Goal: Task Accomplishment & Management: Use online tool/utility

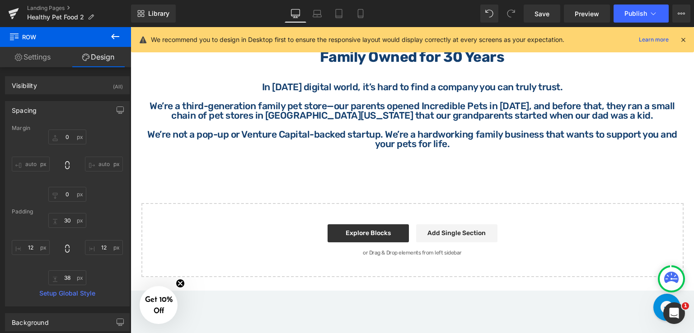
scroll to position [933, 0]
drag, startPoint x: 112, startPoint y: 35, endPoint x: 86, endPoint y: 49, distance: 29.1
click at [112, 35] on icon at bounding box center [115, 36] width 11 height 11
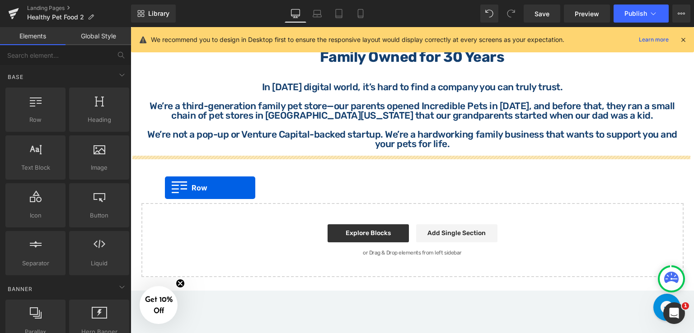
drag, startPoint x: 165, startPoint y: 140, endPoint x: 165, endPoint y: 188, distance: 48.3
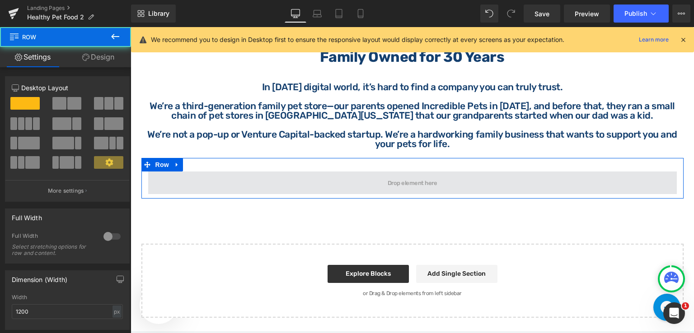
click at [365, 187] on span at bounding box center [412, 183] width 529 height 23
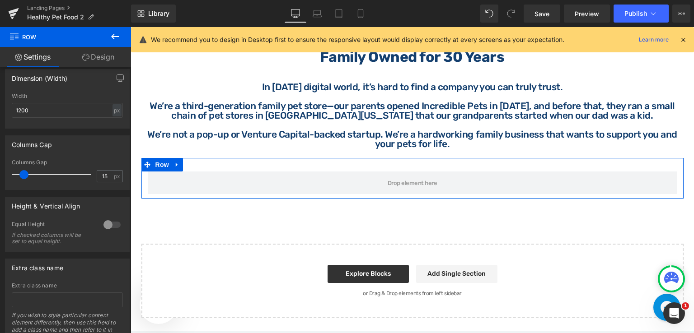
scroll to position [226, 0]
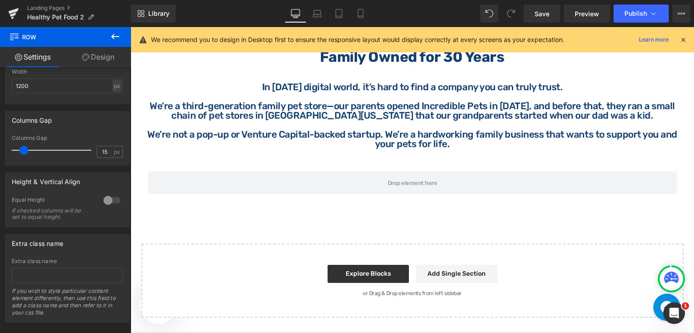
click at [112, 35] on icon at bounding box center [115, 36] width 11 height 11
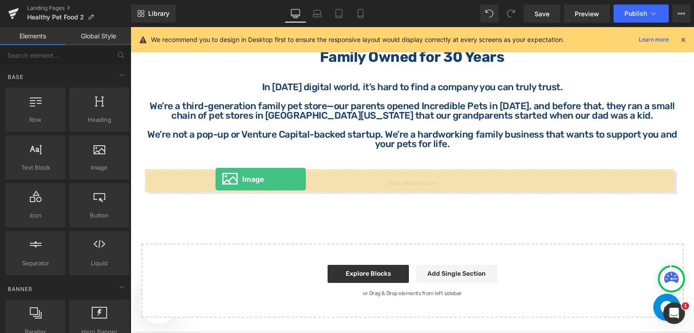
drag, startPoint x: 249, startPoint y: 195, endPoint x: 215, endPoint y: 179, distance: 37.0
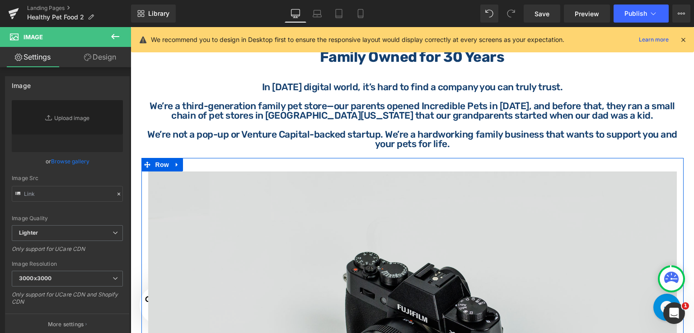
type input "//[DOMAIN_NAME][URL]"
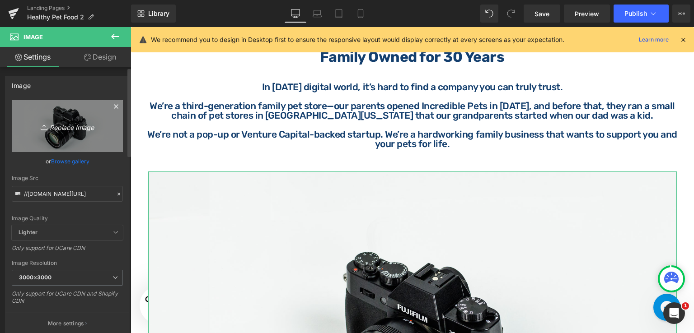
click at [79, 127] on icon "Replace Image" at bounding box center [67, 126] width 72 height 11
type input "C:\fakepath\HB (9).png"
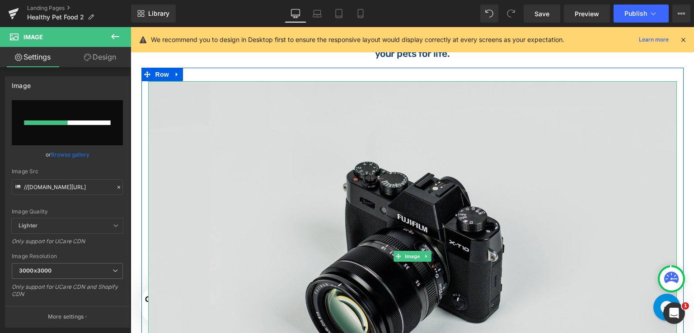
scroll to position [1114, 0]
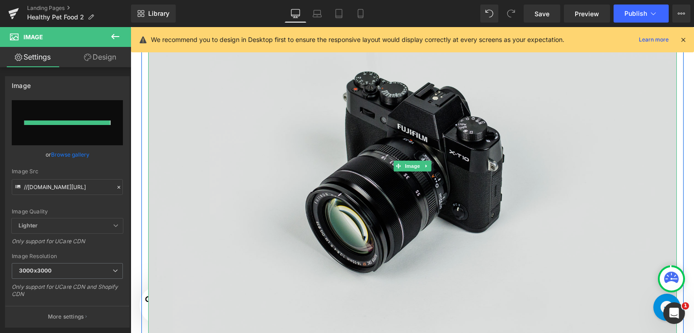
type input "[URL][DOMAIN_NAME]"
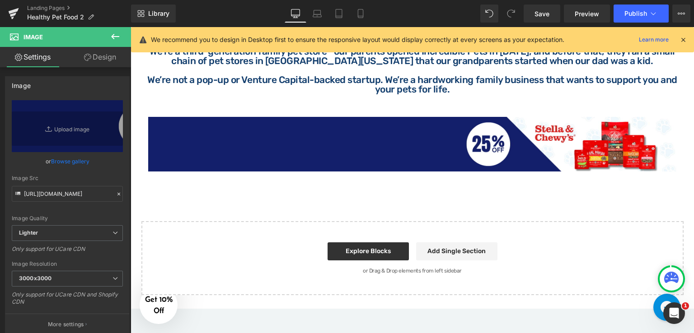
scroll to position [933, 0]
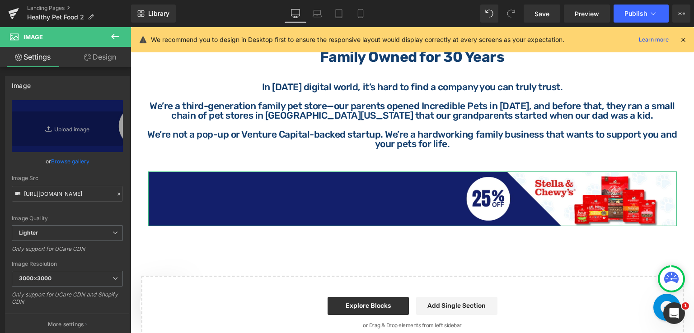
click at [96, 58] on link "Design" at bounding box center [100, 57] width 66 height 20
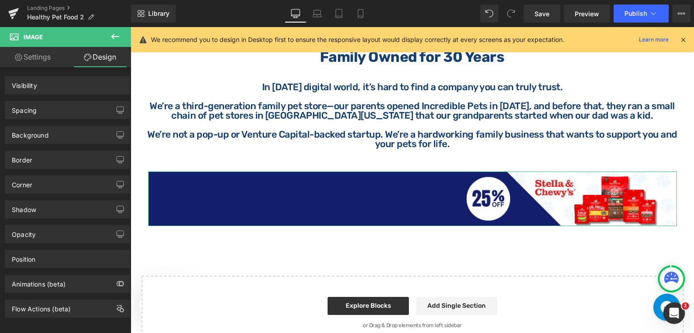
click at [33, 57] on link "Settings" at bounding box center [33, 57] width 66 height 20
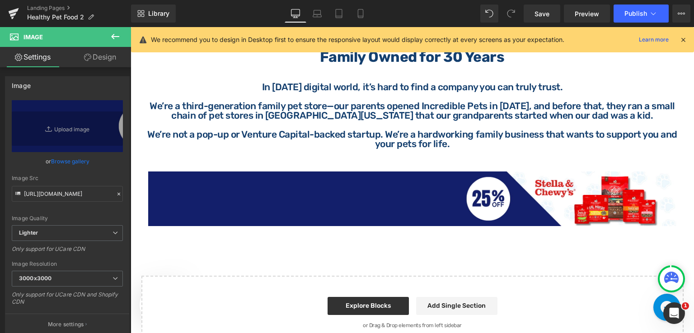
click at [114, 35] on icon at bounding box center [115, 36] width 11 height 11
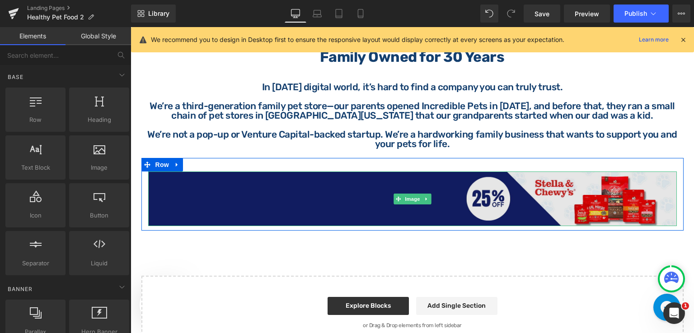
click at [344, 207] on img at bounding box center [412, 199] width 529 height 55
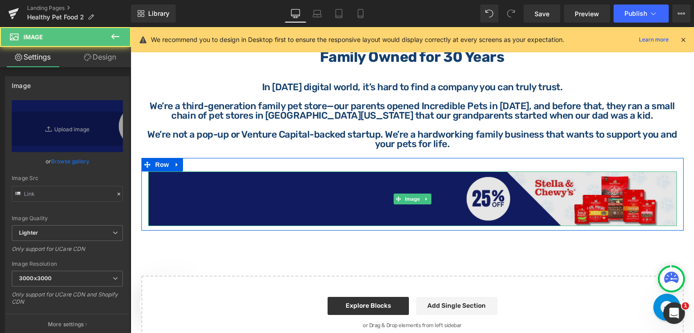
type input "[URL][DOMAIN_NAME]"
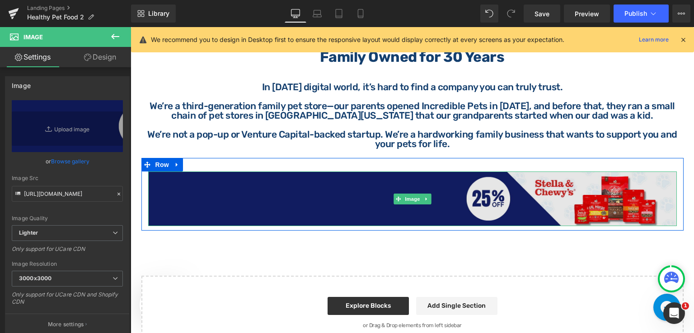
click at [641, 189] on img at bounding box center [412, 199] width 529 height 55
click at [423, 190] on img at bounding box center [412, 199] width 529 height 55
click at [275, 181] on img at bounding box center [412, 199] width 529 height 55
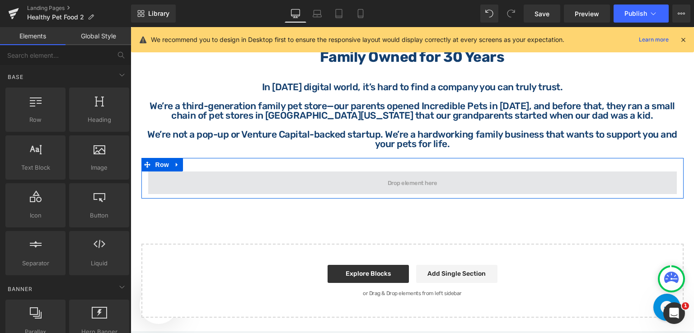
click at [350, 180] on span at bounding box center [412, 183] width 529 height 23
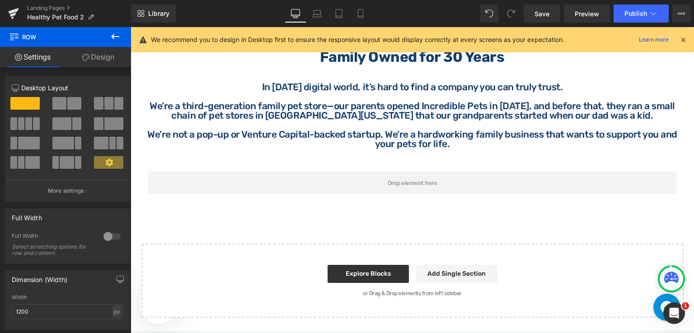
click at [112, 37] on icon at bounding box center [115, 36] width 8 height 5
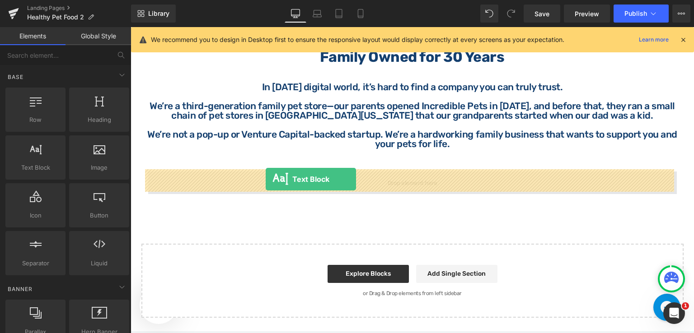
drag, startPoint x: 181, startPoint y: 184, endPoint x: 266, endPoint y: 179, distance: 84.6
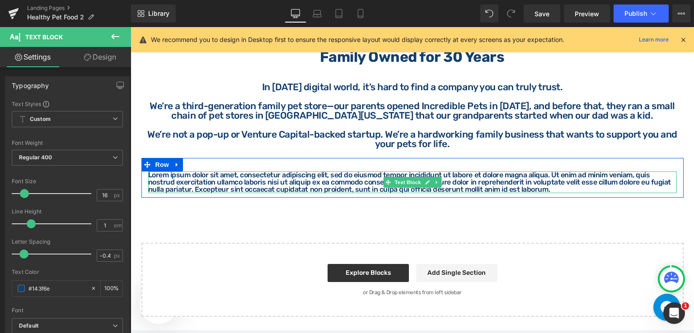
click at [173, 177] on p "Lorem ipsum dolor sit amet, consectetur adipiscing elit, sed do eiusmod tempor …" at bounding box center [412, 183] width 529 height 22
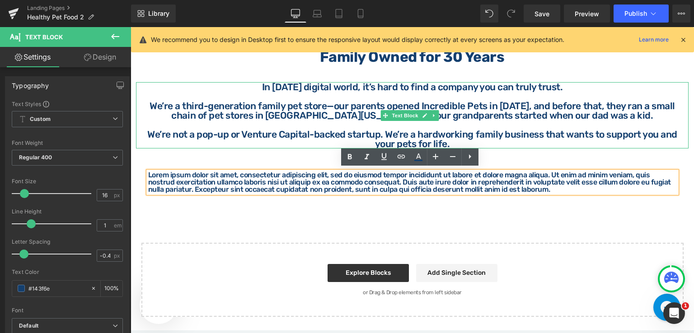
click at [147, 89] on p "In [DATE] digital world, it’s hard to find a company you can truly trust." at bounding box center [412, 86] width 542 height 9
drag, startPoint x: 147, startPoint y: 89, endPoint x: 149, endPoint y: 184, distance: 95.8
click at [147, 89] on p "In [DATE] digital world, it’s hard to find a company you can truly trust." at bounding box center [412, 86] width 542 height 9
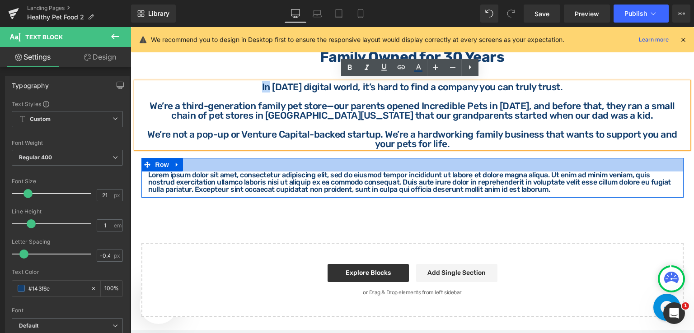
click at [195, 163] on div at bounding box center [412, 165] width 542 height 14
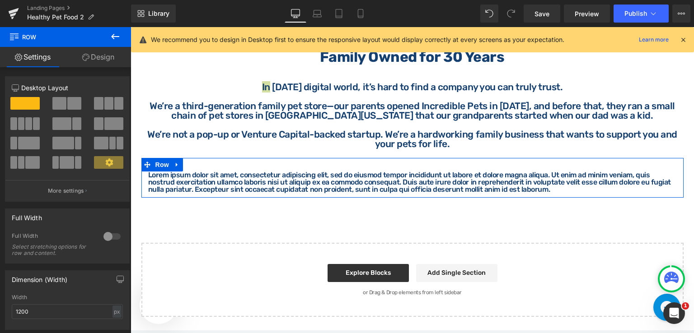
click at [108, 56] on link "Design" at bounding box center [99, 57] width 66 height 20
click at [0, 0] on div "Background" at bounding box center [0, 0] width 0 height 0
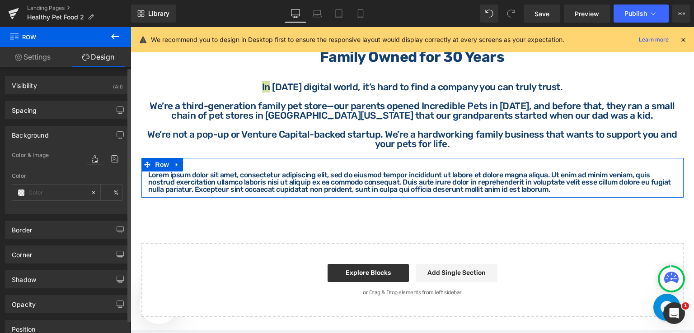
type input "transparent"
type input "0"
click at [112, 161] on icon at bounding box center [115, 159] width 16 height 12
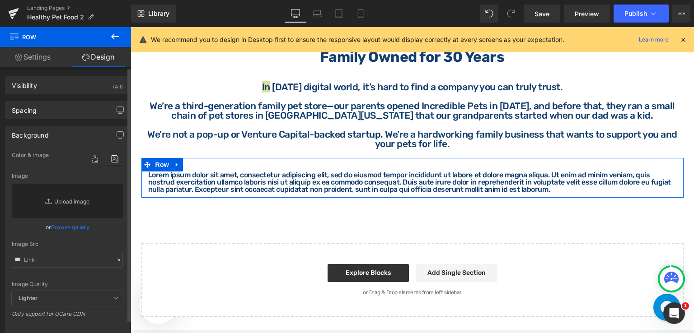
click at [76, 199] on link "Replace Image" at bounding box center [67, 201] width 111 height 34
click at [65, 227] on link "Browse gallery" at bounding box center [70, 228] width 38 height 16
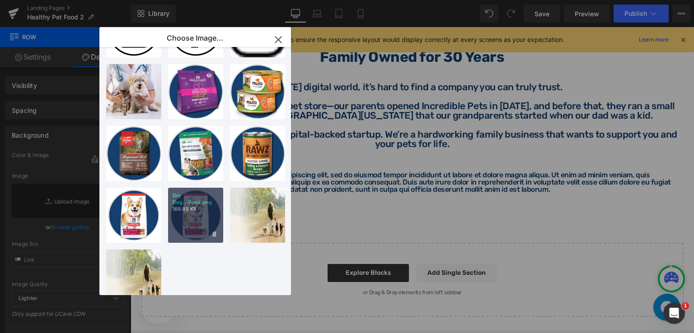
scroll to position [446, 0]
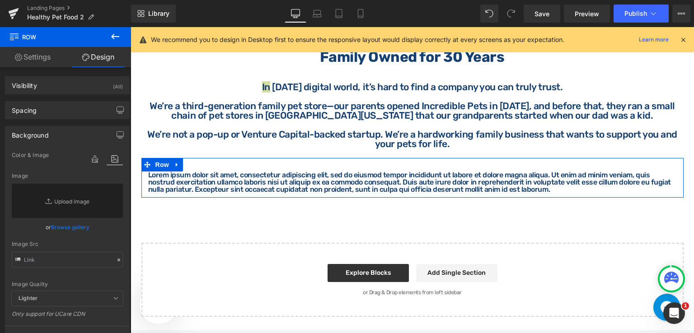
click at [41, 0] on div "Text Block You are previewing how the will restyle your page. You can not edit …" at bounding box center [347, 0] width 694 height 0
click at [73, 203] on link "Replace Image" at bounding box center [67, 201] width 111 height 34
type input "C:\fakepath\HB (9).png"
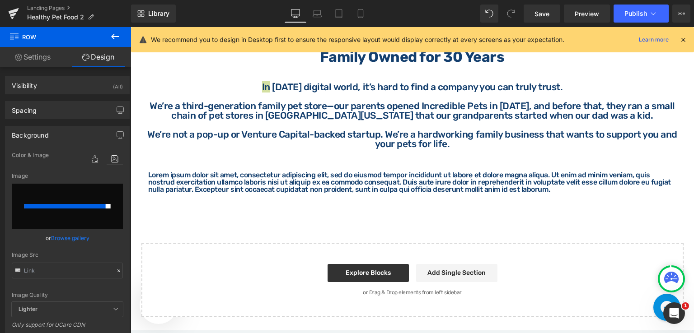
type input "[URL][DOMAIN_NAME]"
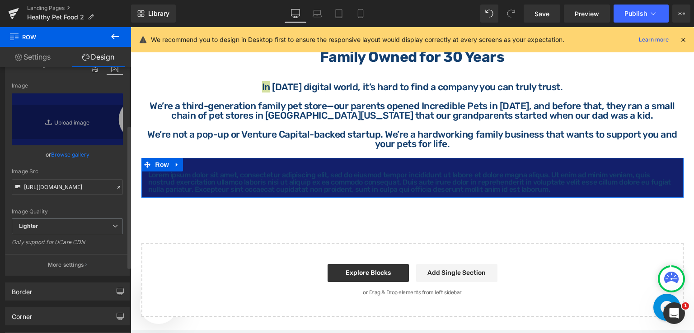
scroll to position [181, 0]
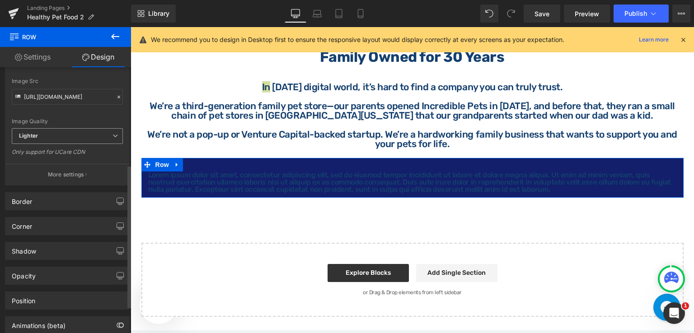
click at [110, 138] on span "Lighter" at bounding box center [67, 136] width 111 height 16
click at [103, 119] on div "Image Quality" at bounding box center [67, 121] width 111 height 6
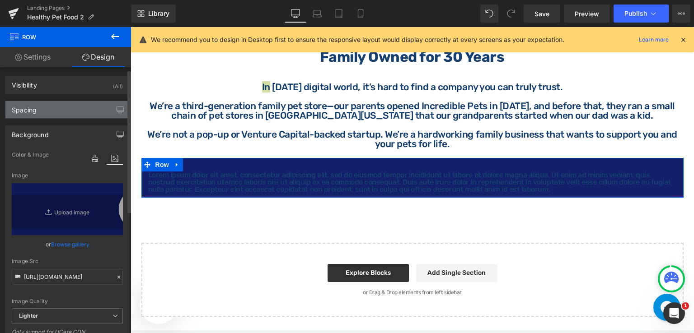
scroll to position [0, 0]
click at [56, 116] on div "Spacing" at bounding box center [67, 110] width 124 height 17
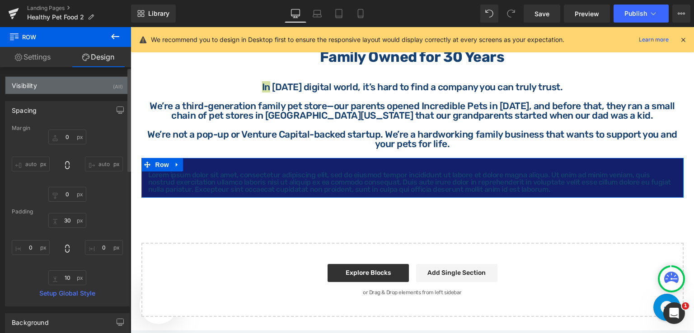
click at [65, 86] on div "Visibility (All)" at bounding box center [67, 85] width 124 height 17
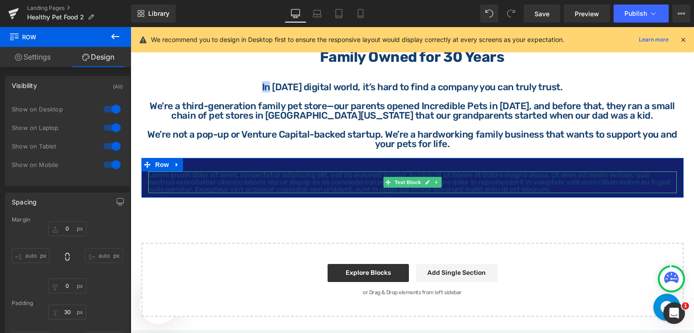
click at [291, 177] on p "Lorem ipsum dolor sit amet, consectetur adipiscing elit, sed do eiusmod tempor …" at bounding box center [412, 183] width 529 height 22
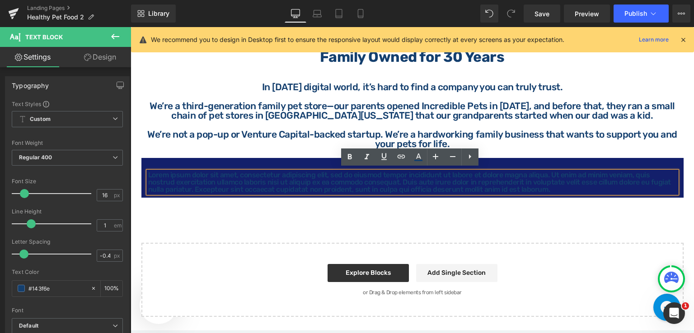
click at [305, 160] on div "Lorem ipsum dolor sit amet, consectetur adipiscing elit, sed do eiusmod tempor …" at bounding box center [412, 178] width 542 height 40
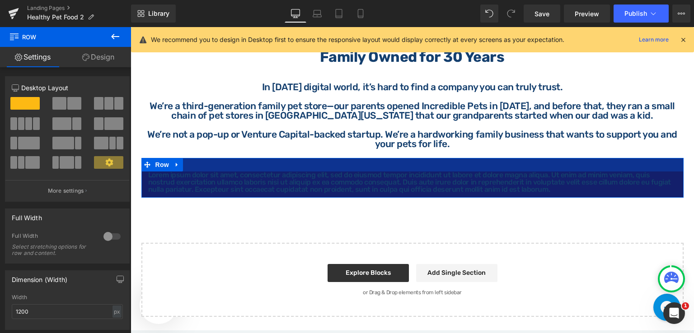
click at [217, 162] on div at bounding box center [412, 165] width 542 height 14
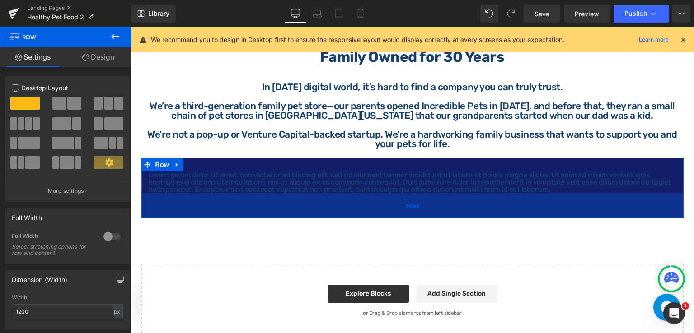
drag, startPoint x: 639, startPoint y: 193, endPoint x: 637, endPoint y: 214, distance: 21.0
click at [637, 214] on div "56px" at bounding box center [412, 205] width 542 height 25
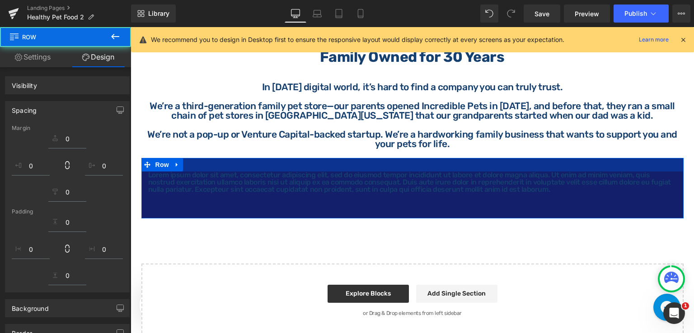
click at [533, 159] on div at bounding box center [412, 165] width 542 height 14
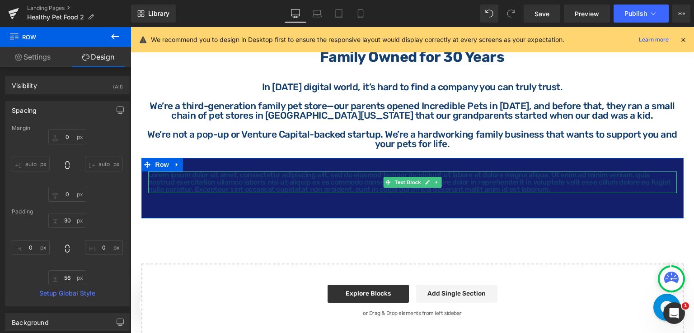
click at [485, 184] on p "Lorem ipsum dolor sit amet, consectetur adipiscing elit, sed do eiusmod tempor …" at bounding box center [412, 183] width 529 height 22
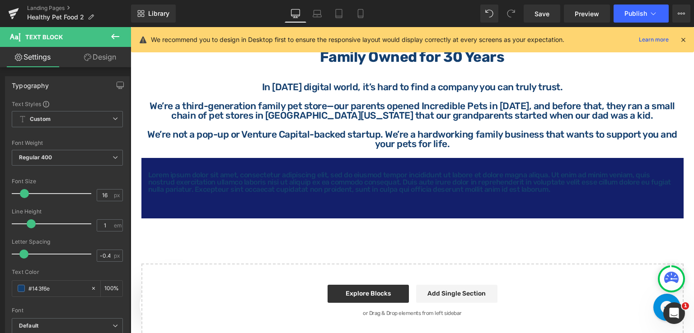
click at [91, 56] on link "Design" at bounding box center [100, 57] width 66 height 20
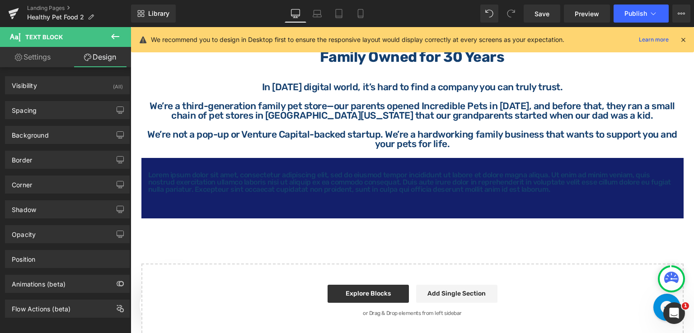
click at [33, 57] on link "Settings" at bounding box center [33, 57] width 66 height 20
type input "100"
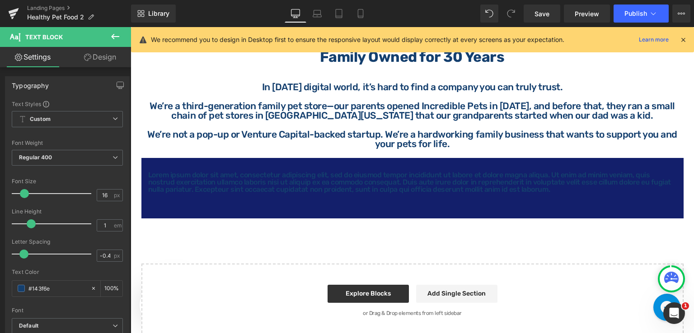
click at [114, 33] on icon at bounding box center [115, 36] width 11 height 11
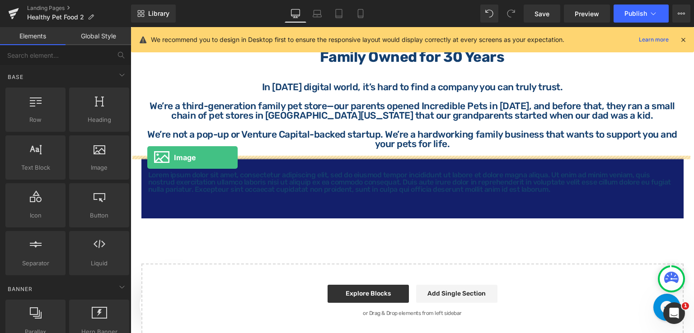
drag, startPoint x: 226, startPoint y: 187, endPoint x: 147, endPoint y: 158, distance: 84.2
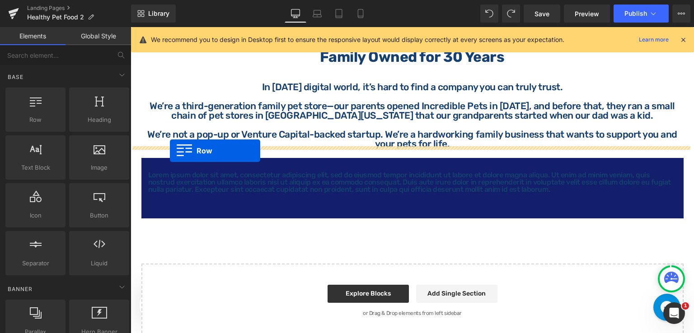
drag, startPoint x: 162, startPoint y: 139, endPoint x: 170, endPoint y: 151, distance: 14.0
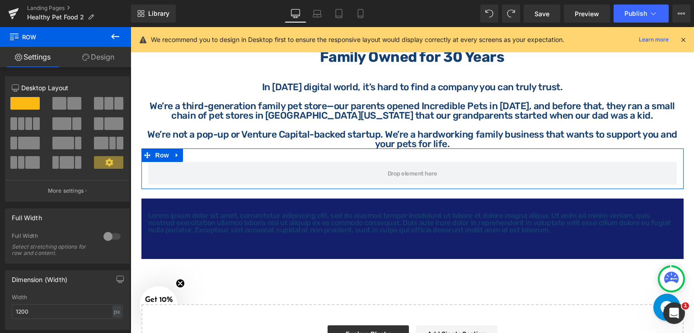
click at [94, 59] on link "Design" at bounding box center [99, 57] width 66 height 20
click at [41, 55] on link "Settings" at bounding box center [33, 57] width 66 height 20
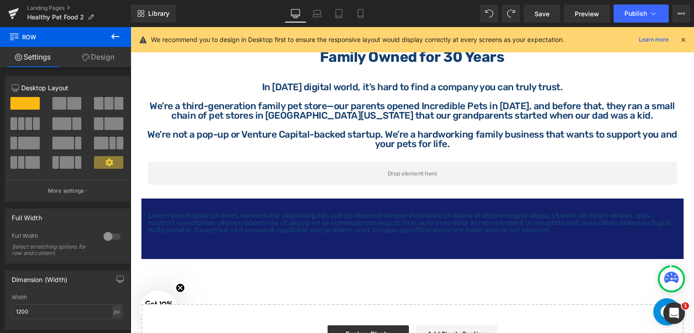
click at [114, 39] on icon at bounding box center [115, 36] width 11 height 11
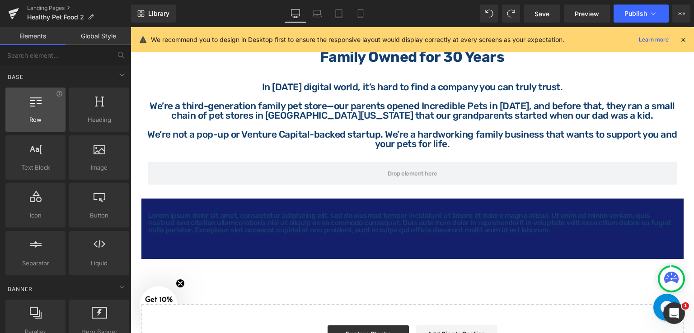
click at [36, 117] on span "Row" at bounding box center [35, 119] width 55 height 9
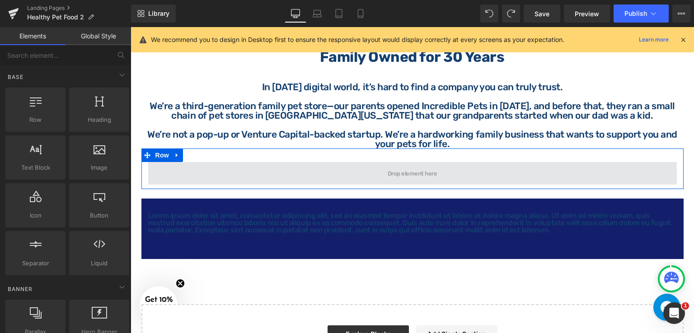
click at [223, 168] on span at bounding box center [412, 173] width 529 height 23
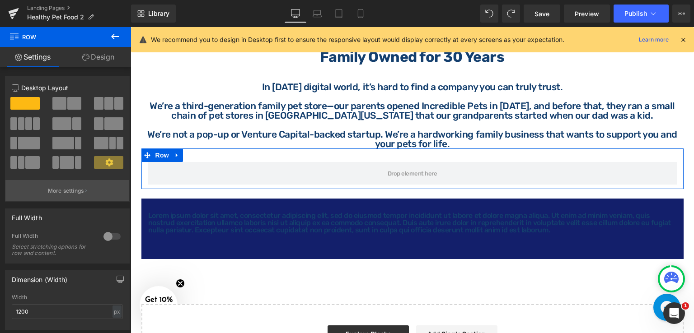
click at [80, 194] on p "More settings" at bounding box center [66, 191] width 36 height 8
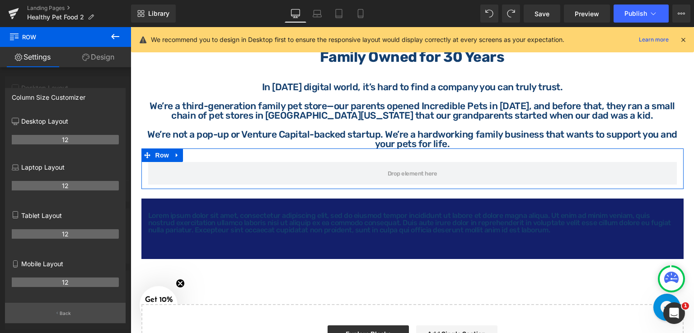
click at [63, 316] on p "Back" at bounding box center [66, 313] width 12 height 7
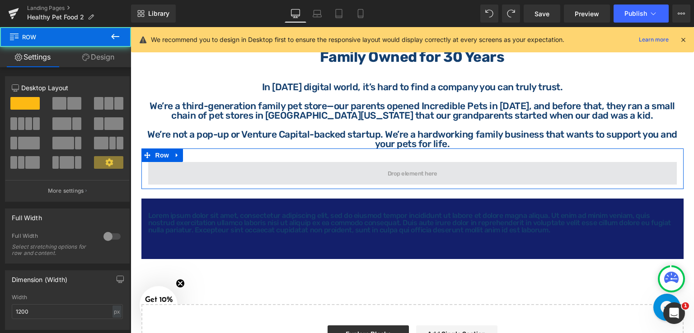
click at [240, 166] on span at bounding box center [412, 173] width 529 height 23
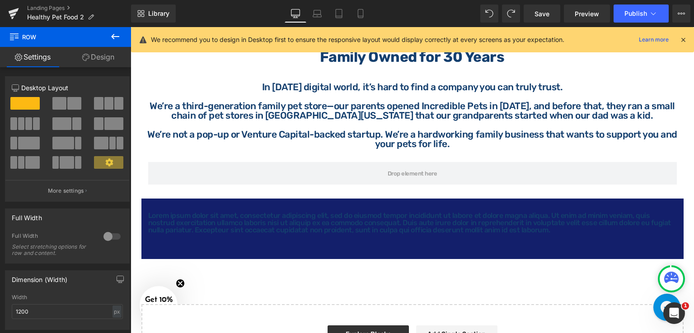
click at [117, 31] on icon at bounding box center [115, 36] width 11 height 11
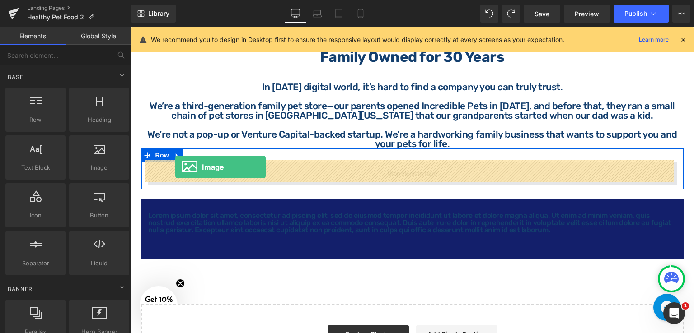
drag, startPoint x: 231, startPoint y: 181, endPoint x: 175, endPoint y: 167, distance: 57.2
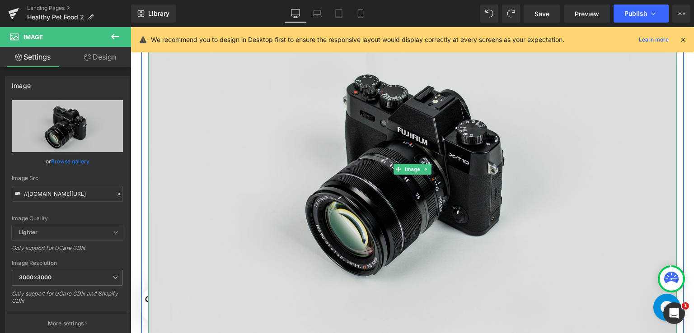
scroll to position [1114, 0]
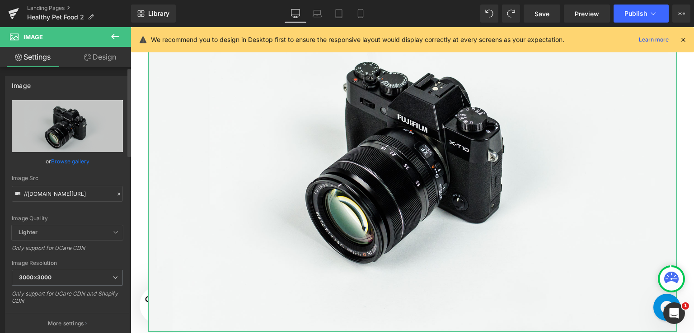
click at [64, 163] on link "Browse gallery" at bounding box center [70, 162] width 38 height 16
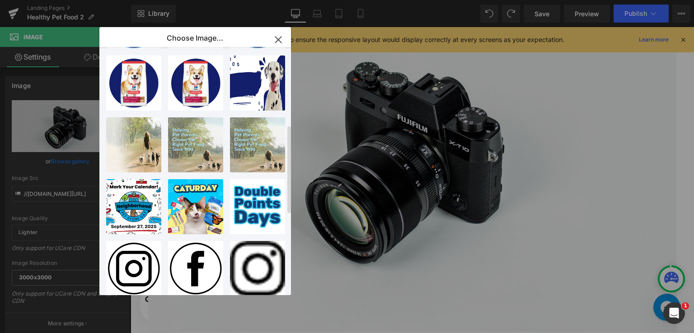
scroll to position [0, 0]
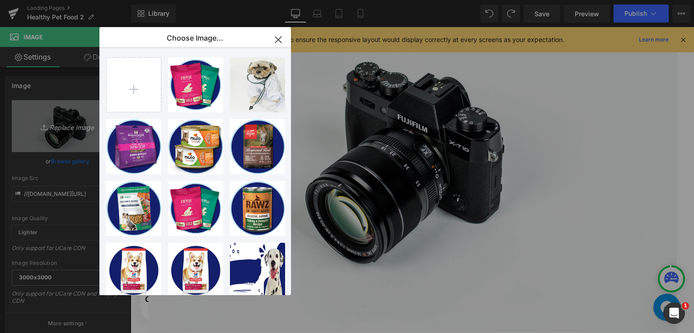
click at [68, 0] on div "Image You are previewing how the will restyle your page. You can not edit Eleme…" at bounding box center [347, 0] width 694 height 0
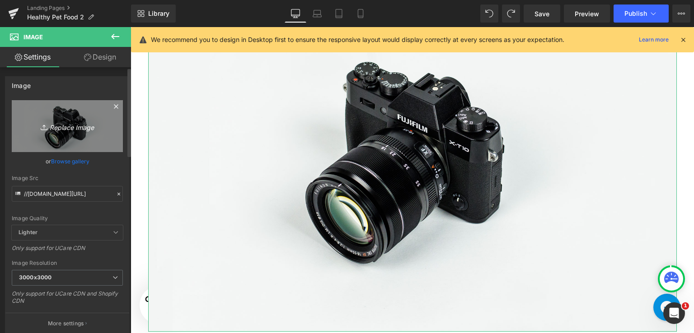
click at [70, 125] on icon "Replace Image" at bounding box center [67, 126] width 72 height 11
type input "C:\fakepath\HB (9).png"
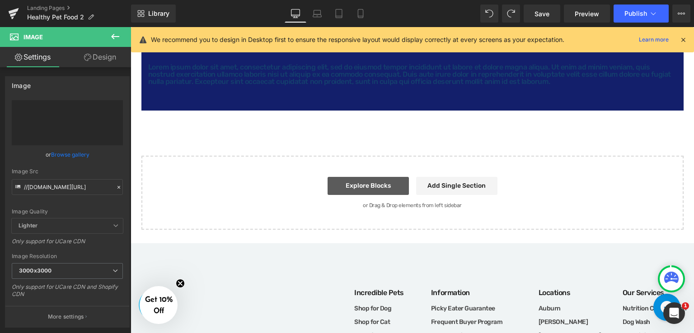
type input "[URL][DOMAIN_NAME]"
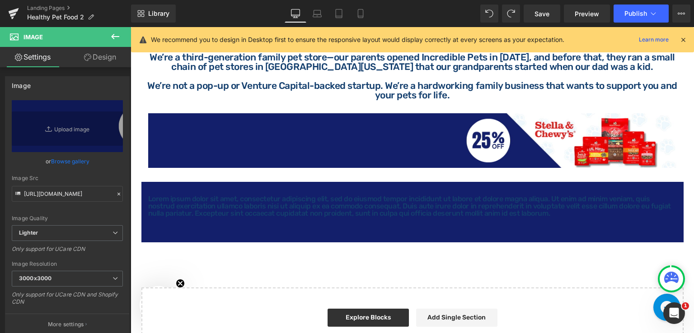
scroll to position [978, 0]
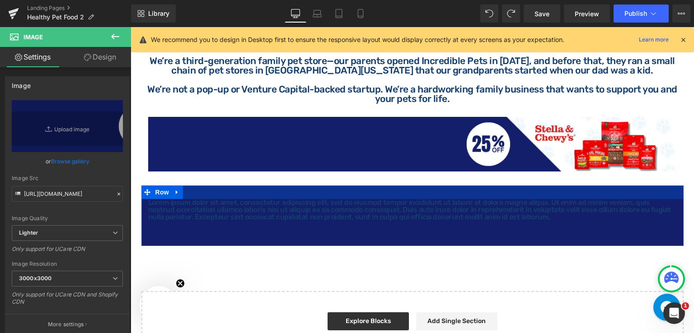
click at [437, 191] on div at bounding box center [412, 193] width 542 height 14
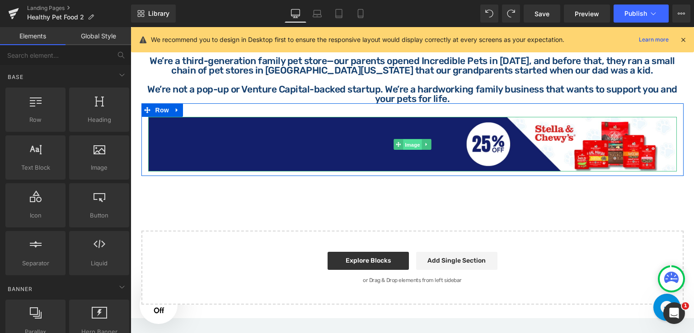
click at [407, 141] on span "Image" at bounding box center [412, 145] width 19 height 11
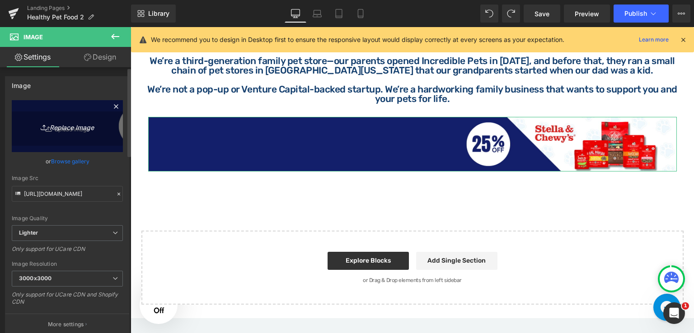
click at [86, 127] on icon "Replace Image" at bounding box center [67, 126] width 72 height 11
drag, startPoint x: 79, startPoint y: 135, endPoint x: 27, endPoint y: 115, distance: 55.6
click at [79, 135] on link "Replace Image" at bounding box center [67, 126] width 111 height 52
type input "C:\fakepath\HB (10).png"
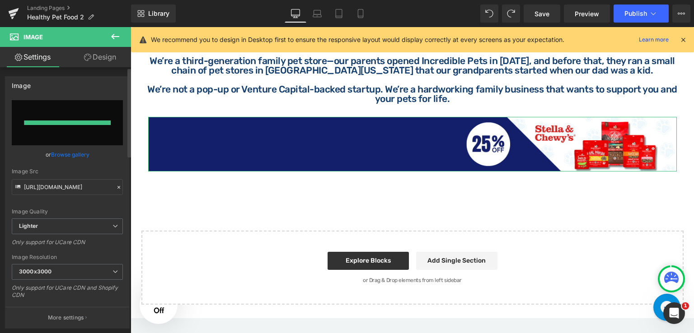
type input "[URL][DOMAIN_NAME]"
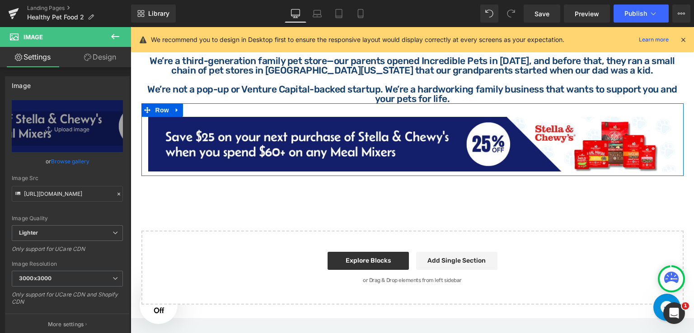
click at [366, 109] on div "Image Row" at bounding box center [412, 139] width 542 height 73
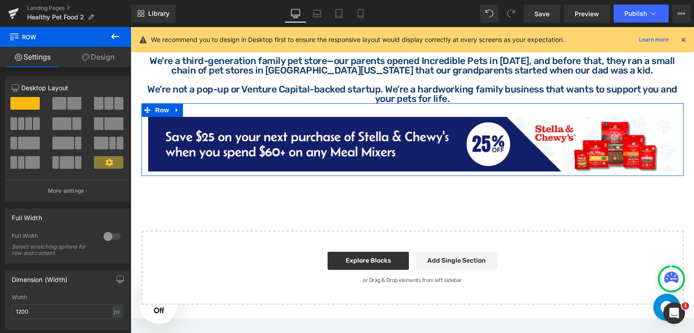
click at [91, 56] on link "Design" at bounding box center [99, 57] width 66 height 20
click at [0, 0] on div "Spacing" at bounding box center [0, 0] width 0 height 0
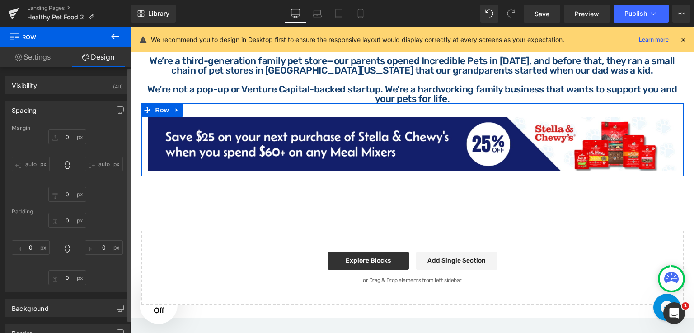
type input "0"
type input "30"
type input "0"
type input "10"
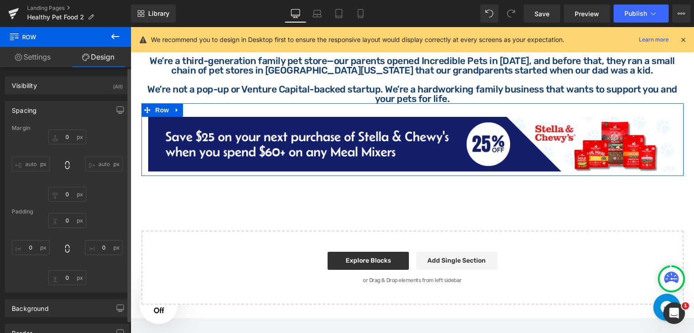
type input "0"
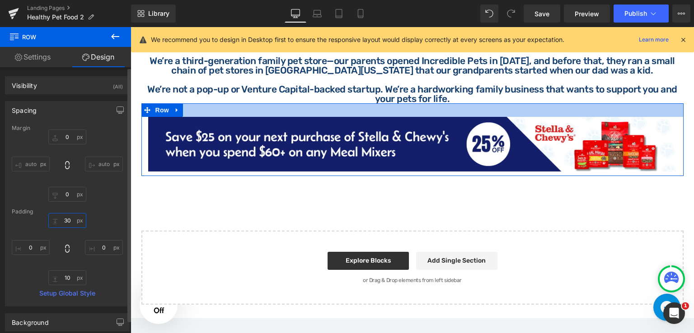
click at [66, 223] on input "30" at bounding box center [67, 220] width 38 height 15
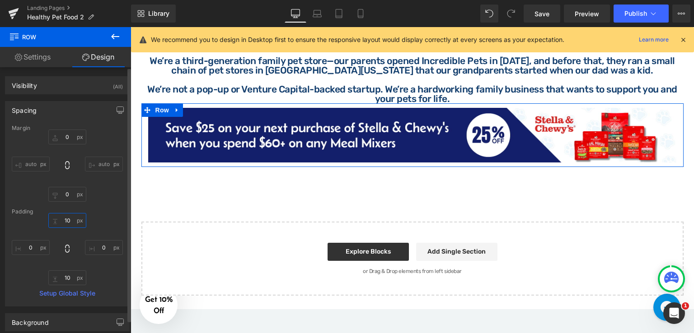
type input "100"
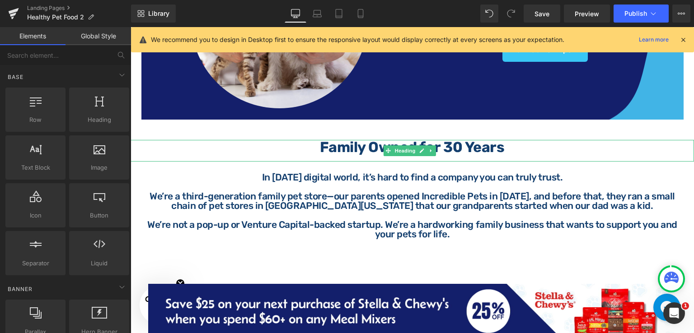
scroll to position [933, 0]
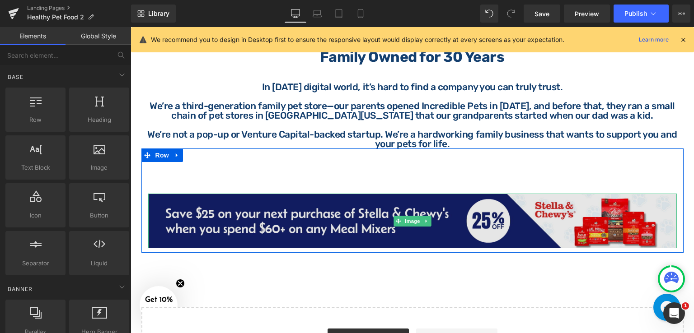
click at [370, 201] on img at bounding box center [412, 221] width 529 height 55
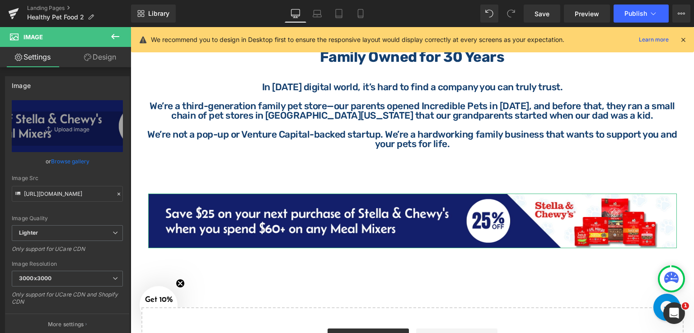
click at [112, 60] on link "Design" at bounding box center [100, 57] width 66 height 20
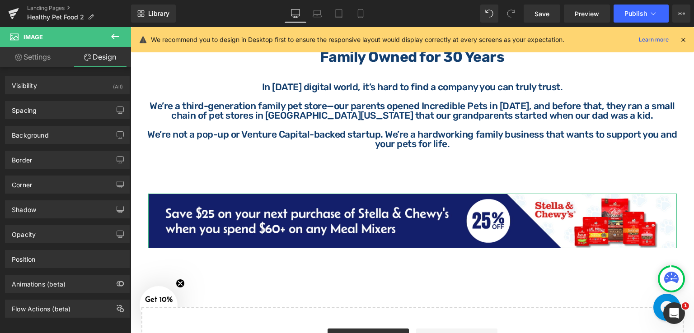
click at [49, 61] on link "Settings" at bounding box center [33, 57] width 66 height 20
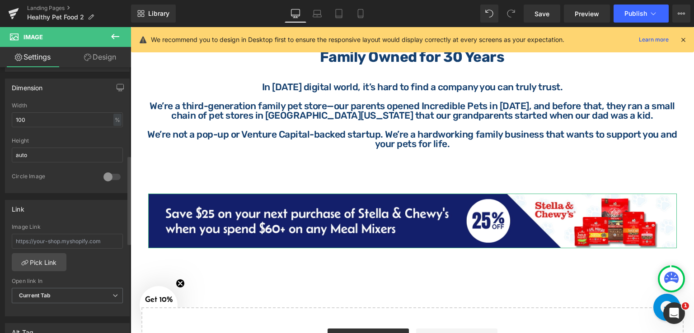
scroll to position [263, 0]
click at [114, 55] on link "Design" at bounding box center [100, 57] width 66 height 20
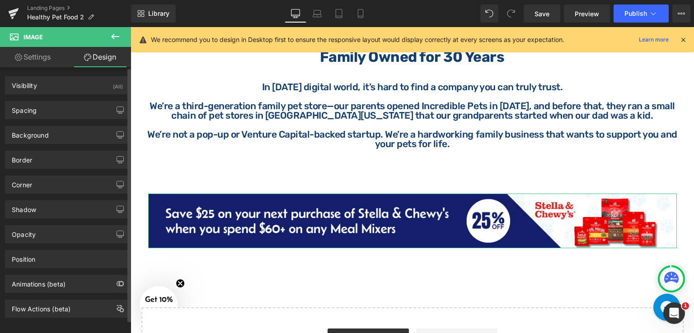
type input "0"
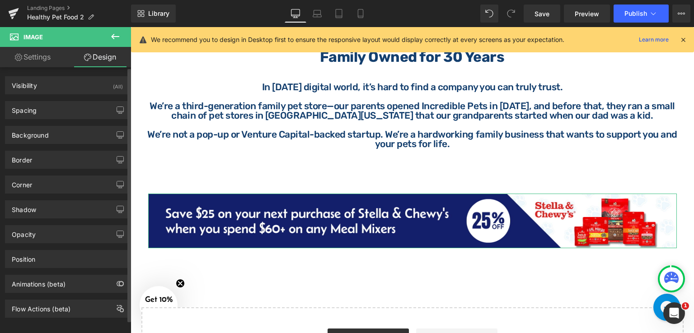
type input "0"
click at [33, 112] on div "Spacing" at bounding box center [24, 108] width 25 height 13
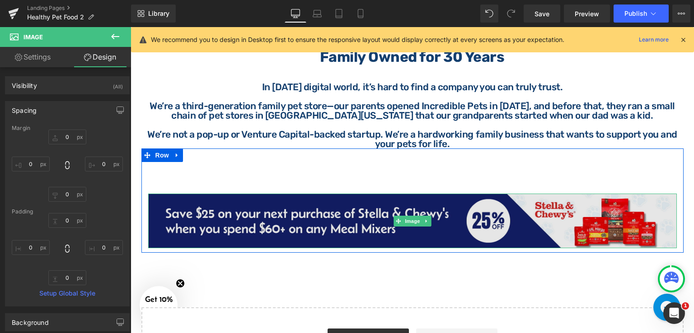
click at [199, 194] on img at bounding box center [412, 221] width 529 height 55
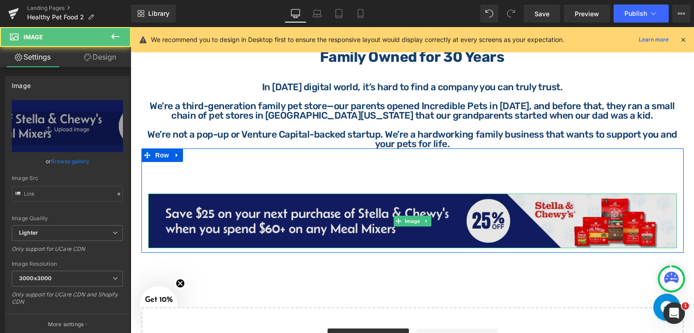
type input "[URL][DOMAIN_NAME]"
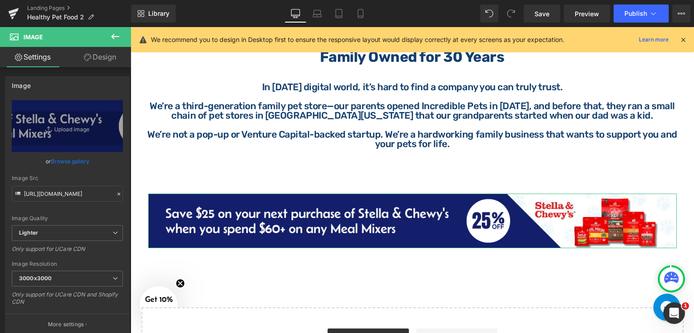
click at [104, 50] on link "Design" at bounding box center [100, 57] width 66 height 20
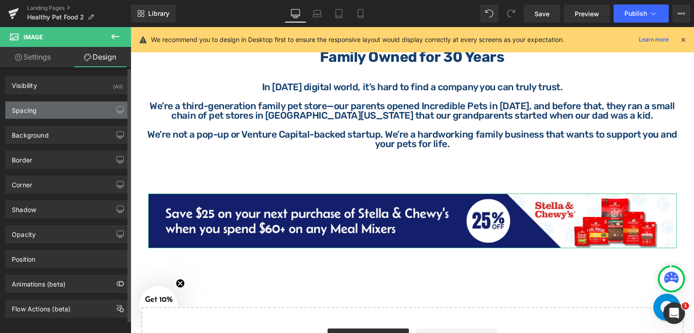
click at [30, 118] on div "Visibility (All) 0|0|0|0 1 Show on Desktop 1 Show on Laptop 1 Show on Tablet 1 …" at bounding box center [67, 192] width 135 height 251
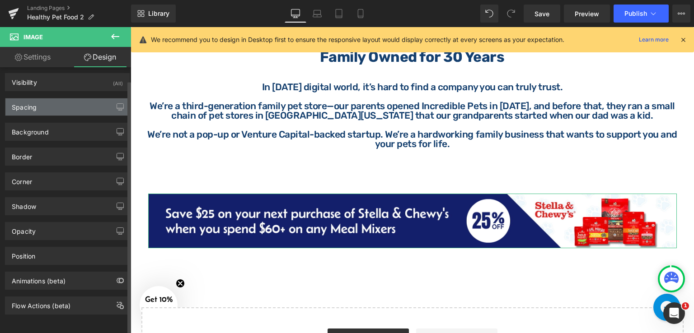
click at [27, 100] on div "Spacing" at bounding box center [24, 104] width 25 height 13
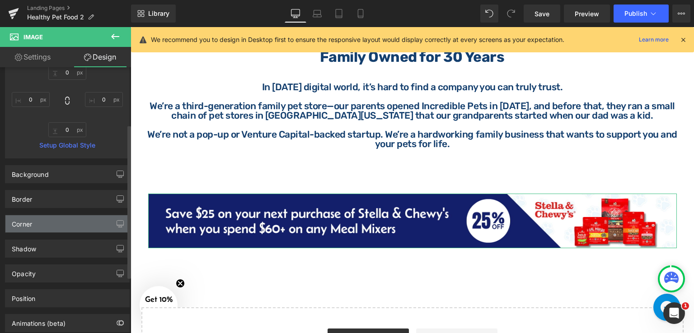
scroll to position [196, 0]
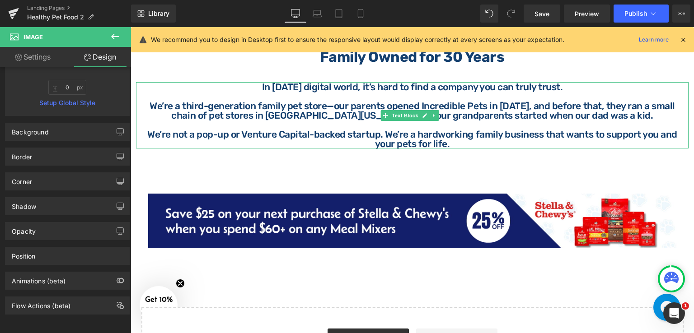
click at [468, 143] on p "We’re not a pop-up or Venture Capital-backed startup. We’re a hardworking famil…" at bounding box center [412, 139] width 542 height 19
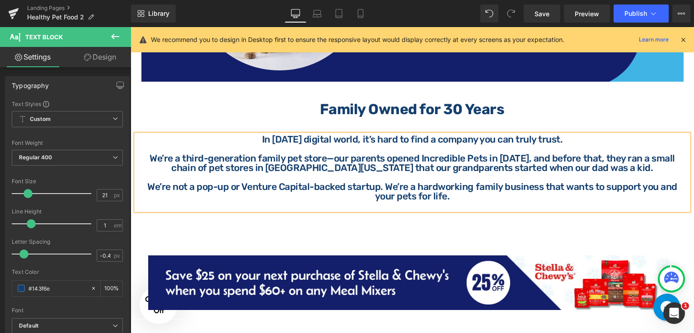
scroll to position [843, 0]
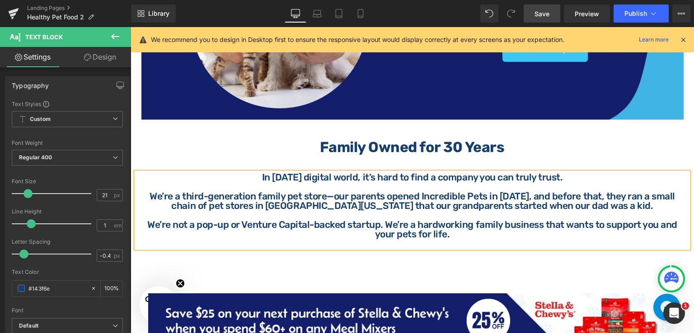
click at [538, 13] on span "Save" at bounding box center [541, 13] width 15 height 9
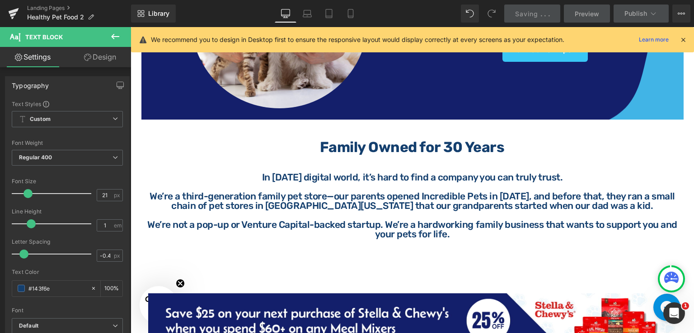
scroll to position [888, 0]
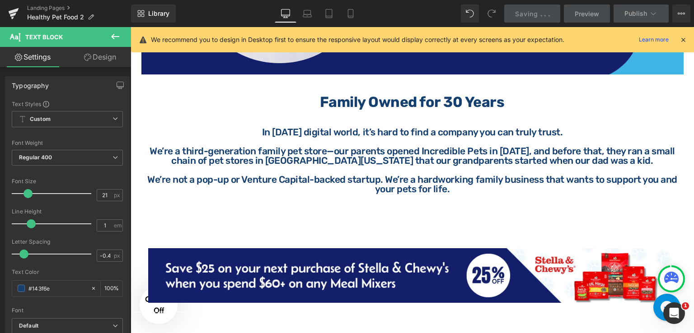
click at [112, 36] on icon at bounding box center [115, 36] width 8 height 5
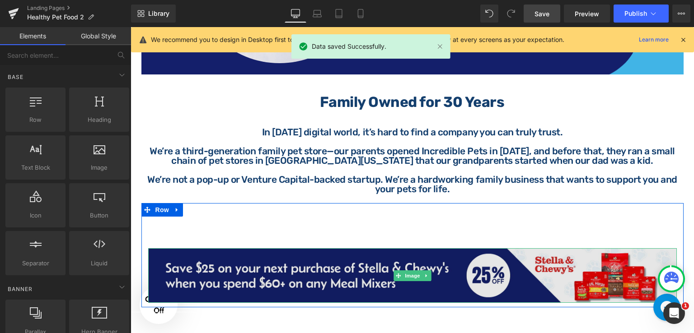
click at [281, 269] on img at bounding box center [412, 275] width 529 height 55
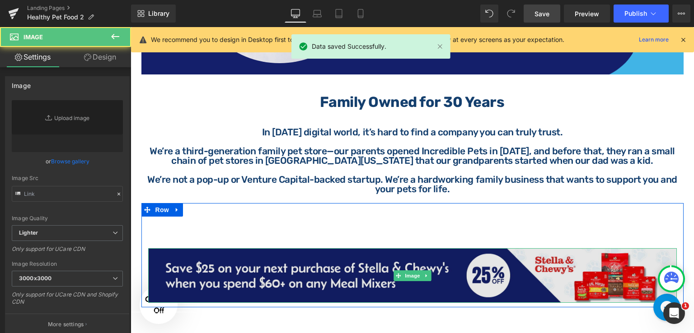
type input "[URL][DOMAIN_NAME]"
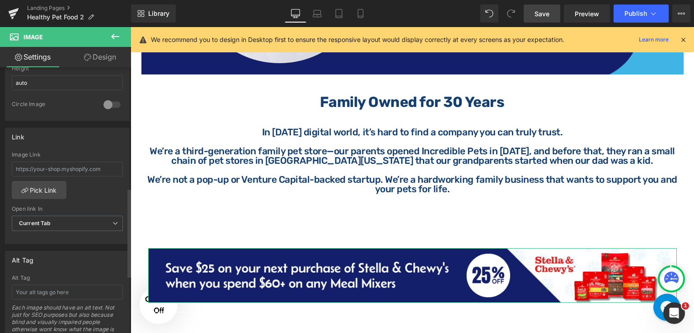
scroll to position [361, 0]
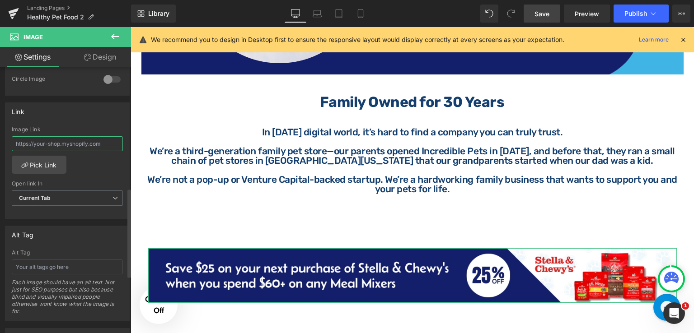
click at [86, 141] on input "text" at bounding box center [67, 143] width 111 height 15
click at [46, 167] on link "Pick Link" at bounding box center [39, 165] width 55 height 18
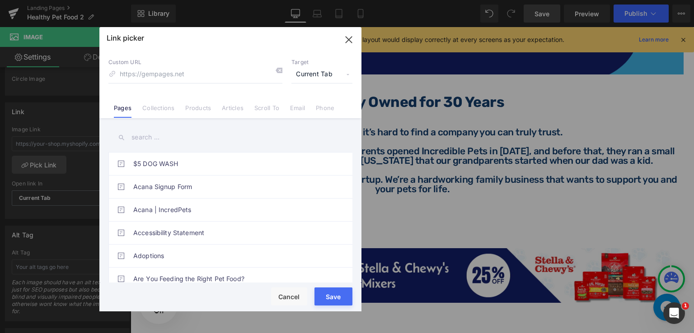
click at [206, 138] on input "text" at bounding box center [230, 137] width 244 height 20
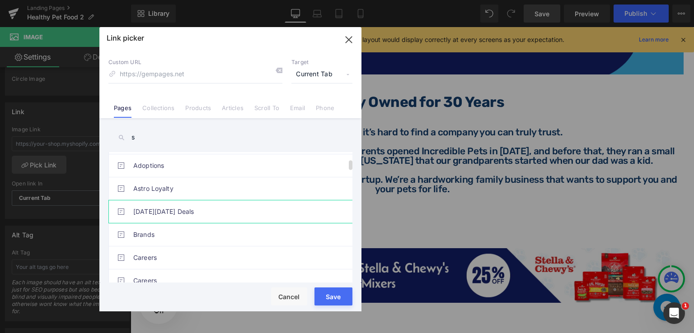
type input "s"
click at [184, 208] on link "[DATE][DATE] Deals" at bounding box center [232, 212] width 199 height 23
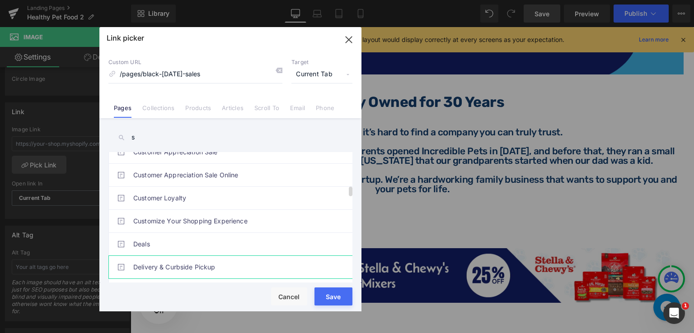
scroll to position [452, 0]
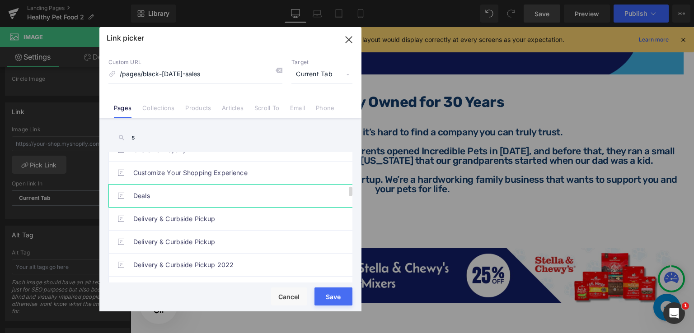
click at [146, 193] on link "Deals" at bounding box center [232, 196] width 199 height 23
type input "/pages/monthly-sales-2"
click at [329, 293] on div "Rendering Content" at bounding box center [347, 298] width 56 height 10
click at [345, 41] on icon "button" at bounding box center [349, 40] width 14 height 14
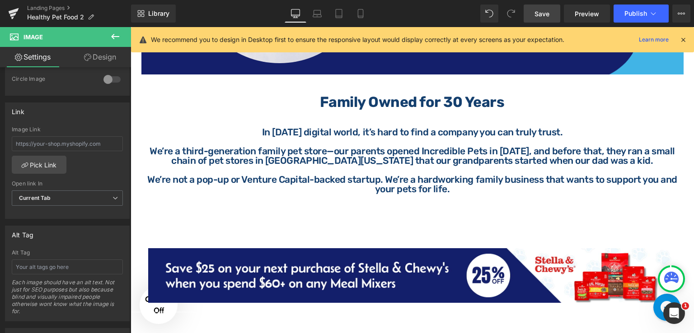
type input "/pages/monthly-sales-2"
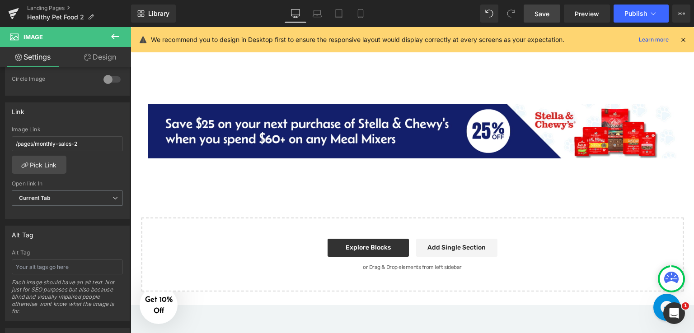
scroll to position [994, 0]
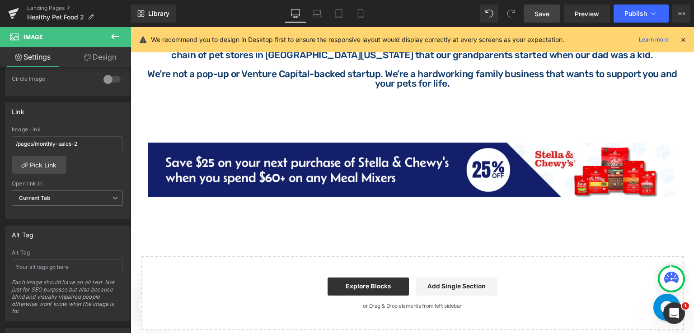
click at [121, 40] on button at bounding box center [115, 37] width 32 height 20
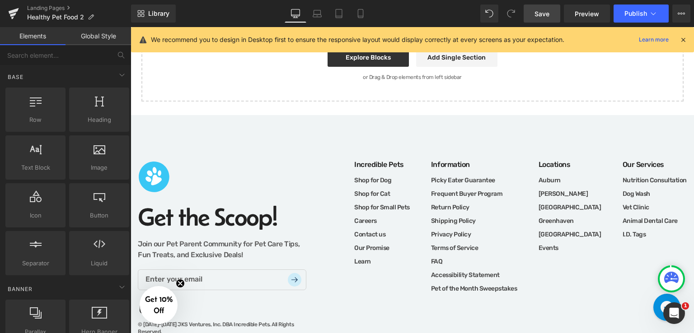
scroll to position [1273, 0]
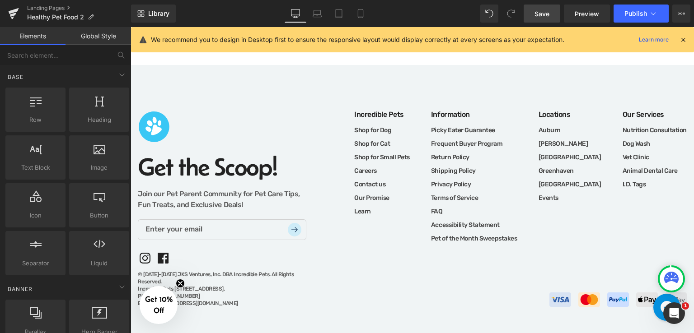
click at [545, 17] on span "Save" at bounding box center [541, 13] width 15 height 9
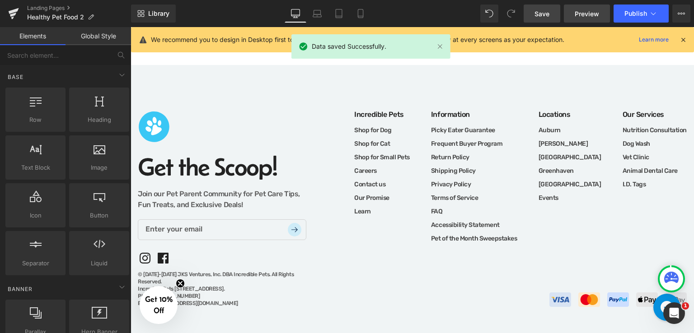
click at [599, 17] on link "Preview" at bounding box center [587, 14] width 46 height 18
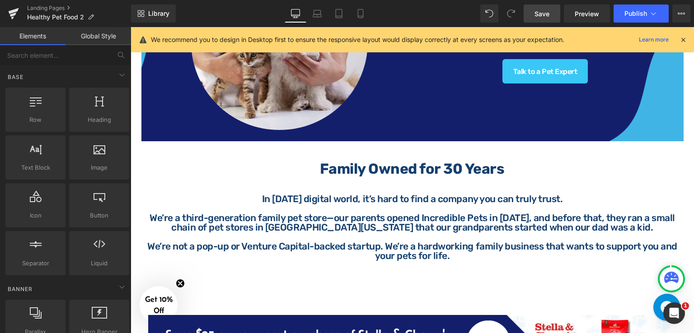
scroll to position [686, 0]
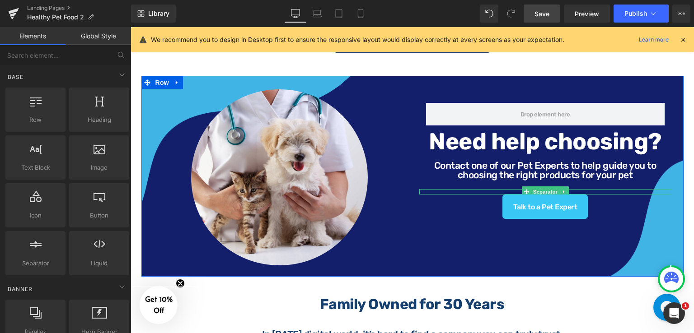
click at [521, 188] on span at bounding box center [525, 192] width 9 height 11
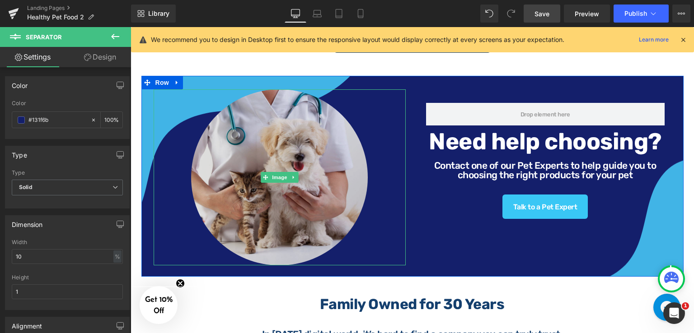
click at [328, 191] on img at bounding box center [279, 177] width 177 height 177
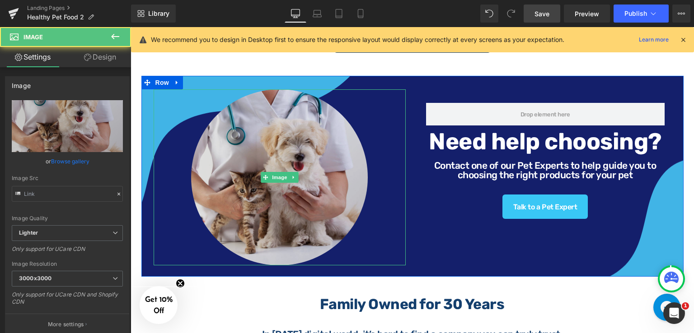
type input "[URL][DOMAIN_NAME]"
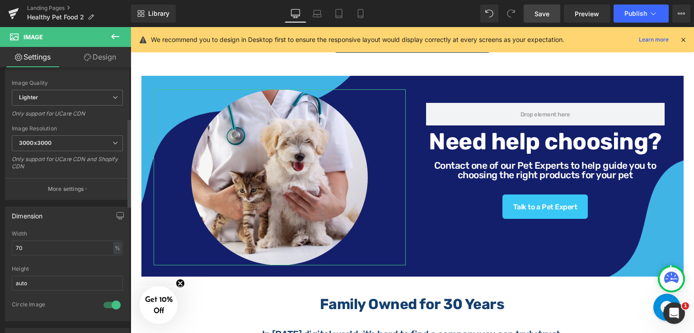
scroll to position [181, 0]
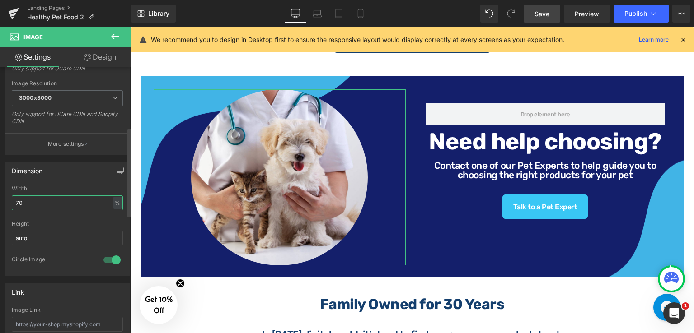
click at [40, 197] on input "70" at bounding box center [67, 203] width 111 height 15
type input "7"
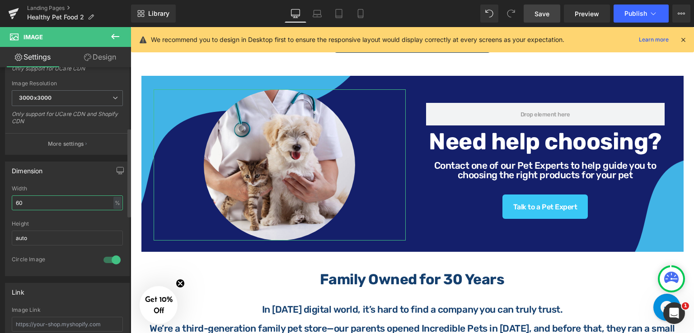
type input "60"
click at [57, 178] on div "Dimension 60% Width 60 % % px auto Height auto 1 Circle Image" at bounding box center [67, 219] width 125 height 115
drag, startPoint x: 313, startPoint y: 11, endPoint x: 328, endPoint y: 23, distance: 19.6
click at [314, 11] on icon at bounding box center [317, 13] width 9 height 9
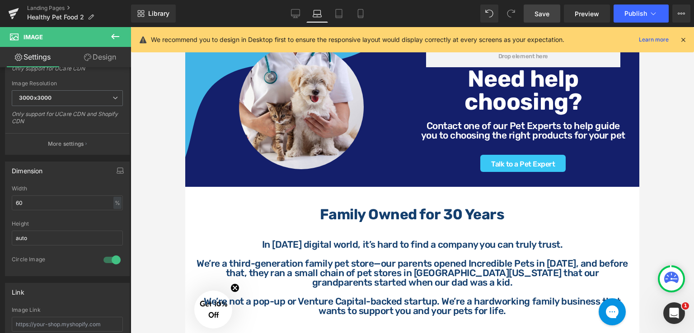
scroll to position [641, 0]
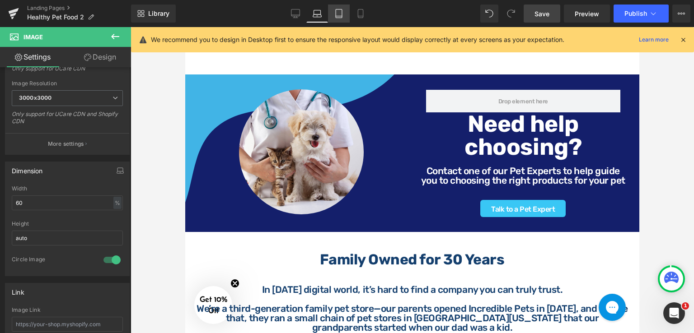
click at [338, 14] on icon at bounding box center [338, 13] width 9 height 9
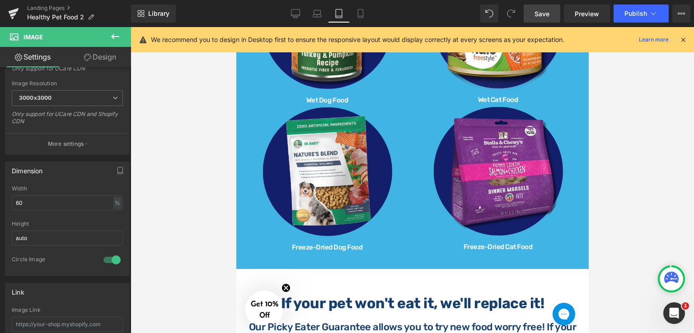
scroll to position [972, 0]
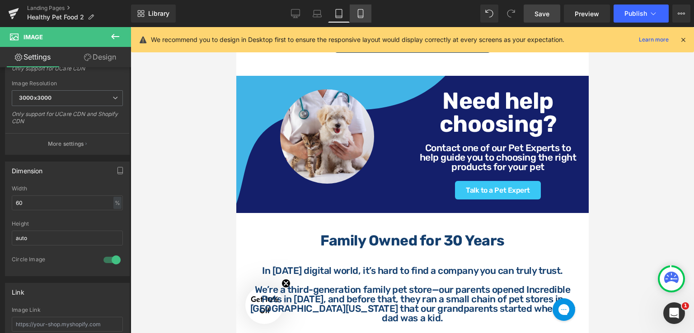
click at [355, 15] on link "Mobile" at bounding box center [361, 14] width 22 height 18
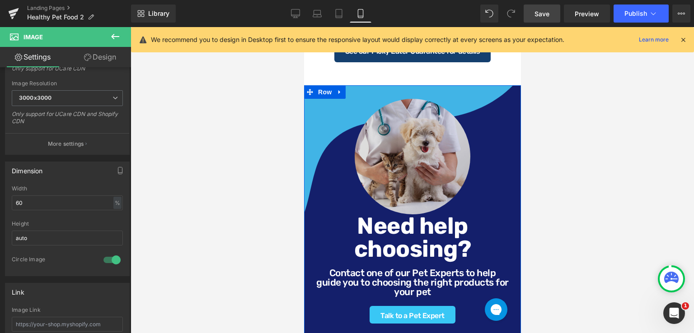
scroll to position [1555, 0]
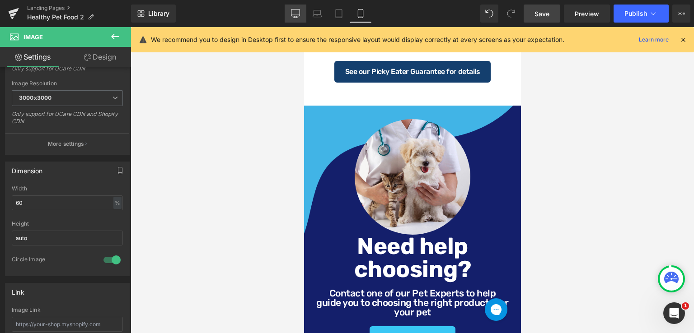
click at [301, 17] on link "Desktop" at bounding box center [296, 14] width 22 height 18
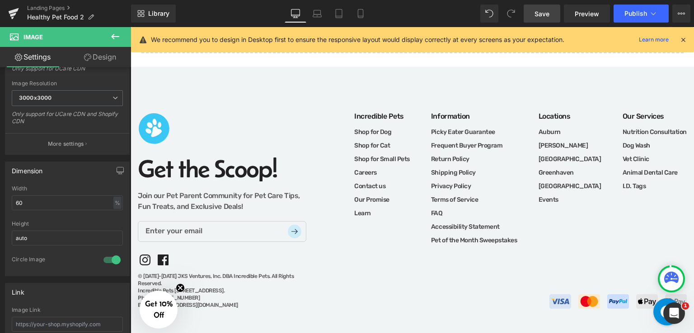
scroll to position [641, 0]
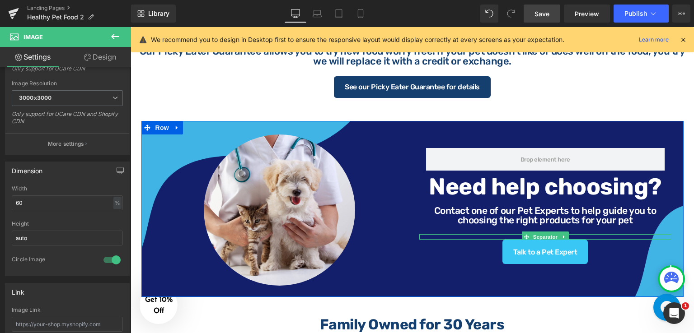
click at [575, 234] on div at bounding box center [545, 236] width 252 height 5
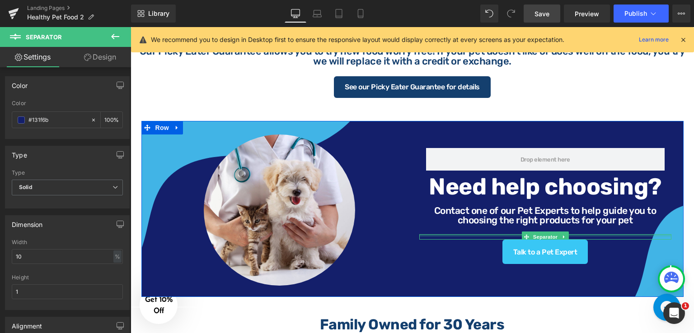
click at [579, 228] on div "Row Need help choosing? Heading Contact one of our Pet Experts to help guide yo…" at bounding box center [545, 200] width 266 height 130
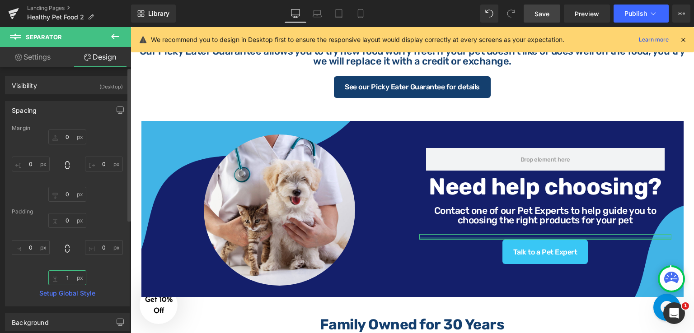
click at [71, 277] on input "1" at bounding box center [67, 278] width 38 height 15
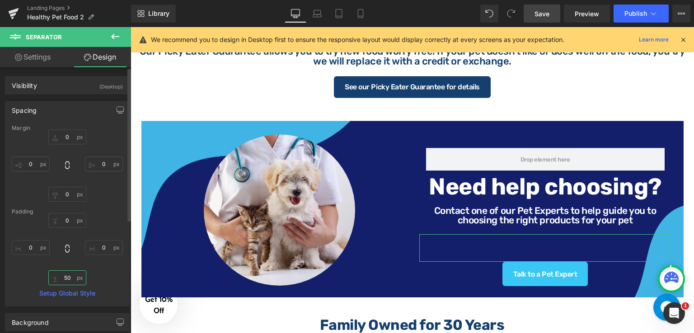
type input "5"
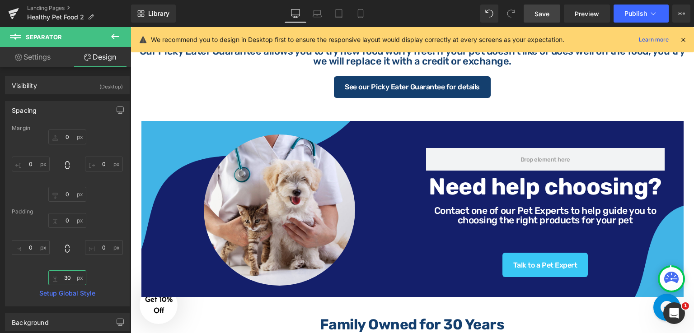
type input "30"
click at [551, 16] on link "Save" at bounding box center [542, 14] width 37 height 18
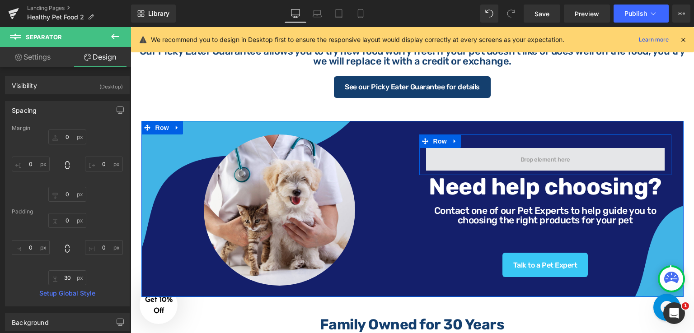
click at [510, 159] on span at bounding box center [545, 159] width 239 height 23
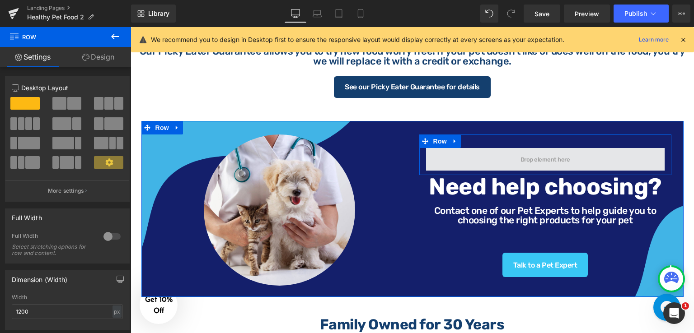
click at [553, 156] on span at bounding box center [545, 159] width 56 height 10
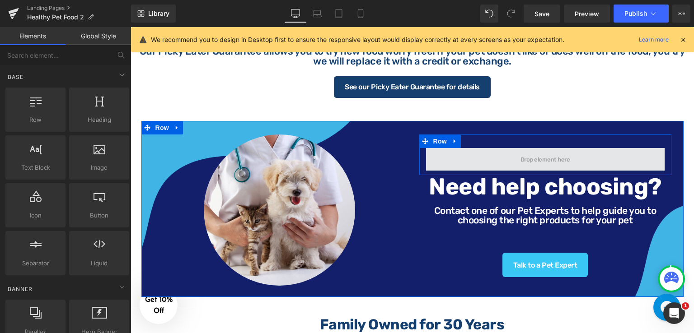
click at [556, 167] on span at bounding box center [545, 159] width 239 height 23
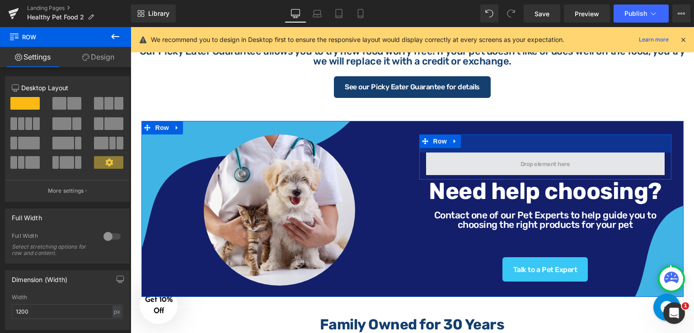
drag, startPoint x: 558, startPoint y: 133, endPoint x: 542, endPoint y: 154, distance: 26.7
click at [557, 138] on div "40px" at bounding box center [545, 144] width 252 height 18
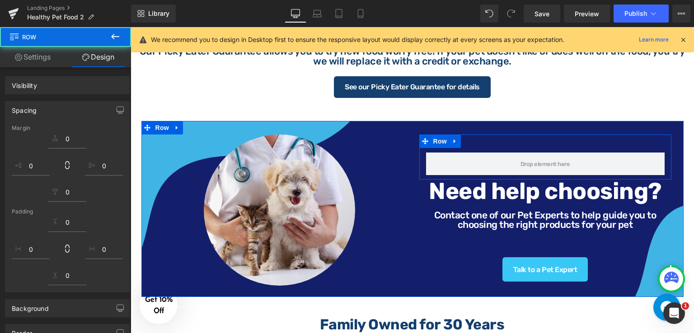
click at [534, 243] on div "Separator" at bounding box center [545, 248] width 252 height 19
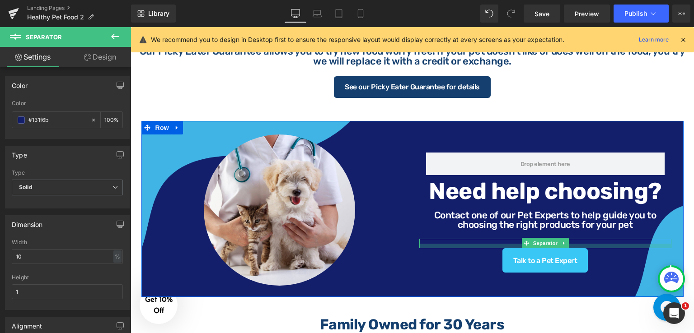
drag, startPoint x: 592, startPoint y: 252, endPoint x: 596, endPoint y: 243, distance: 9.9
click at [596, 244] on div at bounding box center [545, 246] width 252 height 5
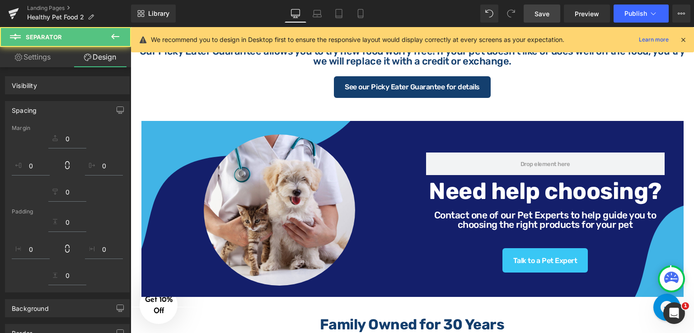
click at [543, 15] on span "Save" at bounding box center [541, 13] width 15 height 9
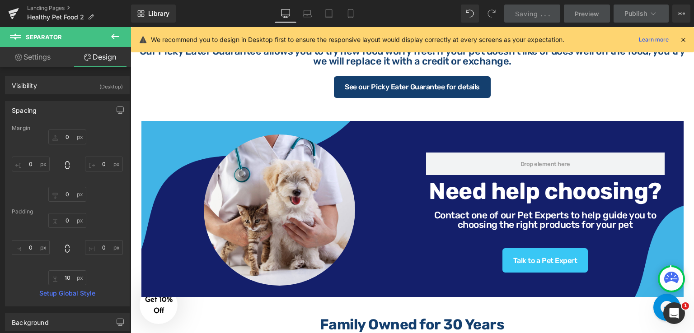
type input "0"
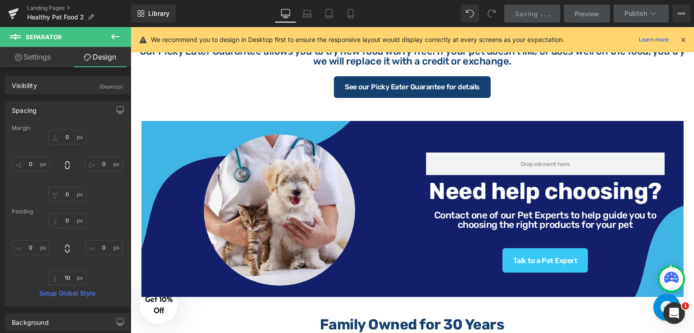
type input "0"
type input "10"
type input "0"
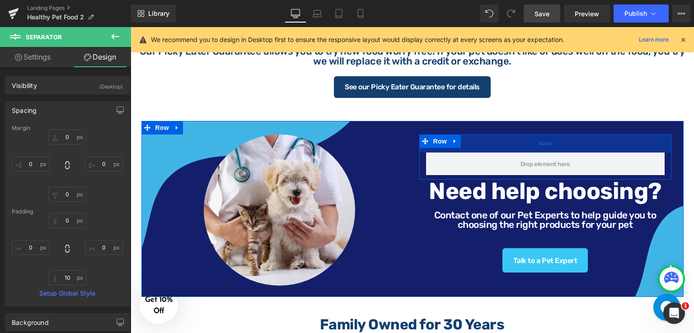
click at [483, 135] on div "40px" at bounding box center [545, 144] width 252 height 18
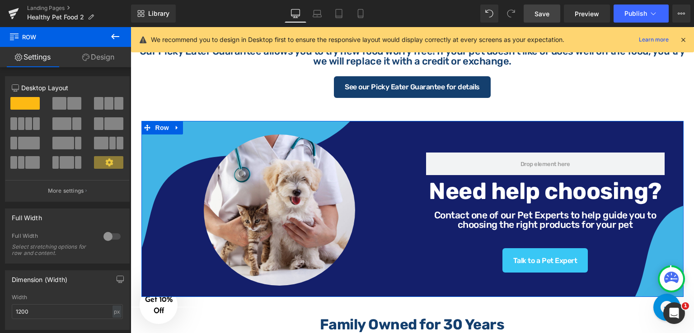
click at [412, 262] on div "Row 40px Need help choosing? Heading Contact one of our Pet Experts to help gui…" at bounding box center [545, 204] width 266 height 138
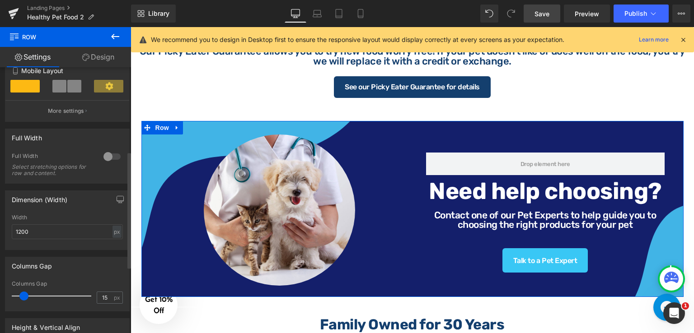
scroll to position [226, 0]
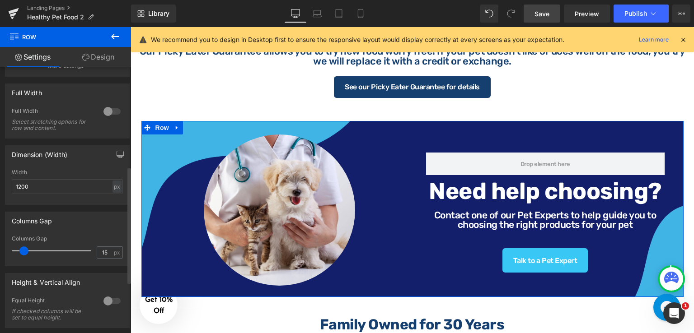
click at [108, 114] on div at bounding box center [112, 111] width 22 height 14
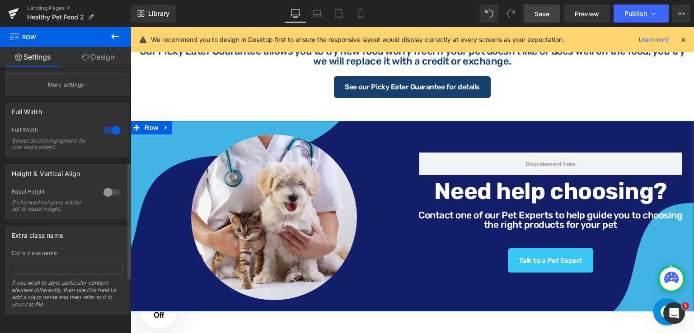
scroll to position [215, 0]
click at [545, 6] on link "Save" at bounding box center [542, 14] width 37 height 18
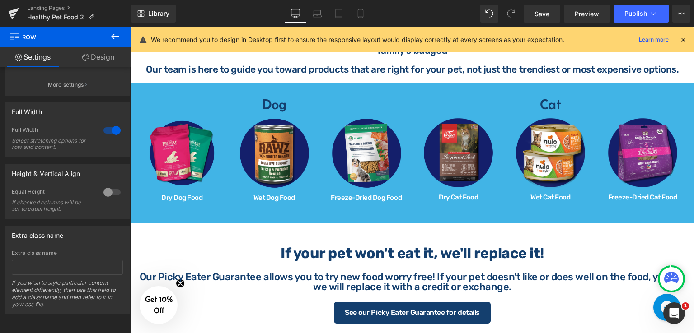
scroll to position [0, 0]
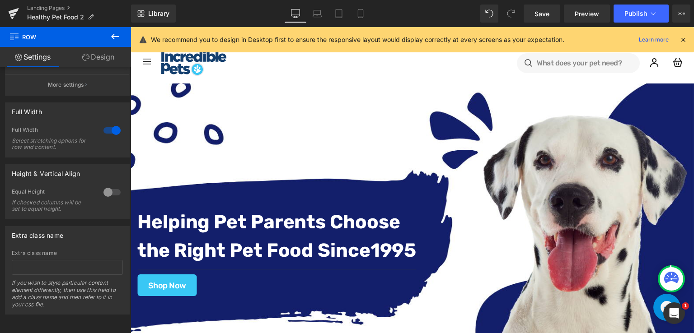
click at [360, 130] on div "Helping Pet Parents Choose the Right Pet Food Since [DATE] Text Block Separator…" at bounding box center [412, 242] width 563 height 317
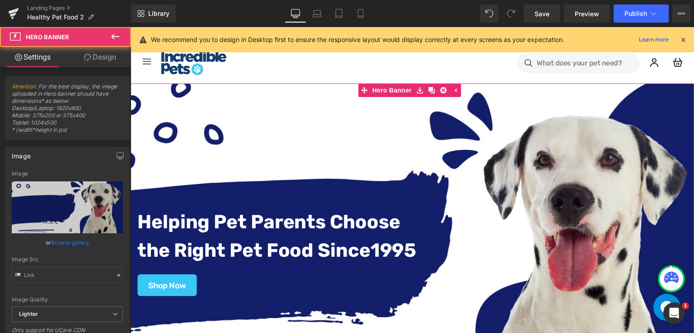
type input "[URL][DOMAIN_NAME]"
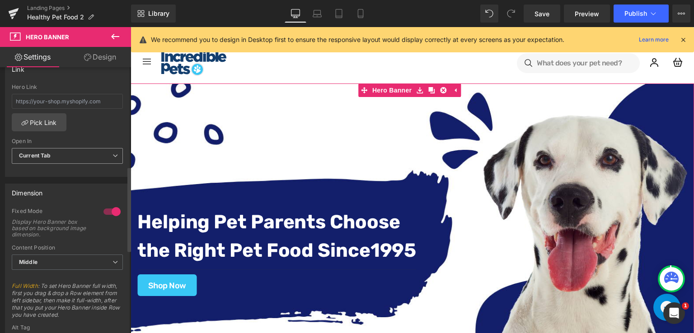
scroll to position [316, 0]
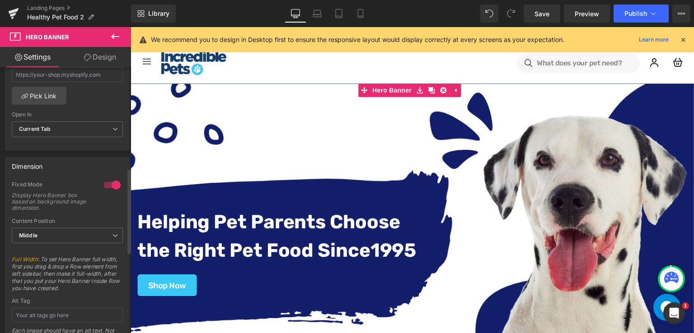
click at [108, 185] on div at bounding box center [112, 185] width 22 height 14
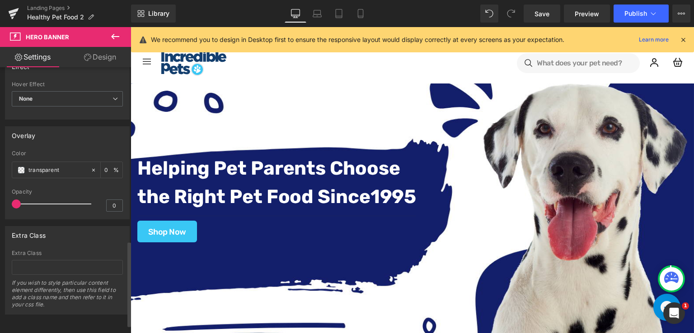
scroll to position [476, 0]
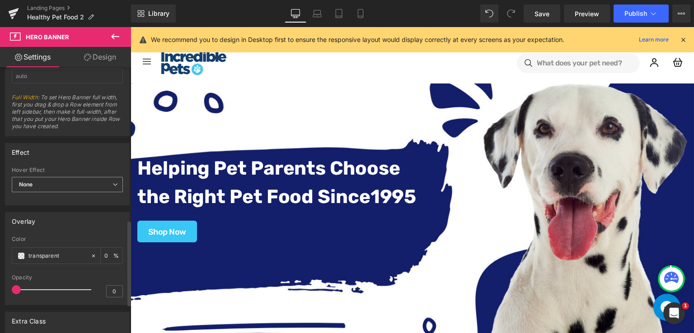
click at [97, 185] on span "None" at bounding box center [67, 185] width 111 height 16
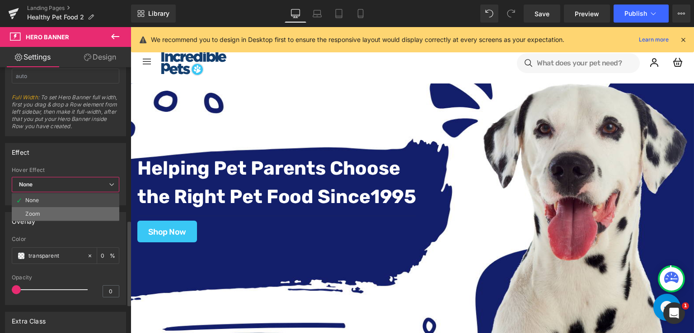
drag, startPoint x: 81, startPoint y: 212, endPoint x: 102, endPoint y: 94, distance: 120.7
click at [81, 212] on li "Zoom" at bounding box center [66, 214] width 108 height 14
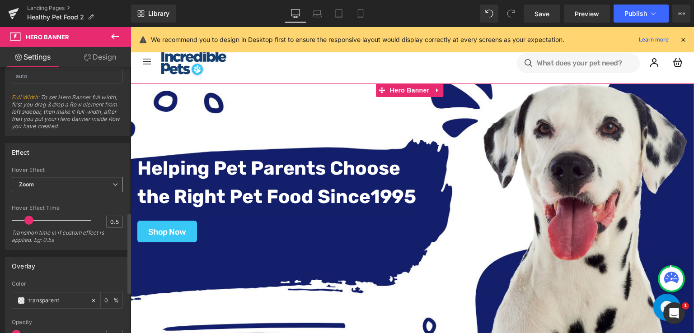
click at [75, 179] on span "Zoom" at bounding box center [67, 185] width 111 height 16
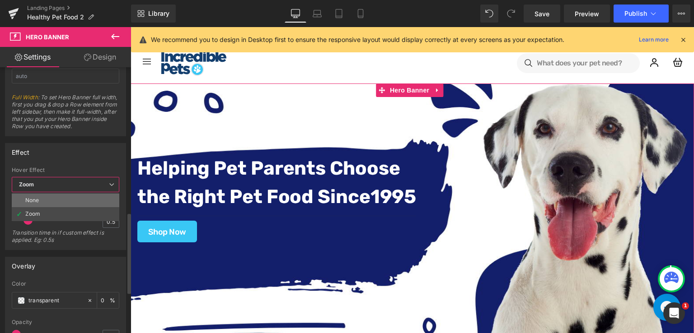
click at [68, 196] on li "None" at bounding box center [66, 201] width 108 height 14
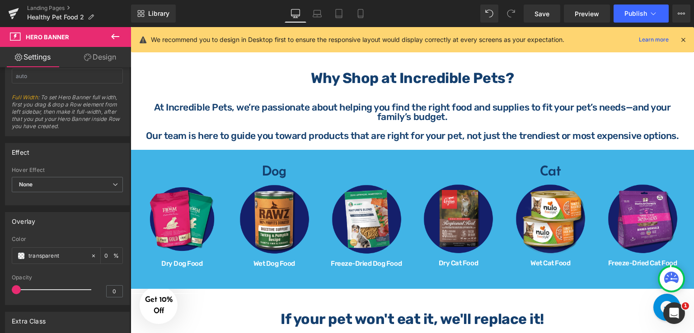
scroll to position [316, 0]
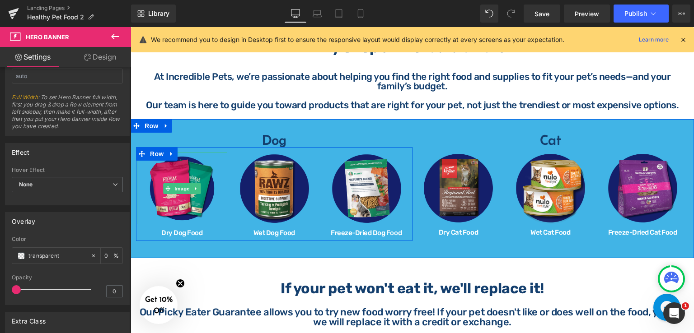
click at [219, 155] on link at bounding box center [182, 189] width 90 height 72
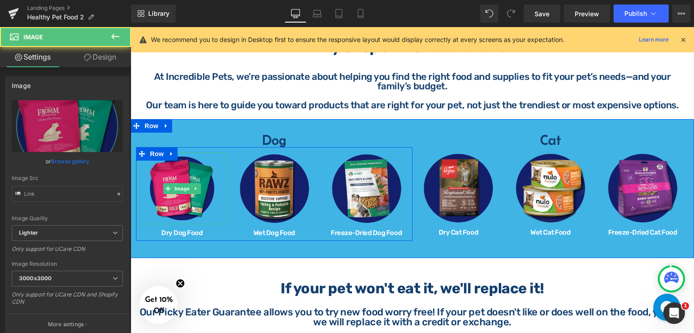
type input "[URL][DOMAIN_NAME]"
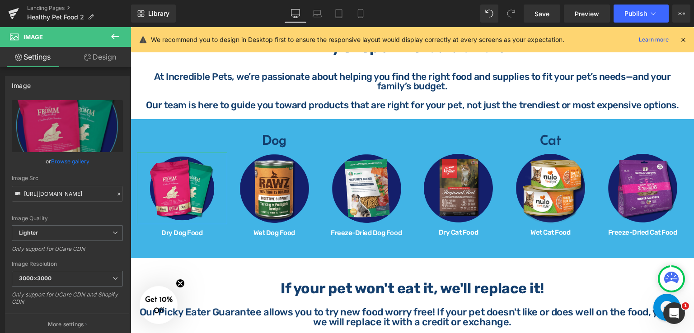
click at [111, 61] on link "Design" at bounding box center [100, 57] width 66 height 20
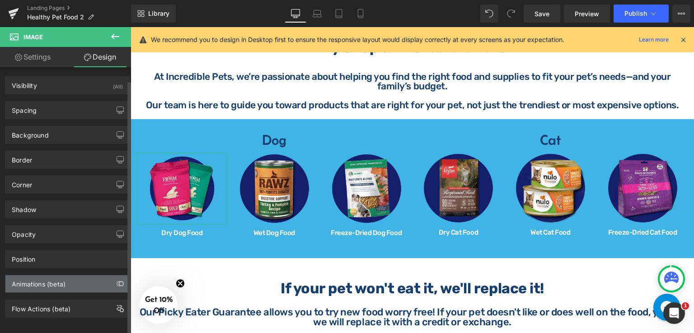
scroll to position [8, 0]
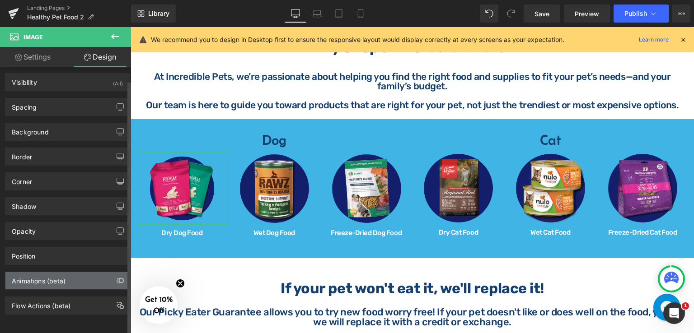
click at [94, 277] on div "Animations (beta)" at bounding box center [67, 280] width 124 height 17
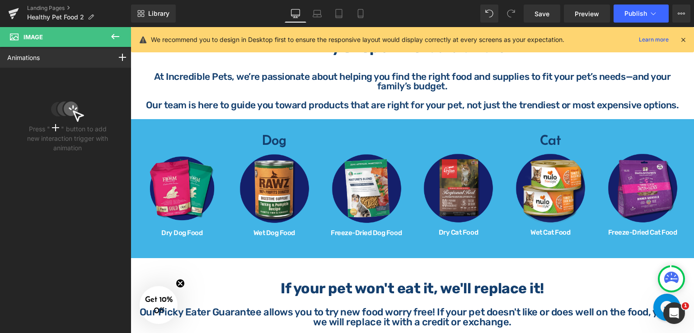
click at [117, 35] on icon at bounding box center [115, 36] width 11 height 11
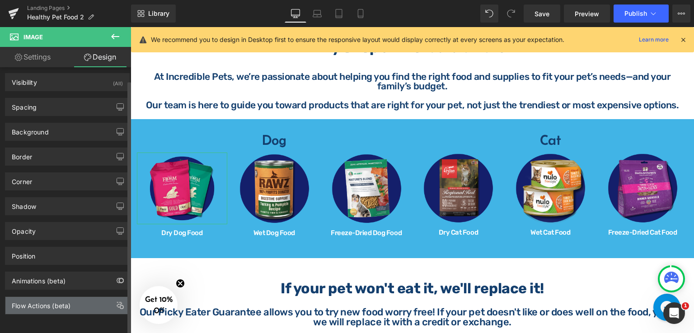
click at [76, 298] on div "Flow Actions (beta)" at bounding box center [67, 305] width 124 height 17
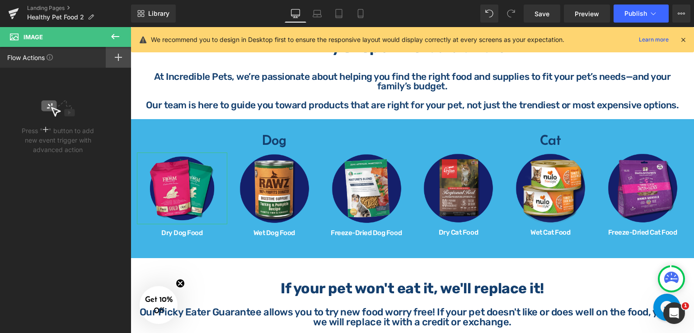
click at [120, 56] on icon at bounding box center [118, 57] width 7 height 7
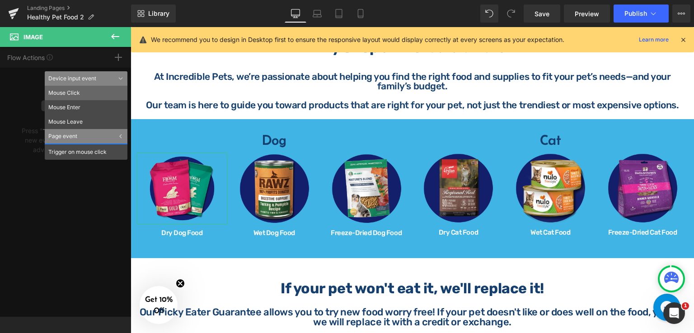
click at [90, 95] on li "Mouse Click" at bounding box center [86, 93] width 83 height 14
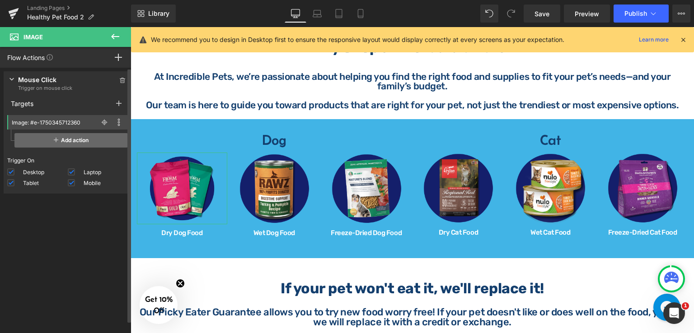
click at [79, 141] on span "Add action" at bounding box center [70, 140] width 113 height 14
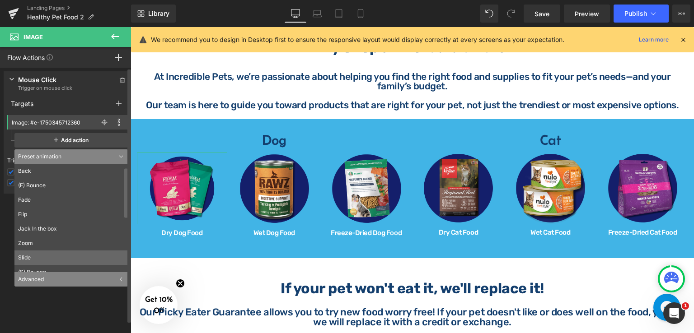
scroll to position [45, 0]
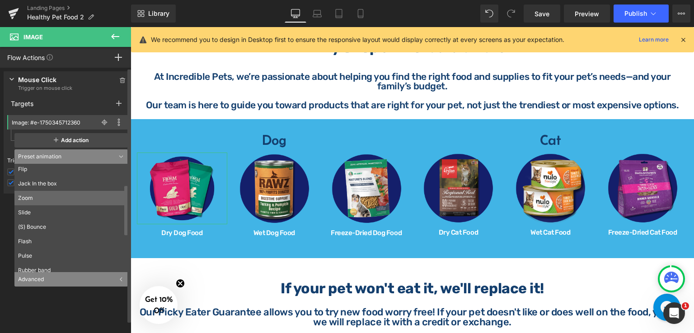
click at [74, 202] on li "Zoom" at bounding box center [72, 198] width 117 height 14
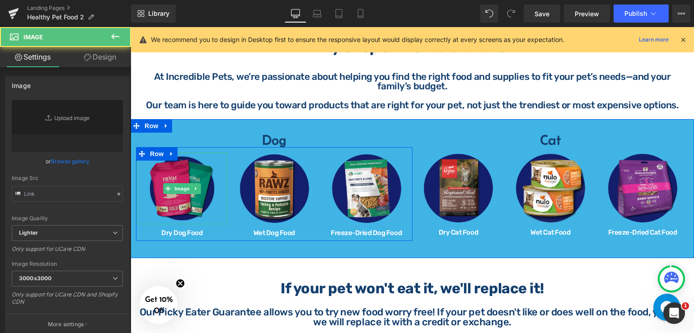
click at [191, 172] on img at bounding box center [182, 189] width 72 height 72
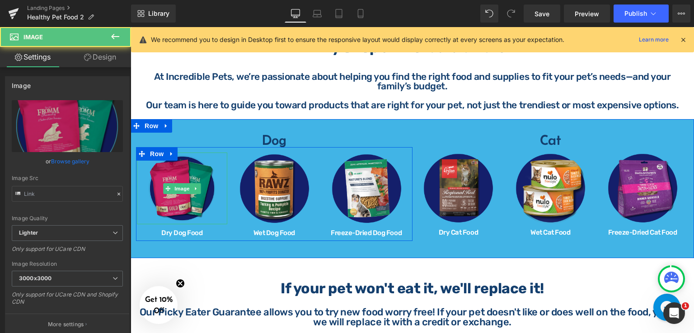
type input "[URL][DOMAIN_NAME]"
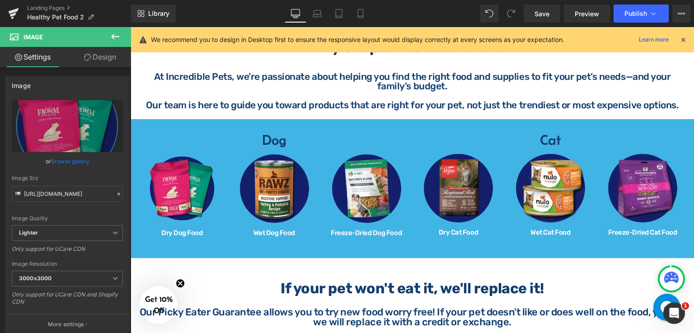
click at [121, 33] on button at bounding box center [115, 37] width 32 height 20
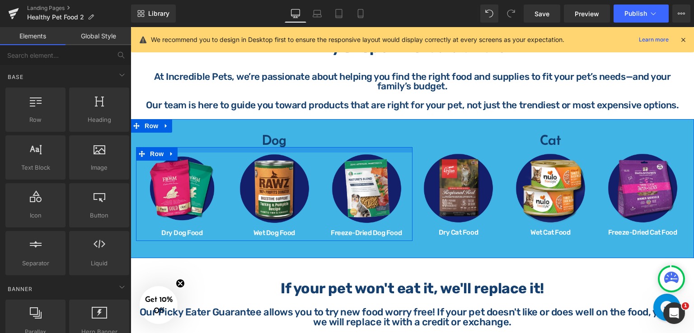
click at [230, 152] on div at bounding box center [274, 149] width 276 height 5
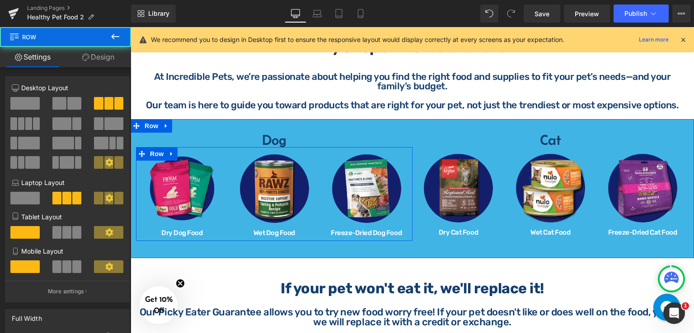
click at [228, 236] on div "Image Wet Dog Food Heading" at bounding box center [274, 195] width 92 height 84
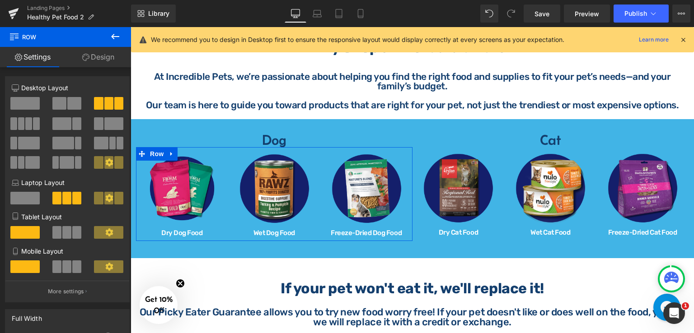
click at [103, 57] on link "Design" at bounding box center [99, 57] width 66 height 20
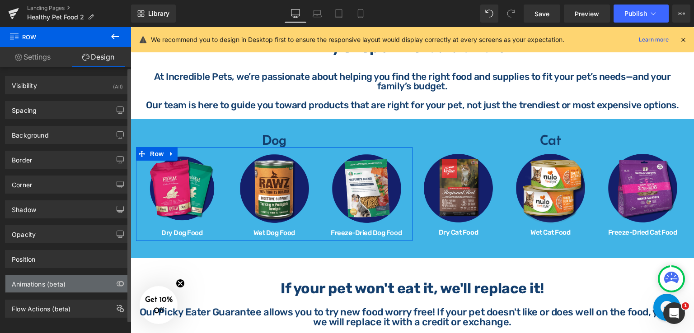
click at [61, 288] on div "Animations (beta)" at bounding box center [67, 284] width 124 height 17
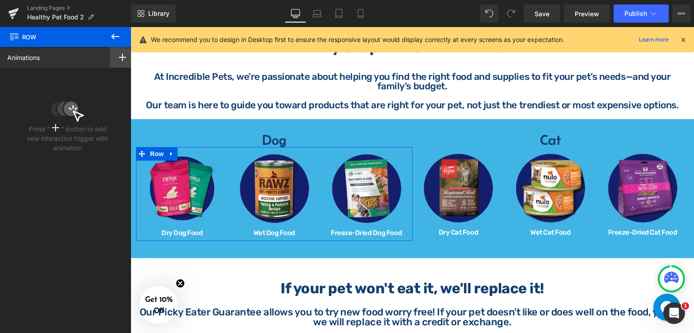
click at [120, 59] on icon at bounding box center [122, 57] width 7 height 7
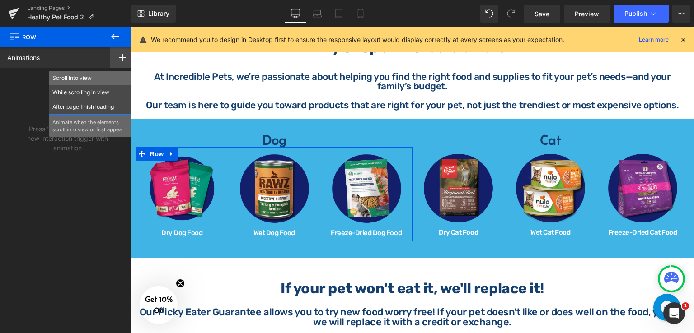
click at [96, 75] on p "Scroll Into view" at bounding box center [89, 78] width 75 height 8
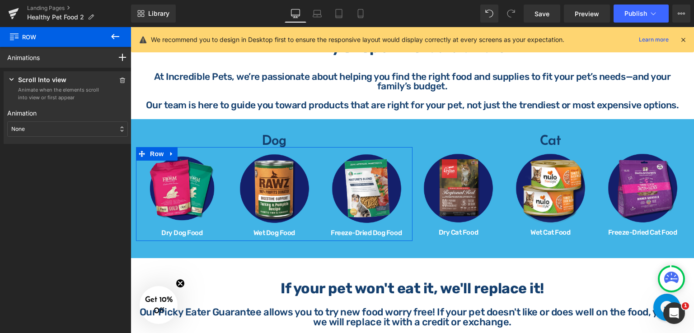
click at [74, 131] on div "None" at bounding box center [67, 129] width 121 height 15
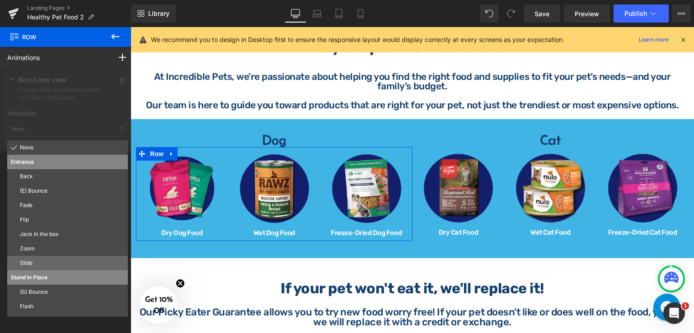
click at [52, 260] on p "Slide" at bounding box center [72, 263] width 104 height 8
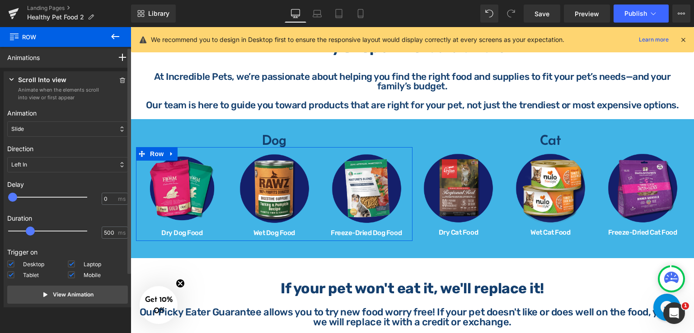
click at [68, 160] on div "Left In" at bounding box center [67, 164] width 121 height 15
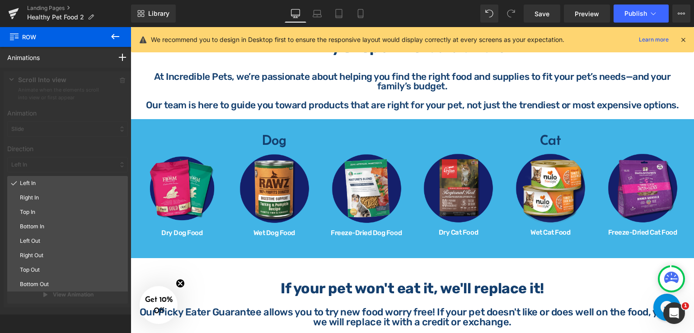
drag, startPoint x: 443, startPoint y: 244, endPoint x: 313, endPoint y: 217, distance: 133.3
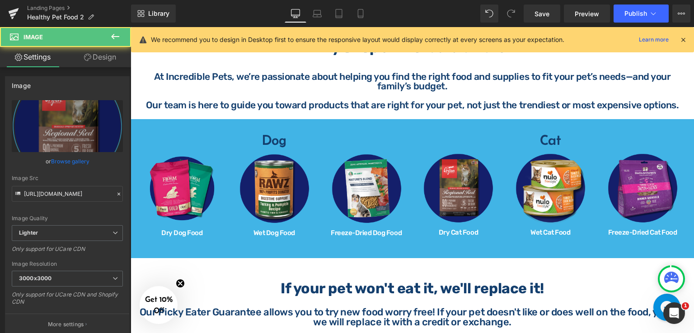
drag, startPoint x: 603, startPoint y: 250, endPoint x: 473, endPoint y: 223, distance: 133.3
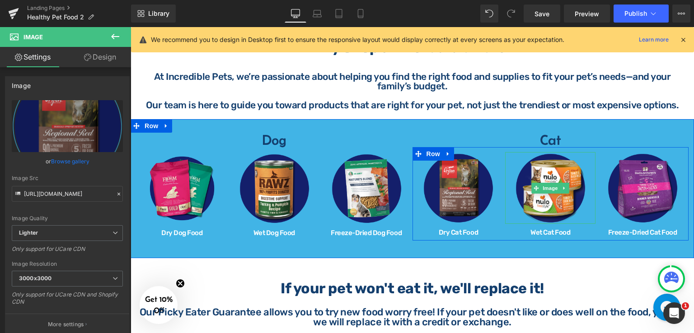
click at [506, 158] on link at bounding box center [550, 188] width 90 height 72
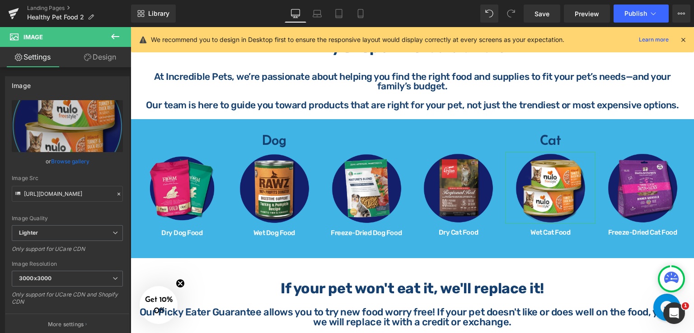
click at [112, 57] on link "Design" at bounding box center [100, 57] width 66 height 20
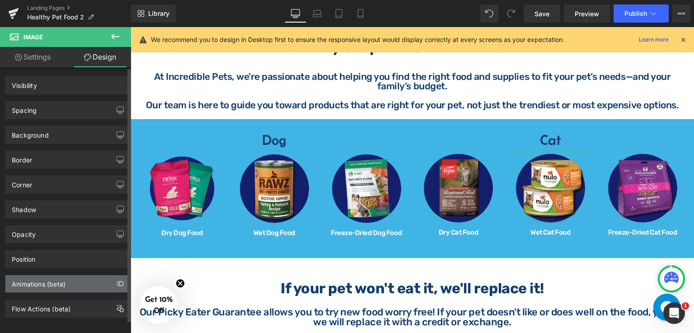
click at [74, 284] on div "Animations (beta)" at bounding box center [67, 284] width 124 height 17
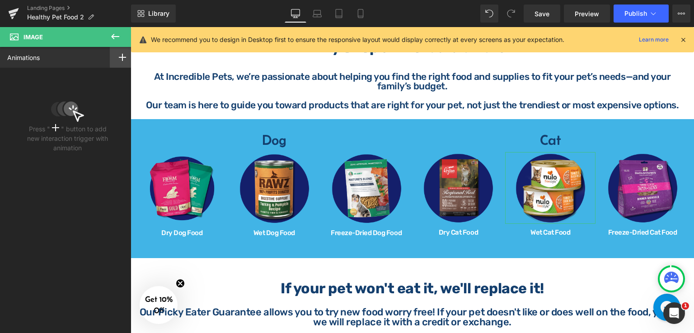
click at [119, 59] on icon at bounding box center [122, 57] width 7 height 7
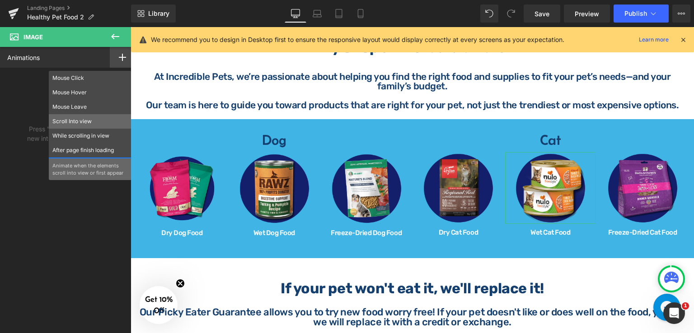
click at [90, 120] on p "Scroll Into view" at bounding box center [89, 121] width 75 height 8
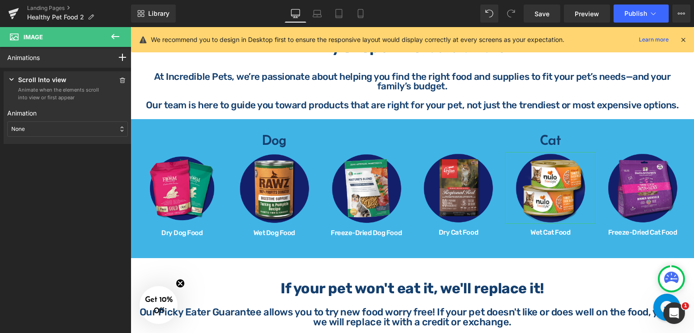
click at [66, 131] on div "None" at bounding box center [67, 129] width 121 height 15
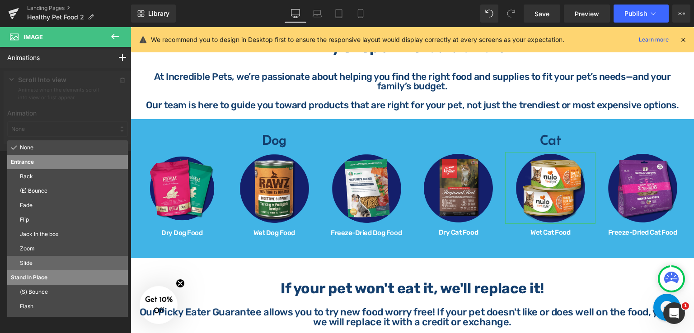
click at [38, 265] on p "Slide" at bounding box center [72, 263] width 104 height 8
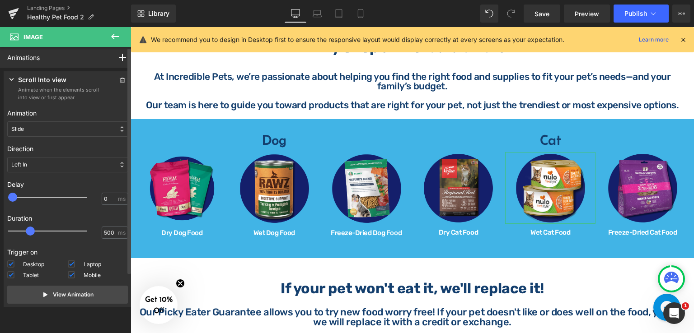
click at [94, 162] on div "Left In" at bounding box center [67, 164] width 121 height 15
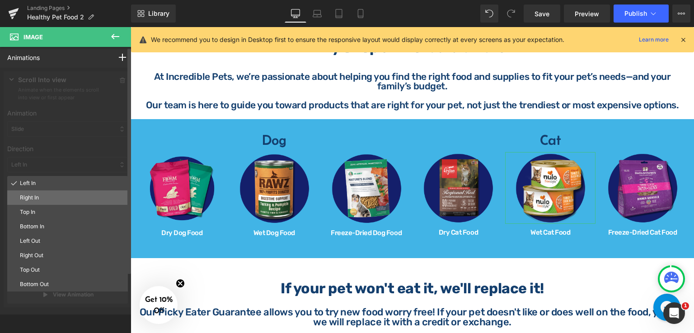
click at [77, 196] on p "Right In" at bounding box center [72, 198] width 104 height 8
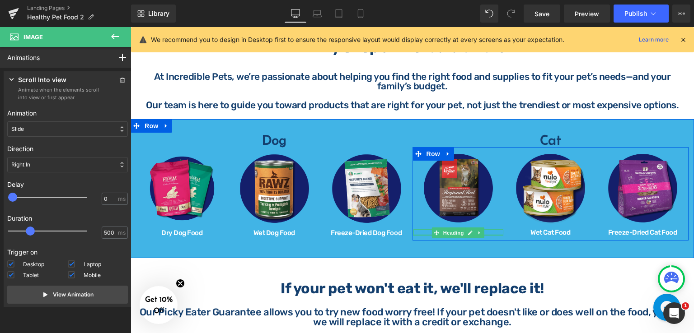
click at [417, 236] on div at bounding box center [458, 235] width 90 height 2
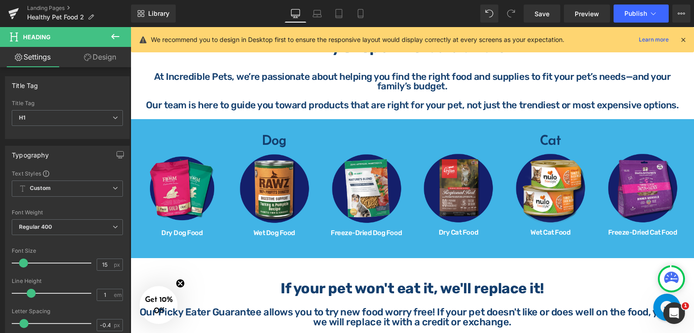
click at [118, 55] on link "Design" at bounding box center [100, 57] width 66 height 20
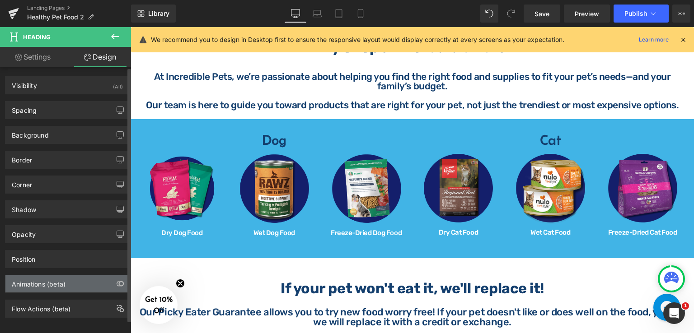
click at [54, 281] on div "Animations (beta)" at bounding box center [39, 282] width 54 height 13
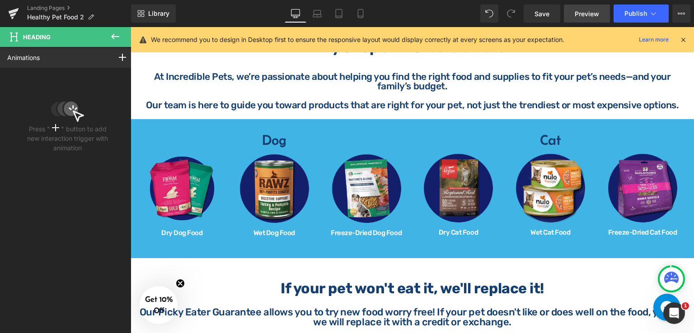
click at [578, 14] on span "Preview" at bounding box center [587, 13] width 24 height 9
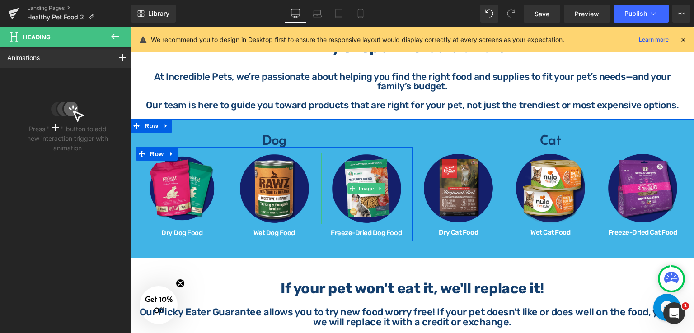
click at [400, 159] on link at bounding box center [366, 189] width 90 height 72
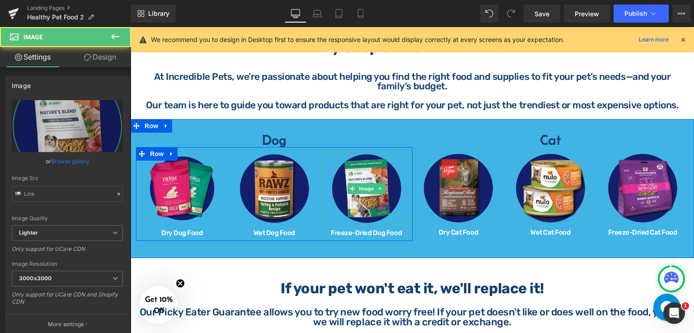
type input "[URL][DOMAIN_NAME]"
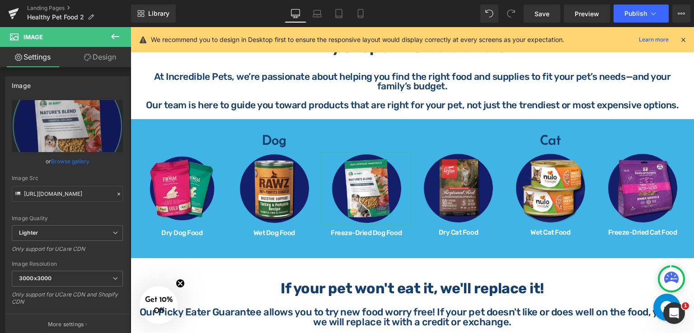
click at [95, 56] on link "Design" at bounding box center [100, 57] width 66 height 20
click at [0, 0] on div "Animations (beta)" at bounding box center [0, 0] width 0 height 0
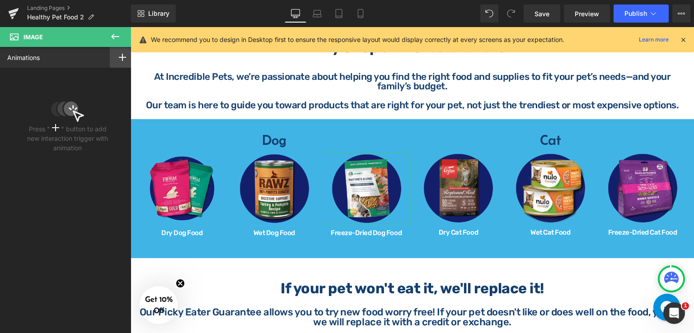
click at [119, 56] on icon at bounding box center [122, 57] width 7 height 7
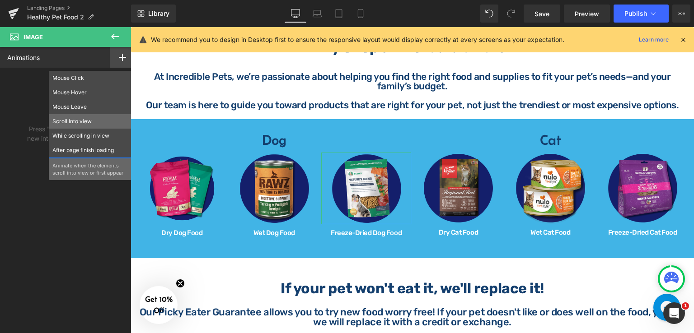
click at [77, 123] on p "Scroll Into view" at bounding box center [89, 121] width 75 height 8
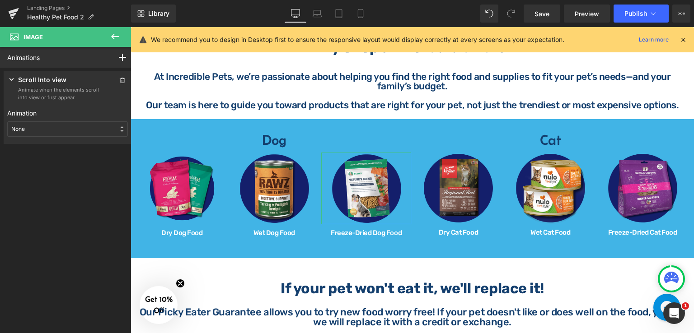
click at [79, 129] on div "None" at bounding box center [67, 129] width 121 height 15
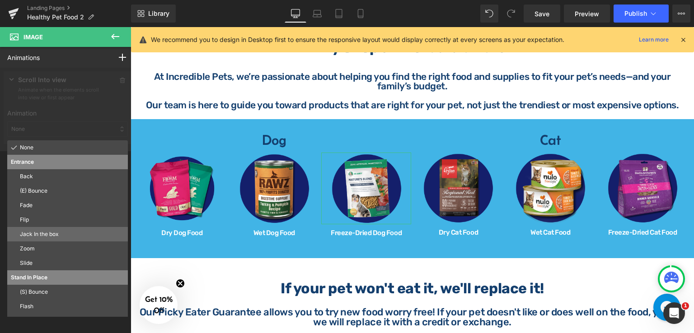
click at [65, 237] on p "Jack In the box" at bounding box center [72, 234] width 104 height 8
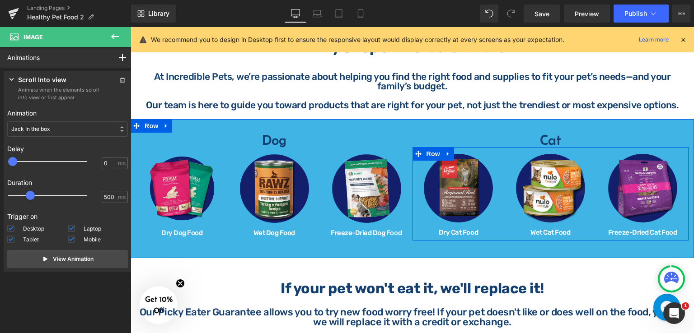
click at [501, 233] on div "Image Dry Cat Food Heading" at bounding box center [458, 194] width 92 height 84
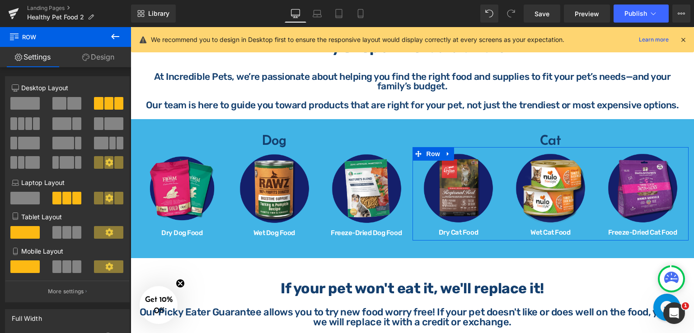
click at [94, 55] on link "Design" at bounding box center [99, 57] width 66 height 20
click at [0, 0] on div "Animations (beta)" at bounding box center [0, 0] width 0 height 0
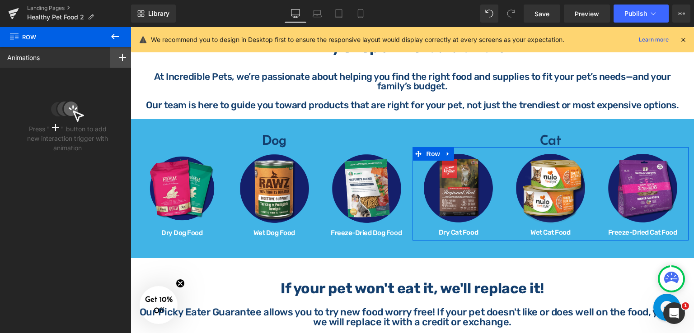
click at [119, 54] on icon at bounding box center [122, 57] width 7 height 7
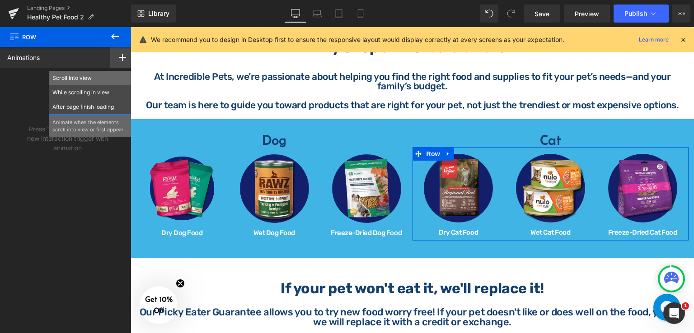
click at [92, 82] on div "Scroll Into view" at bounding box center [90, 78] width 83 height 14
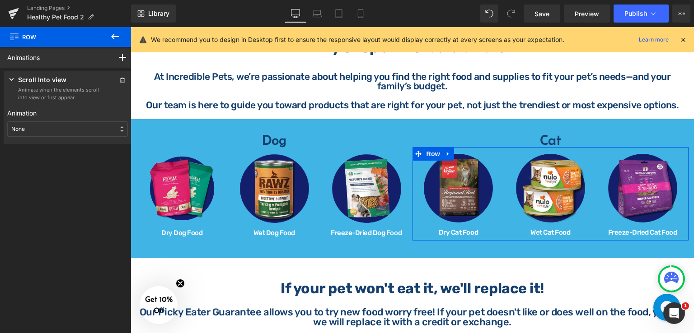
click at [72, 132] on div "None" at bounding box center [67, 129] width 121 height 15
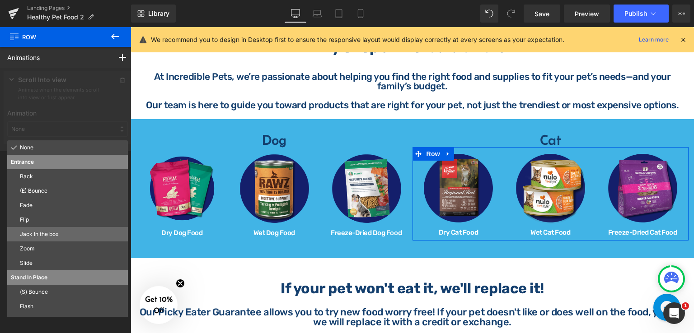
click at [61, 236] on p "Jack In the box" at bounding box center [72, 234] width 104 height 8
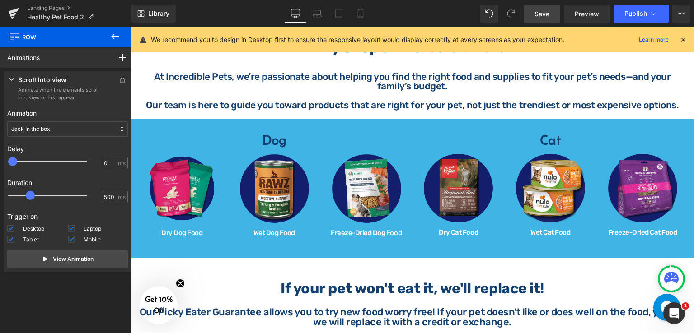
click at [548, 13] on span "Save" at bounding box center [541, 13] width 15 height 9
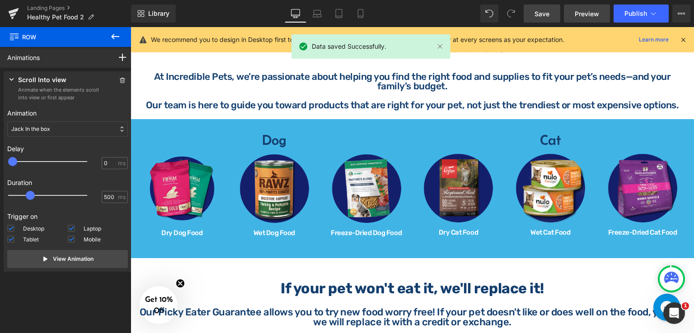
click at [587, 12] on span "Preview" at bounding box center [587, 13] width 24 height 9
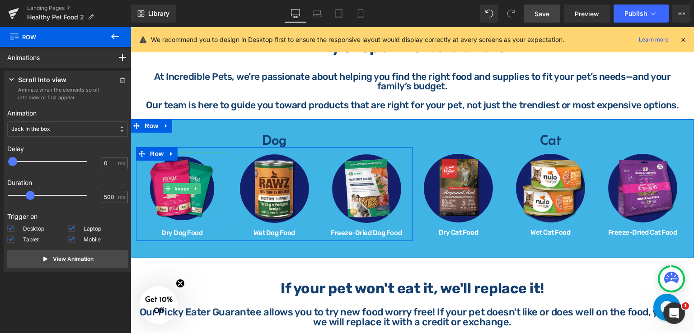
click at [206, 157] on link at bounding box center [182, 189] width 90 height 72
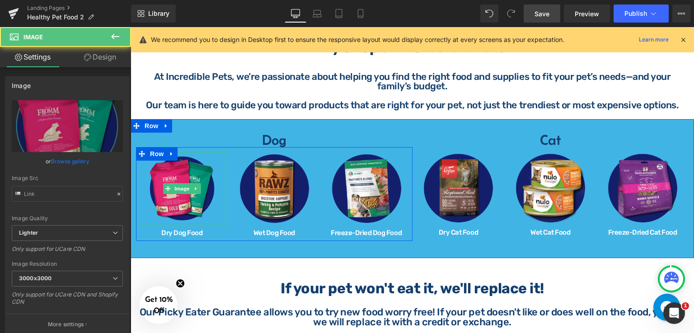
type input "[URL][DOMAIN_NAME]"
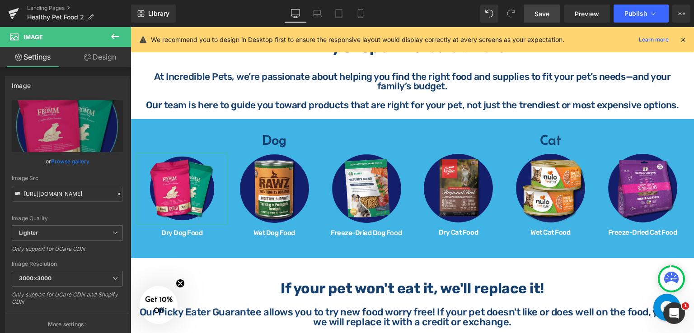
click at [108, 58] on link "Design" at bounding box center [100, 57] width 66 height 20
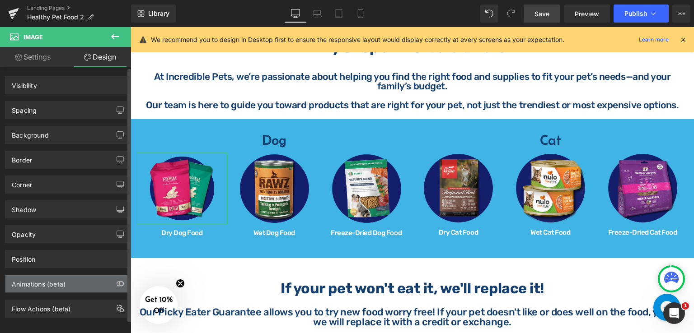
click at [73, 284] on div "Animations (beta)" at bounding box center [67, 284] width 124 height 17
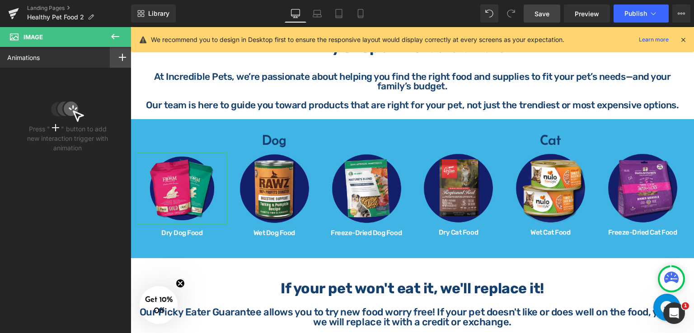
click at [119, 53] on div at bounding box center [122, 57] width 25 height 21
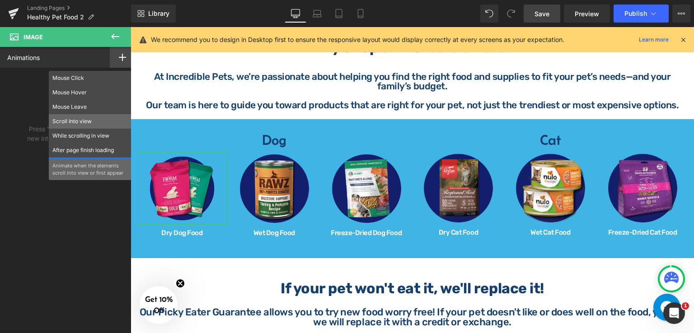
click at [92, 125] on p "Scroll Into view" at bounding box center [89, 121] width 75 height 8
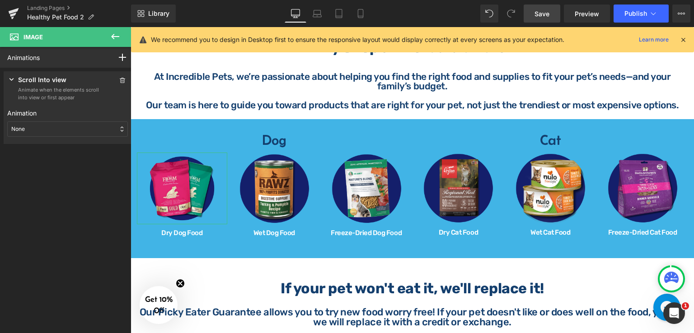
click at [76, 127] on div "None" at bounding box center [67, 129] width 121 height 15
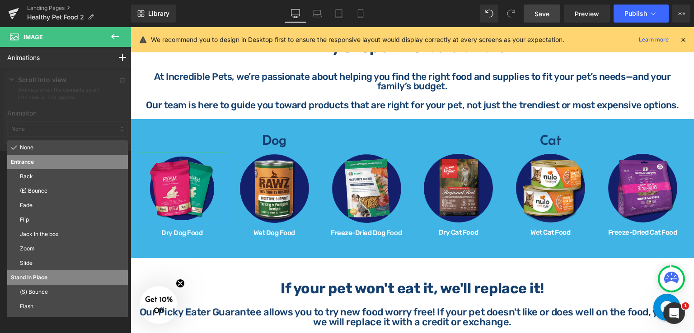
click at [41, 261] on p "Slide" at bounding box center [72, 263] width 104 height 8
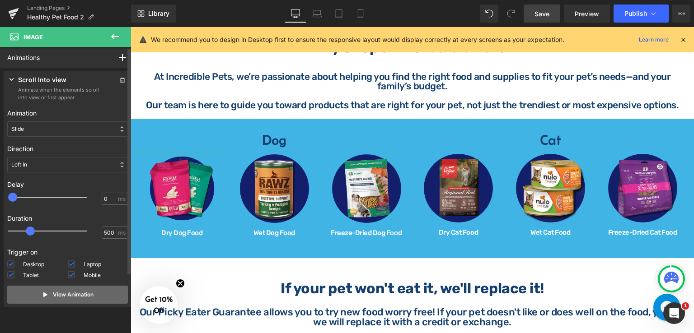
click at [79, 291] on p "View Animation" at bounding box center [73, 295] width 41 height 8
drag, startPoint x: 316, startPoint y: 252, endPoint x: 186, endPoint y: 225, distance: 133.3
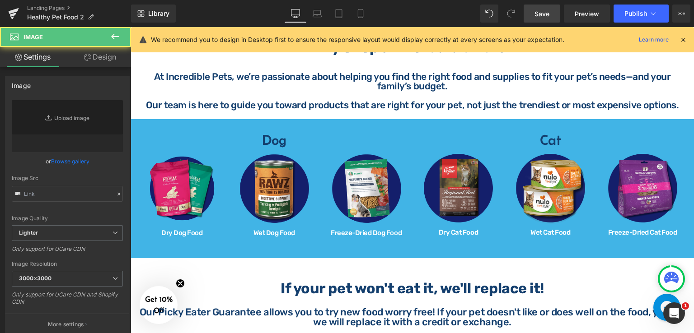
type input "[URL][DOMAIN_NAME]"
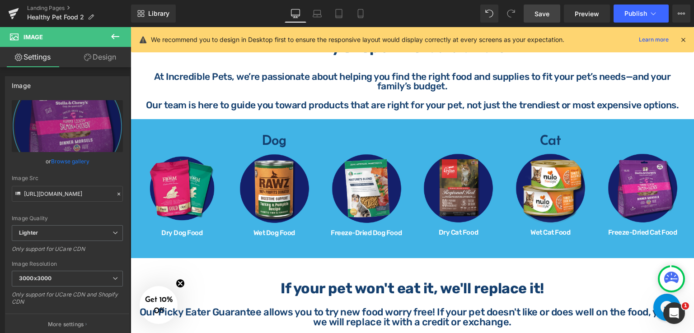
click at [546, 22] on link "Save" at bounding box center [542, 14] width 37 height 18
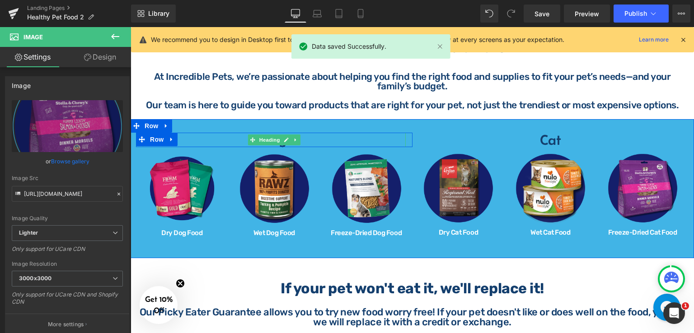
click at [303, 137] on h4 "Dog" at bounding box center [274, 140] width 263 height 14
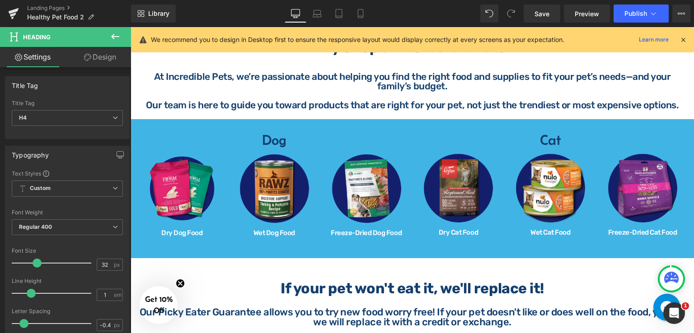
click at [108, 52] on link "Design" at bounding box center [100, 57] width 66 height 20
click at [0, 0] on div "Animations (beta)" at bounding box center [0, 0] width 0 height 0
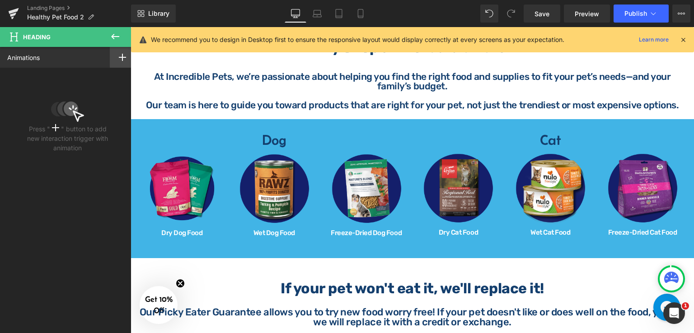
click at [117, 52] on div at bounding box center [122, 57] width 25 height 21
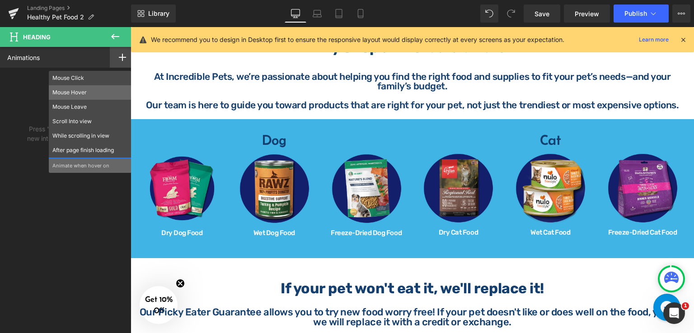
click at [91, 92] on p "Mouse Hover" at bounding box center [89, 93] width 75 height 8
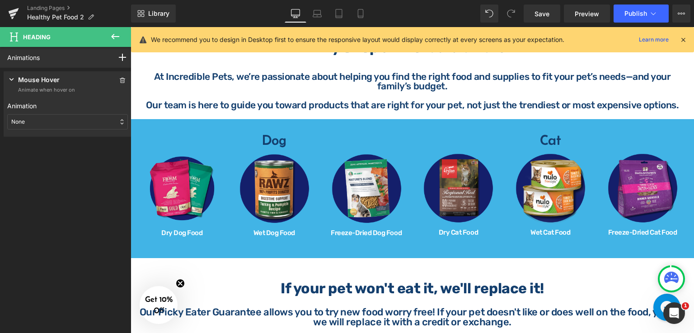
click at [61, 117] on div "None" at bounding box center [67, 121] width 121 height 15
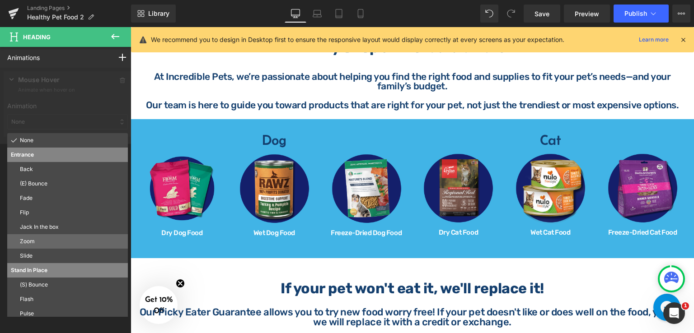
click at [34, 244] on p "Zoom" at bounding box center [72, 242] width 104 height 8
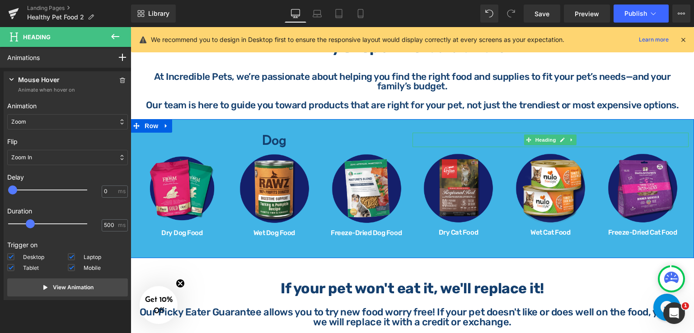
click at [584, 141] on h4 "Cat" at bounding box center [550, 140] width 276 height 14
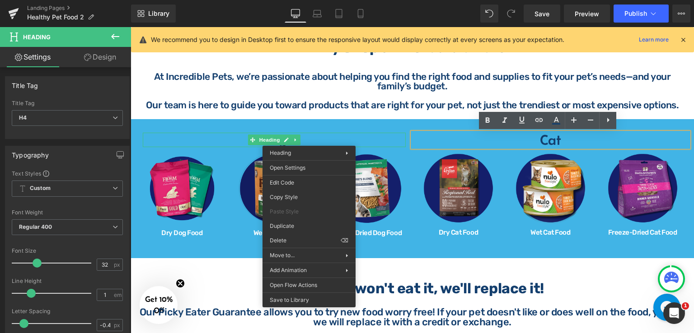
drag, startPoint x: 426, startPoint y: 222, endPoint x: 300, endPoint y: 195, distance: 129.5
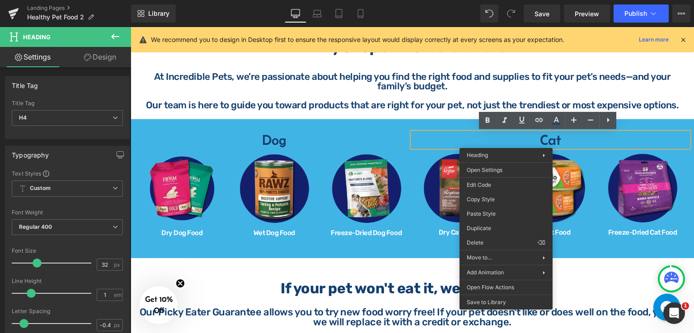
drag, startPoint x: 621, startPoint y: 238, endPoint x: 490, endPoint y: 210, distance: 133.4
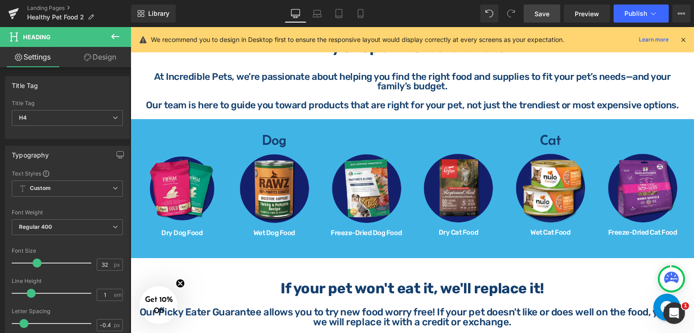
click at [544, 13] on span "Save" at bounding box center [541, 13] width 15 height 9
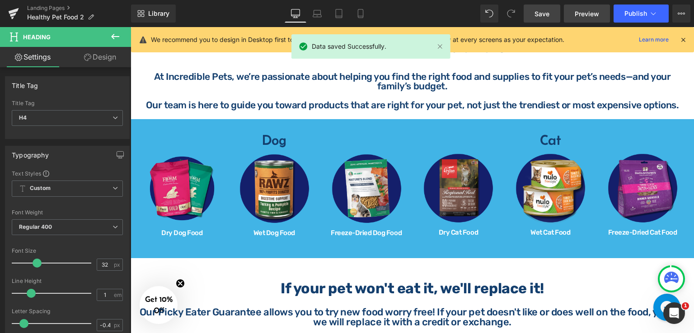
click at [578, 9] on span "Preview" at bounding box center [587, 13] width 24 height 9
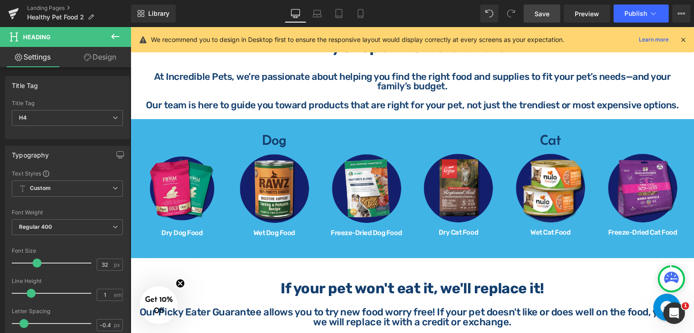
scroll to position [0, 0]
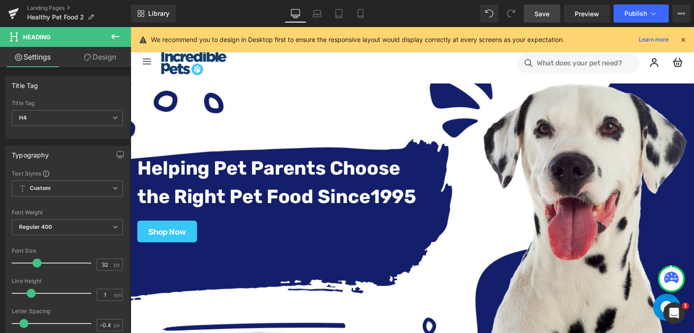
click at [459, 174] on span "Helping Pet Parents Choose the Right Pet Food Since [DATE] Text Block Separator…" at bounding box center [412, 188] width 563 height 118
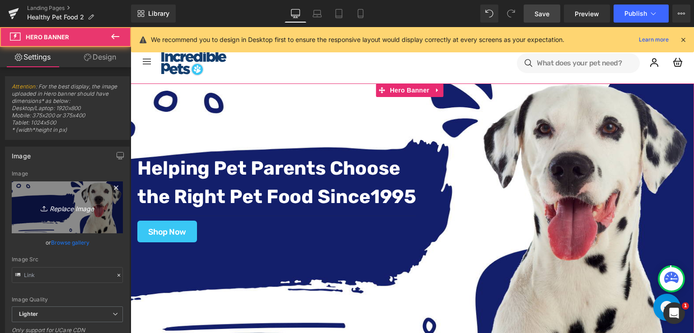
type input "[URL][DOMAIN_NAME]"
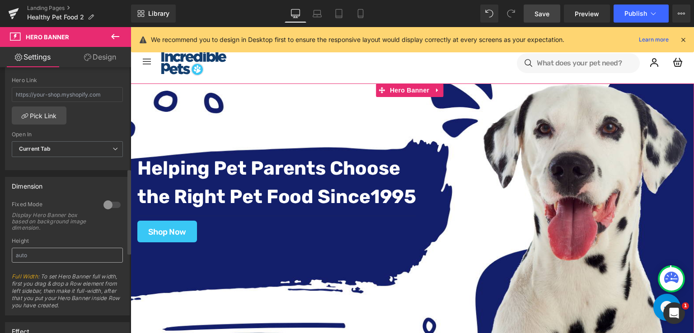
scroll to position [316, 0]
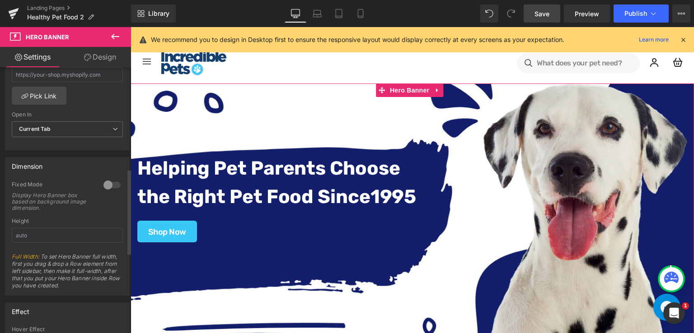
click at [111, 182] on div at bounding box center [112, 185] width 22 height 14
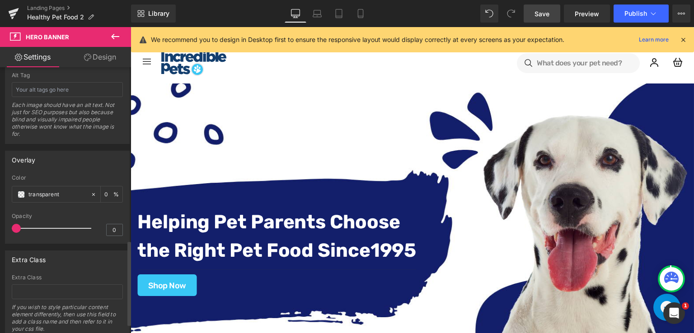
scroll to position [571, 0]
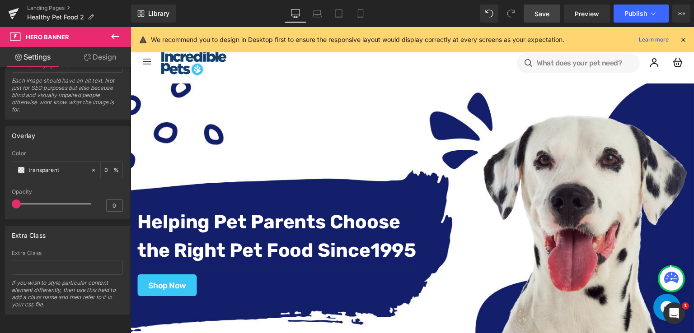
click at [546, 15] on span "Save" at bounding box center [541, 13] width 15 height 9
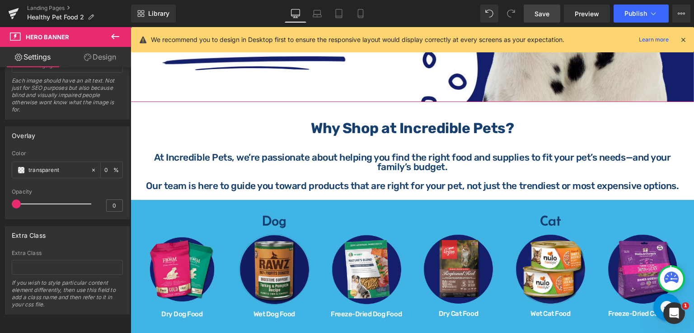
scroll to position [361, 0]
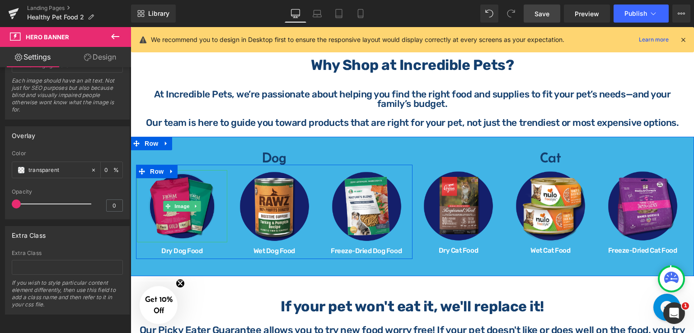
click at [178, 197] on img at bounding box center [182, 206] width 72 height 72
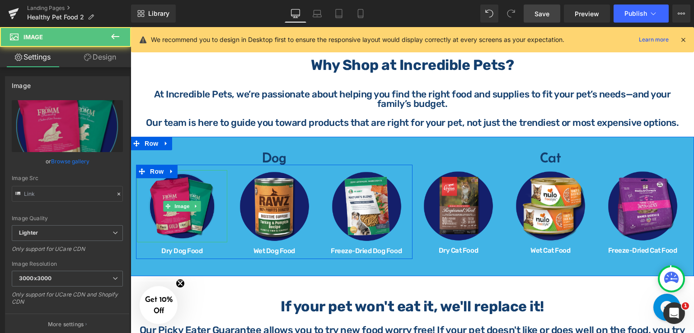
type input "[URL][DOMAIN_NAME]"
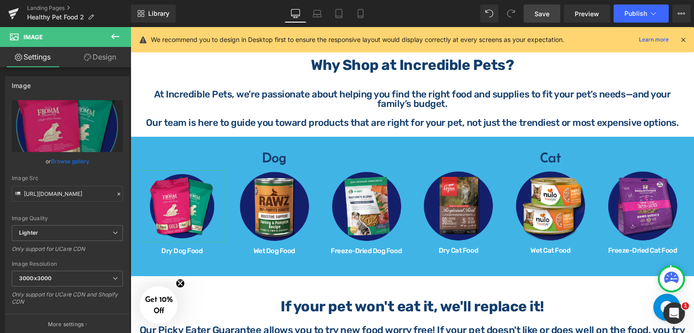
click at [94, 60] on link "Design" at bounding box center [100, 57] width 66 height 20
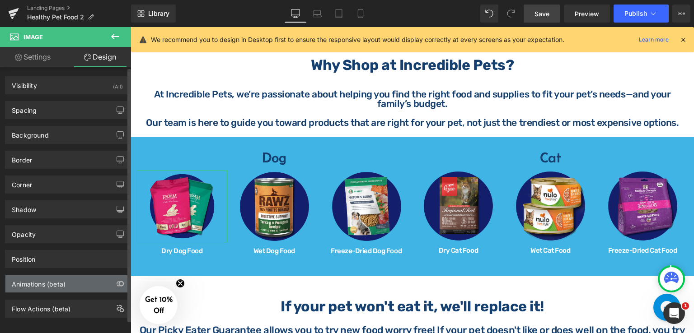
click at [48, 281] on div "Animations (beta)" at bounding box center [39, 282] width 54 height 13
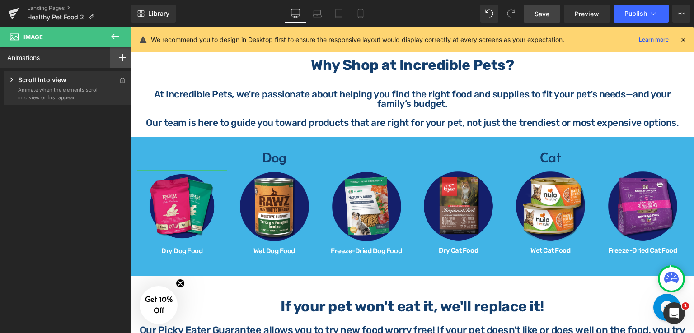
click at [117, 64] on div at bounding box center [122, 57] width 25 height 21
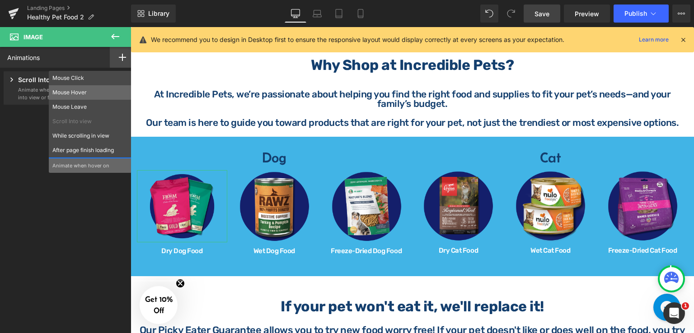
click at [92, 92] on p "Mouse Hover" at bounding box center [89, 93] width 75 height 8
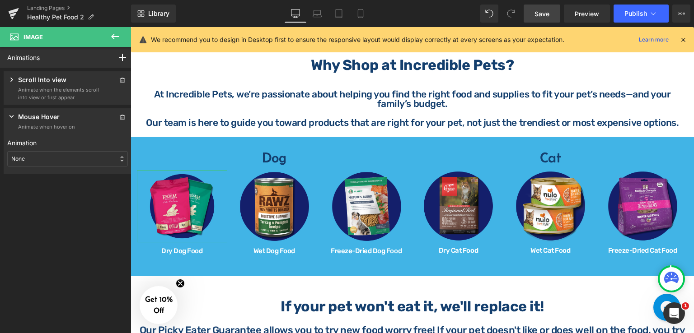
click at [42, 158] on div "None" at bounding box center [67, 158] width 121 height 15
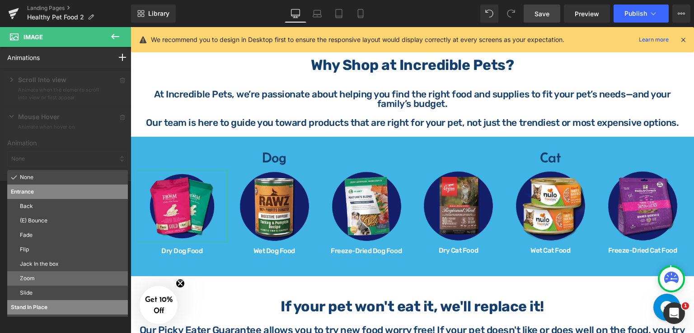
click at [42, 281] on p "Zoom" at bounding box center [72, 279] width 104 height 8
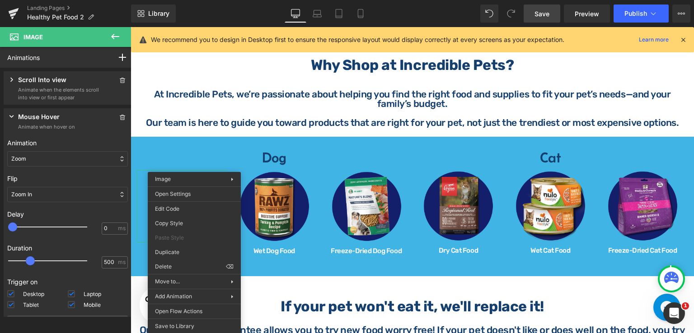
drag, startPoint x: 321, startPoint y: 252, endPoint x: 190, endPoint y: 225, distance: 133.3
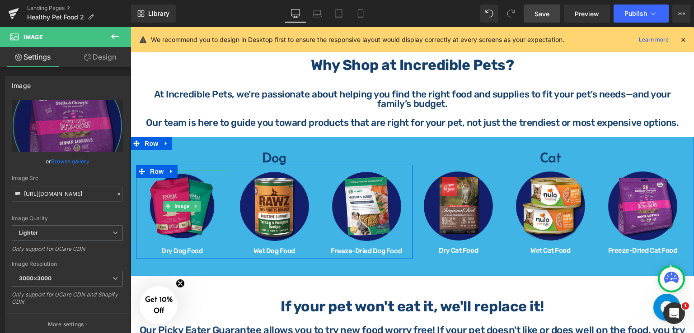
click at [192, 181] on img at bounding box center [182, 206] width 72 height 72
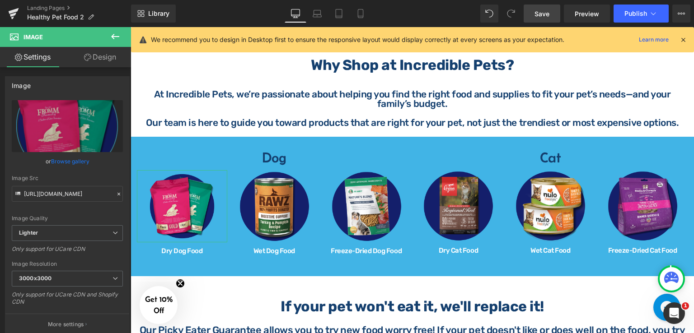
click at [92, 58] on link "Design" at bounding box center [100, 57] width 66 height 20
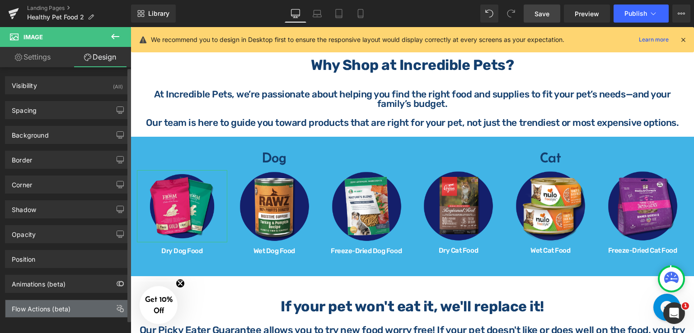
click at [49, 304] on div "Flow Actions (beta)" at bounding box center [41, 306] width 59 height 13
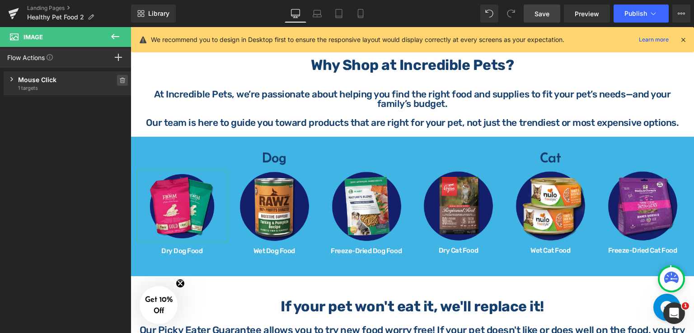
click at [121, 79] on icon at bounding box center [122, 78] width 2 height 1
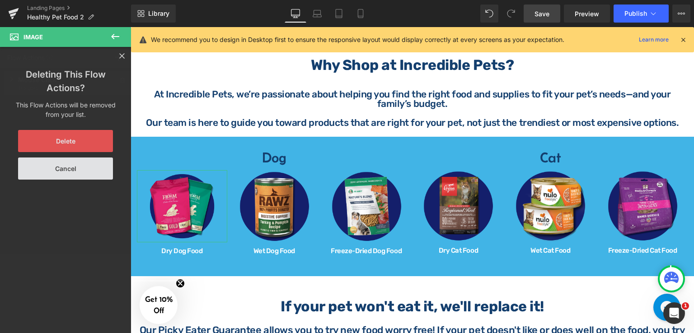
click at [78, 140] on button "Delete" at bounding box center [65, 141] width 95 height 22
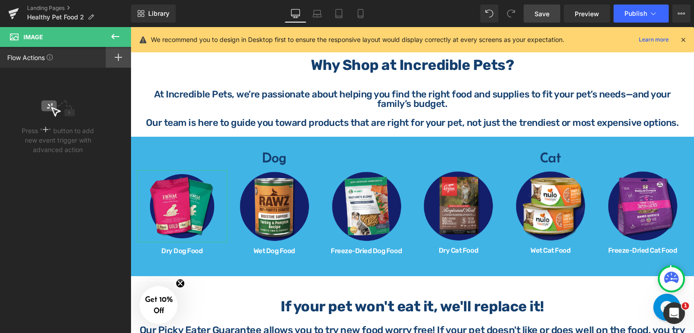
click at [122, 59] on icon at bounding box center [118, 57] width 7 height 7
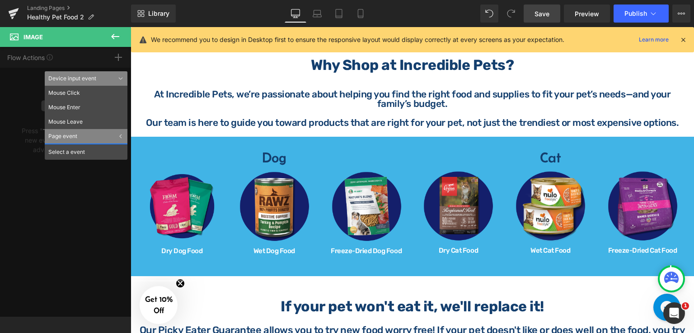
click at [112, 38] on icon at bounding box center [115, 36] width 11 height 11
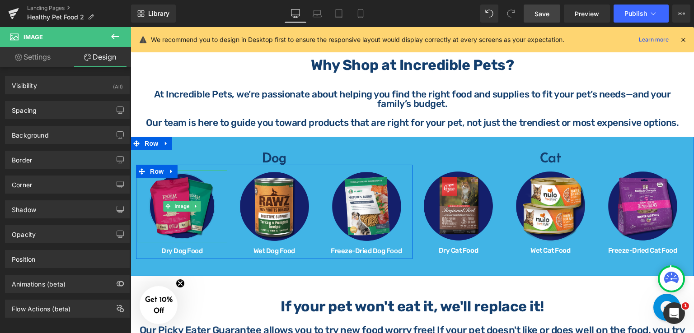
click at [183, 183] on img at bounding box center [182, 206] width 72 height 72
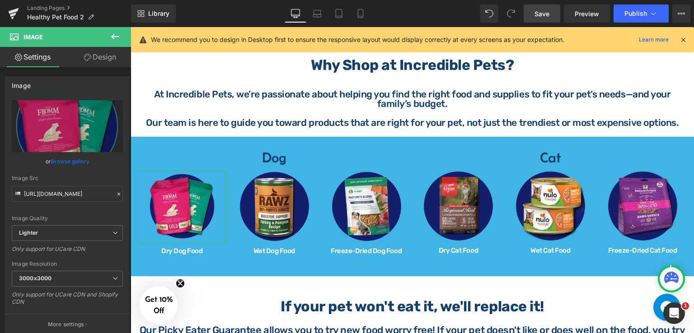
click at [107, 58] on link "Design" at bounding box center [100, 57] width 66 height 20
click at [0, 0] on div "Animations (beta)" at bounding box center [0, 0] width 0 height 0
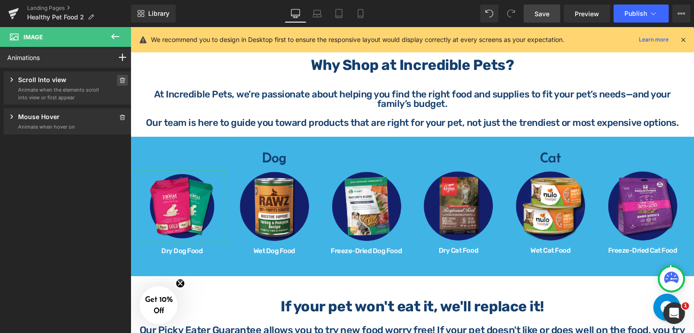
click at [119, 83] on span at bounding box center [122, 80] width 11 height 11
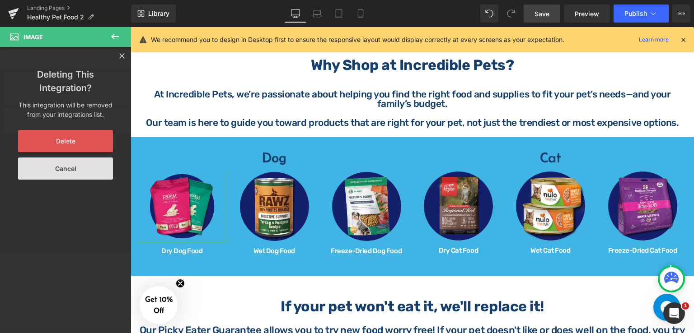
click at [82, 141] on button "Delete" at bounding box center [65, 141] width 95 height 22
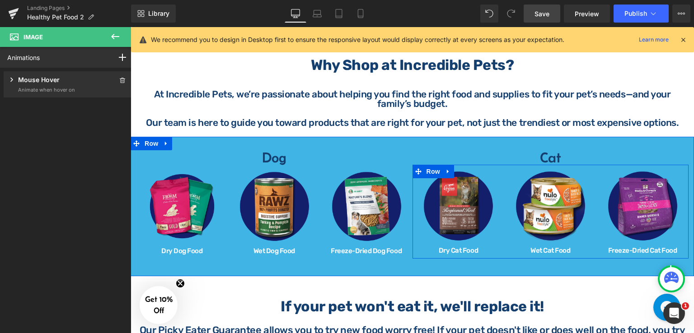
click at [420, 244] on div "Image Dry Cat Food Heading" at bounding box center [458, 212] width 92 height 84
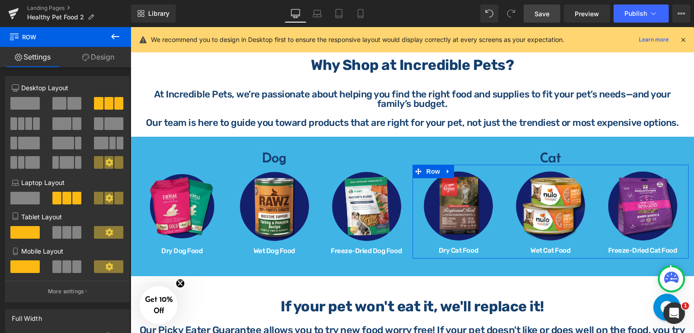
click at [107, 61] on link "Design" at bounding box center [99, 57] width 66 height 20
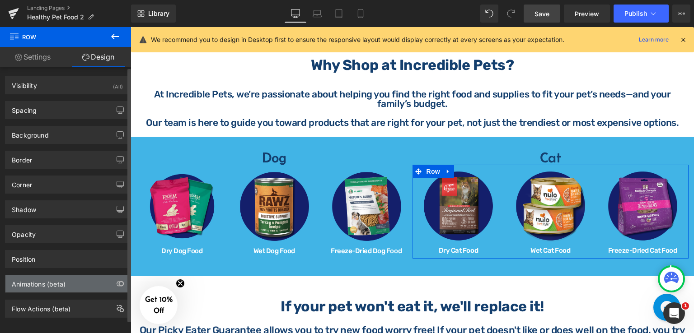
click at [50, 281] on div "Animations (beta)" at bounding box center [39, 282] width 54 height 13
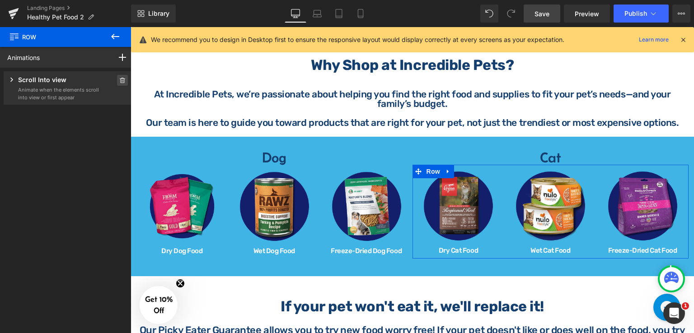
click at [120, 82] on icon at bounding box center [122, 80] width 6 height 5
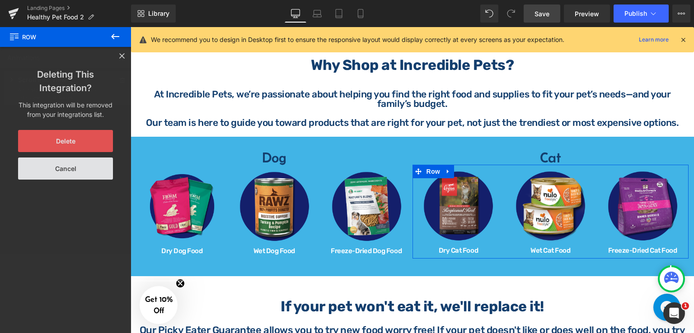
click at [88, 134] on button "Delete" at bounding box center [65, 141] width 95 height 22
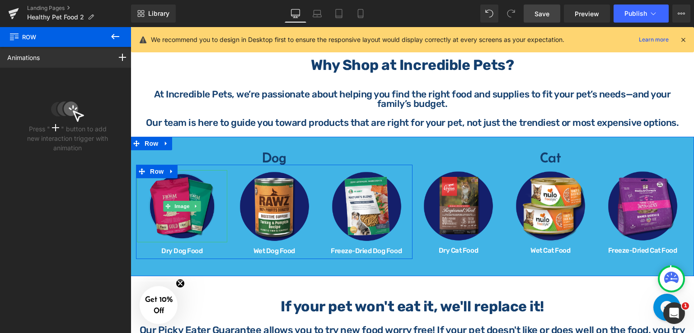
click at [173, 221] on img at bounding box center [182, 206] width 72 height 72
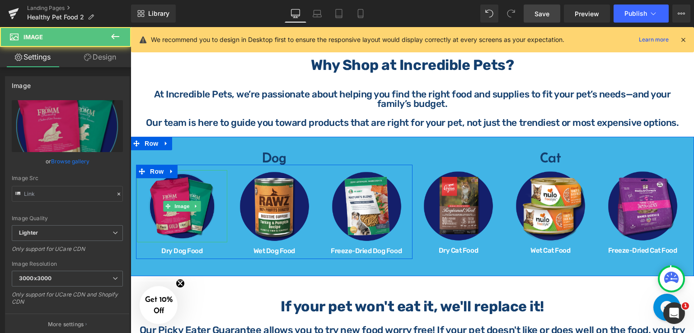
type input "[URL][DOMAIN_NAME]"
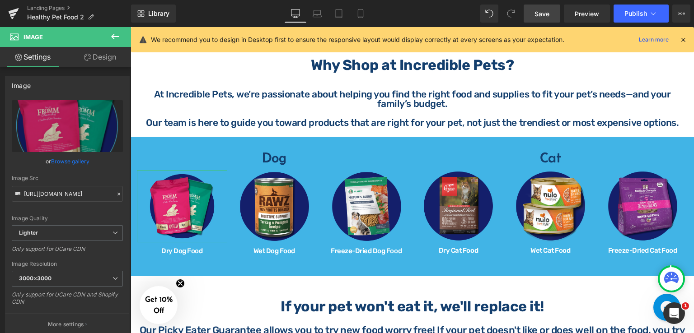
click at [88, 53] on link "Design" at bounding box center [100, 57] width 66 height 20
click at [0, 0] on div "Animations (beta)" at bounding box center [0, 0] width 0 height 0
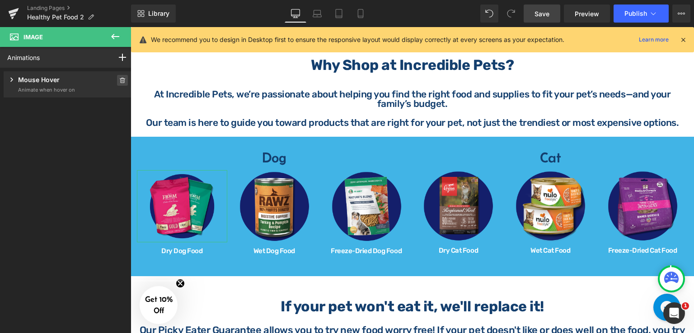
click at [120, 76] on span at bounding box center [122, 80] width 11 height 11
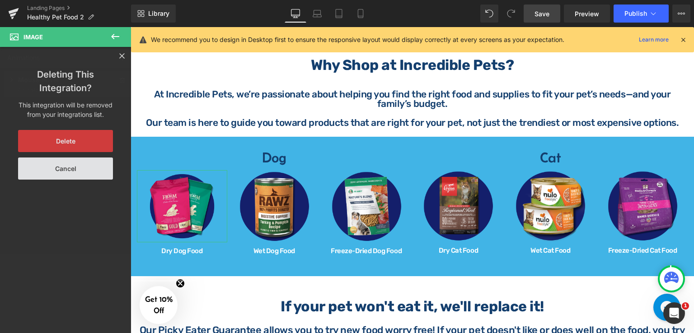
click at [98, 140] on button "Delete" at bounding box center [65, 141] width 95 height 22
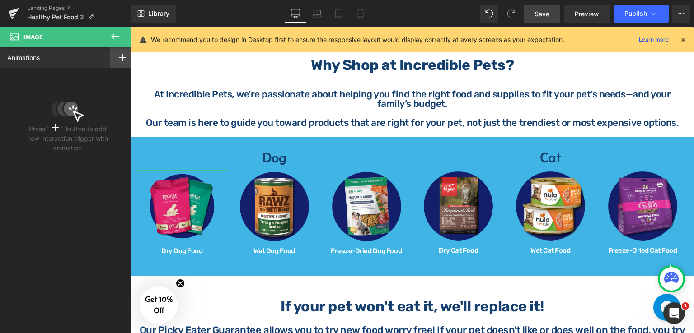
click at [122, 55] on rect at bounding box center [122, 57] width 1 height 7
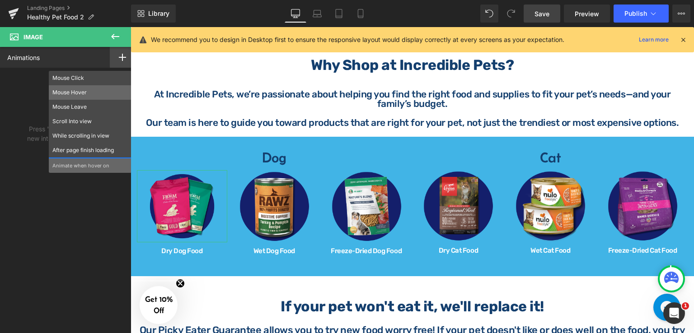
click at [103, 91] on p "Mouse Hover" at bounding box center [89, 93] width 75 height 8
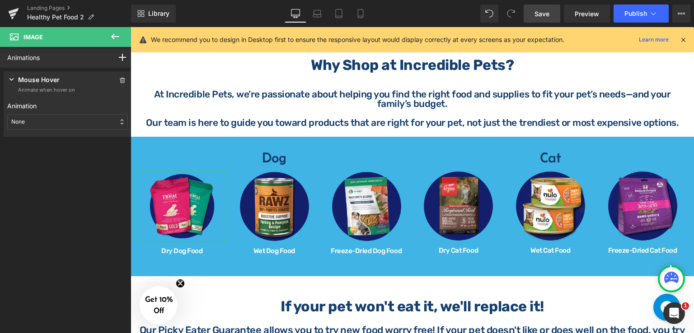
click at [86, 126] on div "None" at bounding box center [67, 121] width 121 height 15
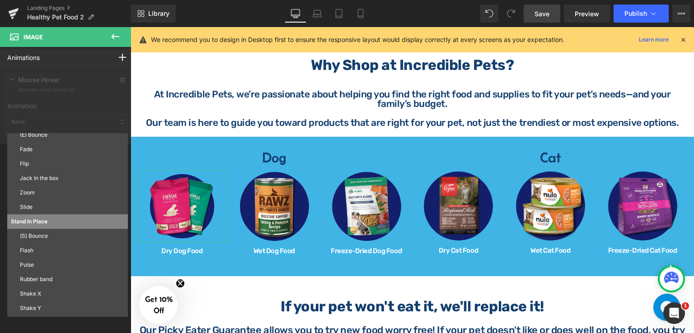
scroll to position [42, 0]
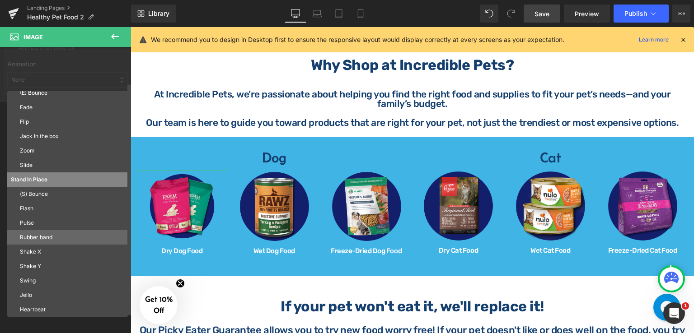
click at [54, 239] on p "Rubber band" at bounding box center [72, 238] width 104 height 8
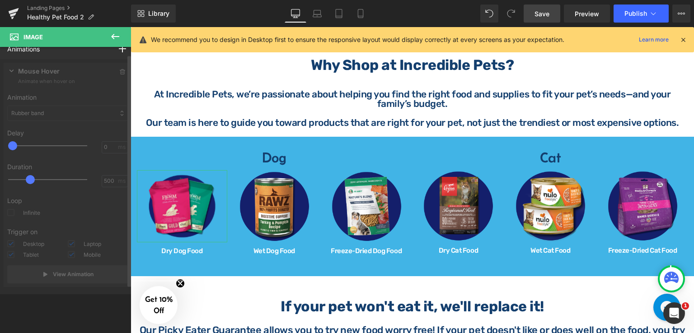
scroll to position [9, 0]
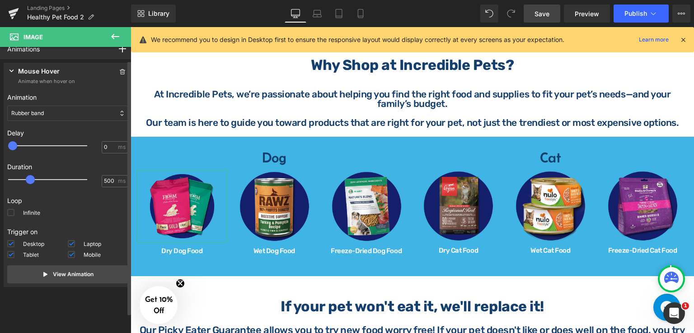
click at [14, 69] on icon at bounding box center [11, 70] width 9 height 9
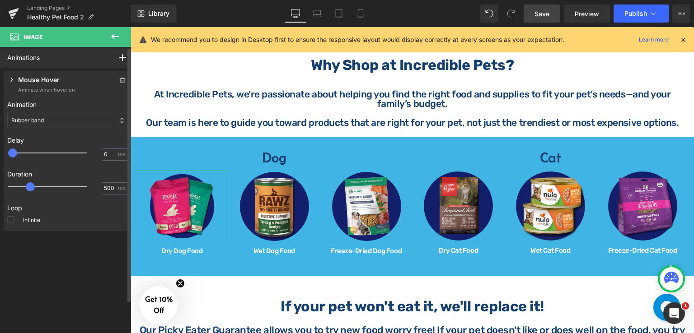
scroll to position [0, 0]
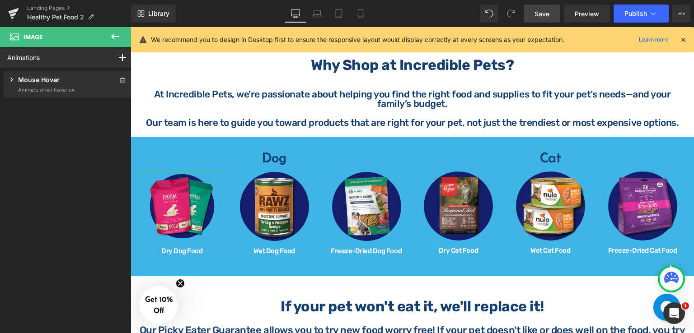
drag, startPoint x: 39, startPoint y: 76, endPoint x: 25, endPoint y: 112, distance: 38.9
click at [25, 112] on div "Animations Mouse Click Mouse Hover Mouse Leave Scroll Into view While scrolling…" at bounding box center [67, 182] width 135 height 270
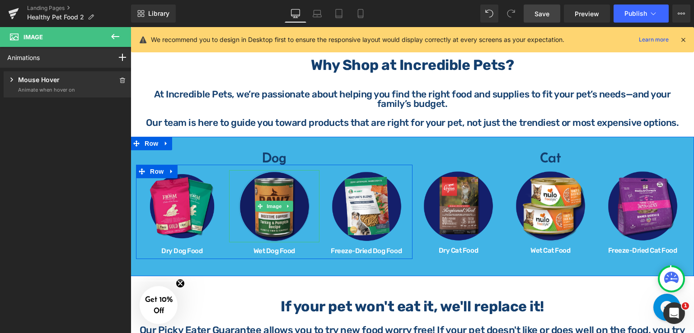
click at [267, 184] on img at bounding box center [274, 206] width 72 height 72
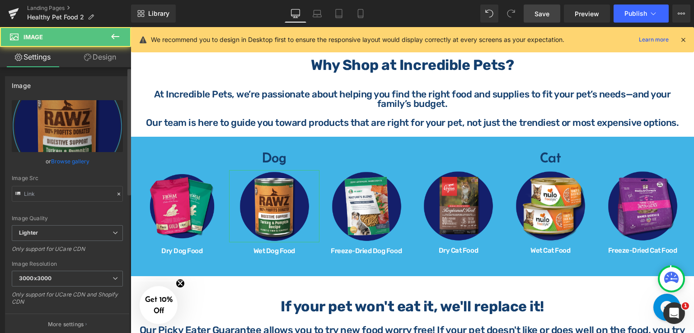
type input "[URL][DOMAIN_NAME]"
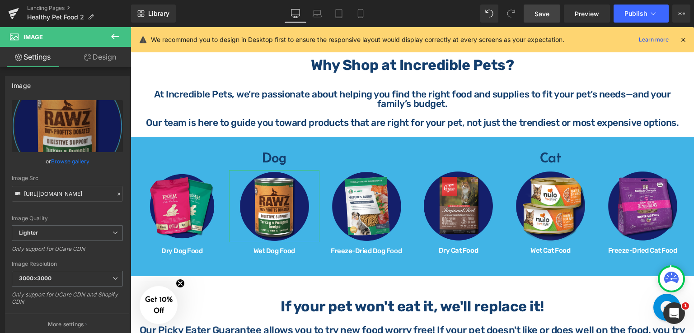
click at [106, 56] on link "Design" at bounding box center [100, 57] width 66 height 20
click at [0, 0] on div "Animations (beta)" at bounding box center [0, 0] width 0 height 0
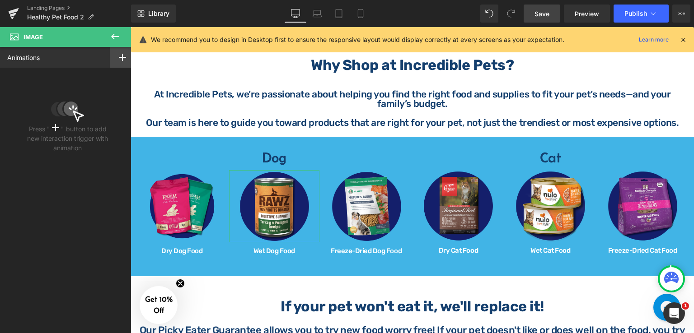
click at [123, 56] on div at bounding box center [122, 57] width 25 height 21
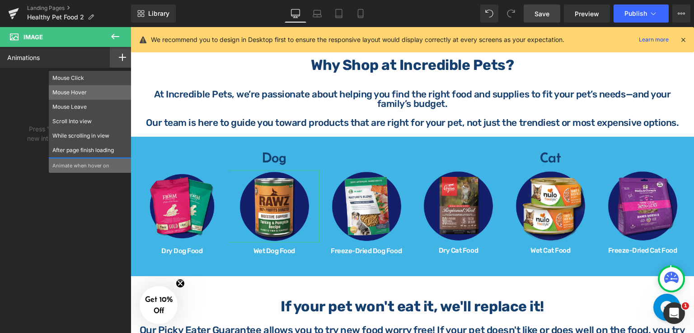
click at [83, 89] on p "Mouse Hover" at bounding box center [89, 93] width 75 height 8
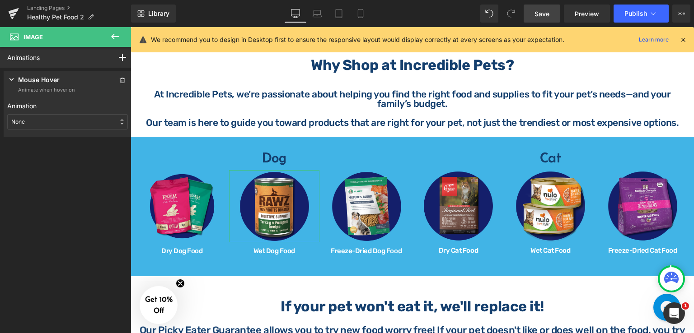
click at [67, 117] on div "None" at bounding box center [67, 121] width 121 height 15
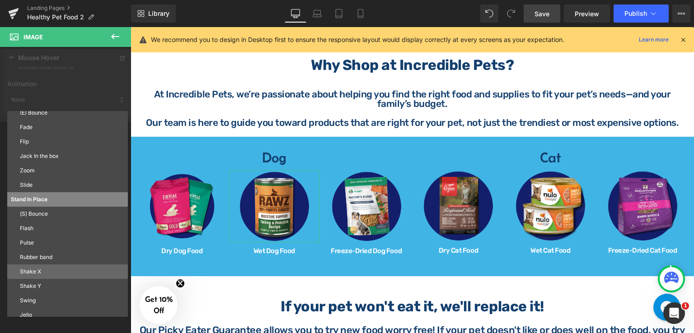
scroll to position [42, 0]
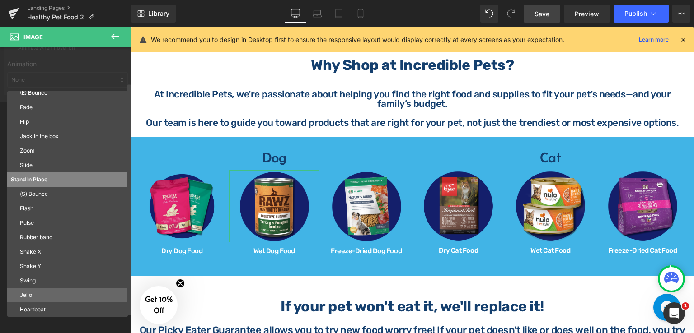
click at [43, 297] on p "Jello" at bounding box center [72, 295] width 104 height 8
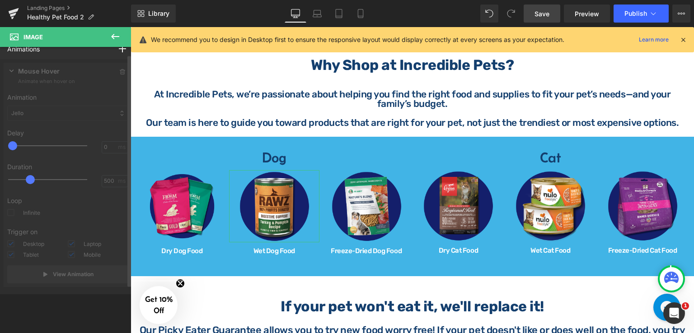
scroll to position [9, 0]
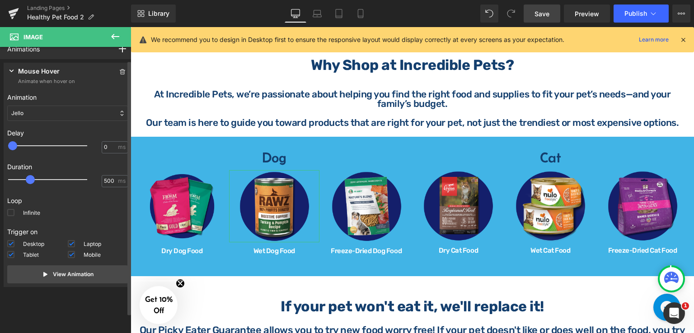
click at [37, 111] on div "Jello" at bounding box center [67, 113] width 121 height 15
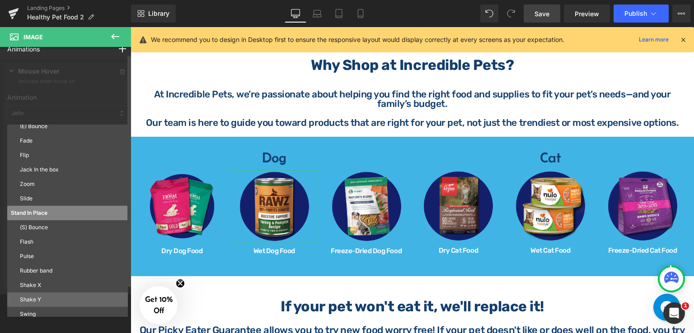
click at [37, 296] on p "Shake Y" at bounding box center [72, 300] width 104 height 8
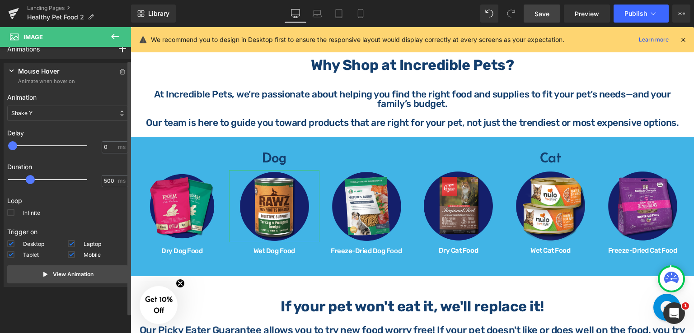
click at [56, 112] on div "Shake Y" at bounding box center [67, 113] width 121 height 15
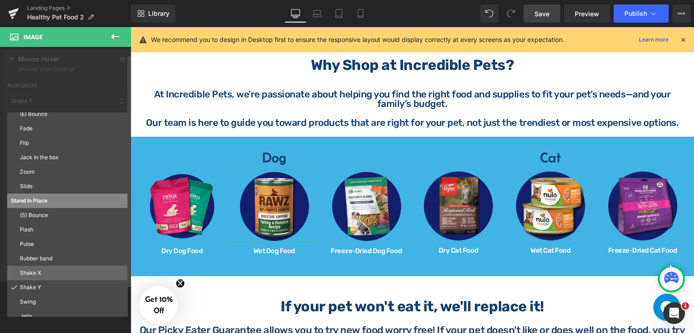
scroll to position [42, 0]
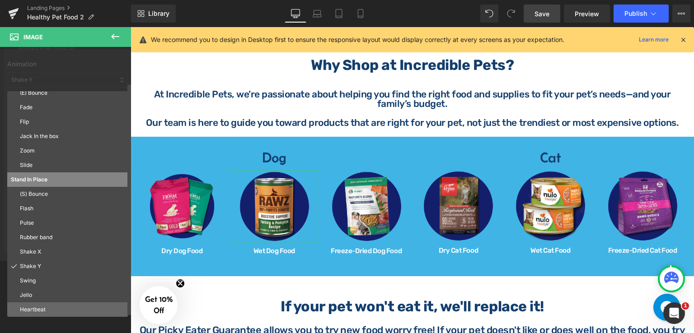
click at [44, 306] on p "Heartbeat" at bounding box center [72, 310] width 104 height 8
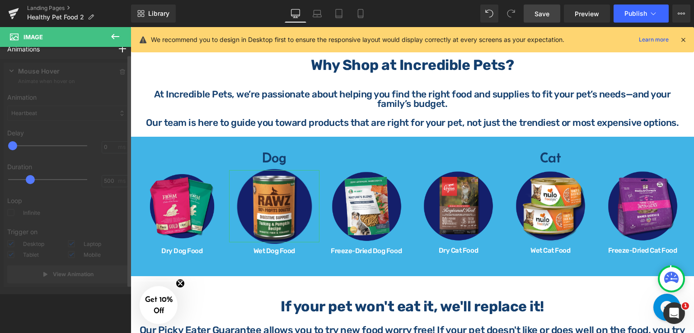
scroll to position [9, 0]
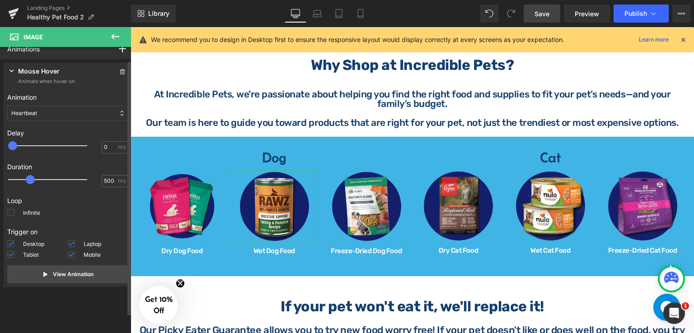
click at [54, 112] on div "Heartbeat" at bounding box center [67, 113] width 121 height 15
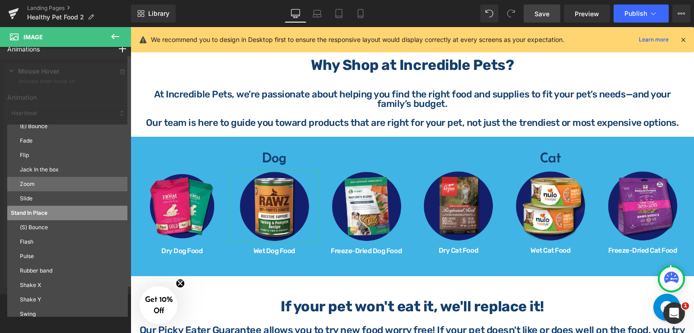
click at [44, 185] on p "Zoom" at bounding box center [72, 184] width 104 height 8
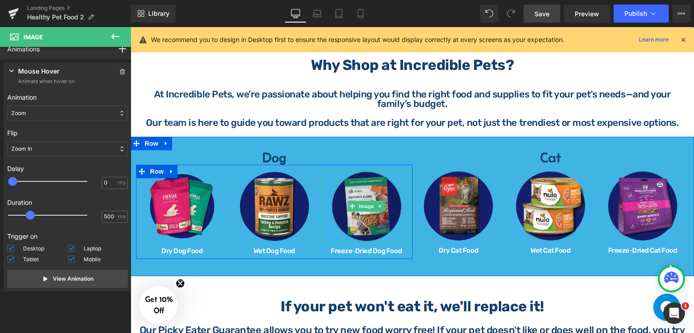
click at [363, 184] on img at bounding box center [366, 206] width 72 height 72
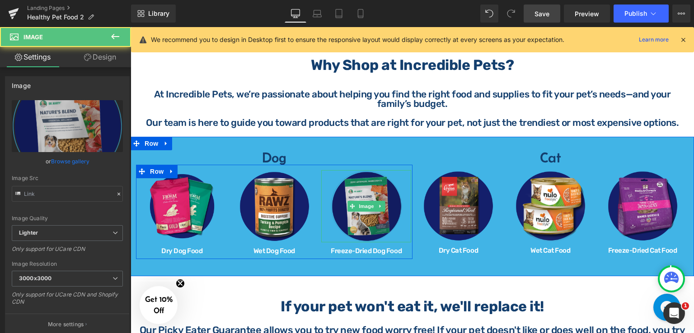
type input "[URL][DOMAIN_NAME]"
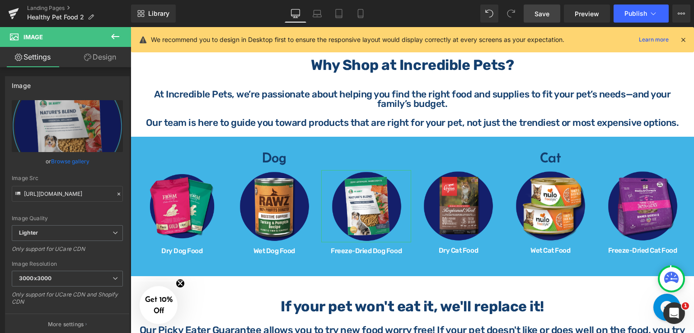
click at [103, 61] on link "Design" at bounding box center [100, 57] width 66 height 20
click at [0, 0] on div "Animations (beta)" at bounding box center [0, 0] width 0 height 0
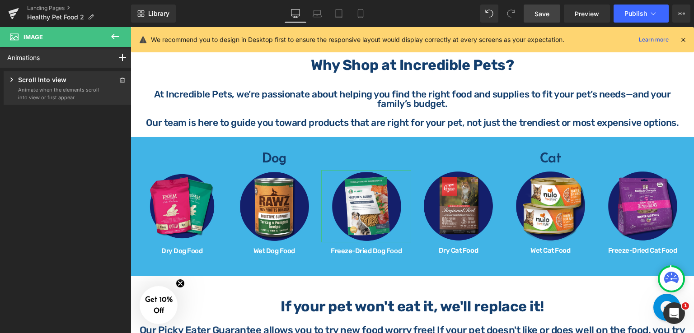
click at [10, 80] on icon at bounding box center [11, 79] width 9 height 9
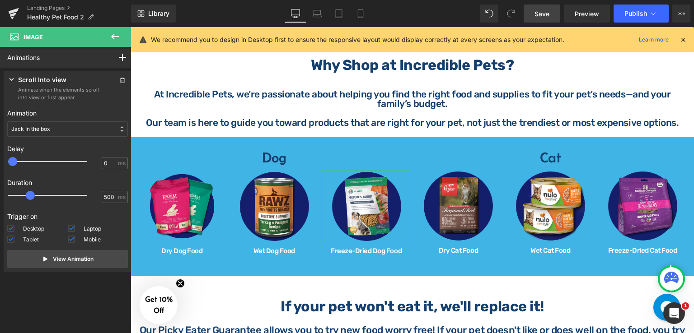
click at [52, 131] on div "Jack In the box" at bounding box center [67, 129] width 121 height 15
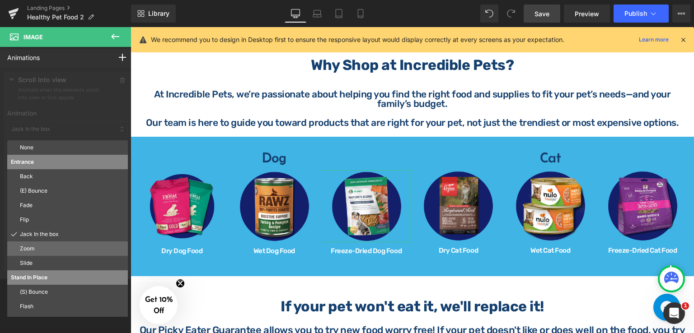
click at [43, 252] on p "Zoom" at bounding box center [72, 249] width 104 height 8
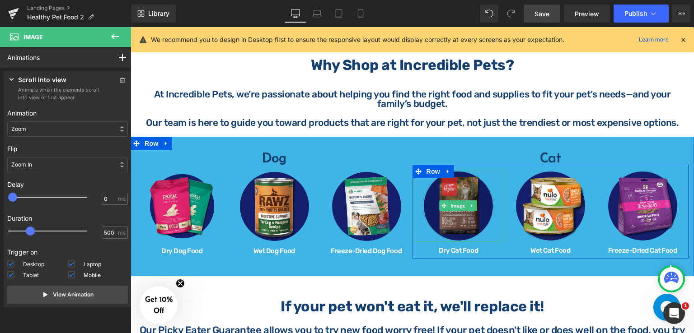
click at [446, 220] on img at bounding box center [458, 206] width 72 height 72
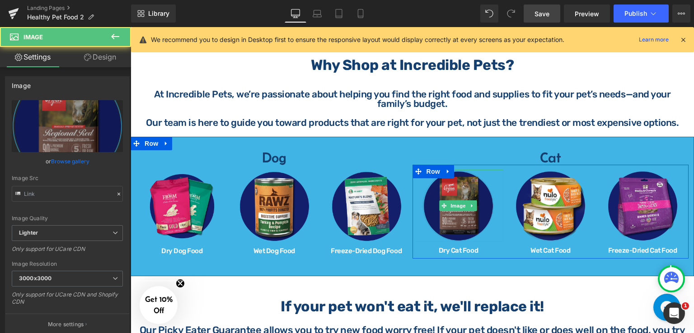
type input "[URL][DOMAIN_NAME]"
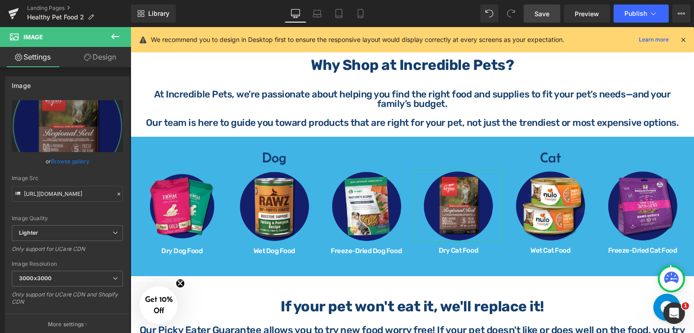
click at [106, 55] on link "Design" at bounding box center [100, 57] width 66 height 20
click at [0, 0] on div "Animations (beta)" at bounding box center [0, 0] width 0 height 0
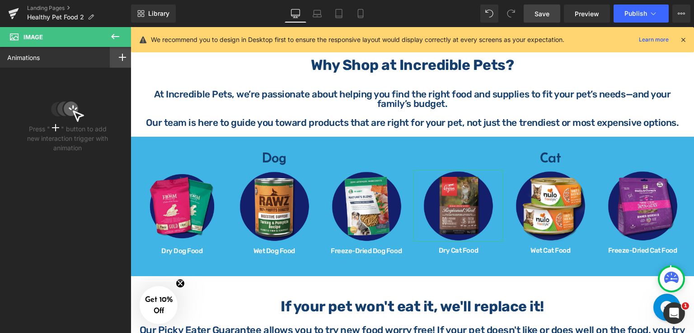
click at [119, 59] on icon at bounding box center [122, 57] width 7 height 7
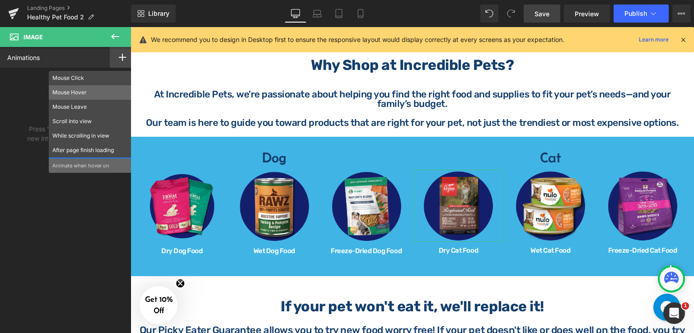
click at [77, 91] on p "Mouse Hover" at bounding box center [89, 93] width 75 height 8
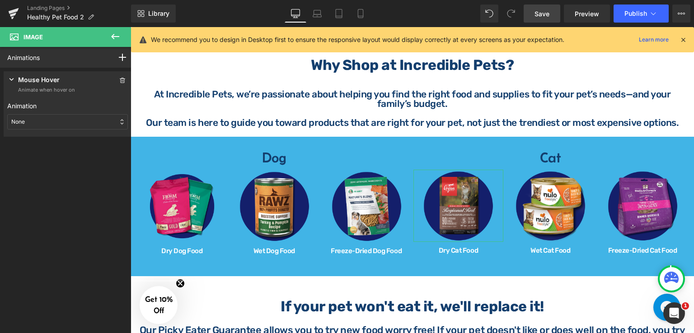
click at [37, 116] on div "None" at bounding box center [67, 121] width 121 height 15
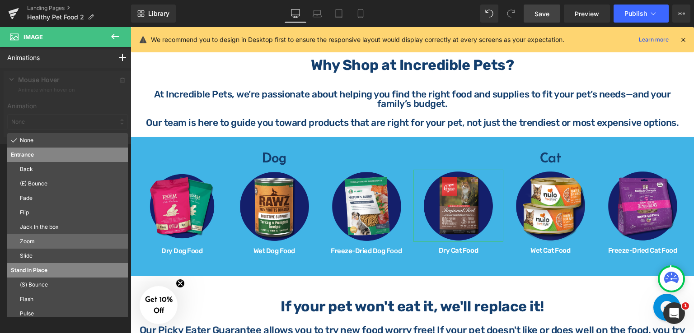
click at [54, 239] on p "Zoom" at bounding box center [72, 242] width 104 height 8
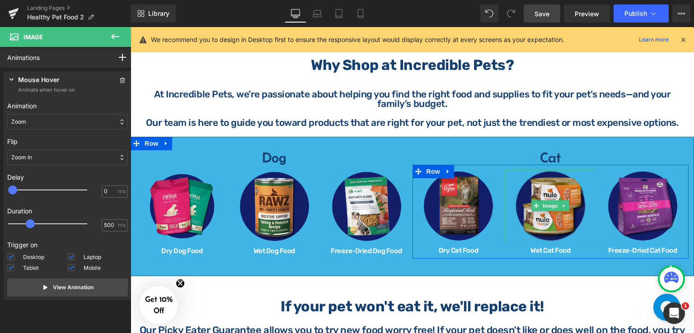
click at [526, 190] on img at bounding box center [550, 206] width 72 height 72
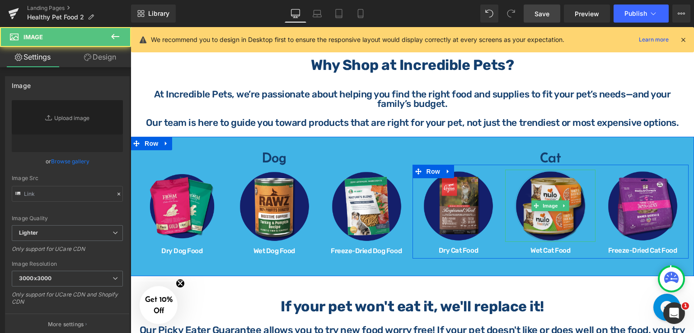
type input "[URL][DOMAIN_NAME]"
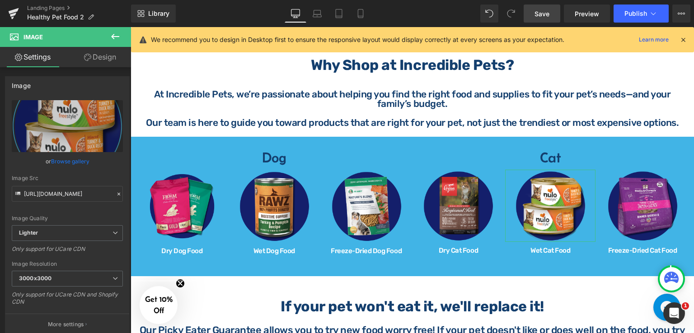
click at [105, 58] on link "Design" at bounding box center [100, 57] width 66 height 20
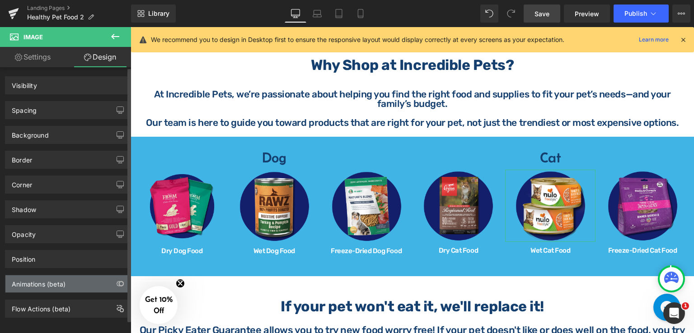
click at [47, 281] on div "Animations (beta)" at bounding box center [39, 282] width 54 height 13
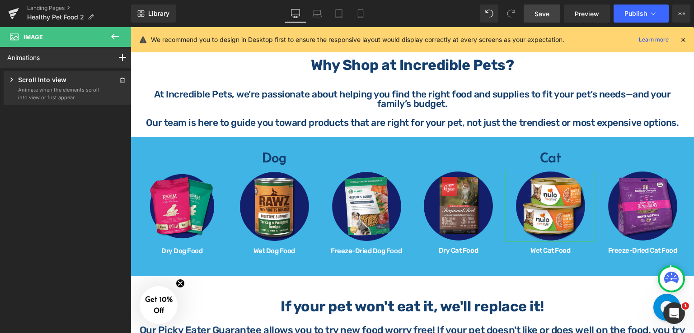
click at [12, 80] on icon at bounding box center [11, 80] width 3 height 4
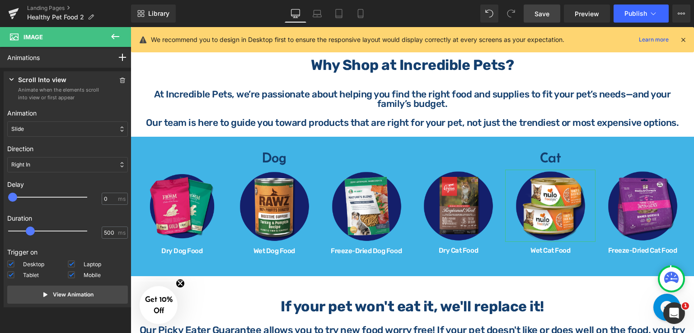
click at [39, 160] on div "Right In" at bounding box center [67, 164] width 121 height 15
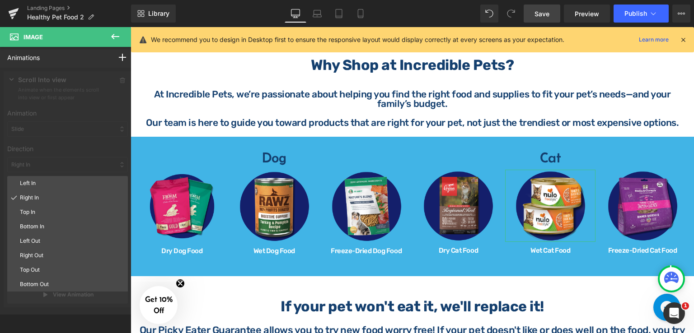
click at [56, 127] on div at bounding box center [67, 191] width 135 height 247
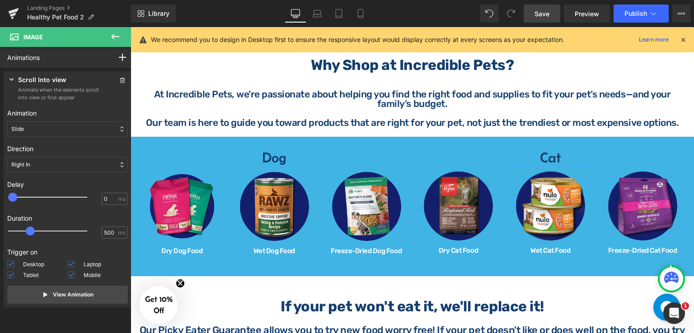
click at [56, 127] on div "Press " " button to add new interaction trigger with animation Scroll Into view…" at bounding box center [67, 191] width 135 height 247
click at [58, 130] on div "Slide" at bounding box center [67, 129] width 121 height 15
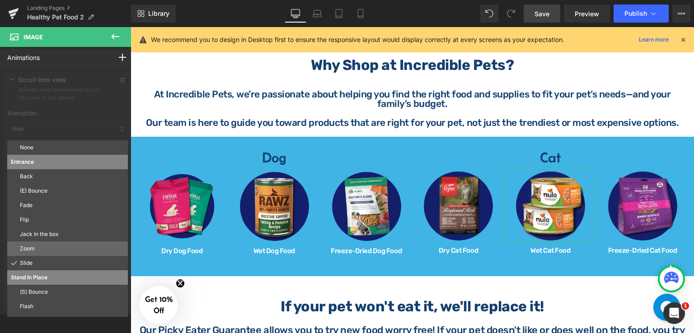
click at [44, 248] on p "Zoom" at bounding box center [72, 249] width 104 height 8
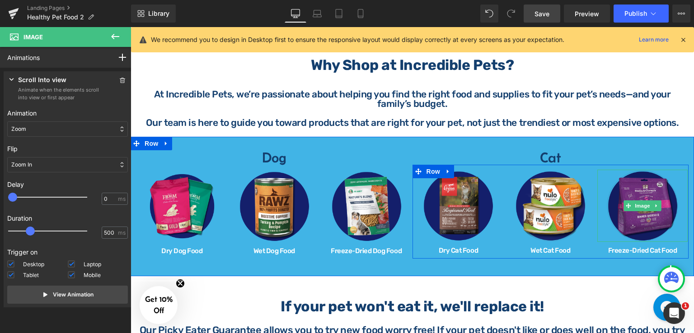
click at [646, 224] on img at bounding box center [642, 206] width 72 height 72
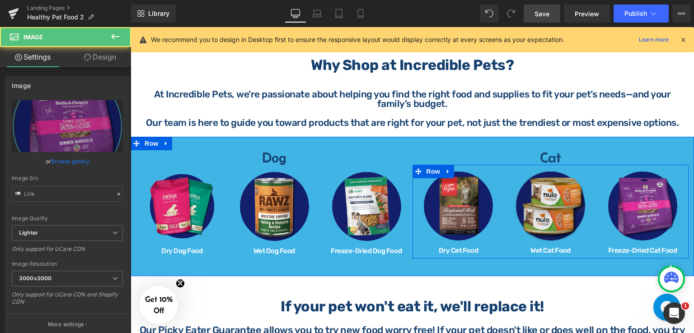
type input "[URL][DOMAIN_NAME]"
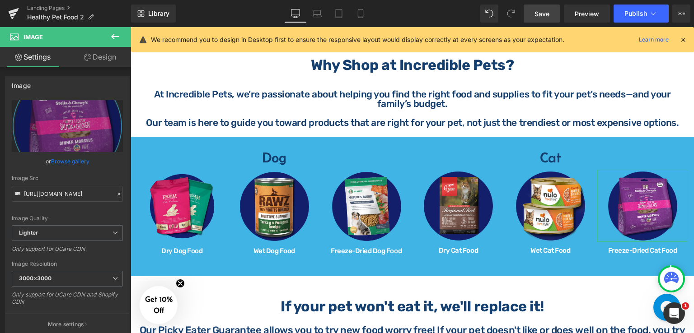
click at [103, 60] on link "Design" at bounding box center [100, 57] width 66 height 20
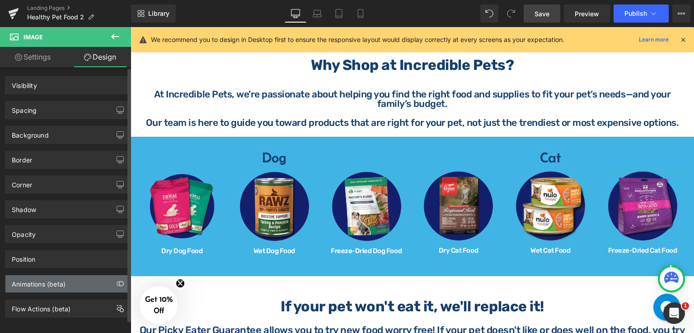
click at [49, 280] on div "Animations (beta)" at bounding box center [39, 282] width 54 height 13
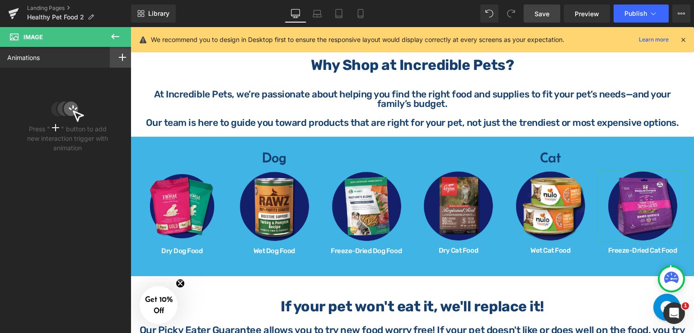
click at [122, 55] on rect at bounding box center [122, 57] width 1 height 7
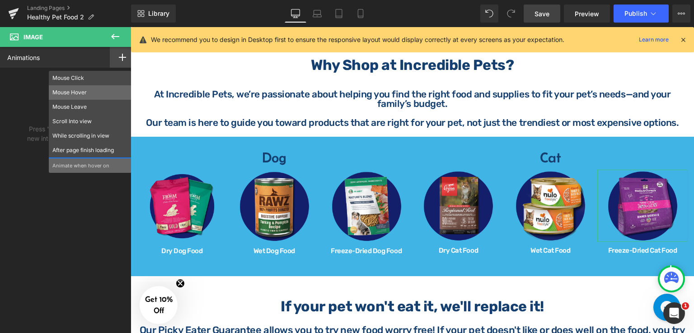
click at [79, 93] on p "Mouse Hover" at bounding box center [89, 93] width 75 height 8
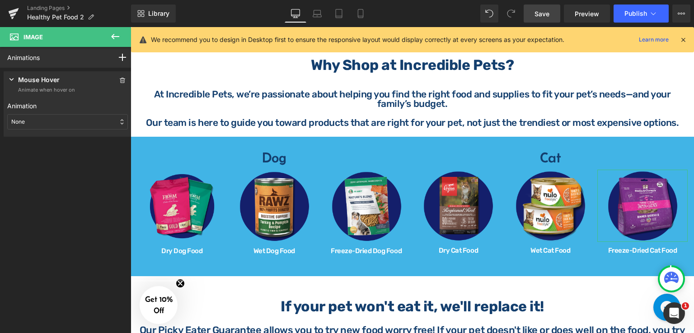
click at [42, 120] on div "None" at bounding box center [67, 121] width 121 height 15
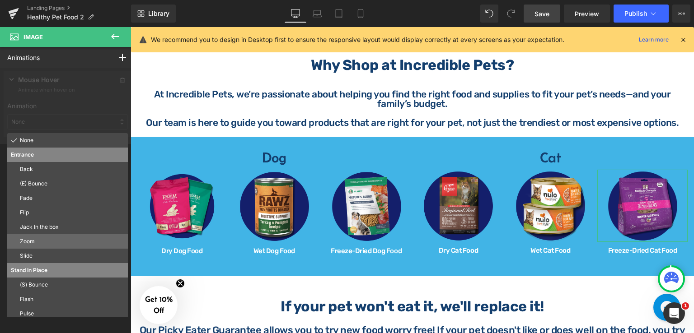
click at [47, 243] on p "Zoom" at bounding box center [72, 242] width 104 height 8
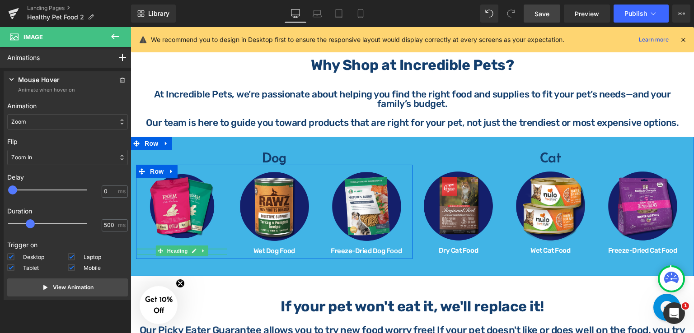
click at [208, 248] on div at bounding box center [182, 249] width 90 height 2
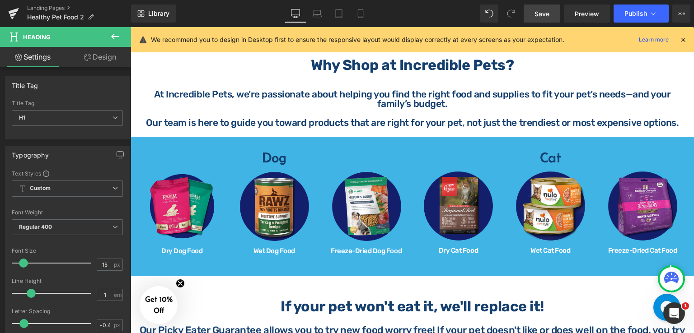
click at [92, 55] on link "Design" at bounding box center [100, 57] width 66 height 20
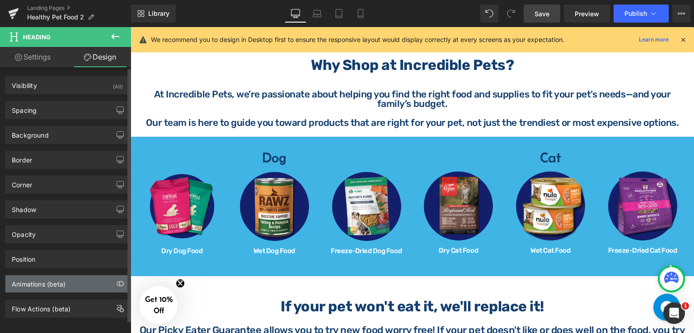
click at [47, 285] on div "Animations (beta)" at bounding box center [39, 282] width 54 height 13
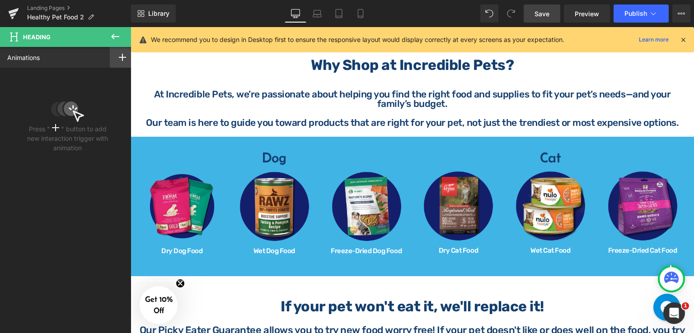
click at [119, 58] on icon at bounding box center [122, 57] width 7 height 7
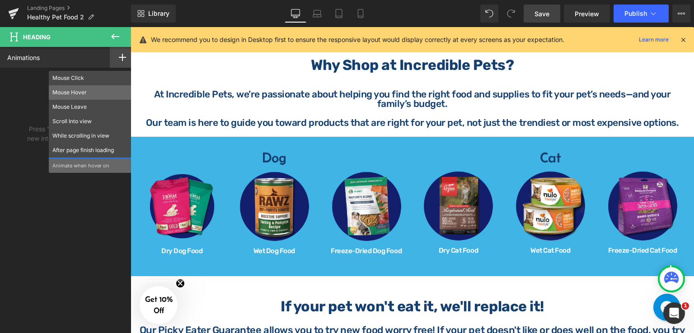
click at [82, 89] on p "Mouse Hover" at bounding box center [89, 93] width 75 height 8
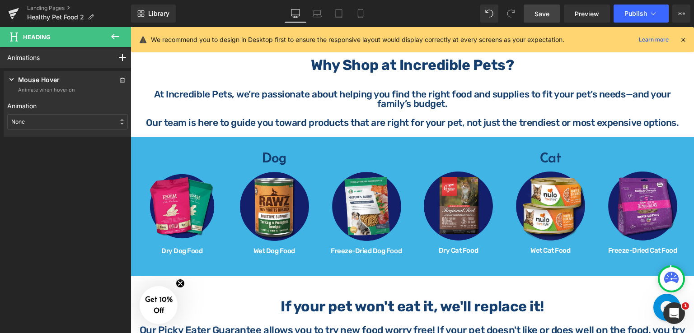
click at [30, 123] on div "None" at bounding box center [67, 121] width 121 height 15
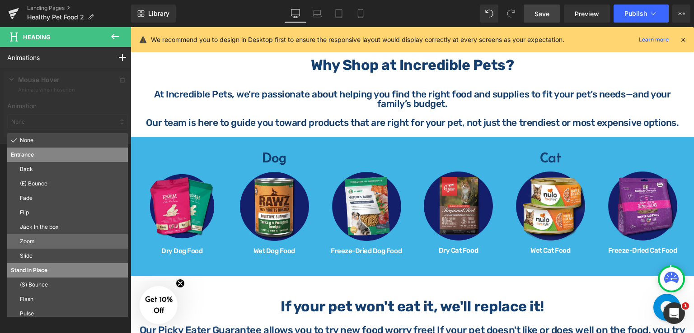
click at [40, 241] on p "Zoom" at bounding box center [72, 242] width 104 height 8
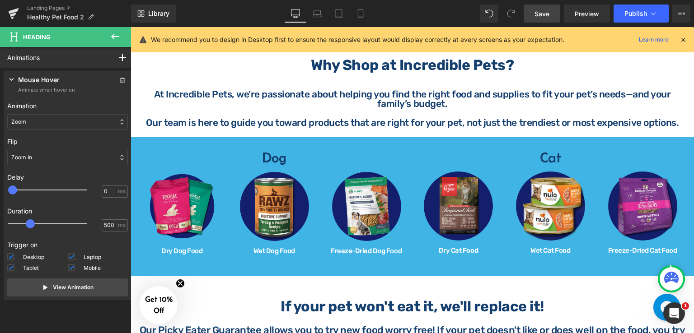
click at [551, 15] on link "Save" at bounding box center [542, 14] width 37 height 18
click at [579, 16] on span "Preview" at bounding box center [587, 13] width 24 height 9
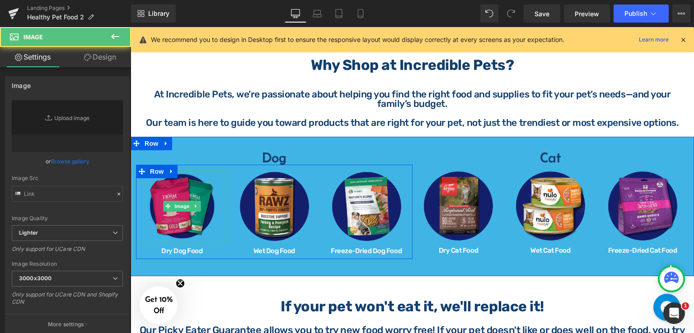
drag, startPoint x: 182, startPoint y: 220, endPoint x: 253, endPoint y: 89, distance: 149.2
click at [182, 220] on img at bounding box center [182, 206] width 72 height 72
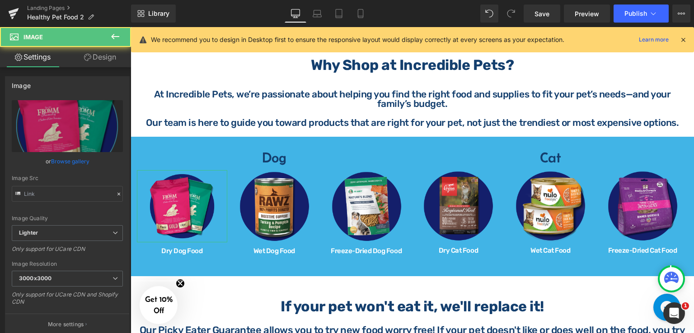
type input "[URL][DOMAIN_NAME]"
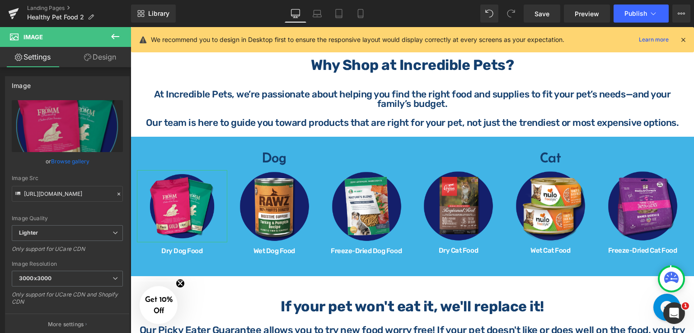
click at [113, 56] on link "Design" at bounding box center [100, 57] width 66 height 20
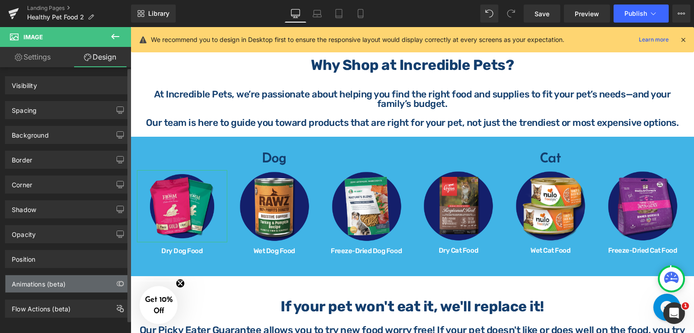
click at [72, 284] on div "Animations (beta)" at bounding box center [67, 284] width 124 height 17
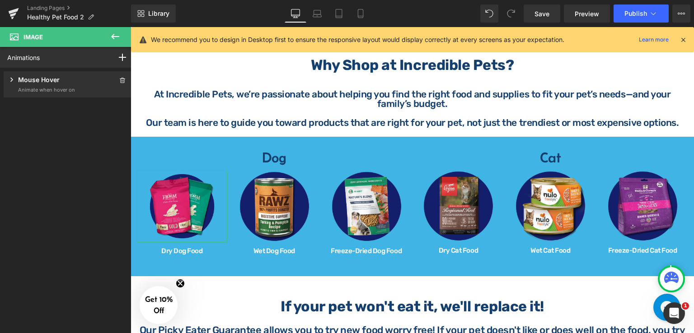
click at [57, 87] on p "Animate when hover on" at bounding box center [46, 90] width 57 height 8
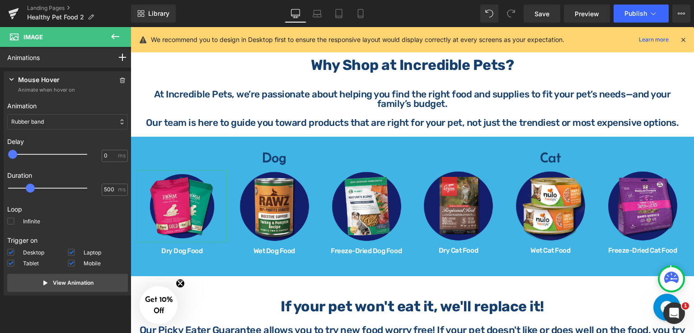
click at [49, 122] on div "Rubber band" at bounding box center [67, 121] width 121 height 15
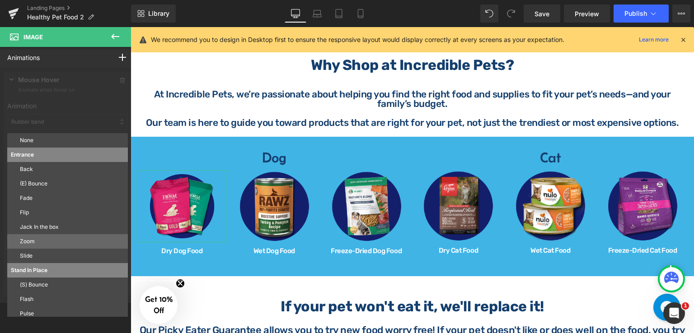
click at [42, 243] on p "Zoom" at bounding box center [72, 242] width 104 height 8
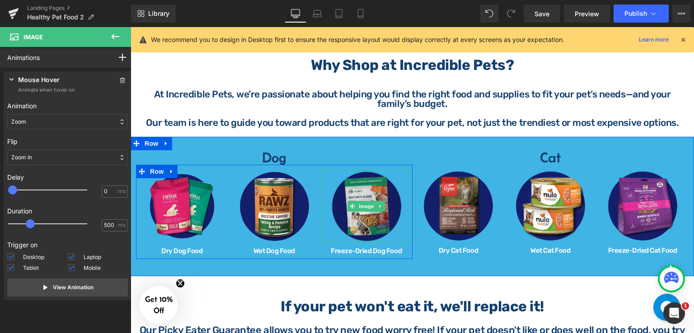
click at [365, 190] on img at bounding box center [366, 206] width 72 height 72
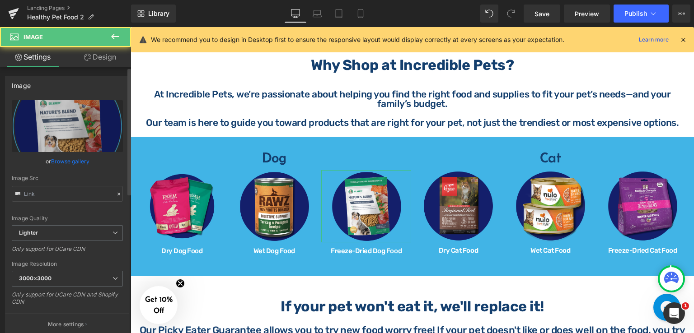
type input "[URL][DOMAIN_NAME]"
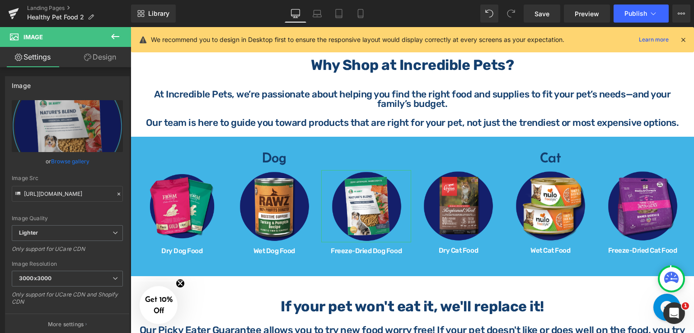
click at [105, 54] on link "Design" at bounding box center [100, 57] width 66 height 20
click at [0, 0] on div "Animations (beta)" at bounding box center [0, 0] width 0 height 0
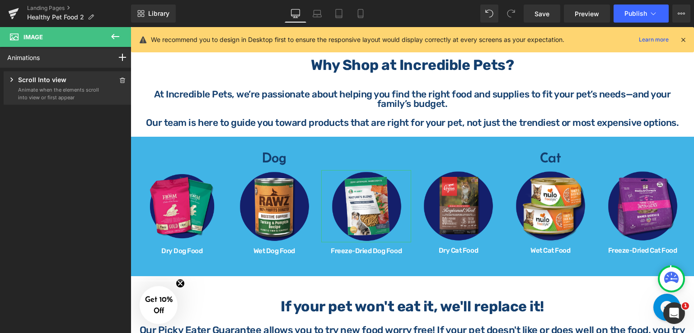
click at [59, 93] on p "Animate when the elements scroll into view or first appear" at bounding box center [58, 93] width 81 height 15
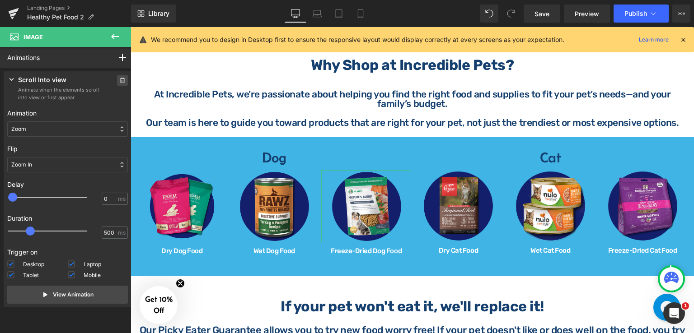
click at [117, 78] on span at bounding box center [122, 80] width 11 height 11
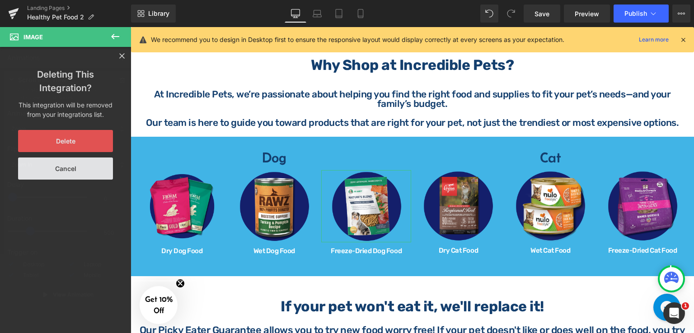
click at [94, 145] on button "Delete" at bounding box center [65, 141] width 95 height 22
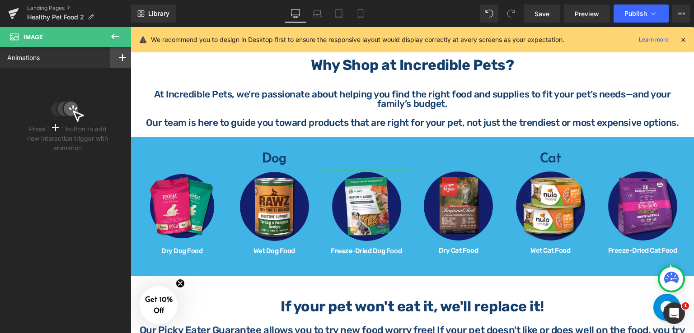
click at [119, 58] on icon at bounding box center [122, 57] width 7 height 7
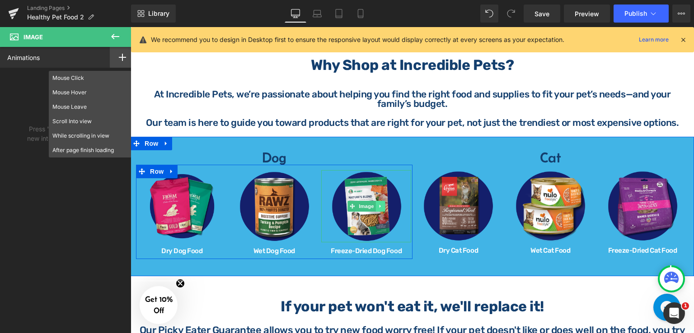
click at [376, 209] on link at bounding box center [379, 206] width 9 height 11
click at [358, 183] on img at bounding box center [366, 206] width 72 height 72
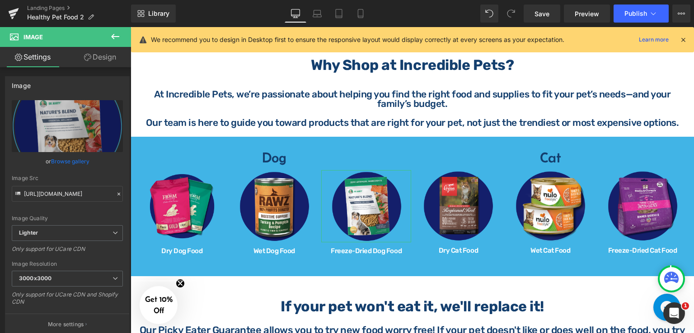
click at [94, 52] on link "Design" at bounding box center [100, 57] width 66 height 20
click at [0, 0] on div "Animations (beta)" at bounding box center [0, 0] width 0 height 0
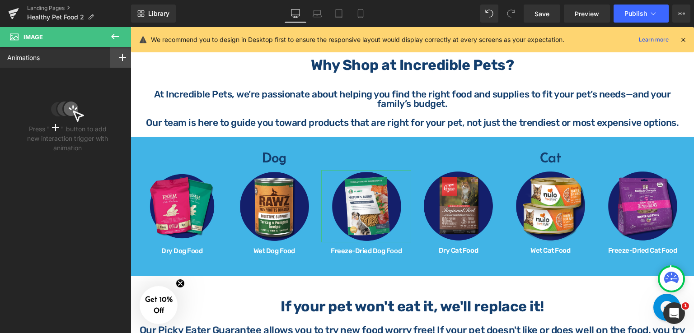
click at [122, 59] on icon at bounding box center [122, 57] width 7 height 7
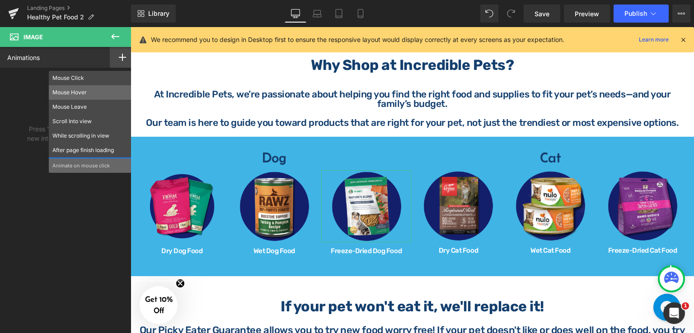
click at [84, 89] on p "Mouse Hover" at bounding box center [89, 93] width 75 height 8
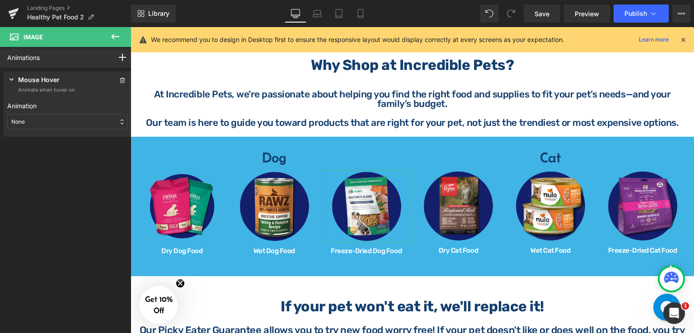
click at [48, 124] on div "None" at bounding box center [67, 121] width 121 height 15
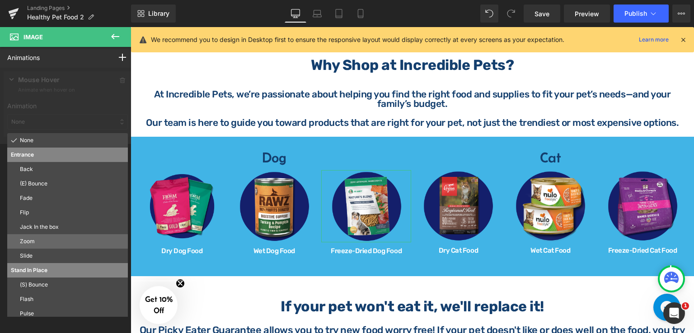
click at [45, 241] on p "Zoom" at bounding box center [72, 242] width 104 height 8
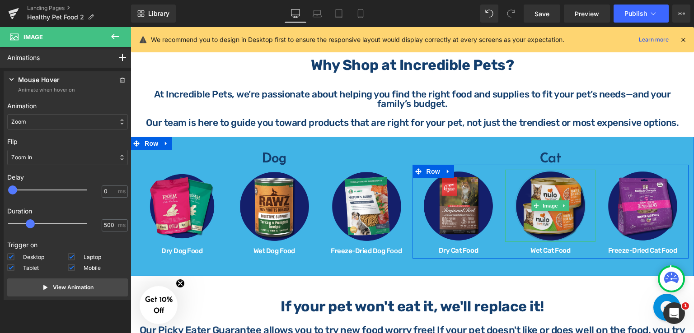
click at [551, 184] on img at bounding box center [550, 206] width 72 height 72
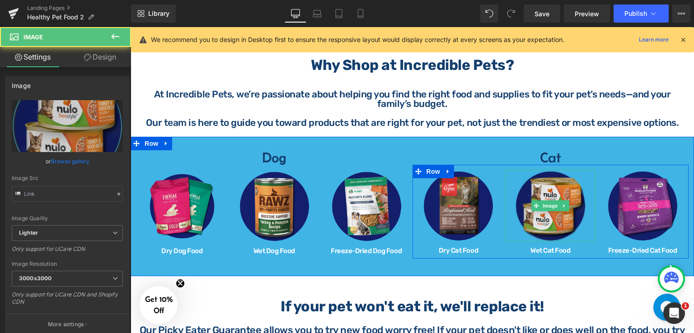
type input "[URL][DOMAIN_NAME]"
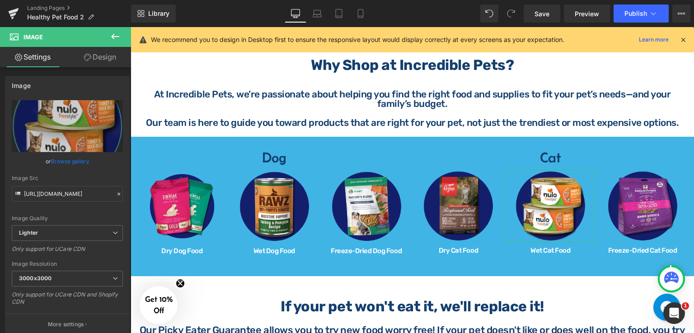
click at [109, 54] on link "Design" at bounding box center [100, 57] width 66 height 20
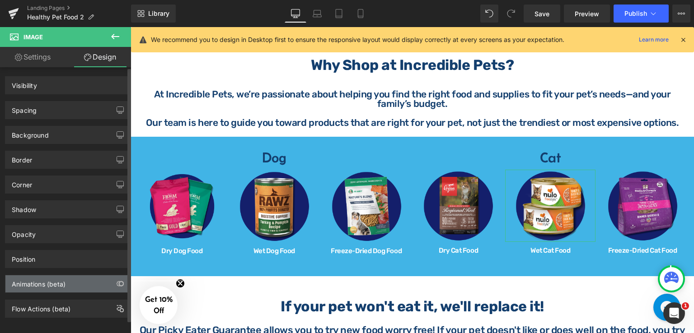
click at [56, 286] on div "Animations (beta)" at bounding box center [39, 282] width 54 height 13
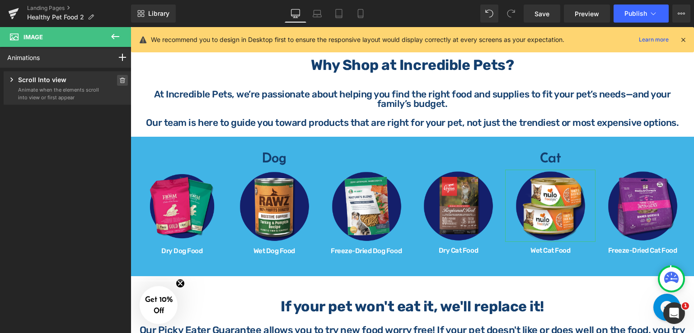
click at [119, 80] on icon at bounding box center [122, 80] width 6 height 5
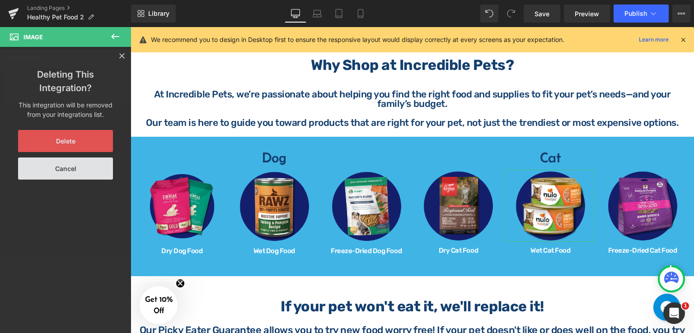
click at [90, 140] on button "Delete" at bounding box center [65, 141] width 95 height 22
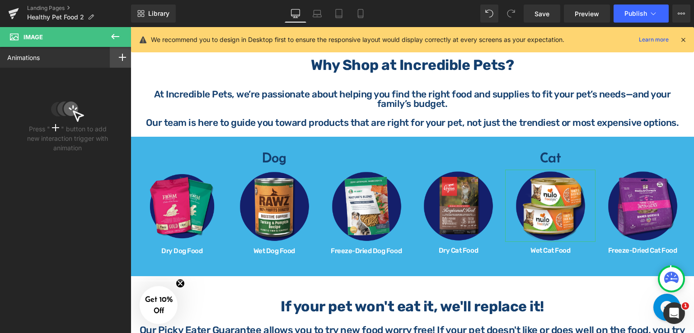
click at [119, 58] on icon at bounding box center [122, 57] width 7 height 7
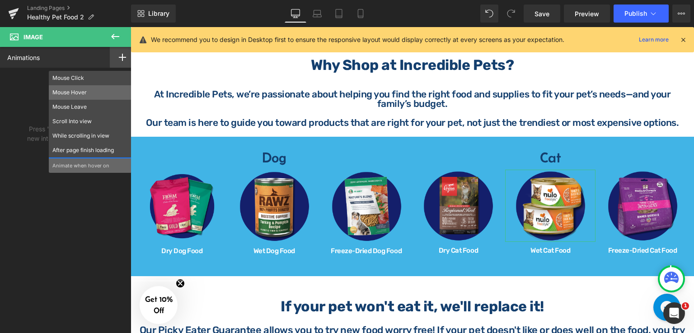
click at [84, 93] on p "Mouse Hover" at bounding box center [89, 93] width 75 height 8
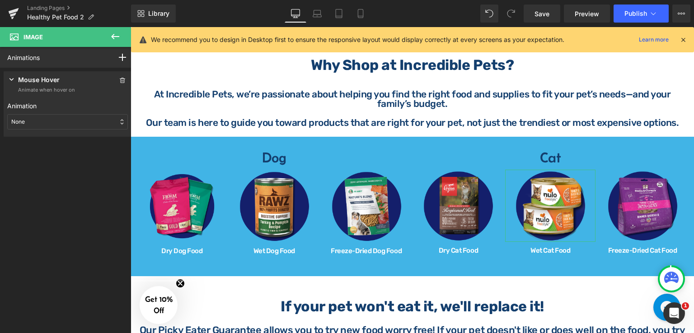
click at [54, 122] on div "None" at bounding box center [67, 121] width 121 height 15
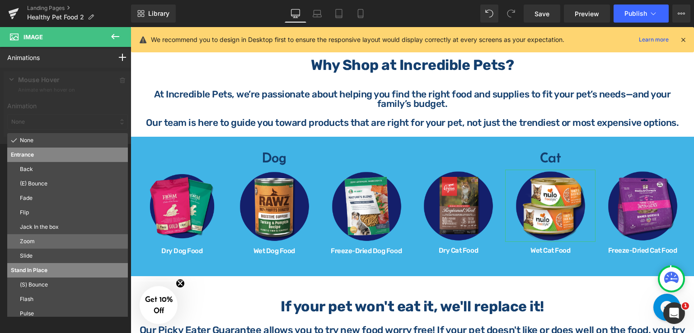
click at [47, 242] on p "Zoom" at bounding box center [72, 242] width 104 height 8
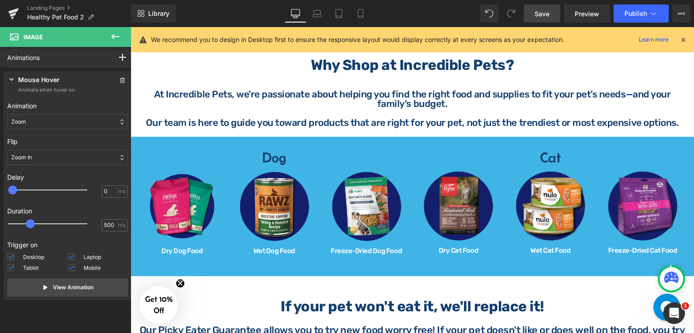
click at [540, 15] on span "Save" at bounding box center [541, 13] width 15 height 9
click at [316, 158] on h4 "Dog" at bounding box center [274, 157] width 263 height 14
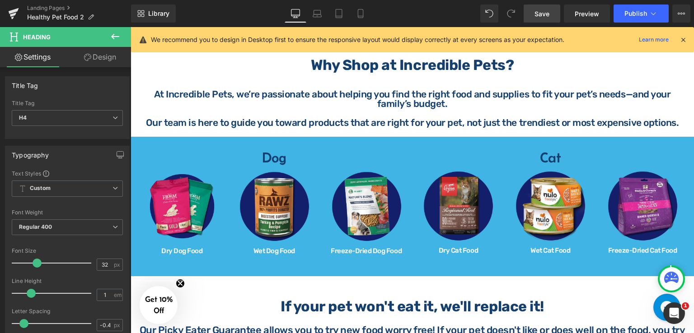
click at [113, 58] on link "Design" at bounding box center [100, 57] width 66 height 20
click at [0, 0] on div "Animations (beta)" at bounding box center [0, 0] width 0 height 0
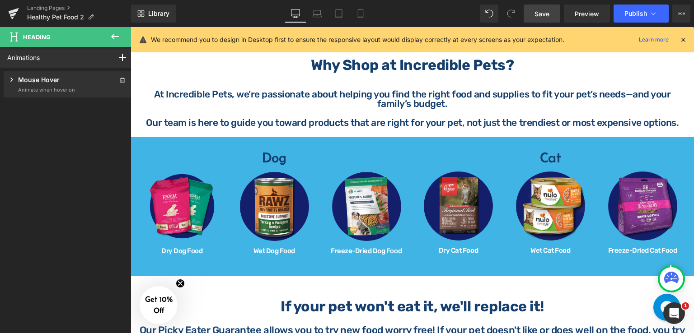
click at [73, 83] on div "Mouse Hover" at bounding box center [41, 80] width 68 height 11
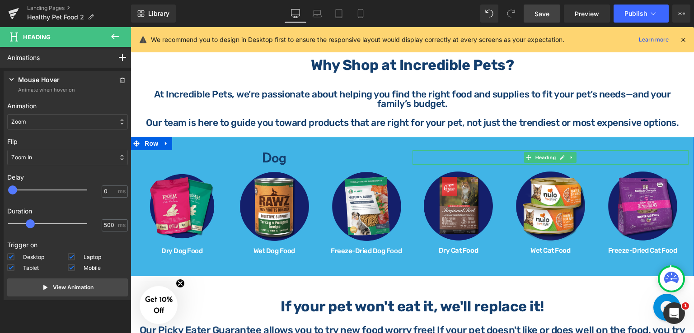
click at [582, 155] on h4 "Cat" at bounding box center [550, 157] width 276 height 14
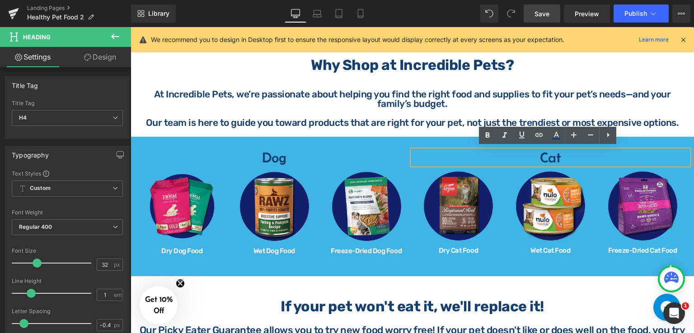
click at [107, 55] on link "Design" at bounding box center [100, 57] width 66 height 20
click at [0, 0] on div "Animations (beta)" at bounding box center [0, 0] width 0 height 0
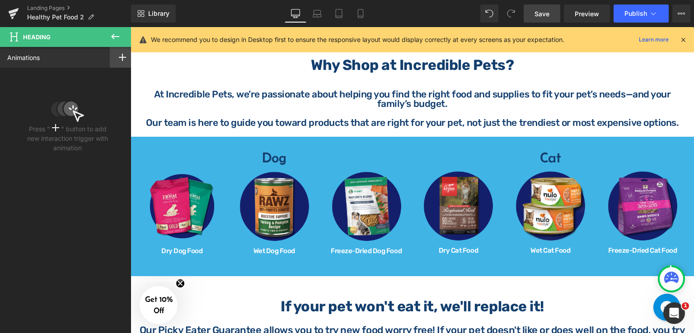
click at [119, 57] on rect at bounding box center [122, 57] width 7 height 1
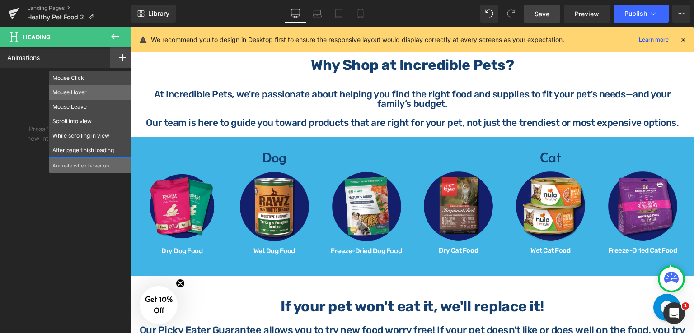
click at [87, 95] on p "Mouse Hover" at bounding box center [89, 93] width 75 height 8
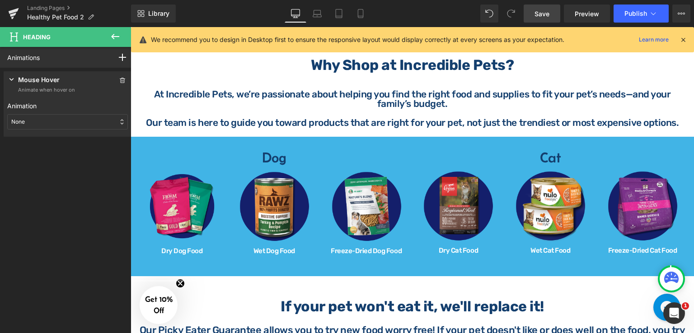
click at [85, 124] on div "None" at bounding box center [67, 121] width 121 height 15
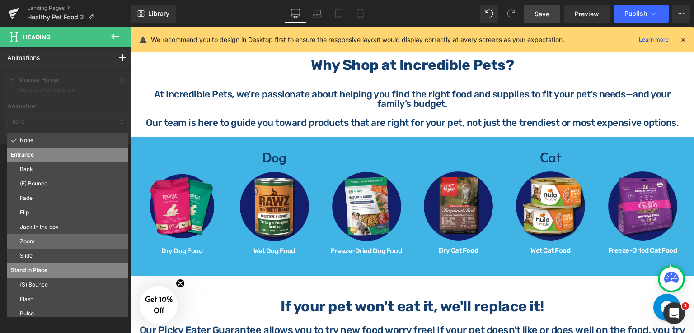
click at [44, 239] on p "Zoom" at bounding box center [72, 242] width 104 height 8
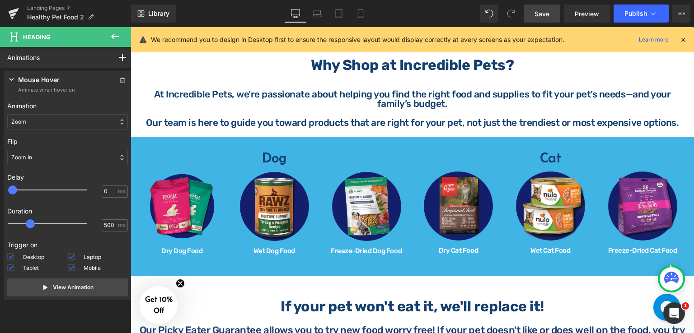
click at [543, 11] on span "Save" at bounding box center [541, 13] width 15 height 9
click at [208, 248] on div at bounding box center [182, 249] width 90 height 2
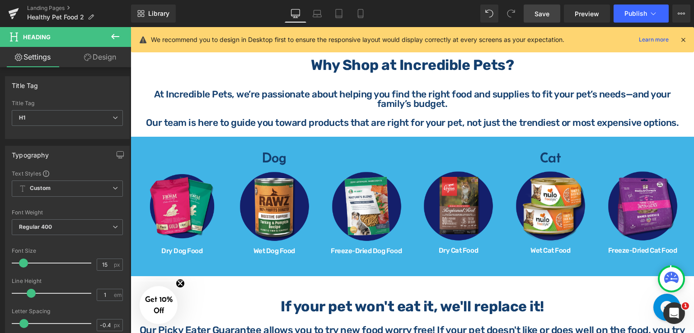
click at [91, 57] on link "Design" at bounding box center [100, 57] width 66 height 20
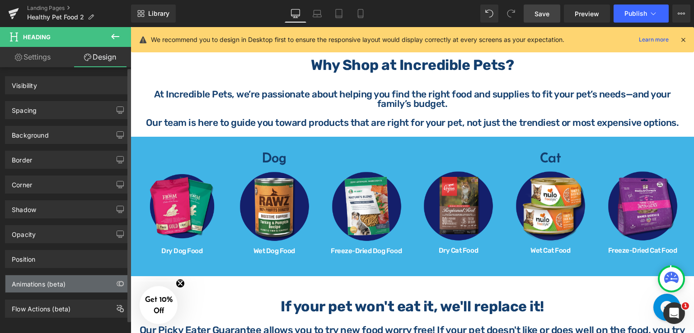
click at [62, 284] on div "Animations (beta)" at bounding box center [39, 282] width 54 height 13
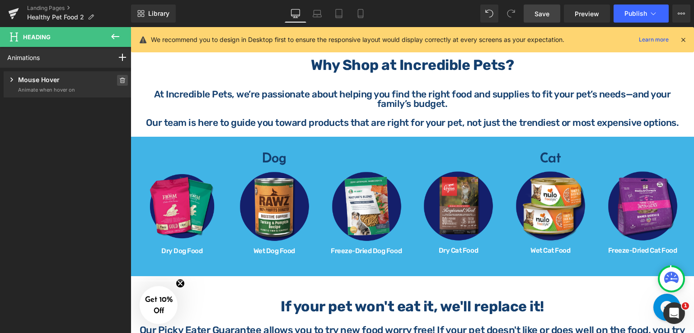
click at [121, 79] on icon at bounding box center [122, 80] width 6 height 5
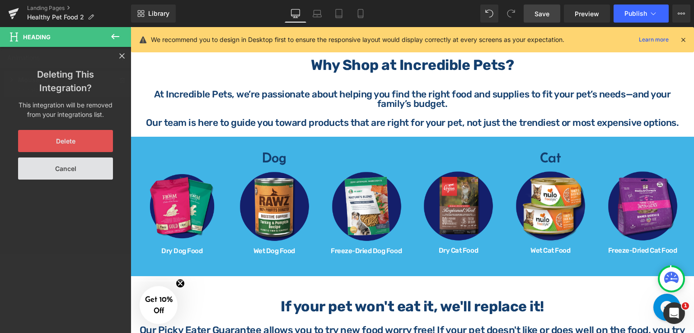
click at [83, 145] on button "Delete" at bounding box center [65, 141] width 95 height 22
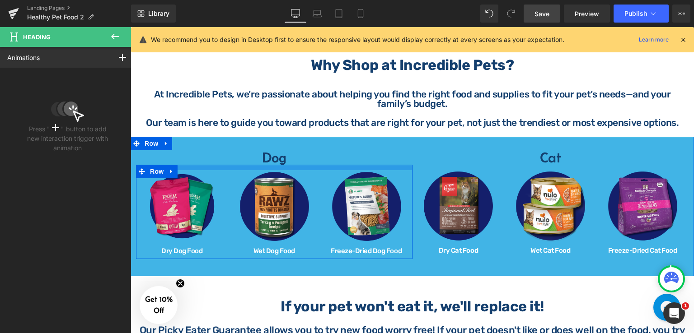
click at [328, 165] on div at bounding box center [274, 167] width 276 height 5
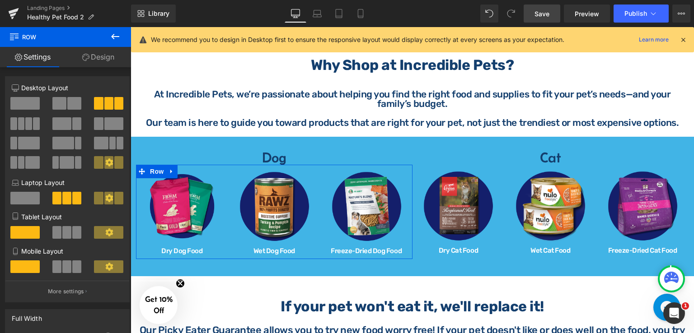
click at [103, 55] on link "Design" at bounding box center [99, 57] width 66 height 20
click at [0, 0] on div "Animations (beta)" at bounding box center [0, 0] width 0 height 0
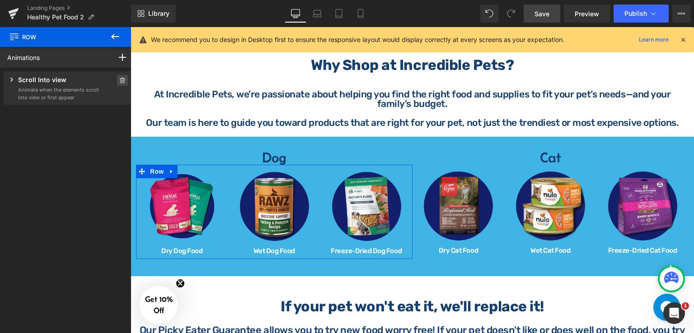
click at [119, 82] on icon at bounding box center [122, 80] width 6 height 5
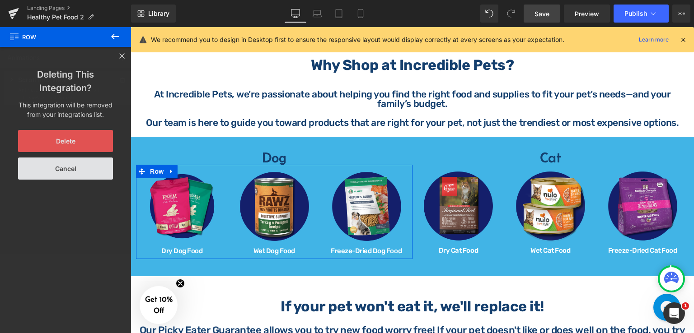
click at [88, 136] on button "Delete" at bounding box center [65, 141] width 95 height 22
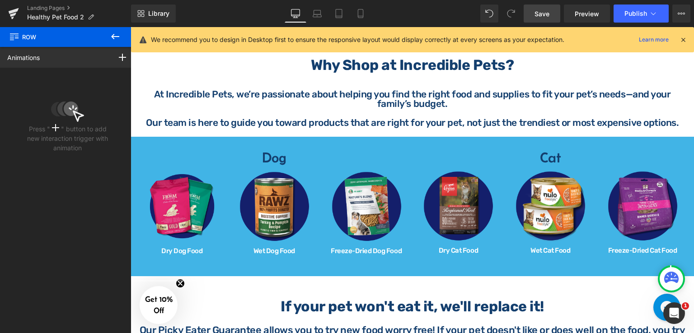
drag, startPoint x: 117, startPoint y: 35, endPoint x: 49, endPoint y: 41, distance: 68.5
click at [117, 35] on icon at bounding box center [115, 36] width 11 height 11
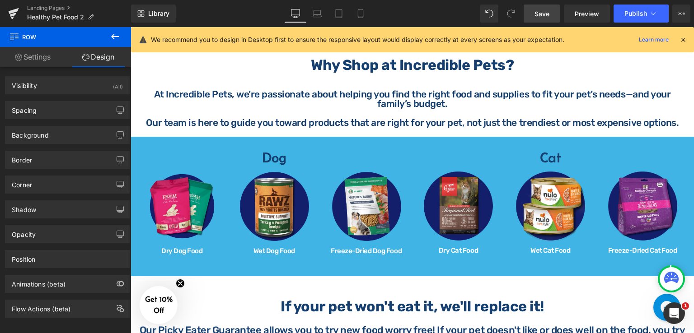
click at [553, 15] on link "Save" at bounding box center [542, 14] width 37 height 18
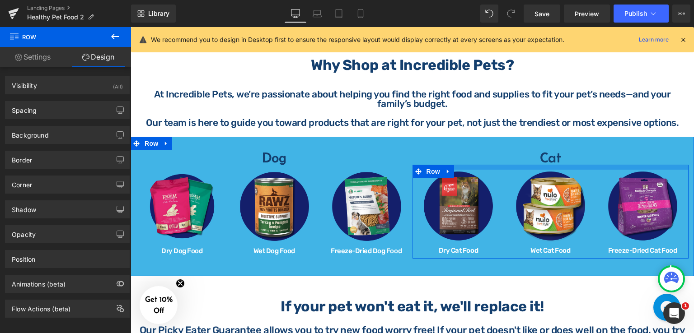
click at [503, 167] on div at bounding box center [550, 167] width 276 height 5
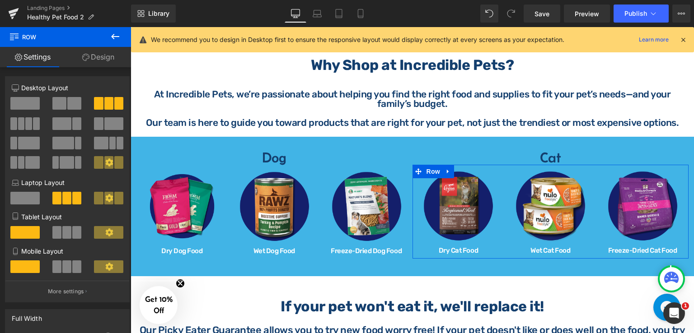
click at [112, 54] on link "Design" at bounding box center [99, 57] width 66 height 20
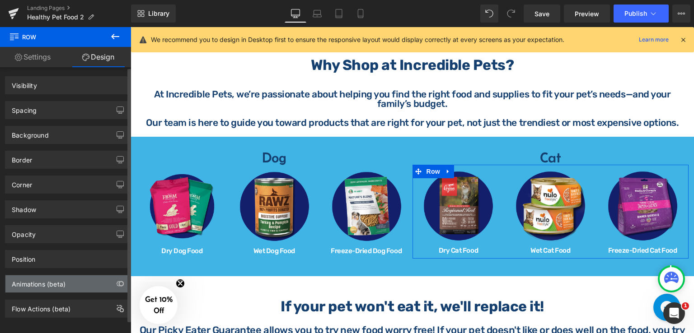
click at [80, 278] on div "Animations (beta)" at bounding box center [67, 284] width 124 height 17
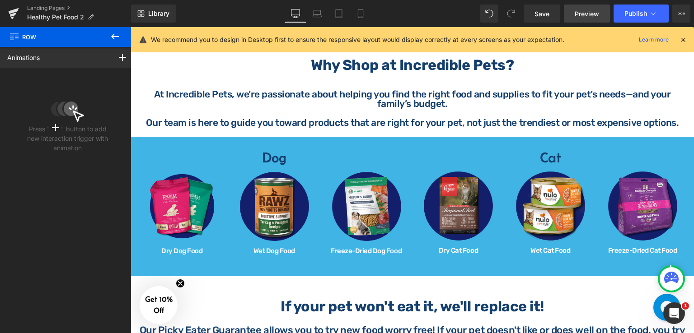
click at [577, 12] on span "Preview" at bounding box center [587, 13] width 24 height 9
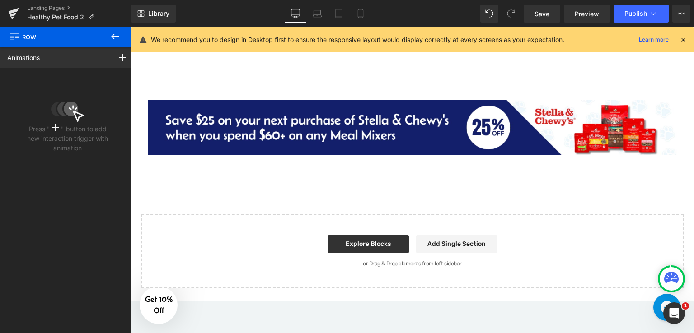
scroll to position [994, 0]
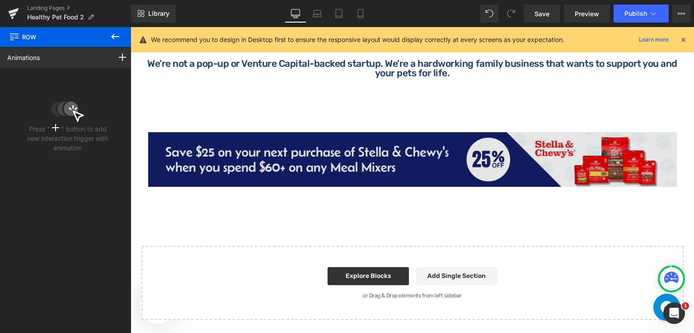
click at [432, 139] on img at bounding box center [412, 159] width 529 height 55
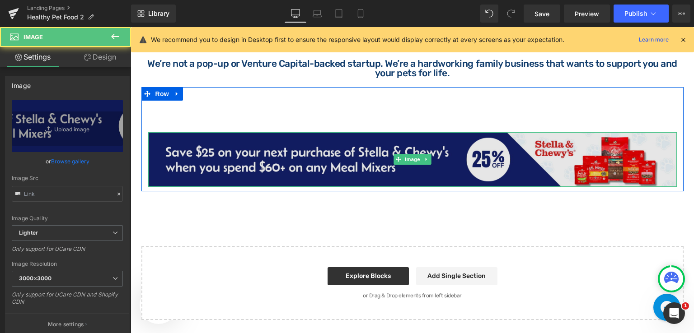
type input "[URL][DOMAIN_NAME]"
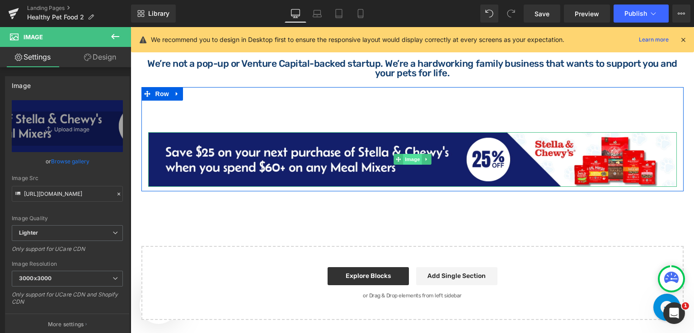
click at [405, 156] on span "Image" at bounding box center [412, 159] width 19 height 11
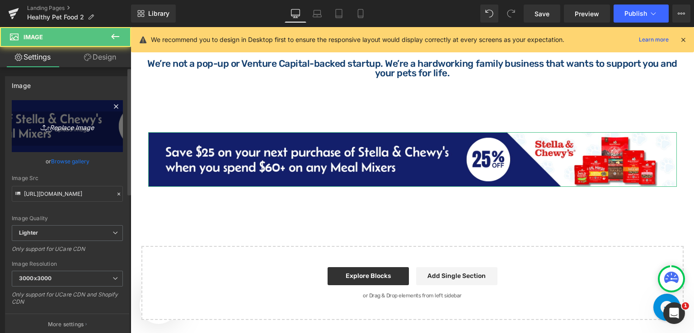
click at [63, 125] on icon "Replace Image" at bounding box center [67, 126] width 72 height 11
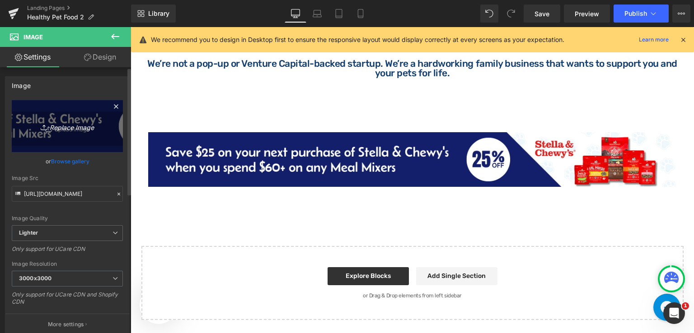
type input "C:\fakepath\HB (11).png"
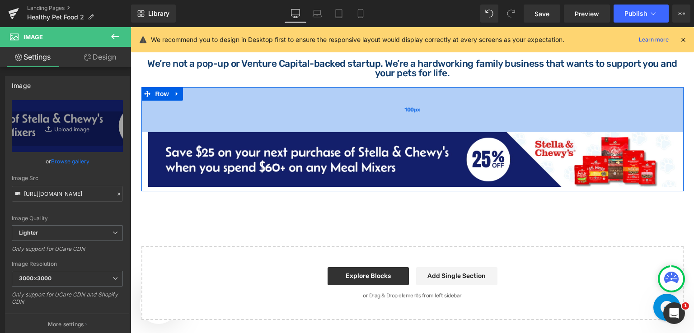
type input "[URL][DOMAIN_NAME]"
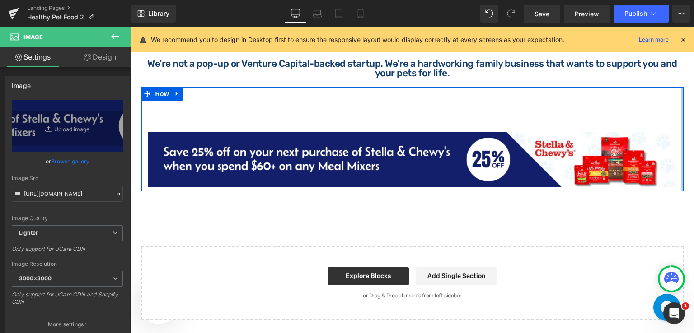
drag, startPoint x: 679, startPoint y: 108, endPoint x: 684, endPoint y: 129, distance: 21.5
click at [679, 108] on div "Image Row 100px" at bounding box center [412, 139] width 542 height 104
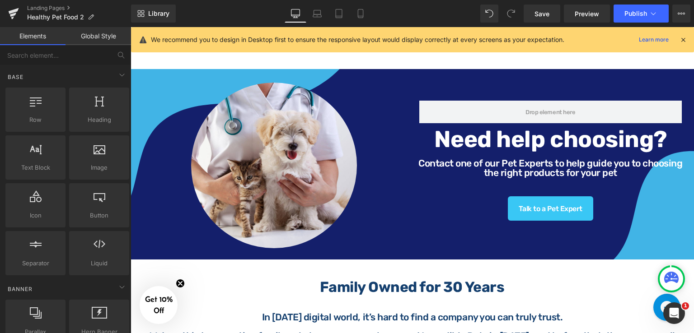
scroll to position [678, 0]
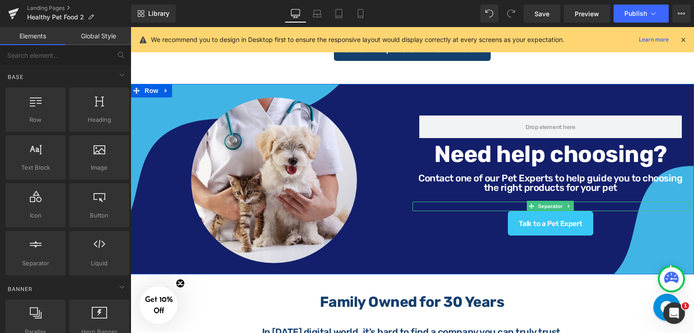
click at [578, 203] on div at bounding box center [550, 206] width 276 height 9
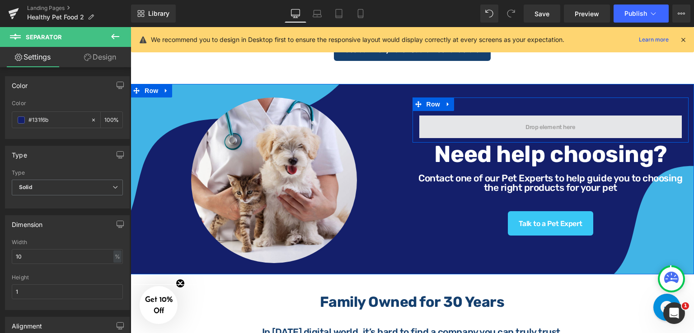
click at [578, 119] on span at bounding box center [550, 127] width 263 height 23
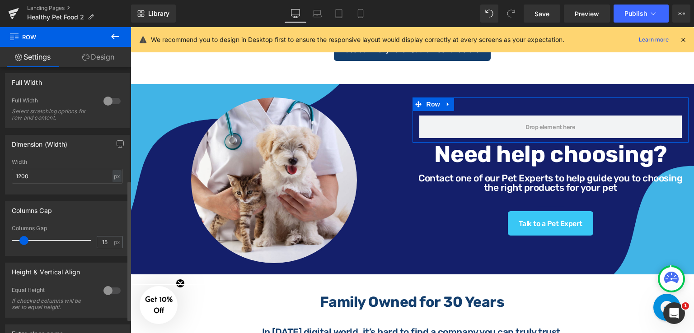
scroll to position [226, 0]
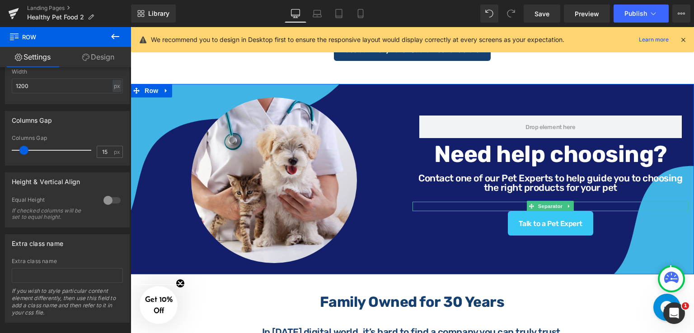
click at [596, 203] on div at bounding box center [550, 206] width 276 height 9
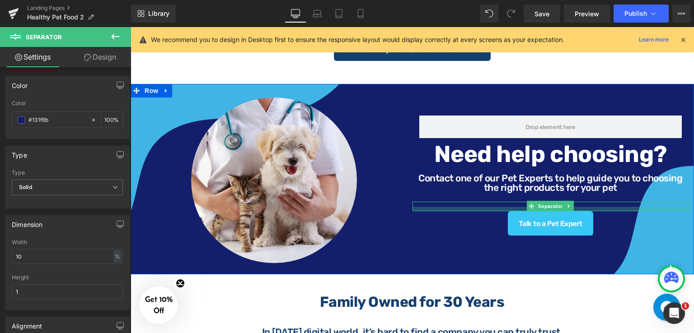
click at [584, 207] on div at bounding box center [550, 209] width 276 height 5
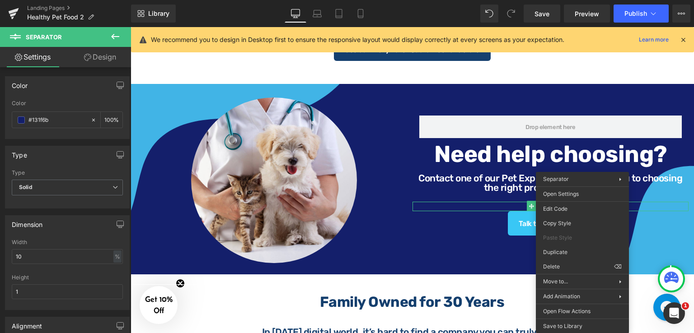
drag, startPoint x: 703, startPoint y: 295, endPoint x: 573, endPoint y: 267, distance: 133.5
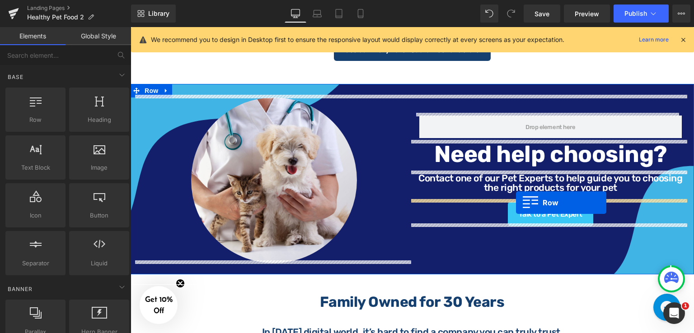
drag, startPoint x: 179, startPoint y: 139, endPoint x: 516, endPoint y: 203, distance: 342.6
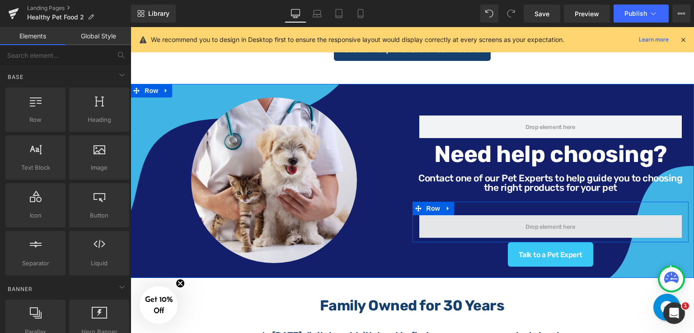
click at [555, 226] on span at bounding box center [550, 226] width 56 height 10
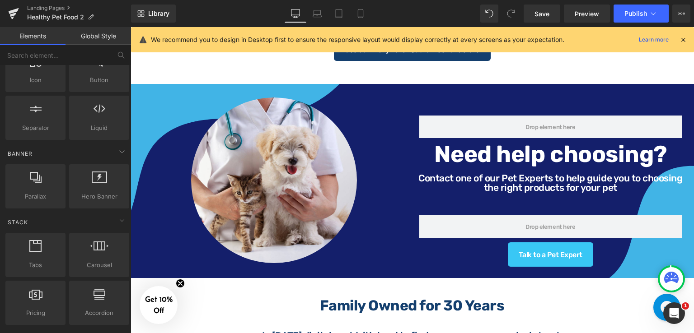
scroll to position [0, 0]
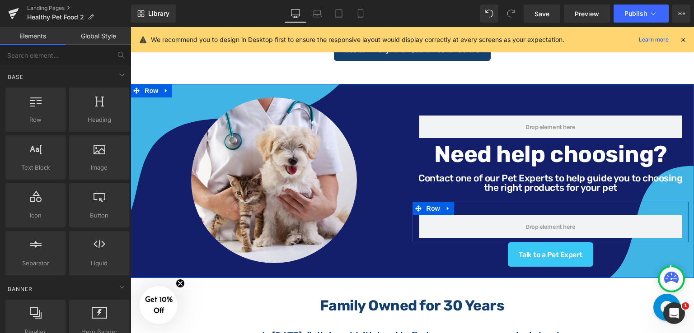
click at [482, 207] on div "Row" at bounding box center [550, 222] width 276 height 41
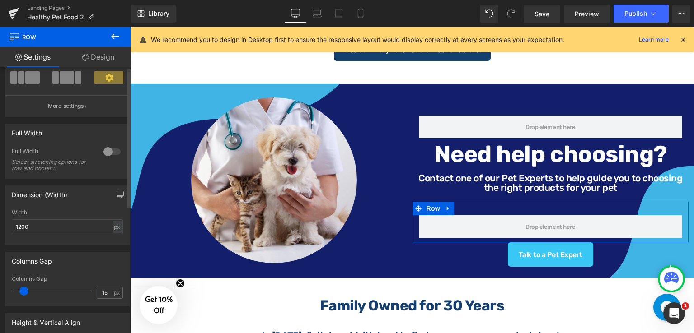
scroll to position [136, 0]
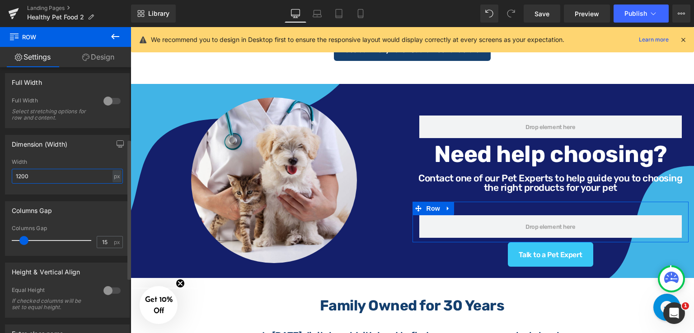
drag, startPoint x: 32, startPoint y: 178, endPoint x: 4, endPoint y: 178, distance: 28.5
click at [4, 178] on div "Dimension (Width) 1200px Width 1200 px % px" at bounding box center [67, 161] width 135 height 66
click at [42, 177] on input "1200" at bounding box center [67, 176] width 111 height 15
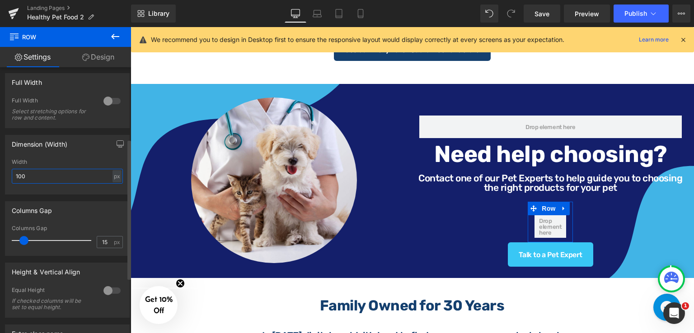
drag, startPoint x: 36, startPoint y: 178, endPoint x: 13, endPoint y: 177, distance: 23.1
click at [13, 177] on input "100" at bounding box center [67, 176] width 111 height 15
type input "2"
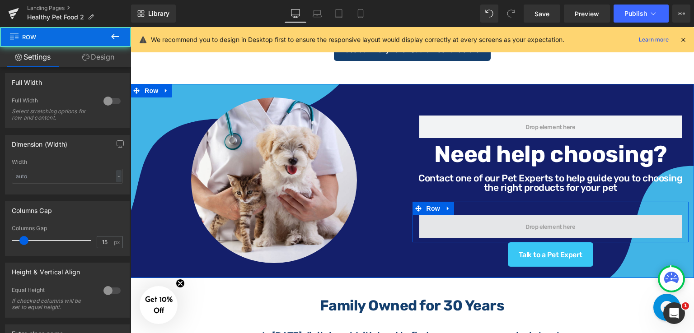
click at [434, 217] on span at bounding box center [550, 226] width 263 height 23
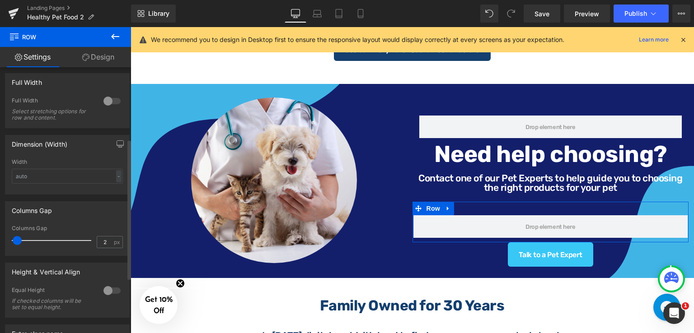
type input "0"
drag, startPoint x: 23, startPoint y: 239, endPoint x: 12, endPoint y: 238, distance: 10.9
click at [12, 238] on span at bounding box center [16, 240] width 9 height 9
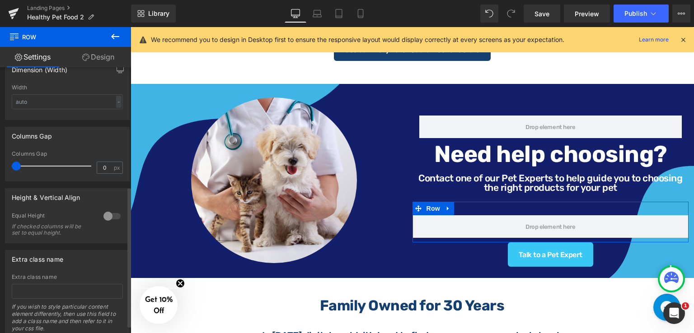
scroll to position [226, 0]
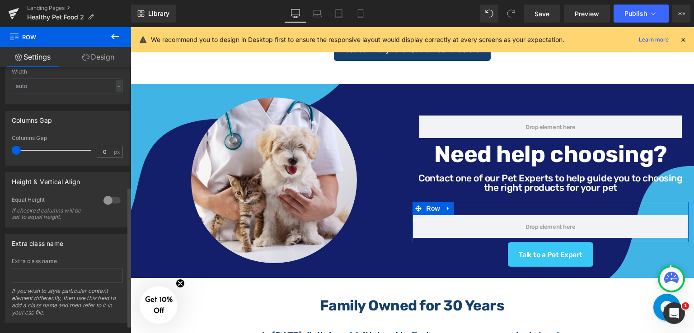
click at [107, 196] on div at bounding box center [112, 200] width 22 height 14
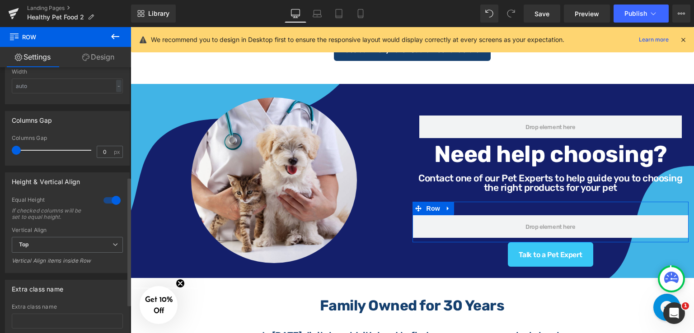
click at [50, 234] on div "Vertical Align Top Top Middle Bottom Vertical Align items inside Row" at bounding box center [67, 248] width 111 height 43
click at [50, 243] on span "Top" at bounding box center [67, 245] width 111 height 16
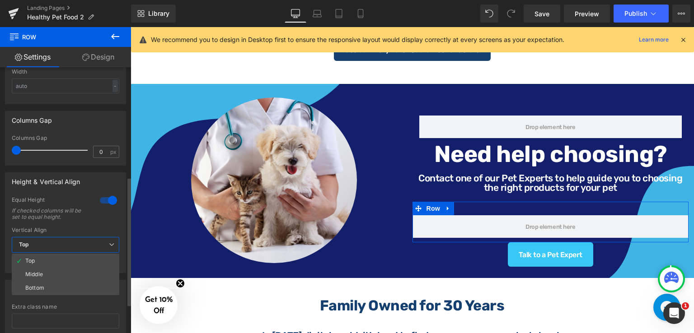
click at [63, 218] on div "If checked columns will be set to equal height." at bounding box center [51, 214] width 78 height 13
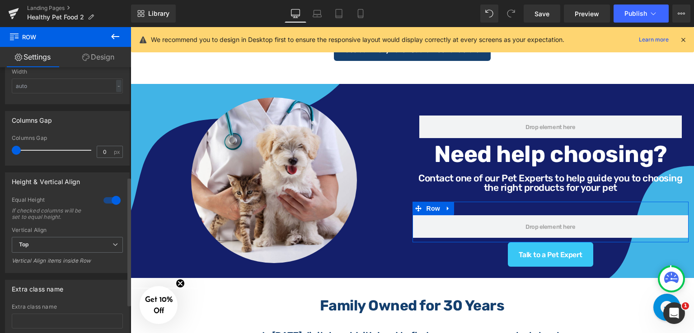
click at [101, 197] on div at bounding box center [112, 200] width 22 height 14
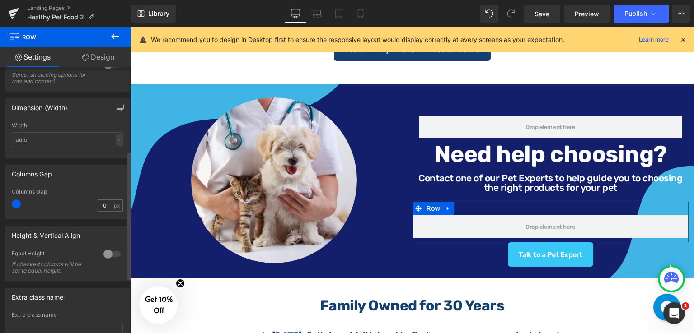
scroll to position [90, 0]
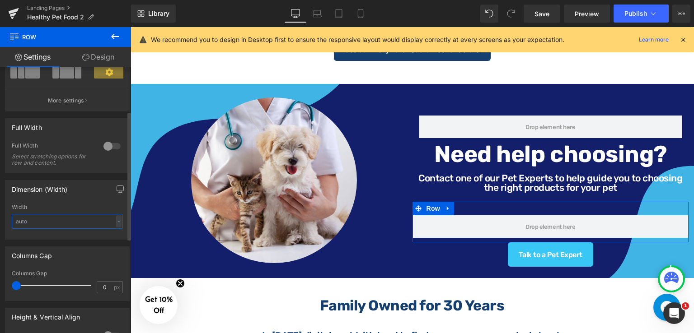
click at [60, 215] on input "text" at bounding box center [67, 221] width 111 height 15
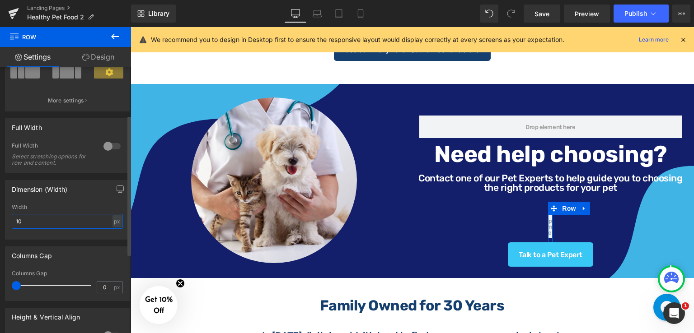
type input "1"
type input "2"
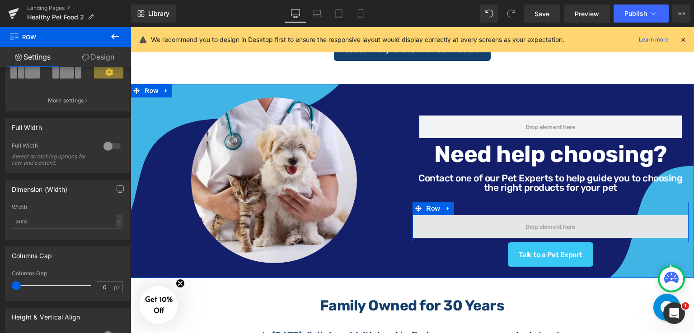
click at [553, 224] on span at bounding box center [550, 226] width 56 height 10
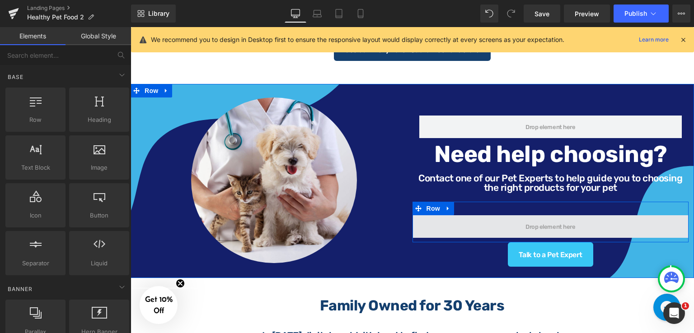
click at [510, 226] on span at bounding box center [550, 226] width 276 height 23
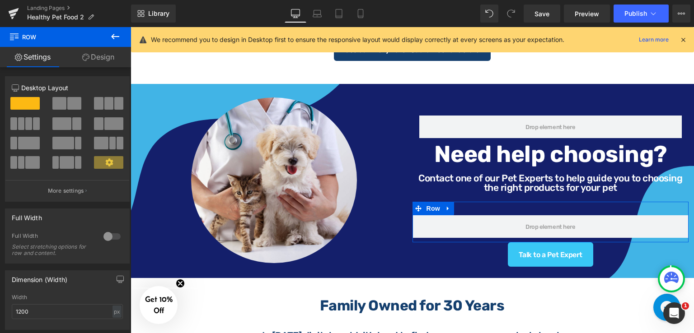
click at [96, 58] on link "Design" at bounding box center [99, 57] width 66 height 20
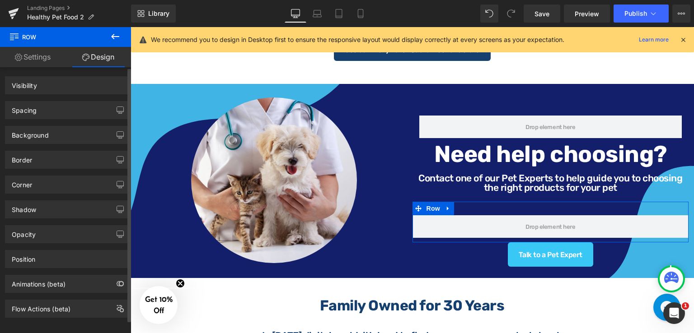
click at [54, 111] on div "Spacing" at bounding box center [67, 110] width 124 height 17
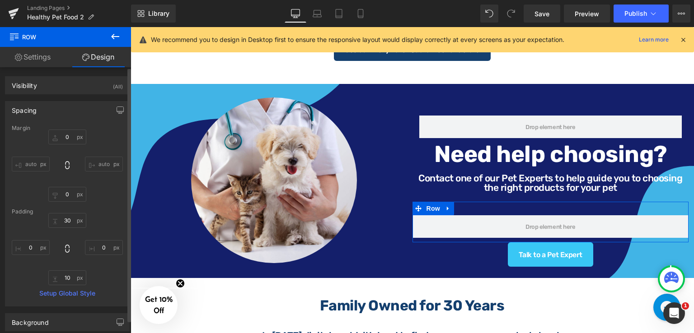
type input "0"
type input "30"
type input "0"
type input "10"
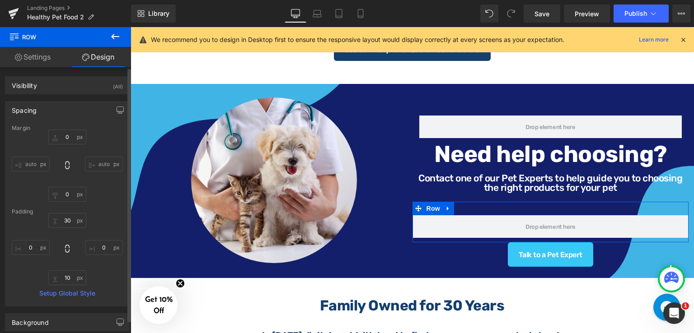
type input "0"
click at [72, 225] on input "30" at bounding box center [67, 220] width 38 height 15
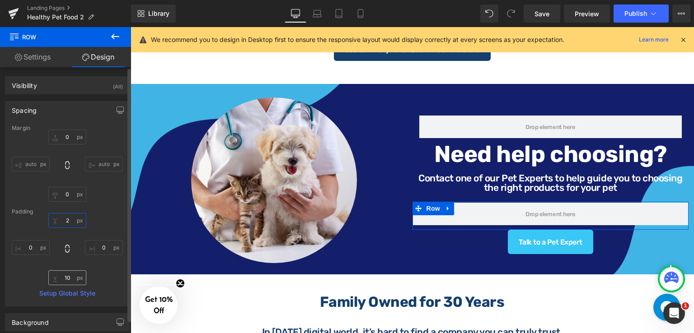
type input "2"
click at [72, 277] on input "10" at bounding box center [67, 278] width 38 height 15
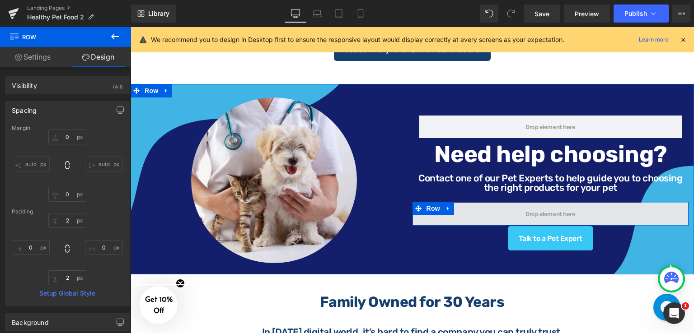
type input "0px"
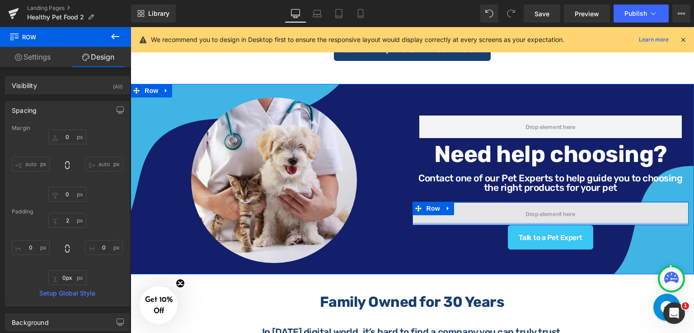
drag, startPoint x: 602, startPoint y: 223, endPoint x: 604, endPoint y: 203, distance: 19.5
click at [604, 203] on div "Row" at bounding box center [550, 213] width 276 height 23
click at [577, 209] on span at bounding box center [550, 214] width 276 height 23
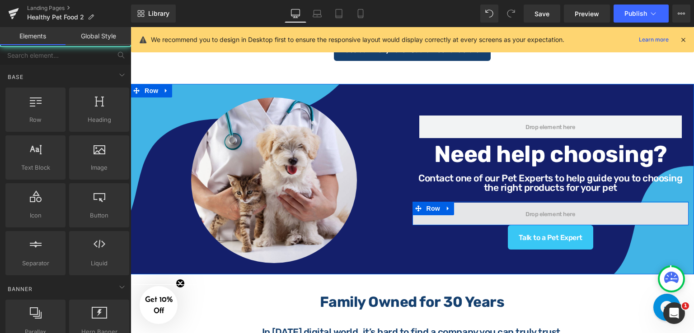
click at [570, 210] on span at bounding box center [550, 214] width 56 height 10
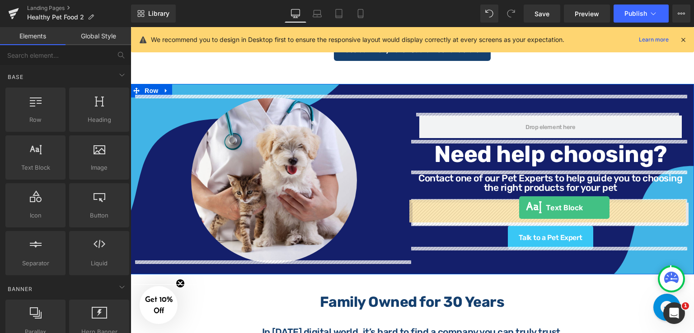
drag, startPoint x: 243, startPoint y: 205, endPoint x: 519, endPoint y: 208, distance: 276.5
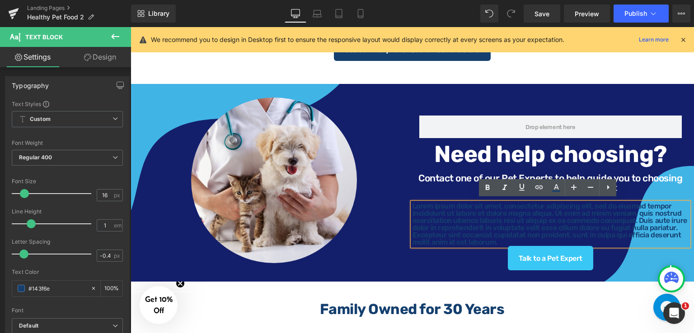
click at [519, 215] on p "Lorem ipsum dolor sit amet, consectetur adipiscing elit, sed do eiusmod tempor …" at bounding box center [550, 224] width 276 height 43
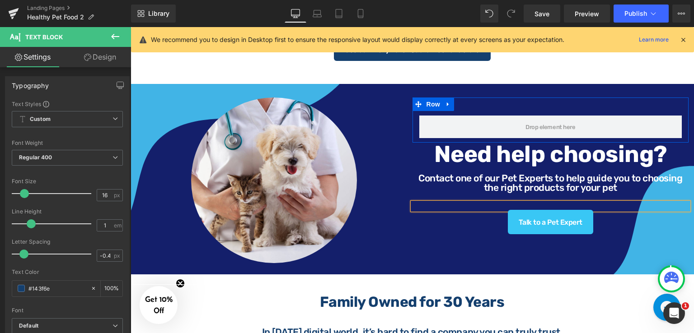
click at [435, 93] on div "Image Row 40px Need help choosing? Heading Contact one of our Pet Experts to he…" at bounding box center [412, 179] width 563 height 191
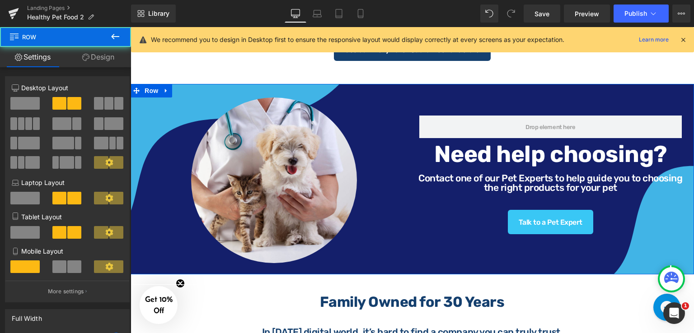
click at [492, 243] on div "Image Row 40px Need help choosing? Heading Contact one of our Pet Experts to he…" at bounding box center [412, 179] width 563 height 191
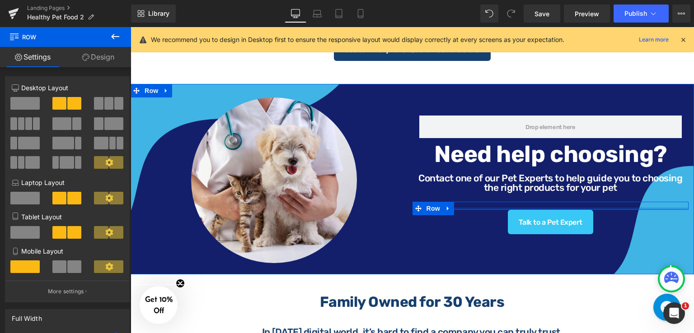
click at [493, 208] on div at bounding box center [550, 209] width 276 height 2
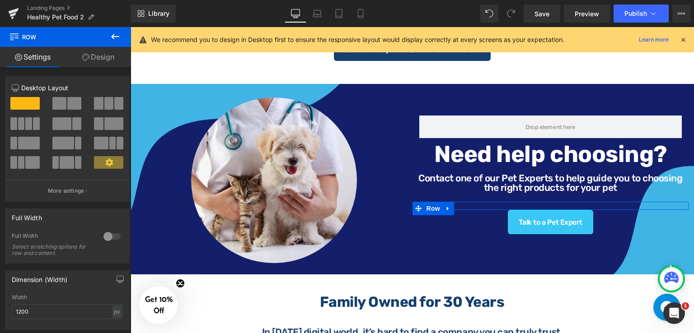
click at [99, 58] on link "Design" at bounding box center [99, 57] width 66 height 20
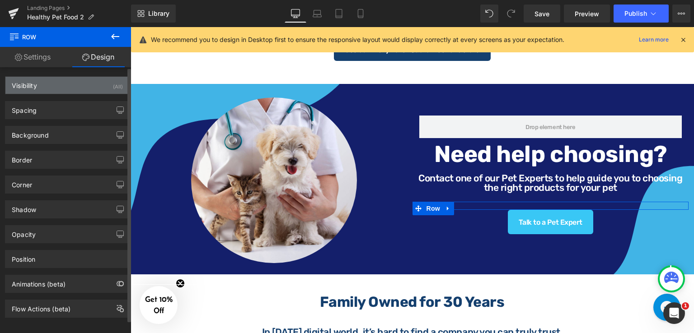
click at [47, 87] on div "Visibility (All)" at bounding box center [67, 85] width 124 height 17
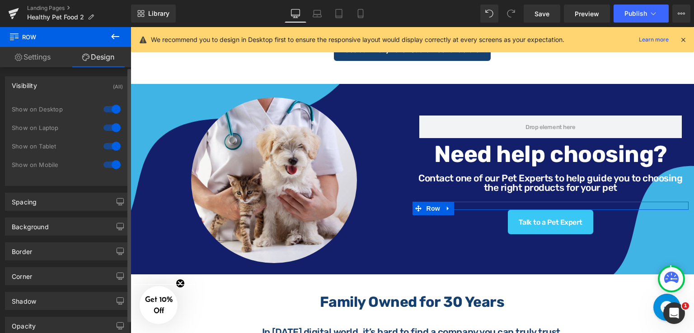
click at [107, 130] on div at bounding box center [112, 128] width 22 height 14
click at [107, 144] on div at bounding box center [112, 146] width 22 height 14
click at [108, 164] on div at bounding box center [112, 165] width 22 height 14
click at [114, 127] on div at bounding box center [112, 128] width 22 height 14
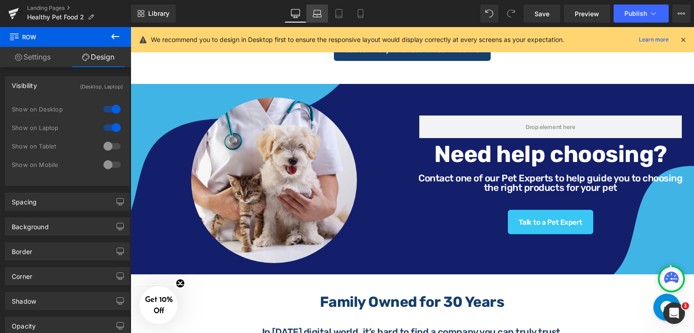
click at [312, 9] on link "Laptop" at bounding box center [317, 14] width 22 height 18
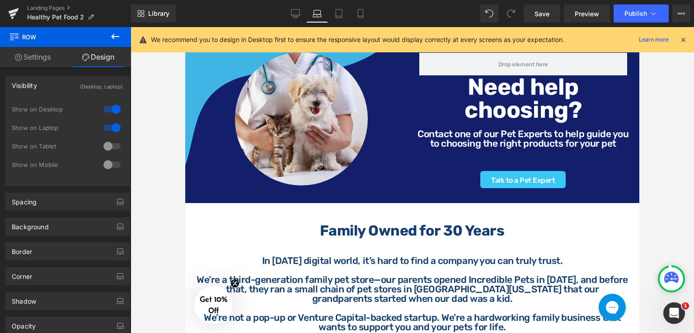
scroll to position [639, 0]
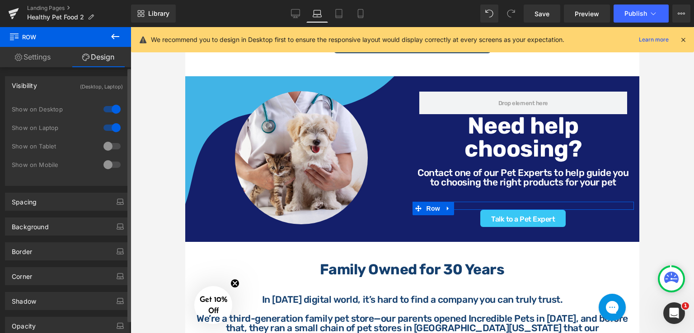
click at [105, 123] on div at bounding box center [112, 128] width 22 height 14
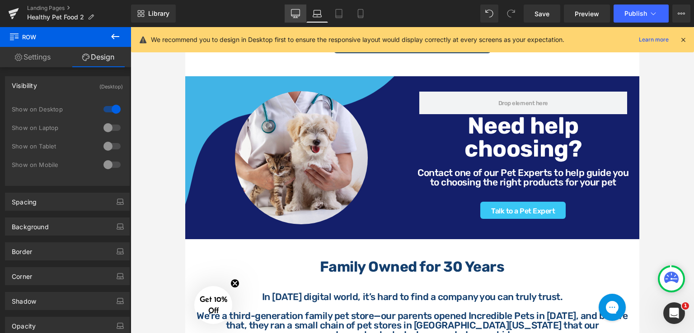
click at [295, 11] on icon at bounding box center [295, 13] width 9 height 9
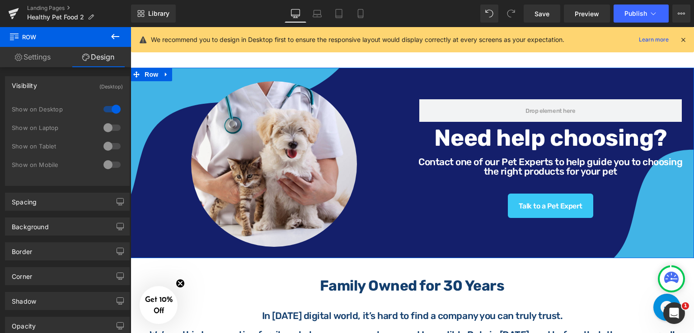
scroll to position [656, 0]
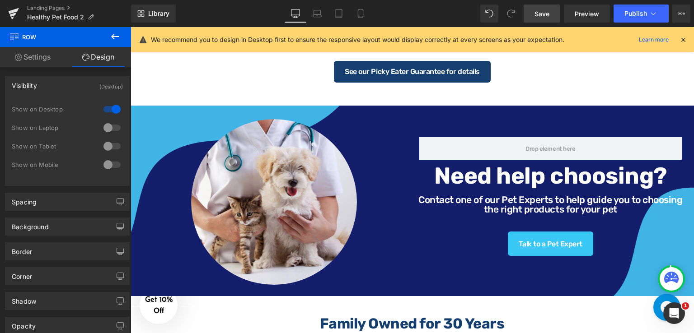
click at [534, 12] on link "Save" at bounding box center [542, 14] width 37 height 18
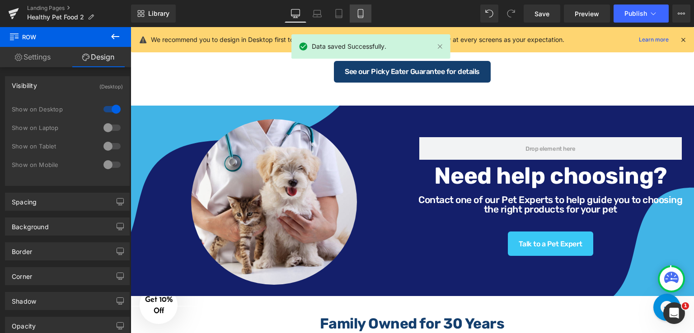
click at [356, 12] on icon at bounding box center [360, 13] width 9 height 9
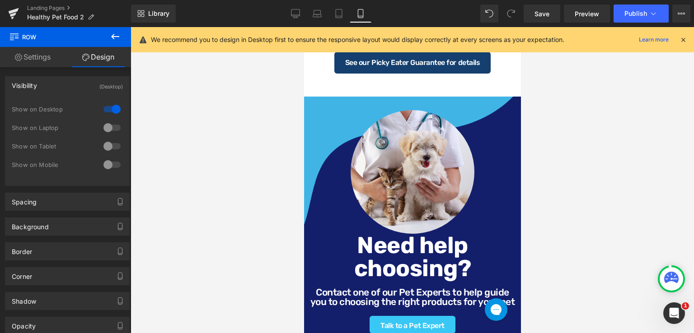
scroll to position [1536, 0]
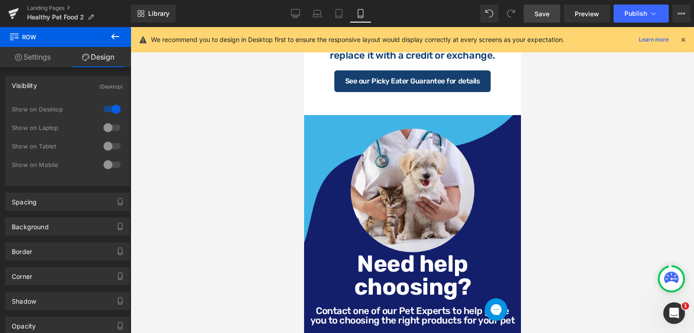
click at [553, 10] on link "Save" at bounding box center [542, 14] width 37 height 18
click at [289, 5] on link "Desktop" at bounding box center [296, 14] width 22 height 18
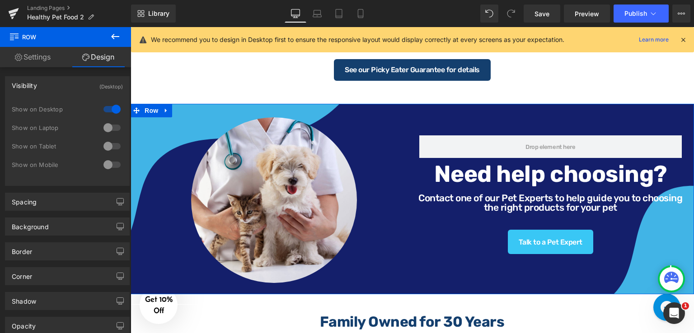
scroll to position [656, 0]
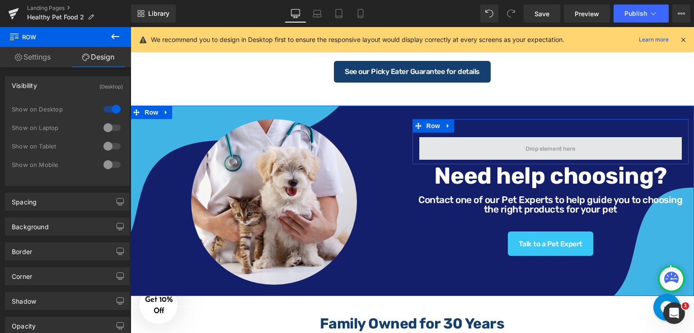
click at [520, 140] on span at bounding box center [550, 148] width 263 height 23
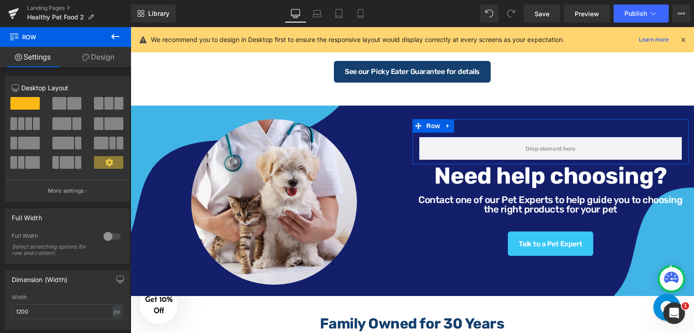
click at [96, 55] on link "Design" at bounding box center [99, 57] width 66 height 20
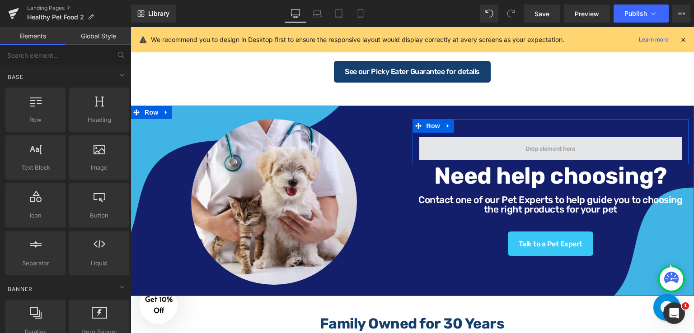
click at [528, 143] on span at bounding box center [550, 148] width 56 height 10
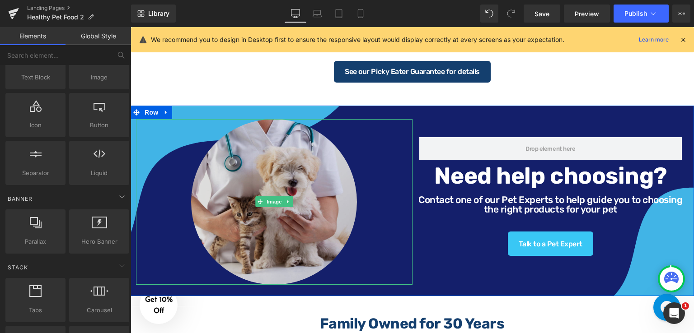
click at [276, 169] on img at bounding box center [274, 202] width 166 height 166
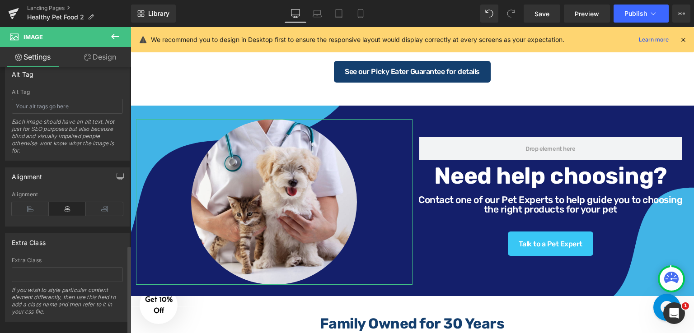
scroll to position [534, 0]
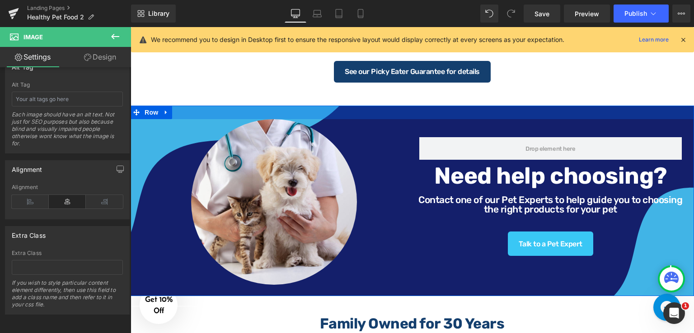
click at [445, 112] on div at bounding box center [412, 113] width 563 height 14
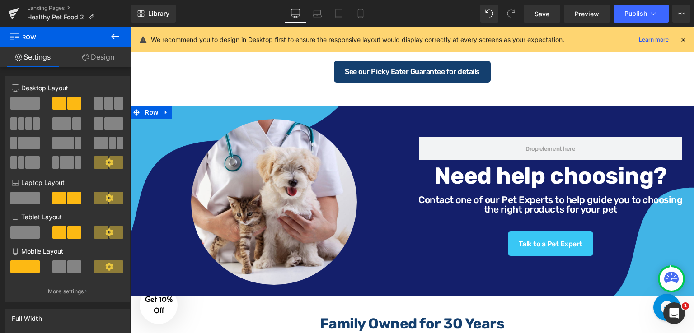
click at [109, 60] on link "Design" at bounding box center [99, 57] width 66 height 20
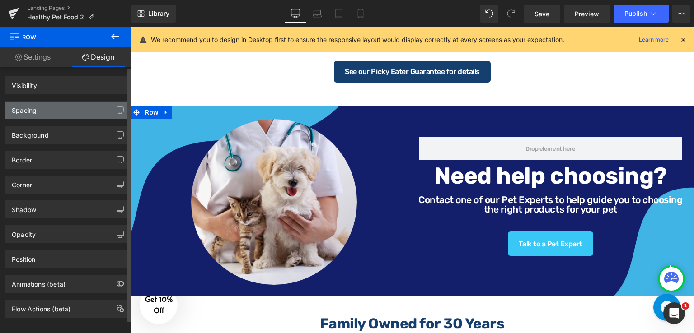
click at [51, 112] on div "Spacing" at bounding box center [67, 110] width 124 height 17
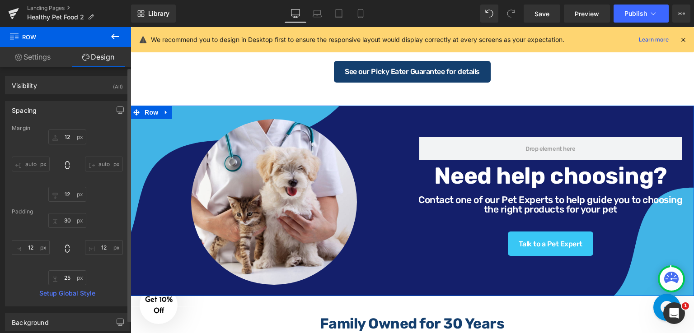
type input "12"
type input "30"
type input "12"
type input "25"
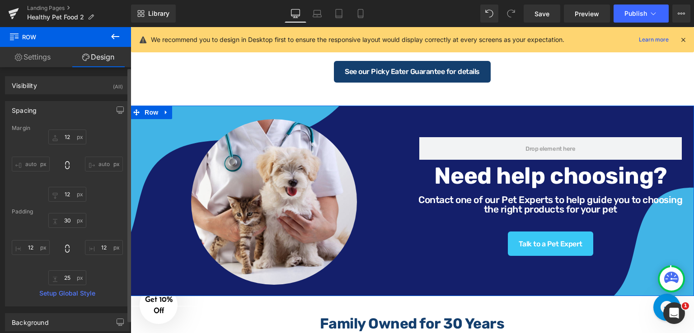
type input "12"
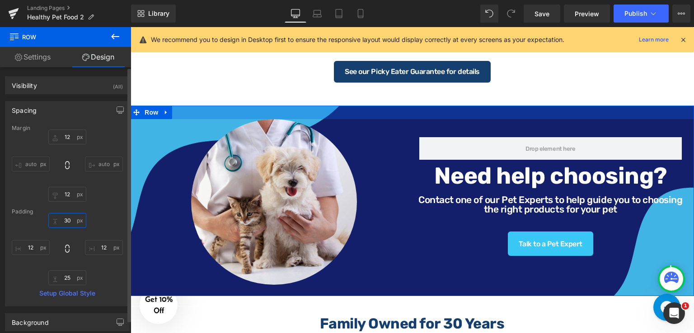
click at [71, 222] on input "30" at bounding box center [67, 220] width 38 height 15
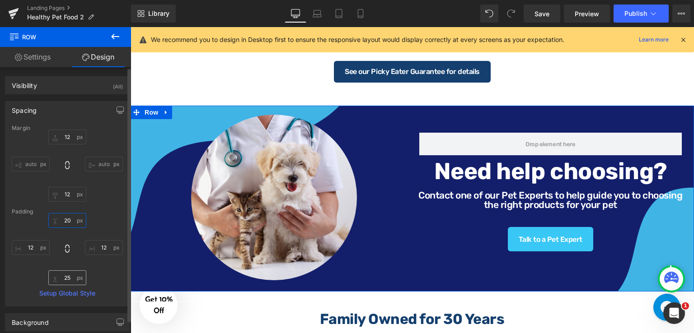
type input "20"
click at [71, 281] on input "25" at bounding box center [67, 278] width 38 height 15
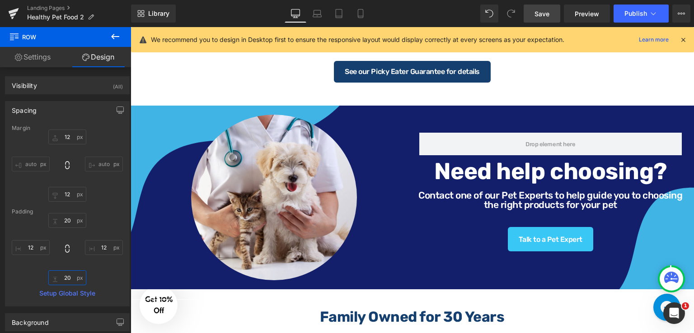
type input "20"
click at [547, 16] on span "Save" at bounding box center [541, 13] width 15 height 9
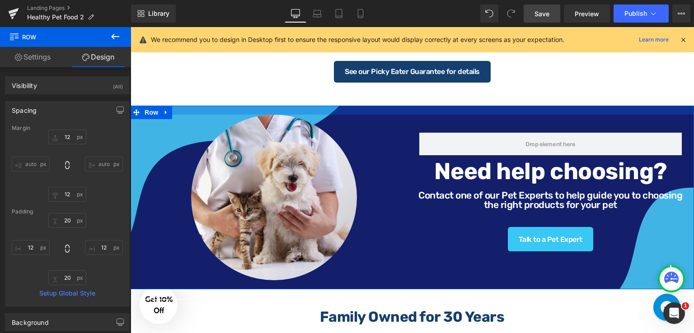
click at [461, 111] on div at bounding box center [412, 110] width 563 height 9
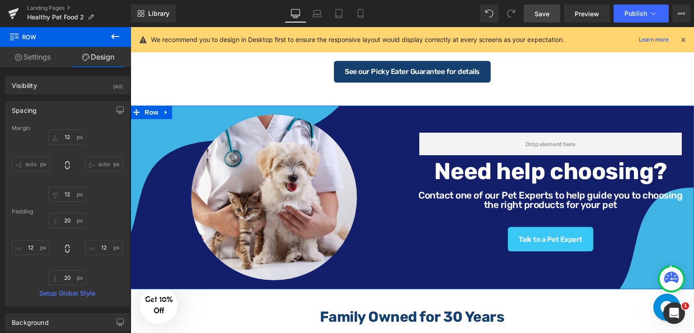
click at [417, 275] on div "Image Row 40px Need help choosing? Heading Contact one of our Pet Experts to he…" at bounding box center [412, 198] width 563 height 184
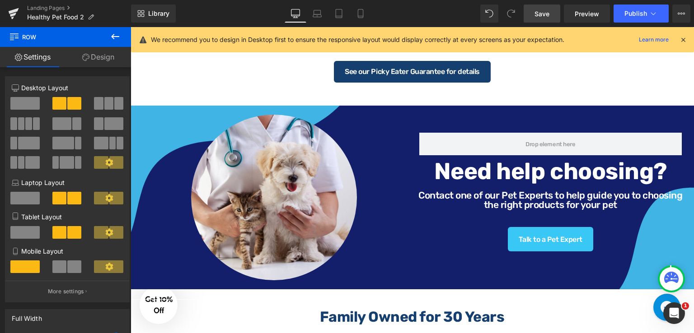
click at [116, 37] on icon at bounding box center [115, 36] width 11 height 11
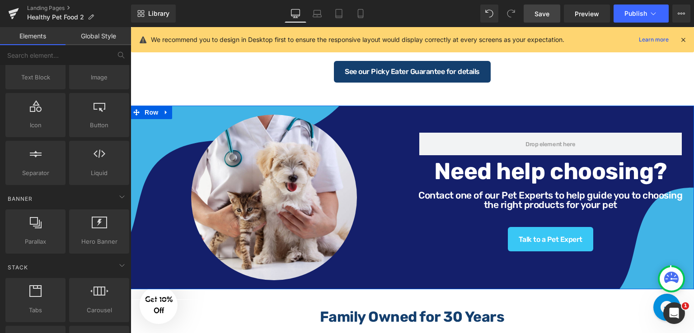
click at [436, 272] on div "Image Row 40px Need help choosing? Heading Contact one of our Pet Experts to he…" at bounding box center [412, 198] width 563 height 184
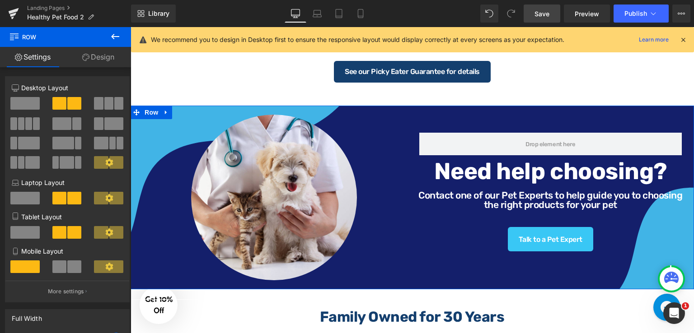
click at [103, 56] on link "Design" at bounding box center [99, 57] width 66 height 20
click at [0, 0] on div "Background" at bounding box center [0, 0] width 0 height 0
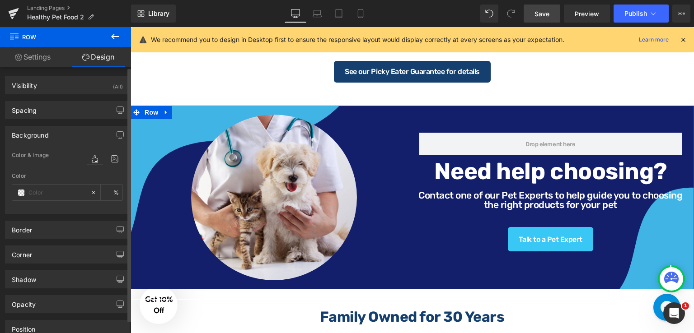
type input "#143f6e"
type input "100"
click at [112, 163] on icon at bounding box center [115, 159] width 16 height 12
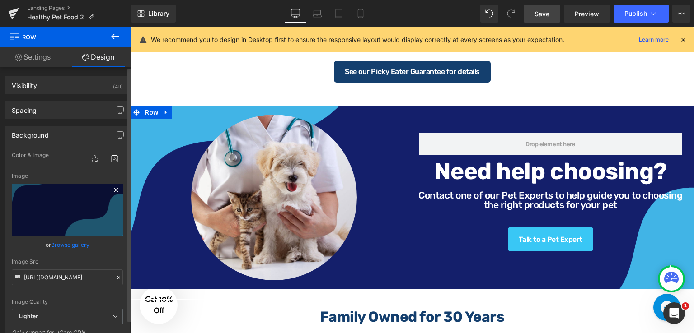
click at [81, 173] on div "Image" at bounding box center [67, 176] width 111 height 6
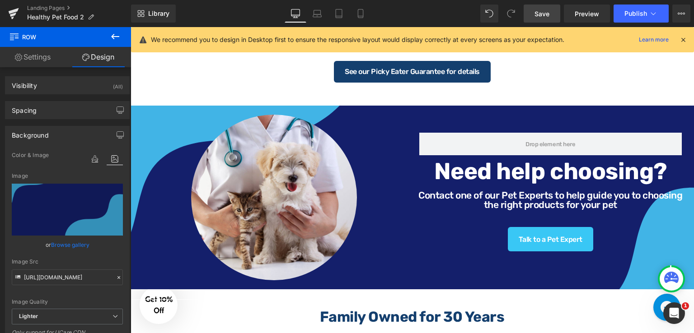
click at [551, 16] on link "Save" at bounding box center [542, 14] width 37 height 18
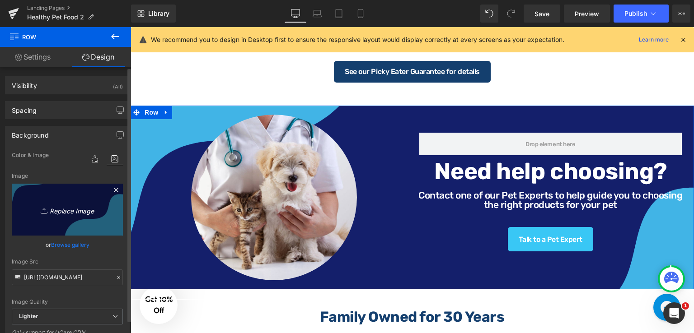
click at [62, 211] on icon "Replace Image" at bounding box center [67, 209] width 72 height 11
type input "C:\fakepath\HB (8).png"
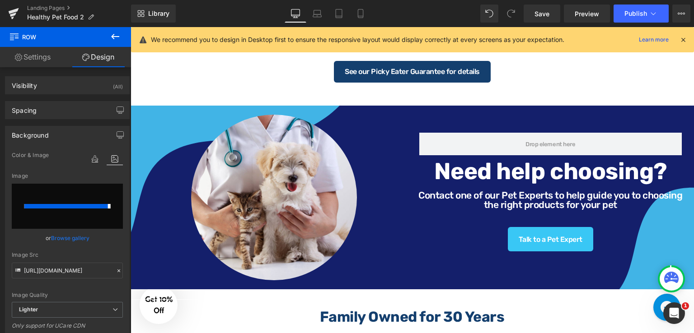
type input "[URL][DOMAIN_NAME]"
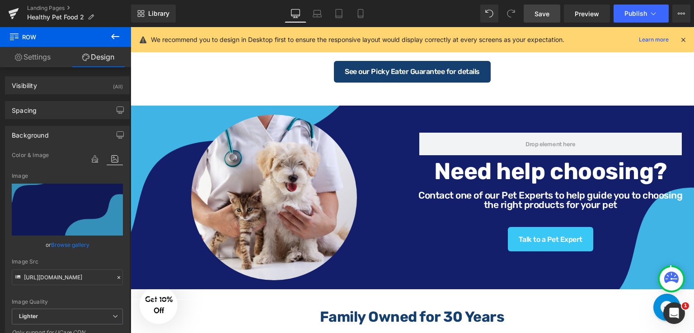
drag, startPoint x: 539, startPoint y: 13, endPoint x: 433, endPoint y: 46, distance: 111.0
click at [539, 13] on span "Save" at bounding box center [541, 13] width 15 height 9
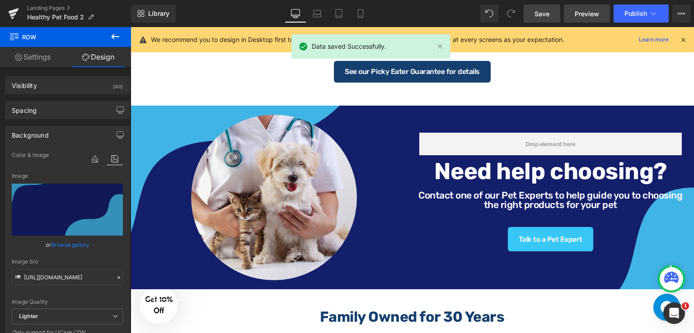
click at [587, 11] on span "Preview" at bounding box center [587, 13] width 24 height 9
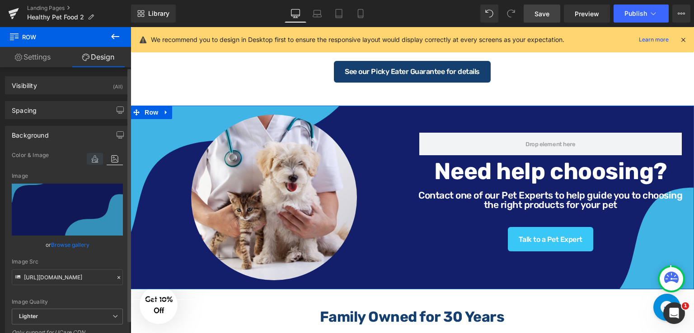
click at [92, 159] on icon at bounding box center [95, 159] width 16 height 12
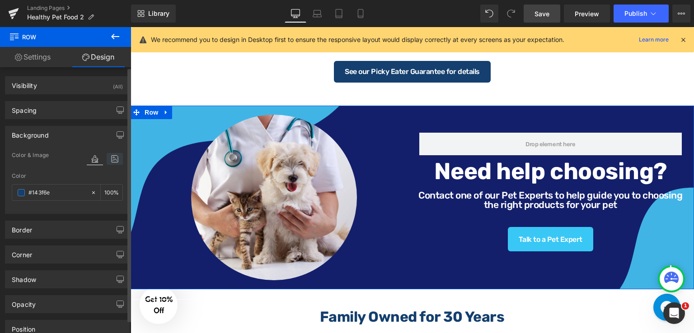
click at [110, 161] on icon at bounding box center [115, 159] width 16 height 12
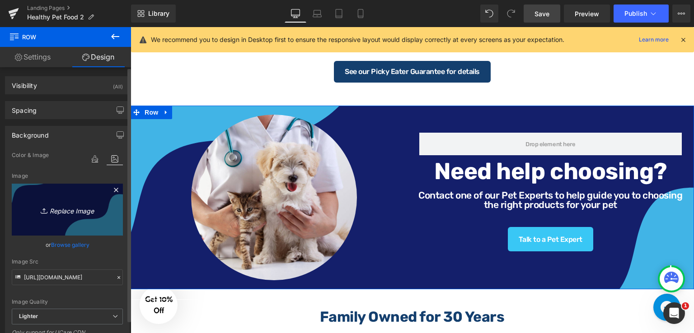
click at [114, 189] on icon at bounding box center [116, 190] width 4 height 4
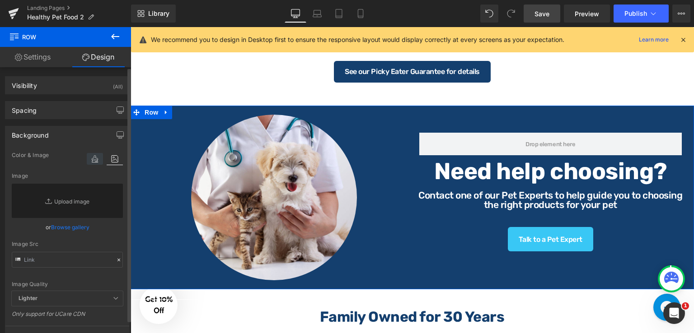
click at [90, 160] on icon at bounding box center [95, 159] width 16 height 12
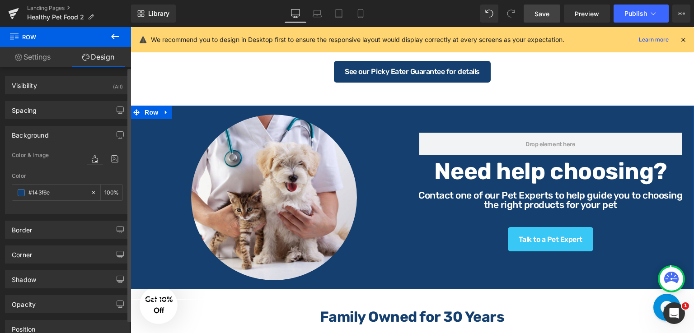
paste input "31f6b"
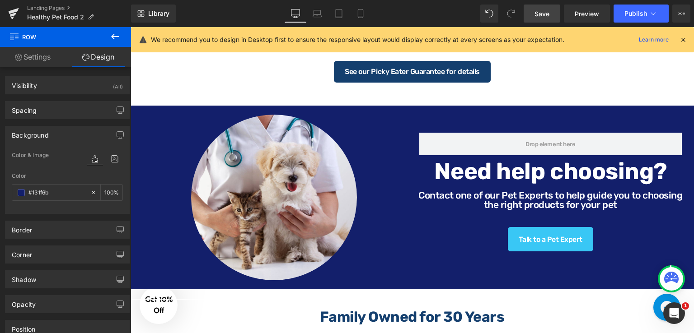
type input "#131f6b"
click at [552, 19] on link "Save" at bounding box center [542, 14] width 37 height 18
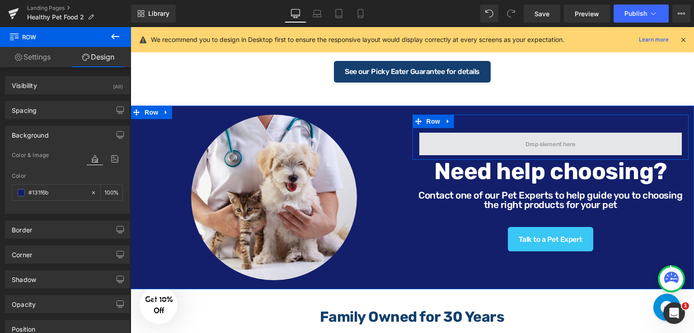
click at [495, 143] on span at bounding box center [550, 144] width 263 height 23
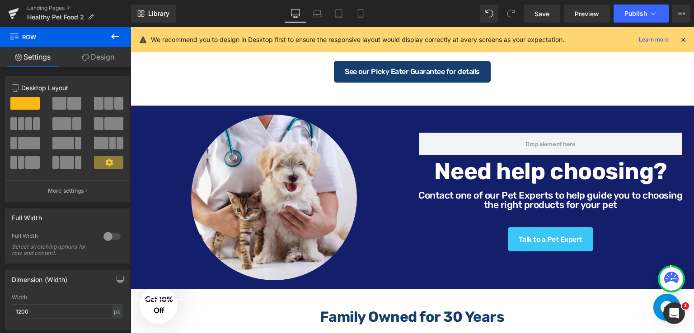
click at [112, 31] on button at bounding box center [115, 37] width 32 height 20
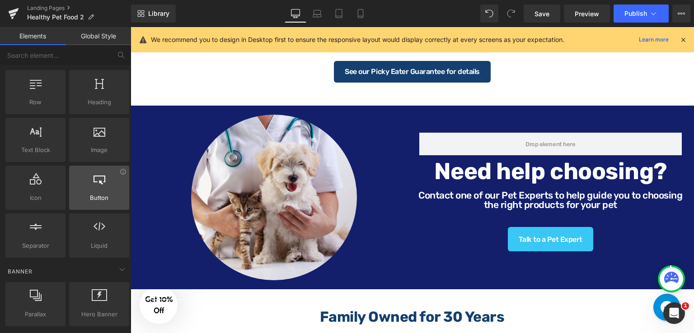
scroll to position [0, 0]
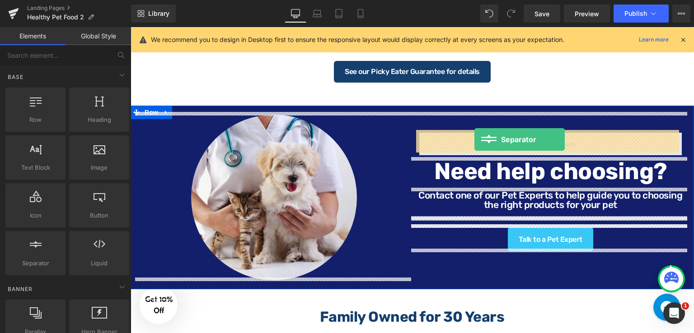
drag, startPoint x: 239, startPoint y: 262, endPoint x: 474, endPoint y: 140, distance: 265.5
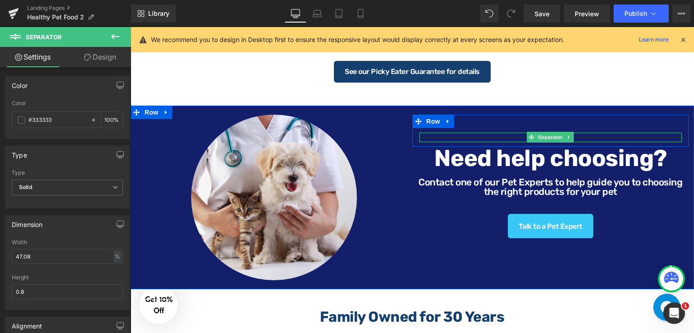
click at [495, 137] on hr at bounding box center [550, 139] width 263 height 5
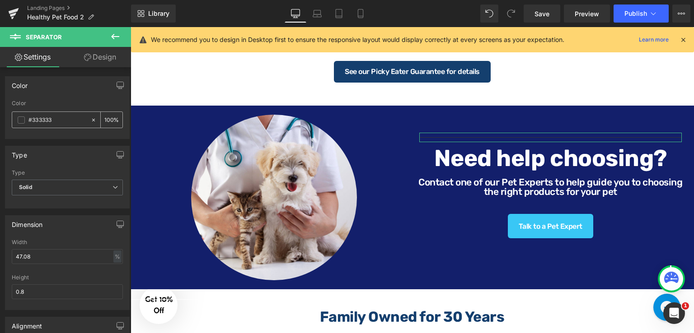
click at [61, 121] on input "#333333" at bounding box center [57, 120] width 58 height 10
paste input "131f6b"
type input "#131f6b"
click at [76, 154] on div "Type" at bounding box center [67, 154] width 124 height 17
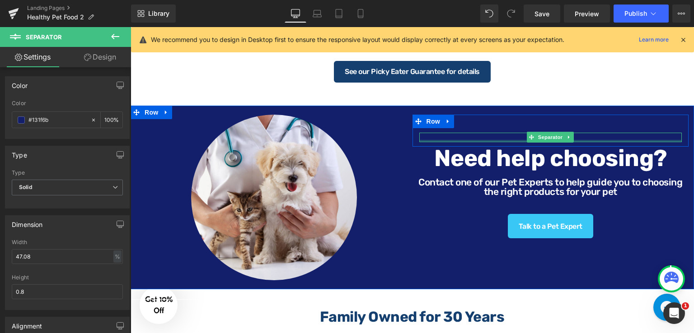
click at [599, 140] on div at bounding box center [550, 141] width 263 height 2
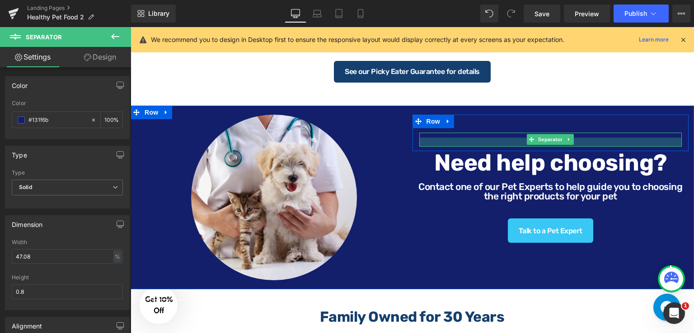
drag, startPoint x: 599, startPoint y: 139, endPoint x: 597, endPoint y: 143, distance: 4.9
click at [597, 143] on div at bounding box center [550, 142] width 263 height 9
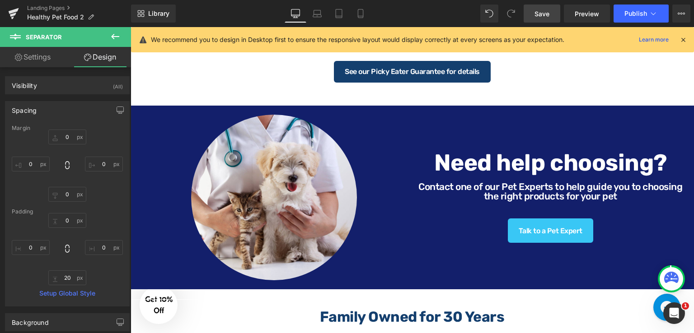
click at [546, 12] on span "Save" at bounding box center [541, 13] width 15 height 9
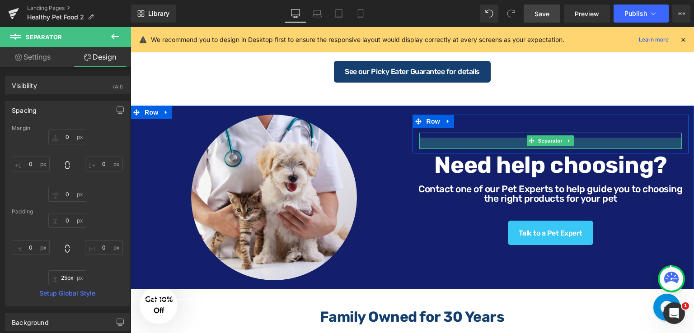
type input "31px"
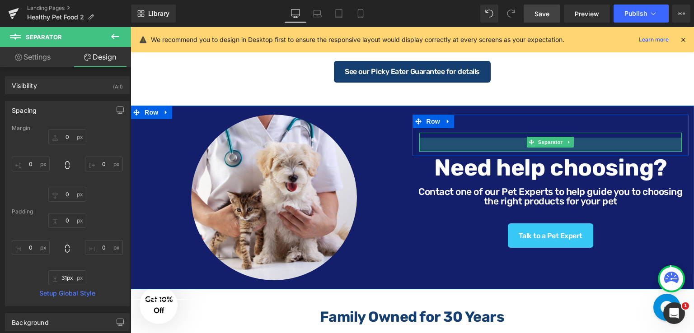
drag, startPoint x: 602, startPoint y: 141, endPoint x: 602, endPoint y: 146, distance: 5.0
click at [602, 146] on div "31px" at bounding box center [550, 145] width 263 height 14
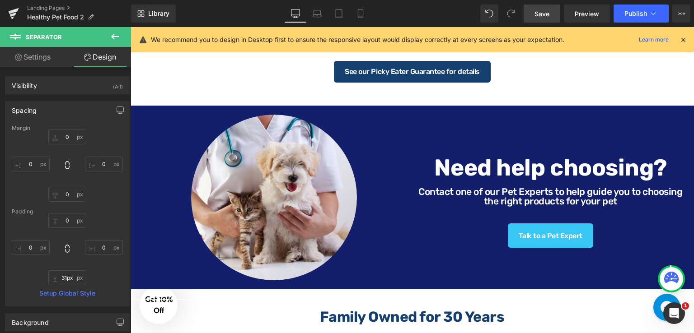
click at [530, 10] on link "Save" at bounding box center [542, 14] width 37 height 18
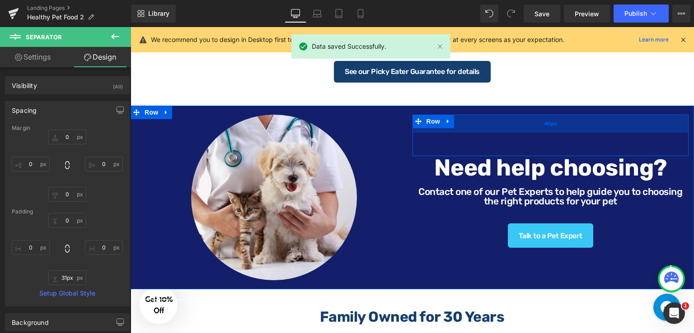
click at [488, 123] on div "40px" at bounding box center [550, 124] width 276 height 18
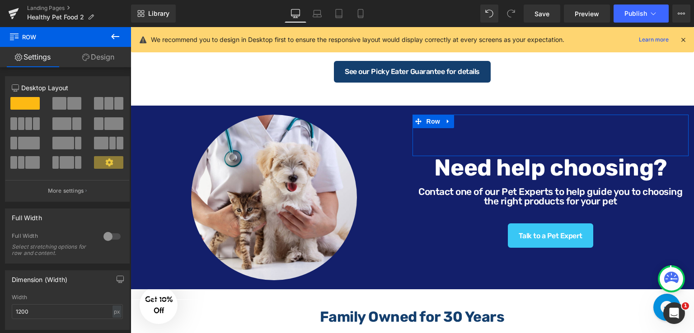
click at [107, 54] on link "Design" at bounding box center [99, 57] width 66 height 20
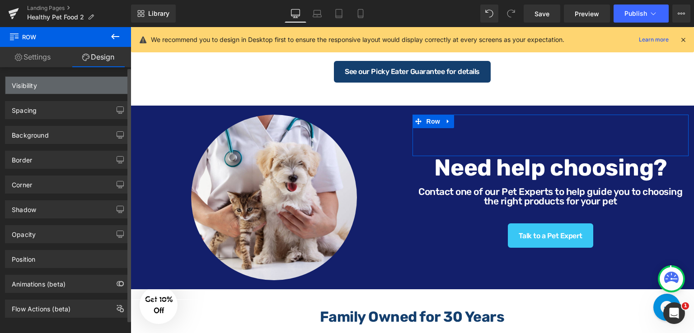
click at [50, 84] on div "Visibility" at bounding box center [67, 85] width 124 height 17
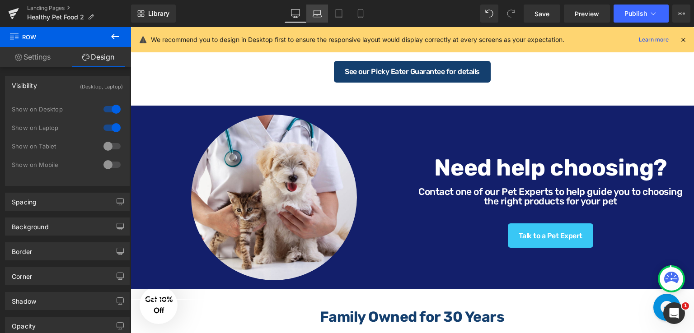
click at [322, 9] on link "Laptop" at bounding box center [317, 14] width 22 height 18
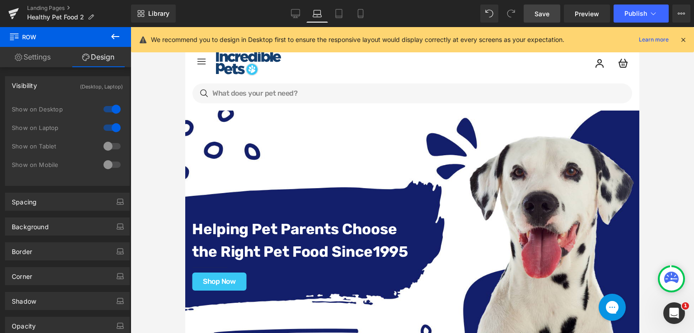
click at [552, 11] on link "Save" at bounding box center [542, 14] width 37 height 18
click at [57, 8] on link "Landing Pages" at bounding box center [79, 8] width 104 height 7
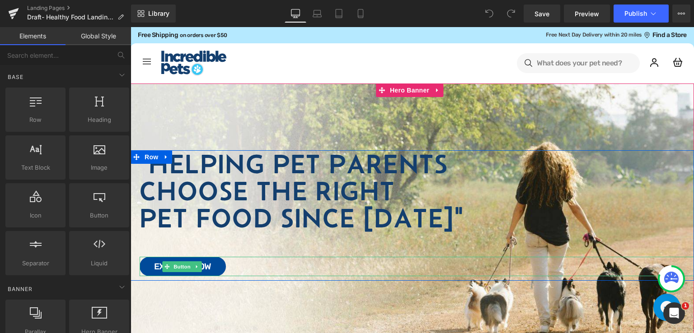
click at [226, 264] on div "Explore Now" at bounding box center [417, 266] width 554 height 19
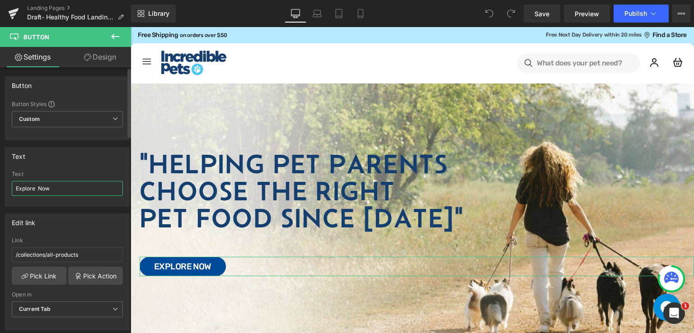
click at [70, 188] on input "Explore Now" at bounding box center [67, 188] width 111 height 15
paste input "Find the Right Food"
type input "Find the Right Food"
click at [538, 13] on span "Save" at bounding box center [541, 13] width 15 height 9
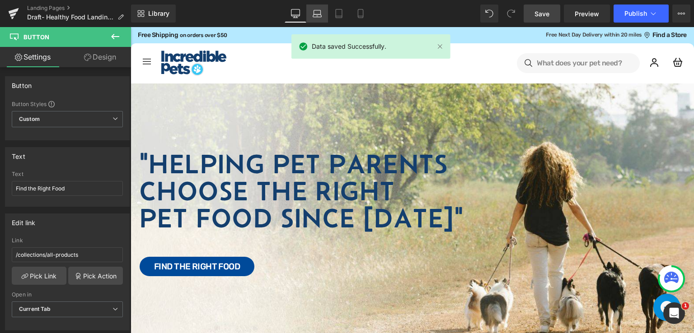
click at [311, 17] on link "Laptop" at bounding box center [317, 14] width 22 height 18
type input "100"
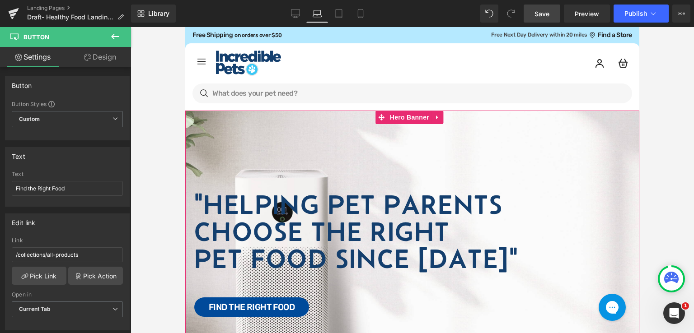
click at [425, 144] on div at bounding box center [412, 255] width 454 height 288
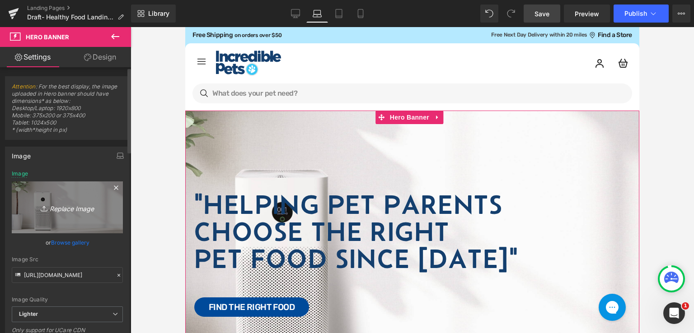
click at [65, 205] on icon "Replace Image" at bounding box center [67, 207] width 72 height 11
type input "C:\fakepath\Tablet Size Plain.png"
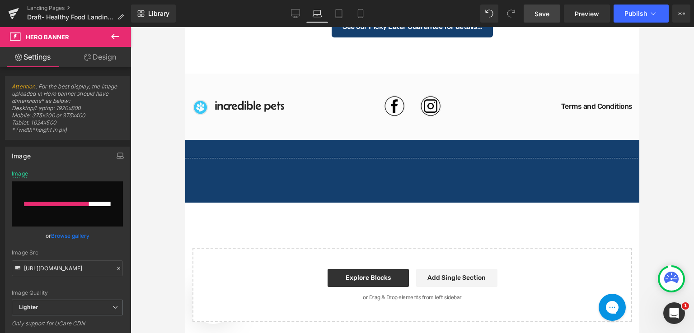
scroll to position [1331, 0]
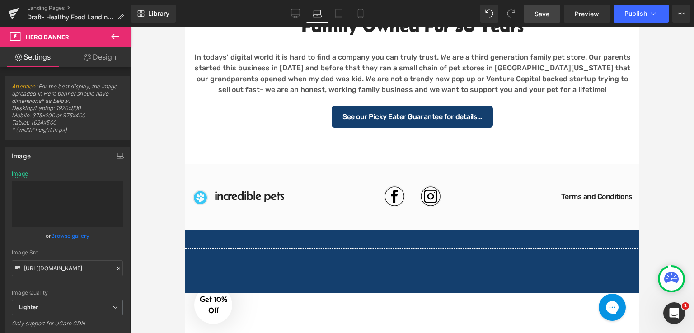
type input "https://ucarecdn.com/5d4eb2a9-0249-45df-afbb-16df5855bebd/-/format/auto/-/previ…"
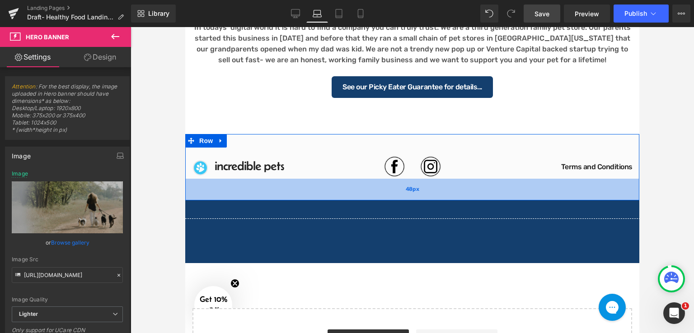
scroll to position [1376, 0]
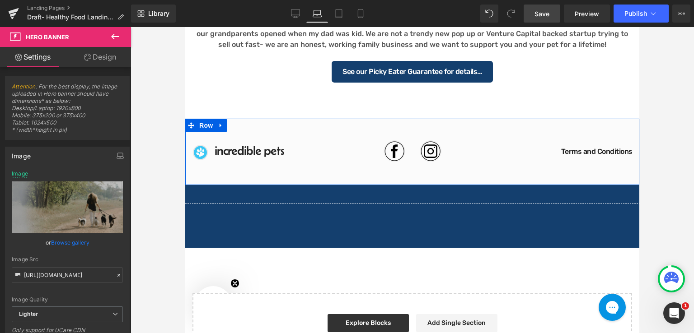
click at [510, 123] on div "Image Incredible Pets Heading Icon List Image Image Icon List Hoz Terms and Con…" at bounding box center [412, 152] width 454 height 66
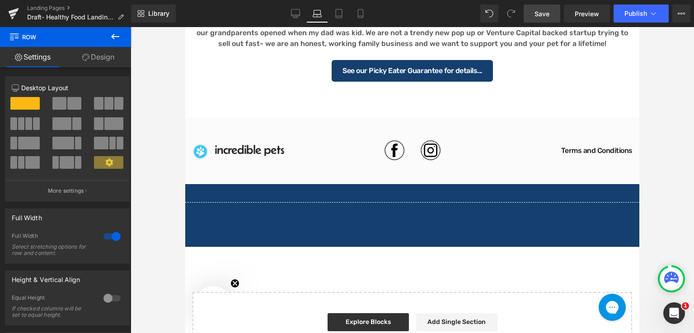
scroll to position [1331, 0]
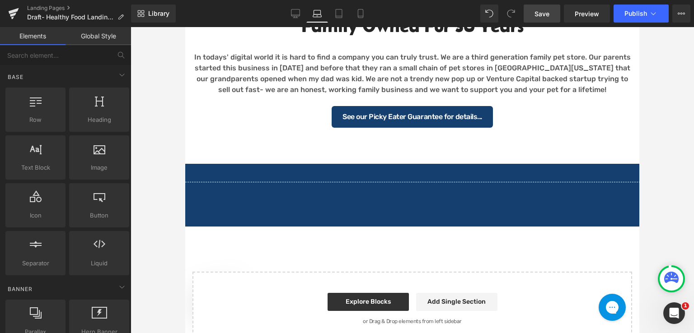
click at [654, 173] on div at bounding box center [412, 180] width 563 height 306
click at [435, 182] on hr at bounding box center [413, 184] width 457 height 5
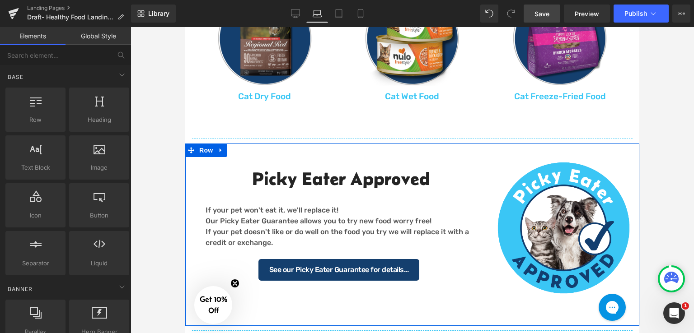
scroll to position [834, 0]
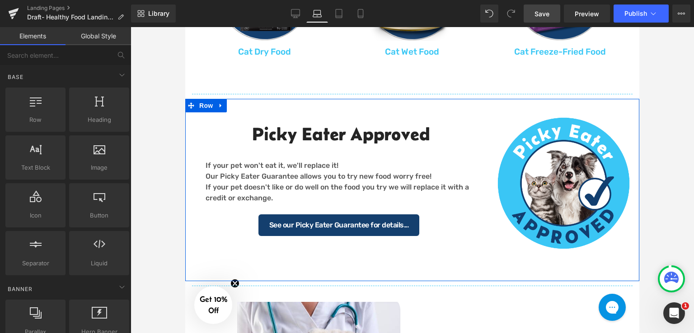
click at [403, 259] on div "Picky Eater Approved Heading If your pet won't eat it, we'll replace it! Our Pi…" at bounding box center [412, 190] width 454 height 183
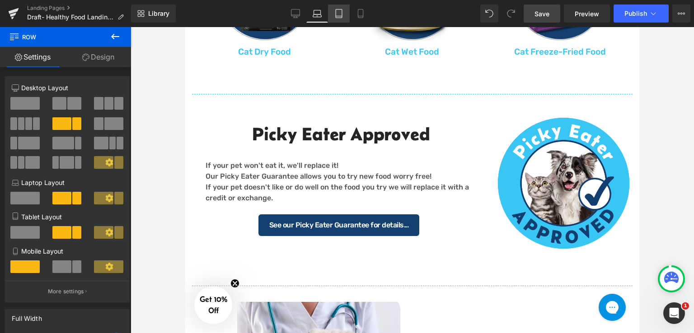
click at [341, 14] on icon at bounding box center [338, 13] width 9 height 9
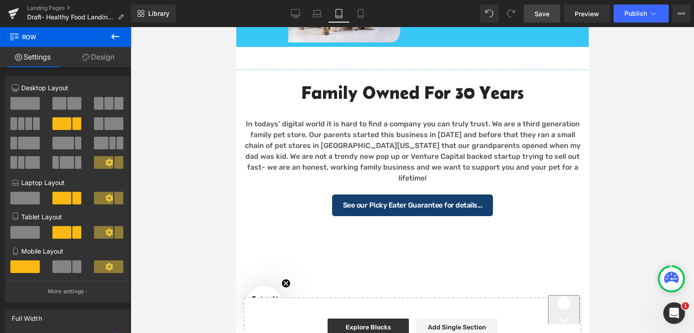
scroll to position [1106, 0]
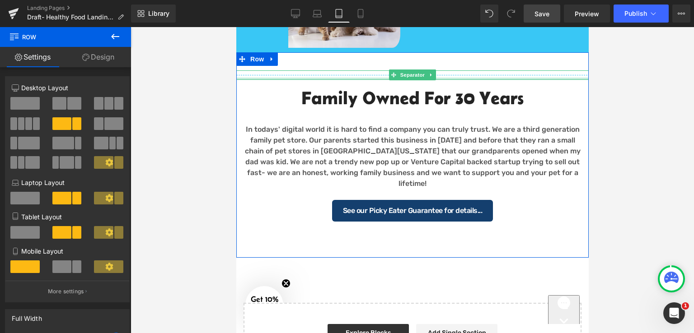
click at [330, 78] on div at bounding box center [412, 79] width 352 height 2
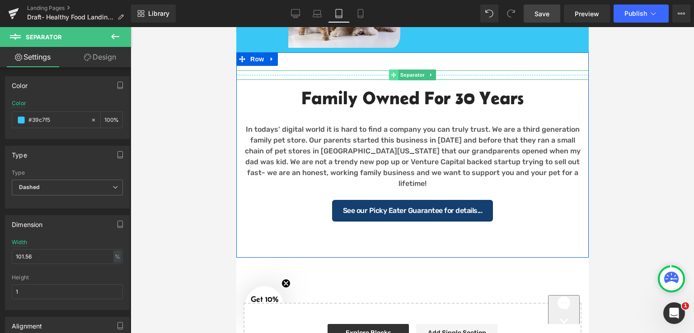
click at [391, 73] on icon at bounding box center [393, 74] width 5 height 5
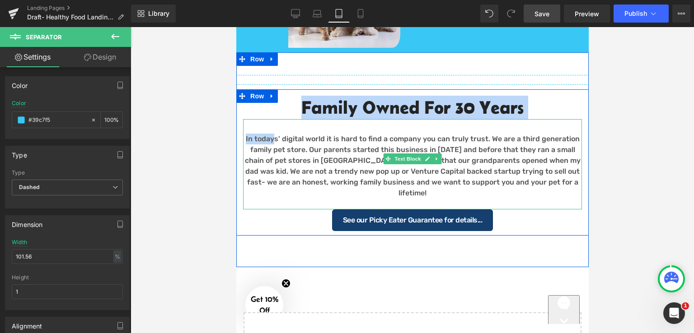
drag, startPoint x: 278, startPoint y: 83, endPoint x: 276, endPoint y: 120, distance: 37.1
click at [276, 121] on div "Separator Separator Family Owned for 30 Years Heading In todays' digital world …" at bounding box center [412, 152] width 352 height 165
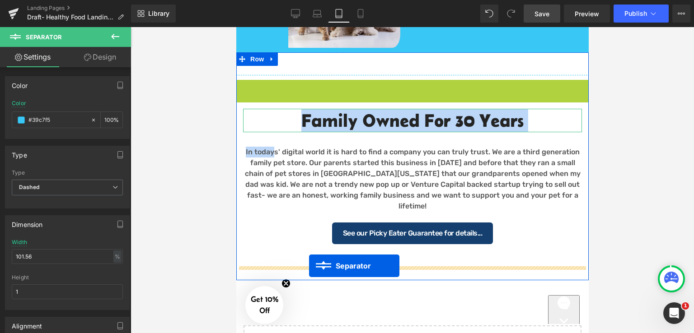
drag, startPoint x: 389, startPoint y: 83, endPoint x: 309, endPoint y: 266, distance: 200.0
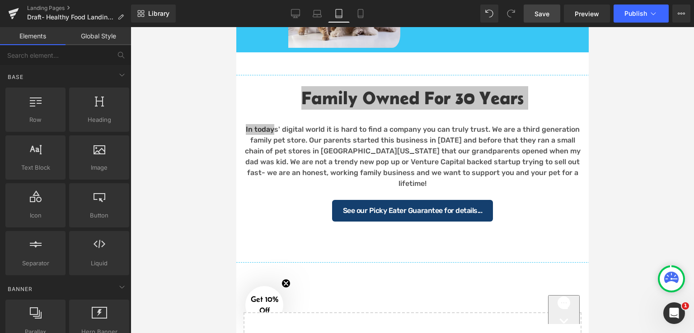
click at [612, 137] on div at bounding box center [412, 180] width 563 height 306
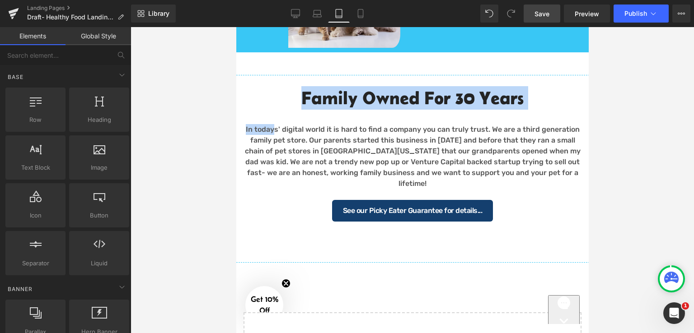
click at [557, 200] on div "See our Picky Eater Guarantee for details..." at bounding box center [412, 211] width 339 height 22
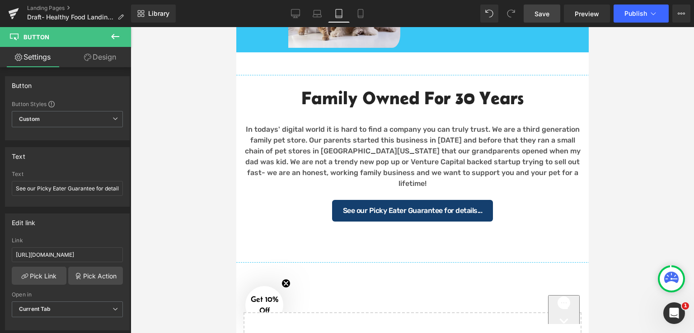
click at [620, 132] on div at bounding box center [412, 180] width 563 height 306
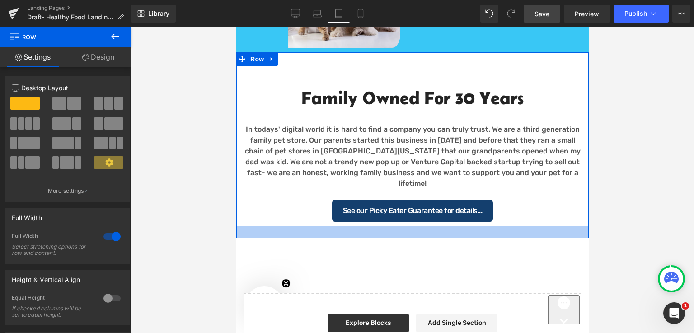
drag, startPoint x: 415, startPoint y: 243, endPoint x: 419, endPoint y: 223, distance: 20.6
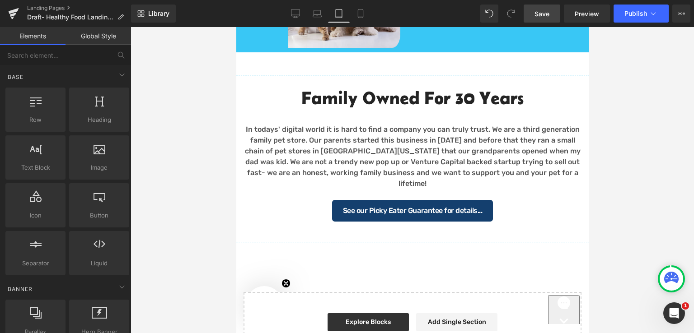
click at [627, 163] on div at bounding box center [412, 180] width 563 height 306
drag, startPoint x: 294, startPoint y: 13, endPoint x: 322, endPoint y: 80, distance: 72.7
click at [294, 13] on icon at bounding box center [295, 13] width 9 height 9
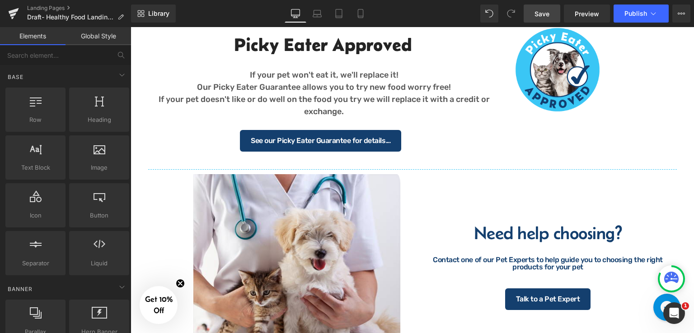
scroll to position [836, 0]
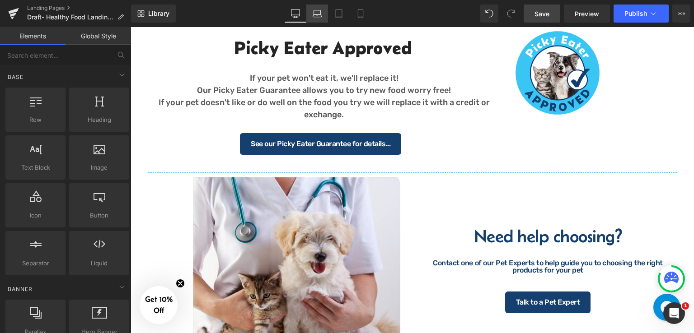
click at [326, 13] on link "Laptop" at bounding box center [317, 14] width 22 height 18
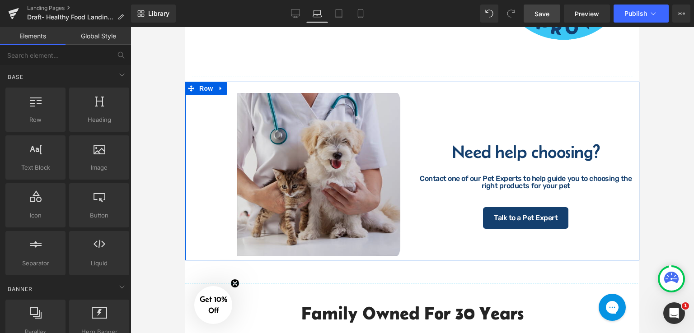
scroll to position [998, 0]
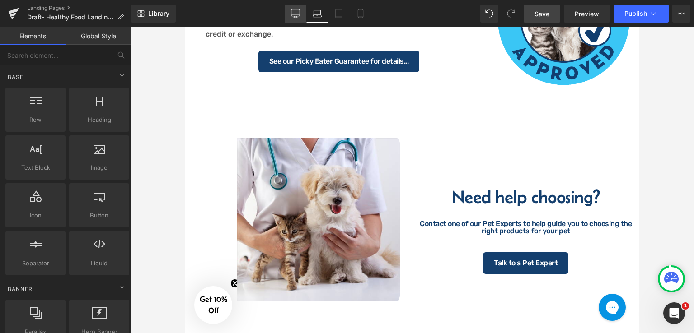
click at [294, 15] on icon at bounding box center [295, 13] width 9 height 9
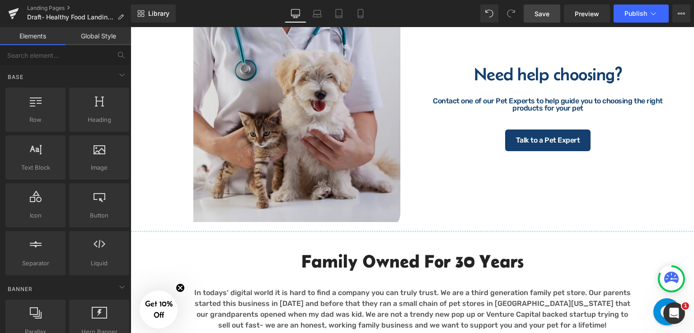
scroll to position [976, 0]
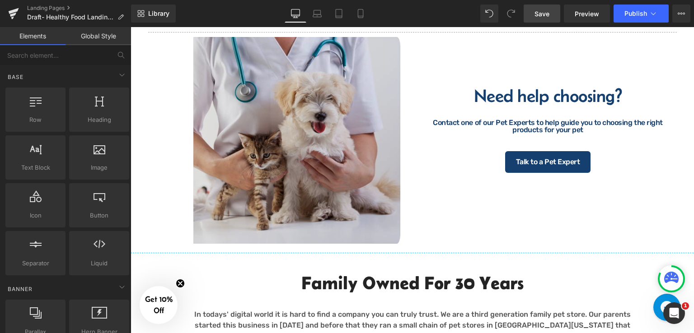
click at [320, 154] on img at bounding box center [276, 140] width 257 height 207
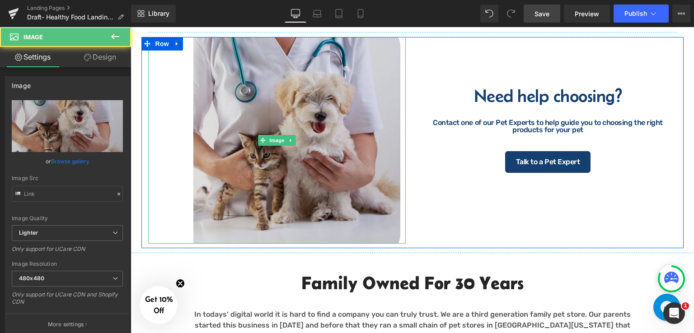
type input "https://ucarecdn.com/b8829f57-cfed-4a59-95a0-b4960ee3f568/-/format/auto/-/previ…"
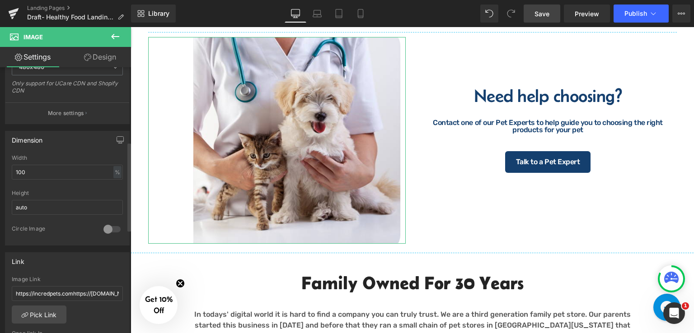
scroll to position [271, 0]
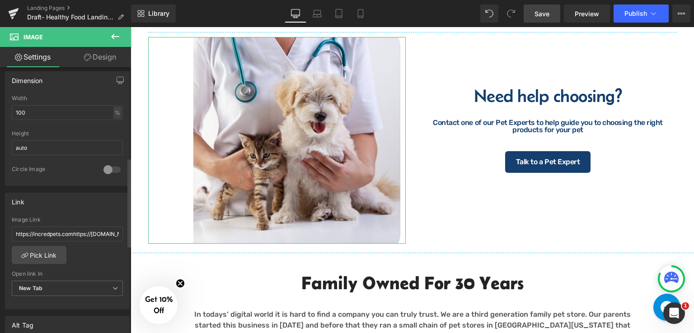
click at [108, 170] on div at bounding box center [112, 170] width 22 height 14
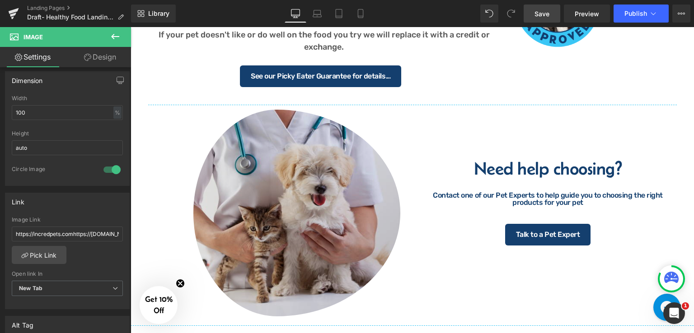
scroll to position [1084, 0]
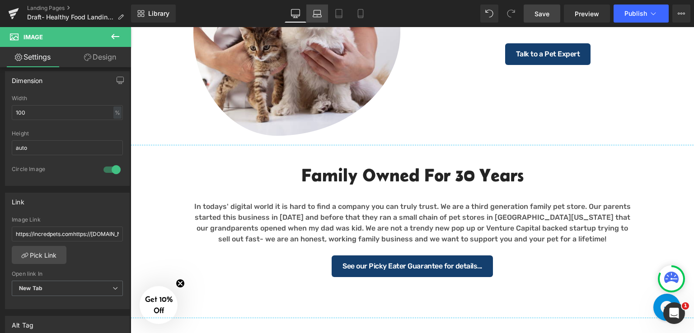
click at [314, 11] on icon at bounding box center [317, 13] width 9 height 9
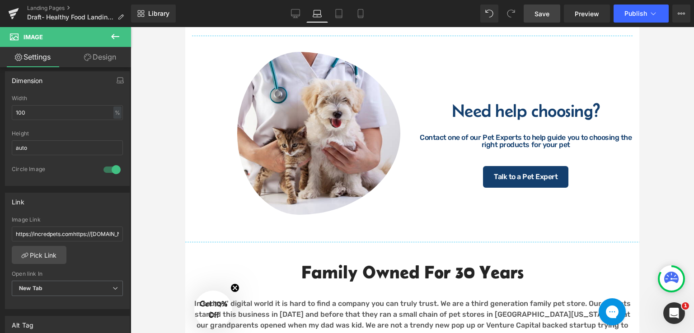
scroll to position [991, 0]
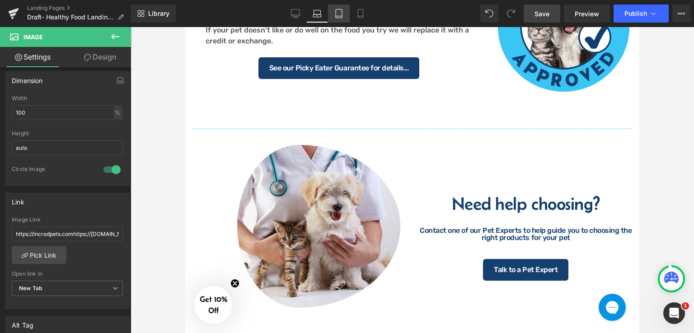
click at [338, 15] on icon at bounding box center [338, 13] width 9 height 9
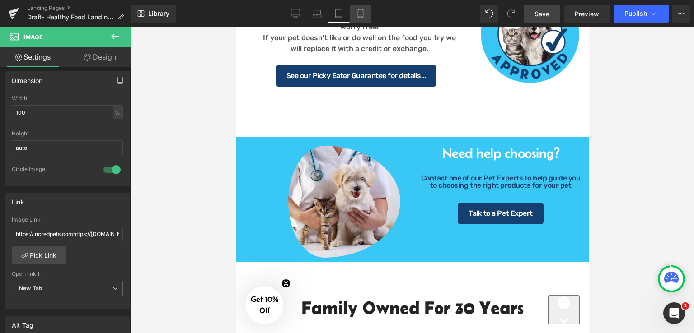
scroll to position [896, 0]
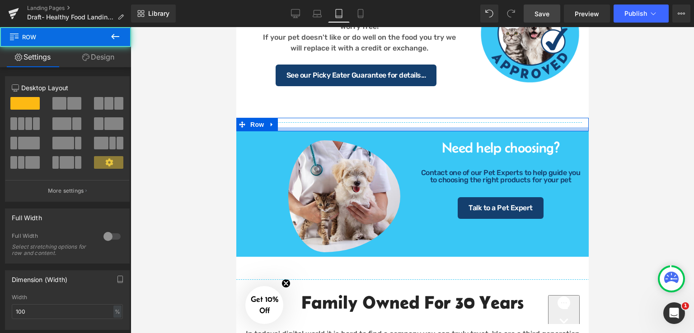
drag, startPoint x: 384, startPoint y: 134, endPoint x: 387, endPoint y: 129, distance: 5.9
click at [387, 129] on div at bounding box center [412, 129] width 352 height 4
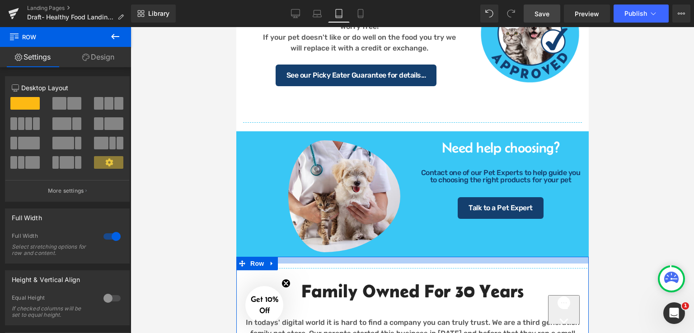
drag, startPoint x: 417, startPoint y: 253, endPoint x: 422, endPoint y: 242, distance: 12.5
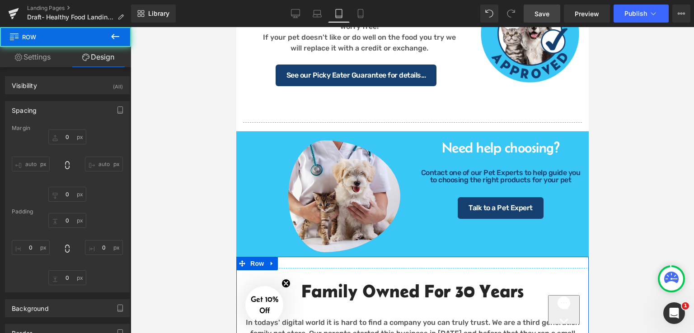
type input "0"
type input "15"
type input "0"
type input "25"
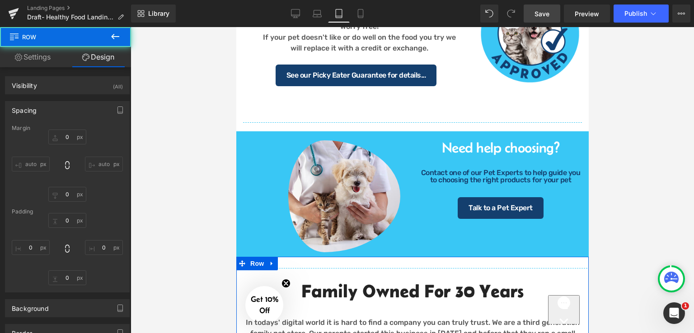
type input "0"
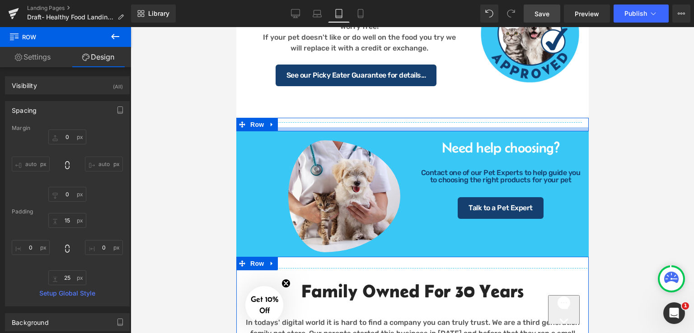
click at [397, 128] on div at bounding box center [412, 129] width 352 height 4
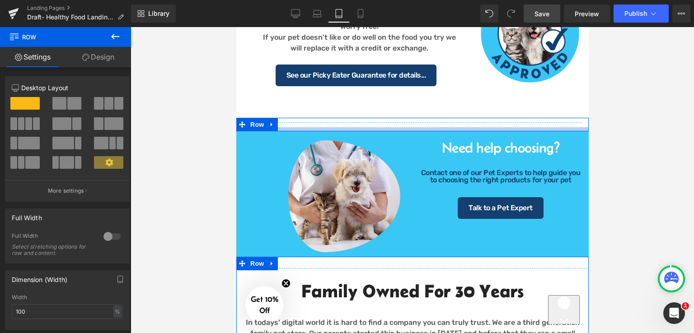
click at [361, 129] on div at bounding box center [412, 129] width 352 height 4
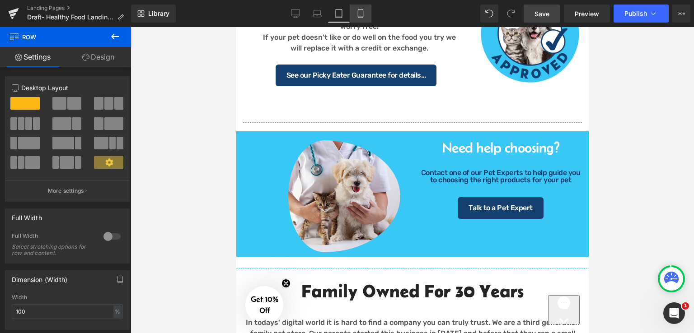
click at [358, 14] on icon at bounding box center [360, 13] width 9 height 9
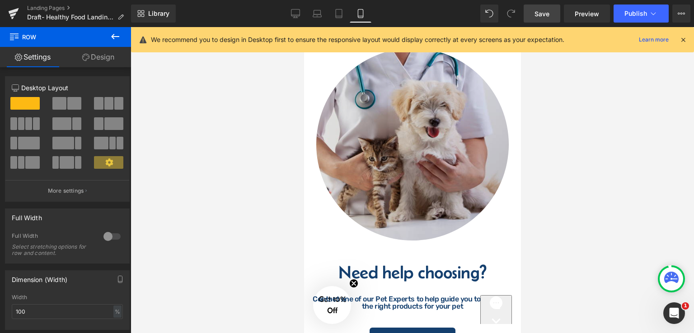
scroll to position [1178, 0]
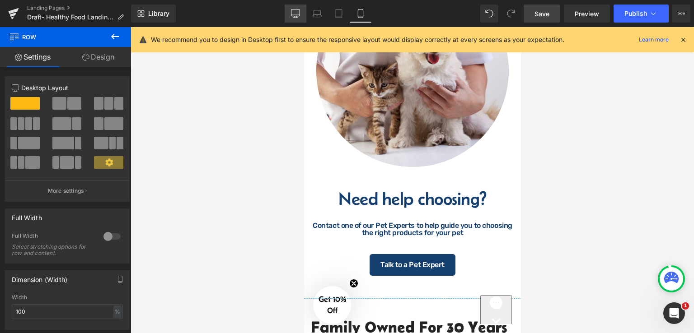
click at [295, 14] on icon at bounding box center [295, 13] width 9 height 9
type input "1200"
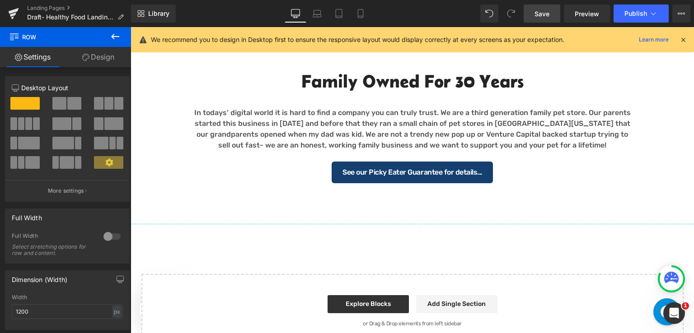
scroll to position [873, 0]
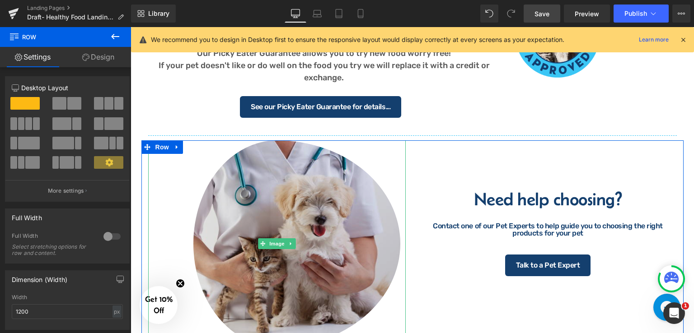
click at [296, 243] on img at bounding box center [276, 243] width 257 height 207
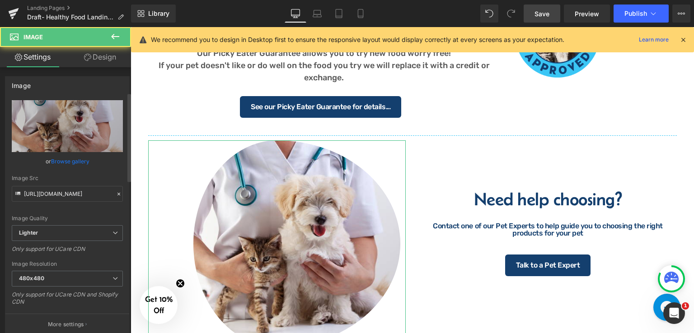
scroll to position [226, 0]
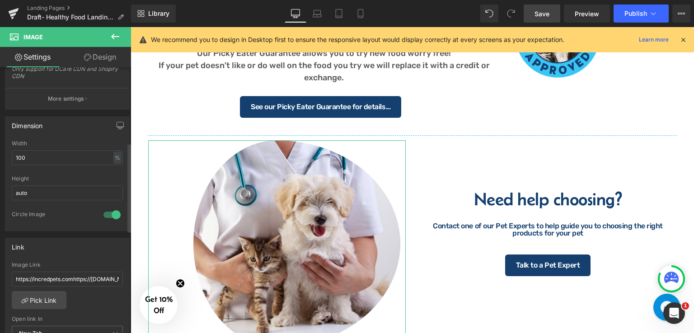
click at [112, 211] on div at bounding box center [112, 215] width 22 height 14
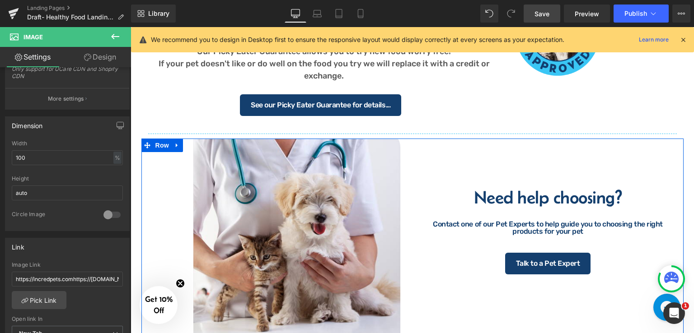
scroll to position [828, 0]
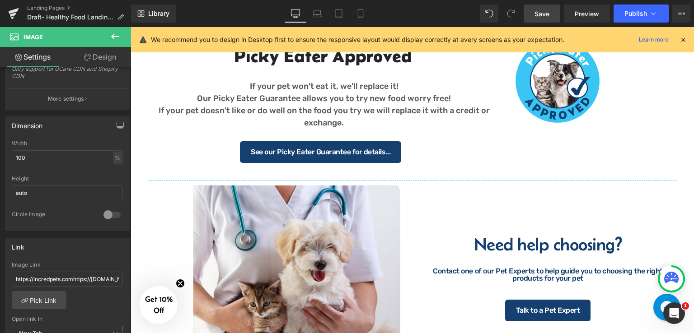
click at [546, 16] on span "Save" at bounding box center [541, 13] width 15 height 9
click at [314, 18] on icon at bounding box center [317, 13] width 9 height 9
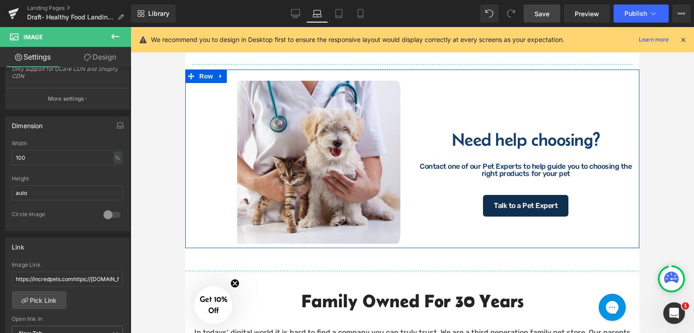
scroll to position [1072, 0]
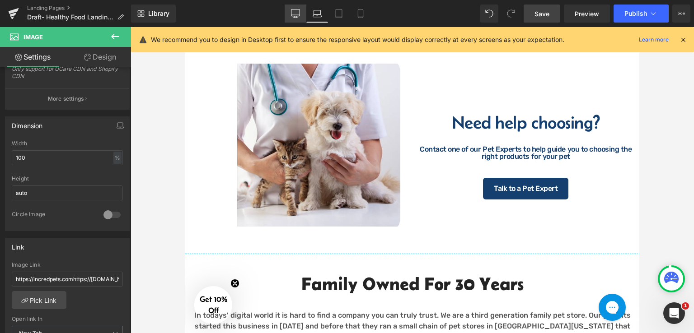
click at [295, 16] on icon at bounding box center [295, 12] width 9 height 7
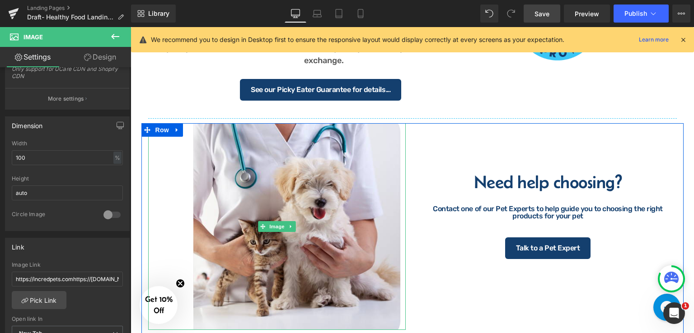
scroll to position [859, 0]
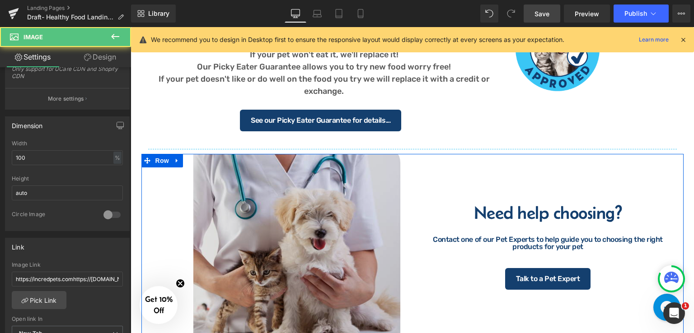
click at [159, 166] on div "Image Need help choosing? Contact one of our Pet Experts to help guide you to c…" at bounding box center [412, 259] width 542 height 211
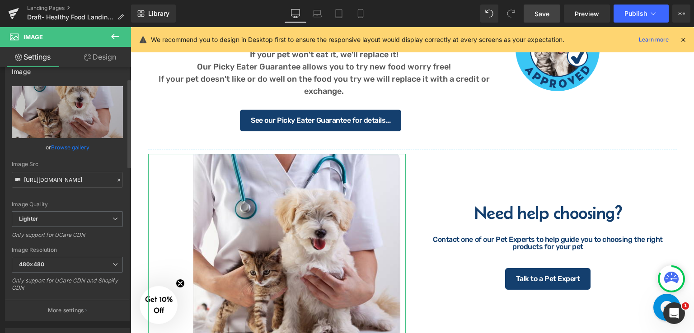
scroll to position [0, 0]
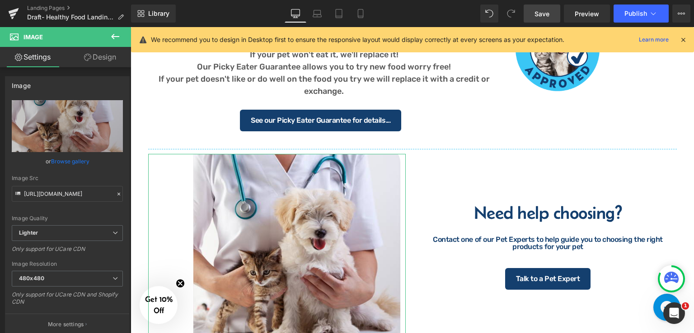
click at [85, 57] on icon at bounding box center [87, 57] width 7 height 7
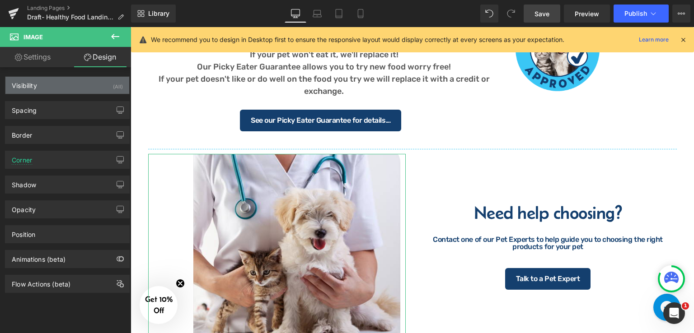
click at [85, 82] on div "Visibility (All)" at bounding box center [67, 85] width 124 height 17
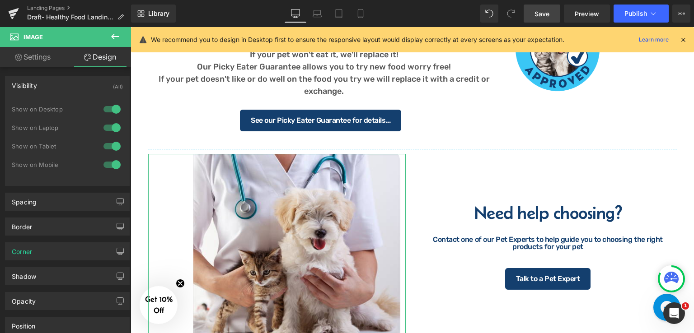
click at [49, 60] on link "Settings" at bounding box center [33, 57] width 66 height 20
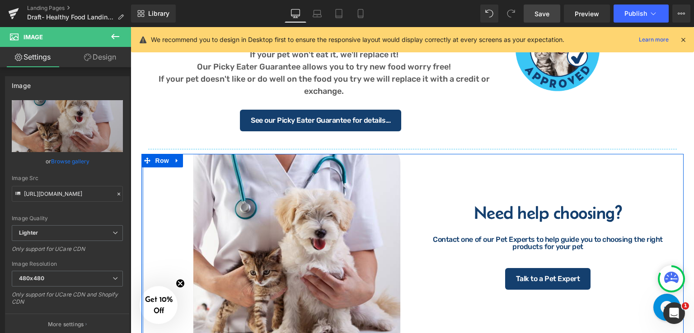
click at [141, 172] on div at bounding box center [142, 259] width 2 height 211
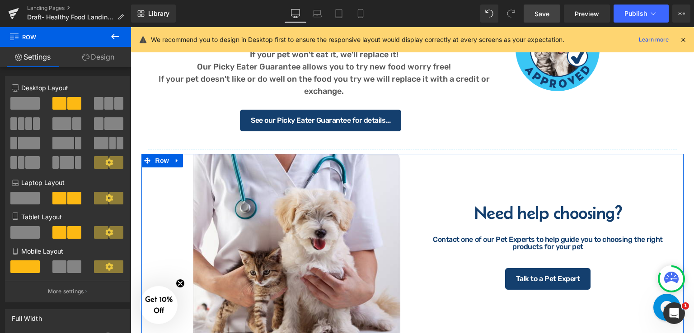
click at [33, 205] on span at bounding box center [24, 198] width 29 height 13
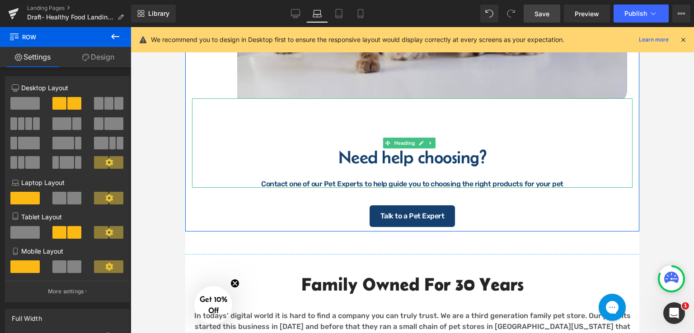
scroll to position [1454, 0]
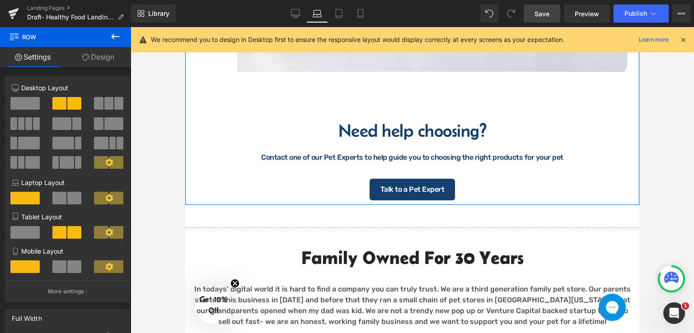
click at [25, 237] on span at bounding box center [24, 232] width 29 height 13
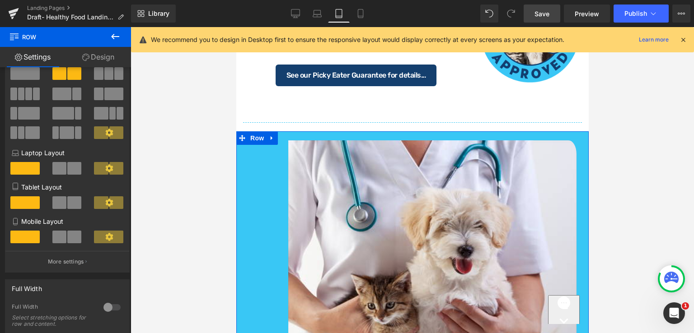
scroll to position [90, 0]
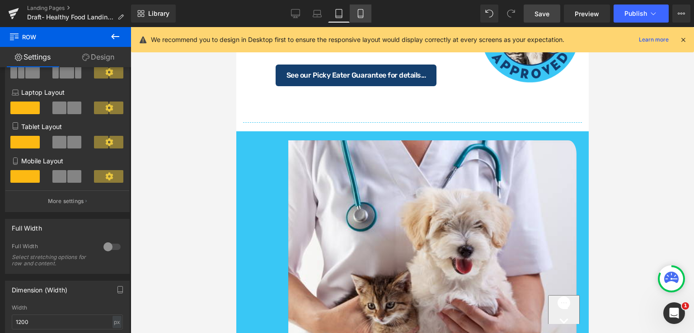
click at [361, 10] on icon at bounding box center [360, 13] width 9 height 9
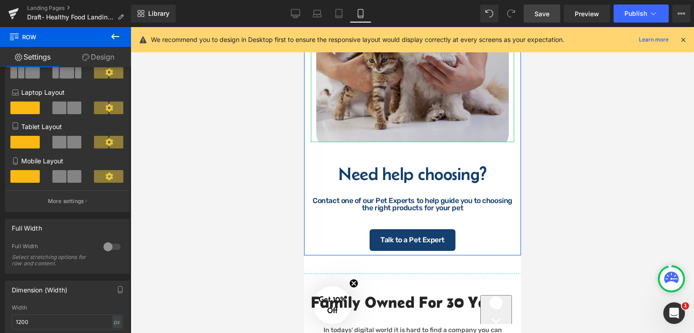
scroll to position [1231, 0]
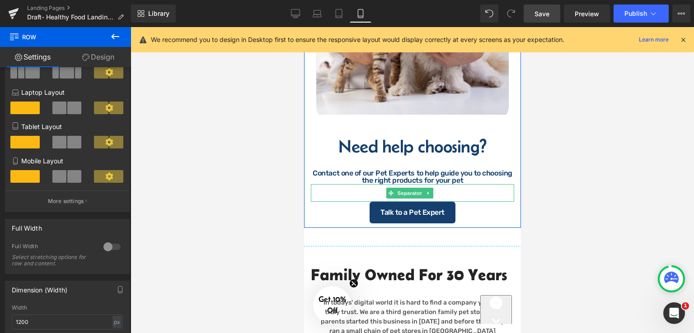
click at [463, 197] on div at bounding box center [411, 193] width 203 height 18
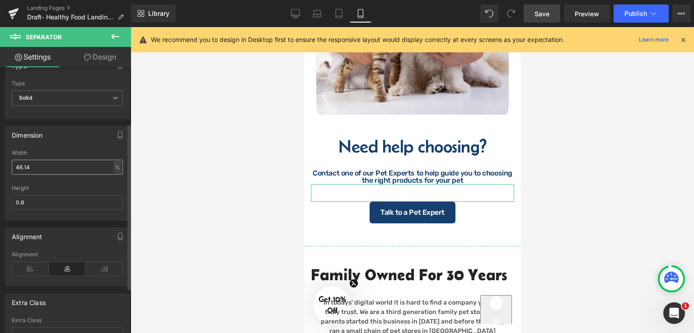
scroll to position [90, 0]
click at [45, 161] on input "46.14" at bounding box center [67, 166] width 111 height 15
type input "4"
type input "20"
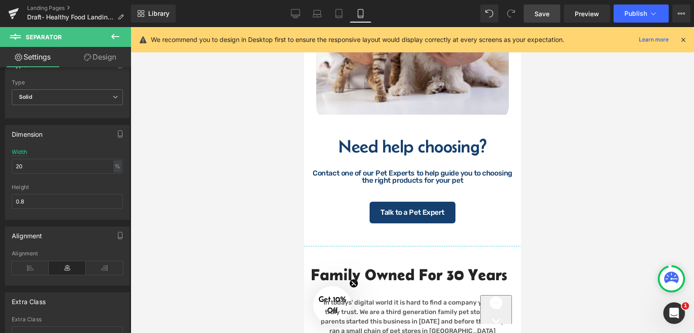
click at [188, 177] on div at bounding box center [412, 180] width 563 height 306
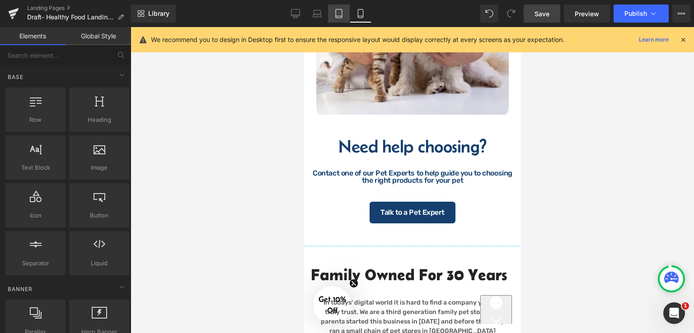
click at [334, 9] on icon at bounding box center [338, 13] width 9 height 9
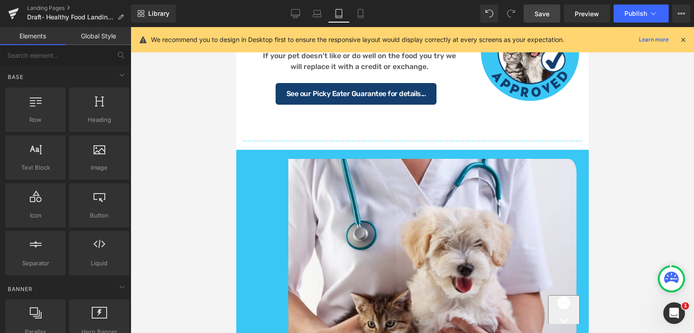
scroll to position [875, 0]
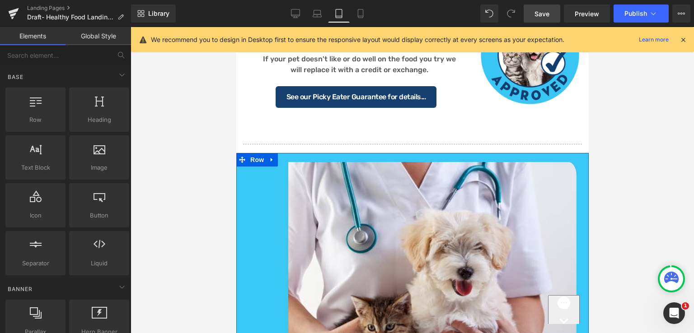
click at [241, 203] on div "Image" at bounding box center [412, 301] width 352 height 297
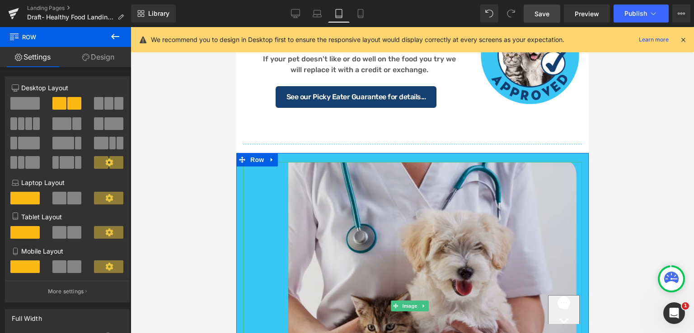
click at [317, 196] on img at bounding box center [412, 306] width 339 height 288
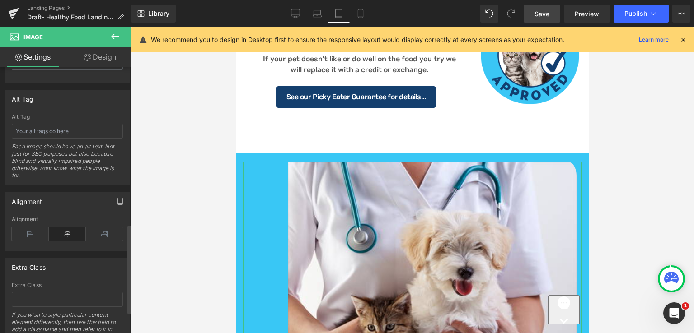
scroll to position [534, 0]
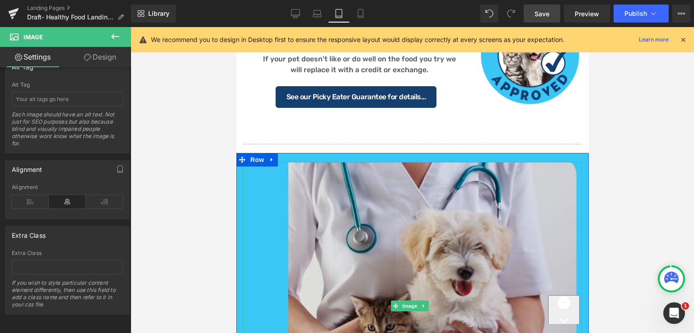
click at [273, 180] on img at bounding box center [412, 306] width 339 height 288
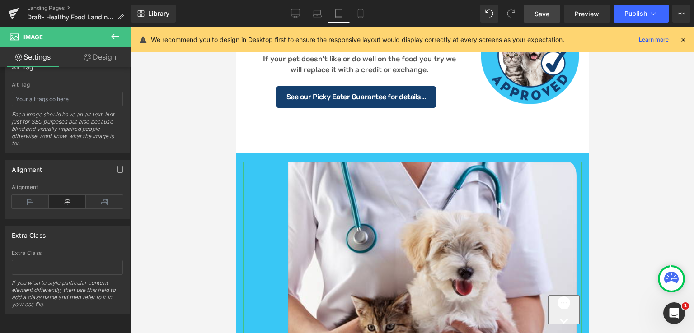
click at [88, 56] on icon at bounding box center [87, 57] width 7 height 7
click at [0, 0] on div "Spacing" at bounding box center [0, 0] width 0 height 0
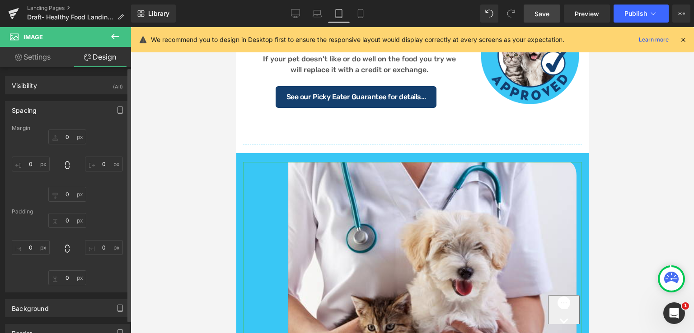
type input "20"
type input "0"
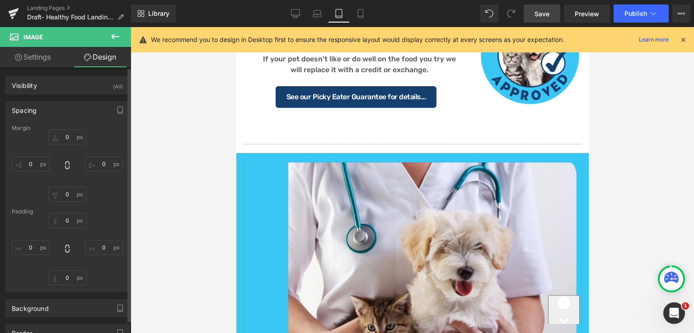
type input "12"
type input "0"
click at [35, 246] on input "100" at bounding box center [31, 247] width 38 height 15
type input "12"
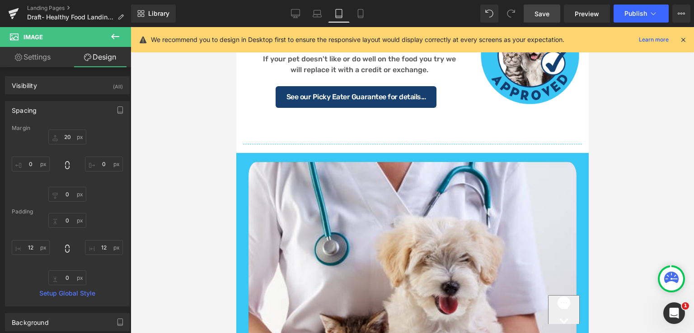
click at [194, 210] on div at bounding box center [412, 180] width 563 height 306
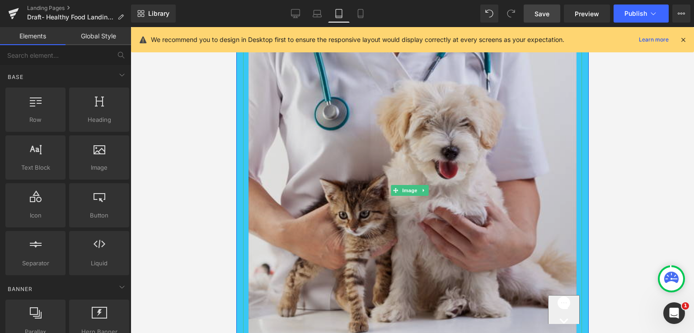
scroll to position [1100, 0]
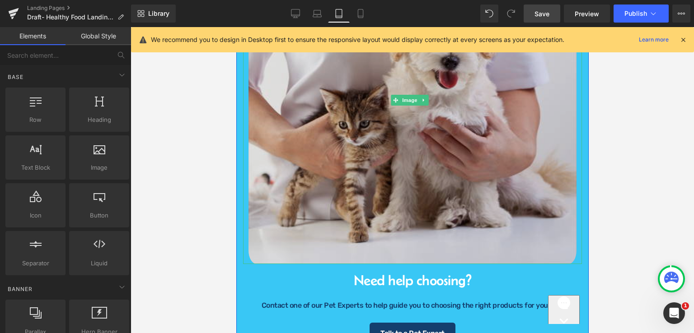
click at [304, 159] on img at bounding box center [412, 100] width 339 height 328
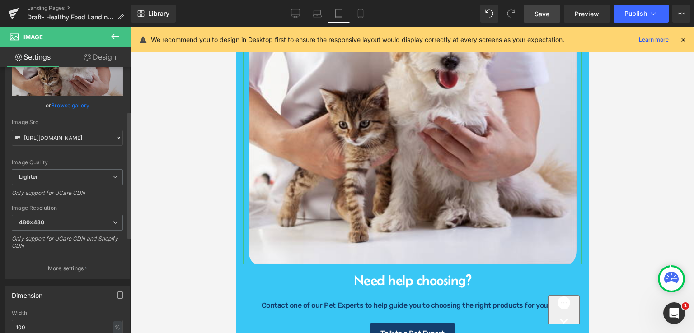
scroll to position [181, 0]
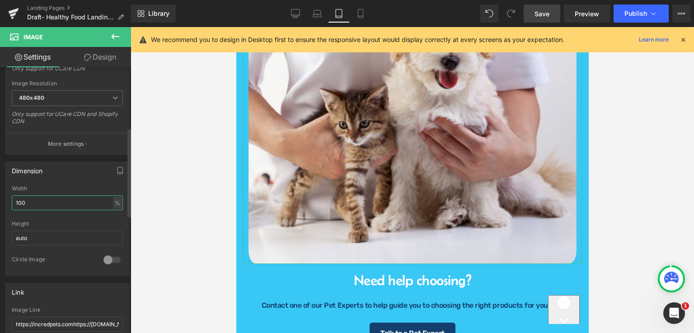
click at [62, 197] on input "100" at bounding box center [67, 203] width 111 height 15
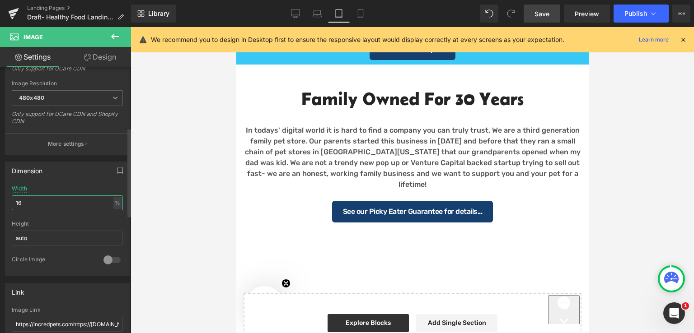
type input "1"
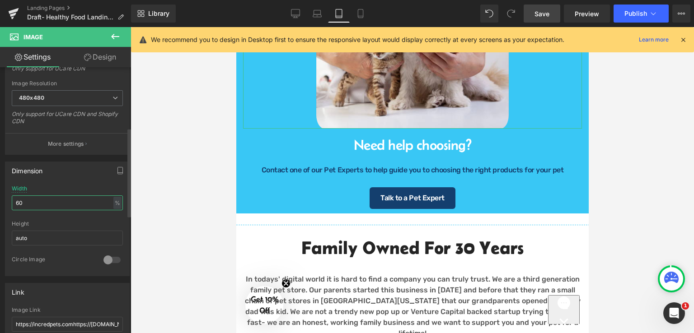
type input "60"
click at [607, 115] on div at bounding box center [412, 180] width 563 height 306
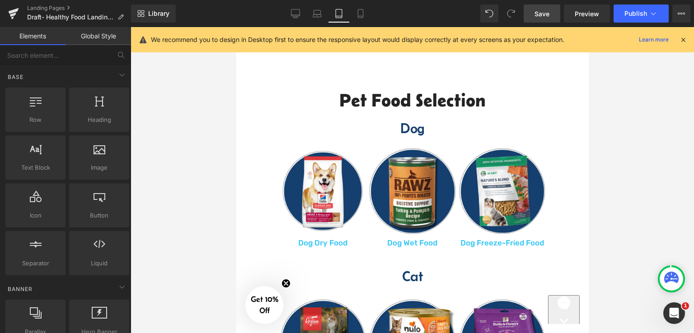
scroll to position [423, 0]
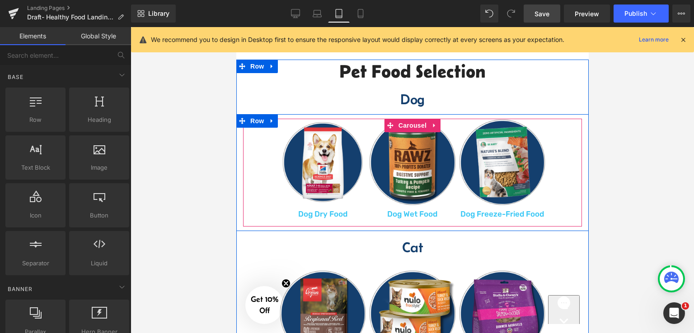
click at [261, 148] on div "Image Dog Dry Food Text Block Row Image Dog Wet Food Text Block Row Image Dog F…" at bounding box center [413, 169] width 341 height 100
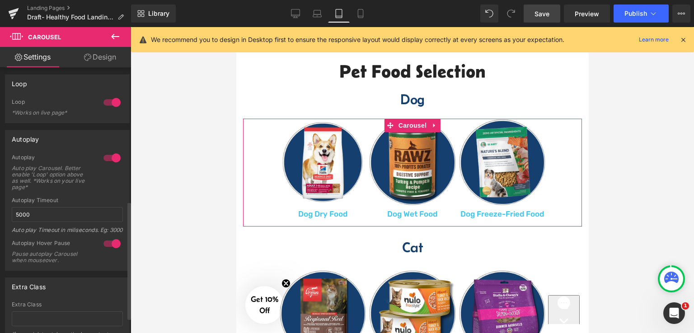
scroll to position [336, 0]
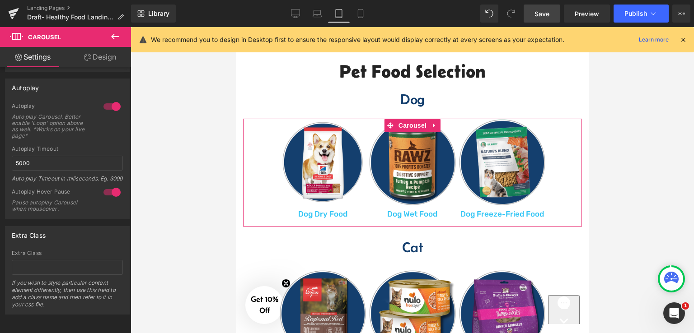
click at [104, 59] on link "Design" at bounding box center [100, 57] width 66 height 20
click at [0, 0] on div "Spacing" at bounding box center [0, 0] width 0 height 0
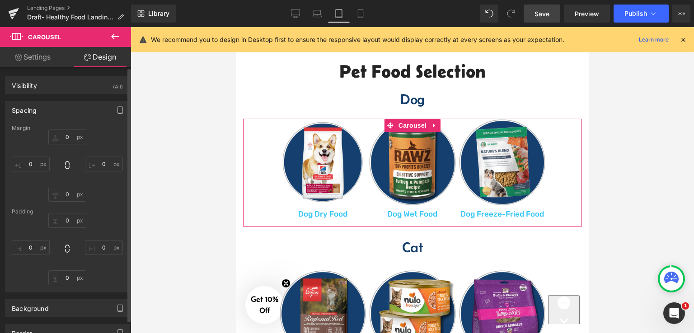
type input "0"
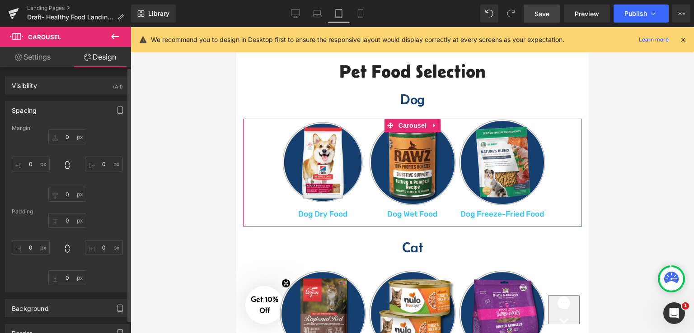
type input "0"
type input "16"
type input "0"
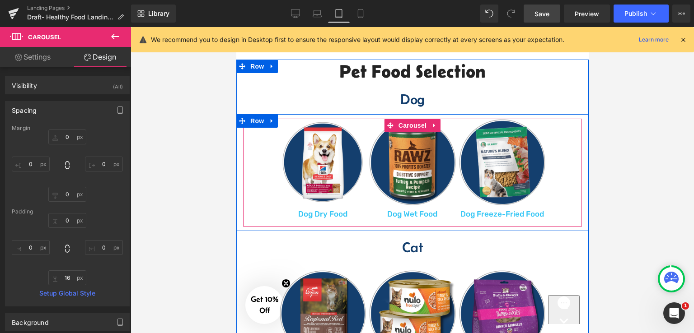
click at [257, 137] on div "Image Dog Dry Food Text Block Row Image Dog Wet Food Text Block Row Image Dog F…" at bounding box center [413, 169] width 341 height 100
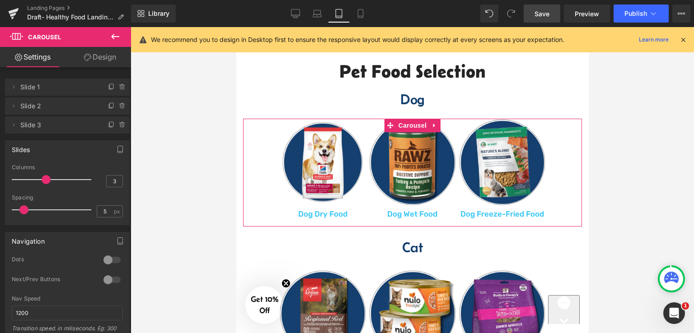
click at [108, 56] on link "Design" at bounding box center [100, 57] width 66 height 20
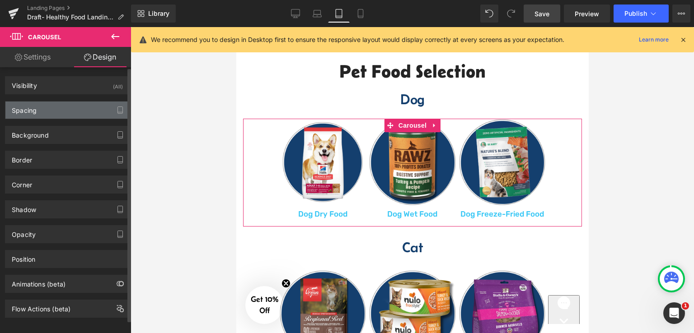
click at [55, 117] on div "Spacing" at bounding box center [67, 110] width 124 height 17
click at [56, 112] on div "Spacing" at bounding box center [67, 110] width 124 height 17
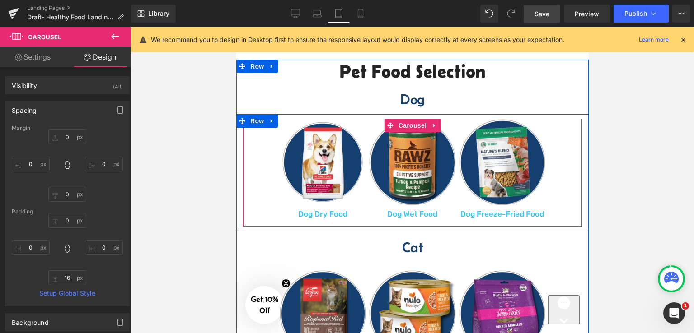
click at [248, 216] on div "Image Dog Dry Food Text Block Row Image Dog Wet Food Text Block Row Image Dog F…" at bounding box center [413, 169] width 341 height 100
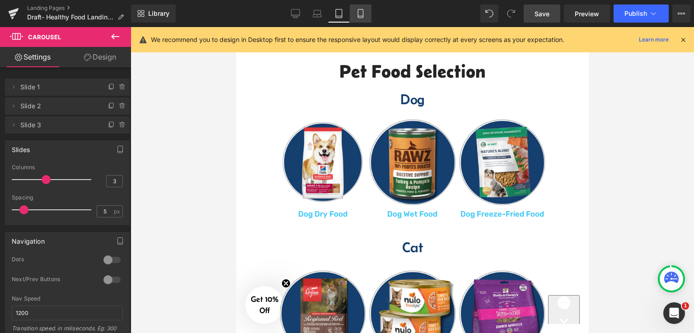
click at [360, 9] on icon at bounding box center [360, 13] width 9 height 9
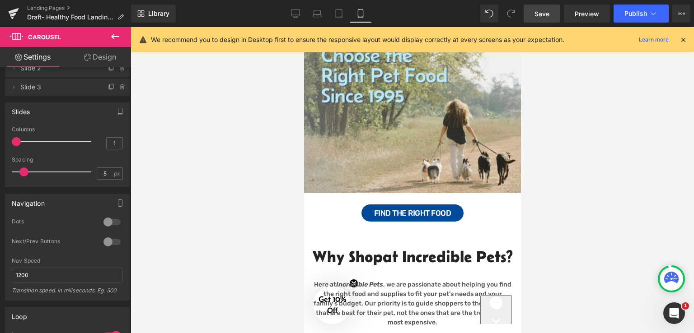
scroll to position [0, 0]
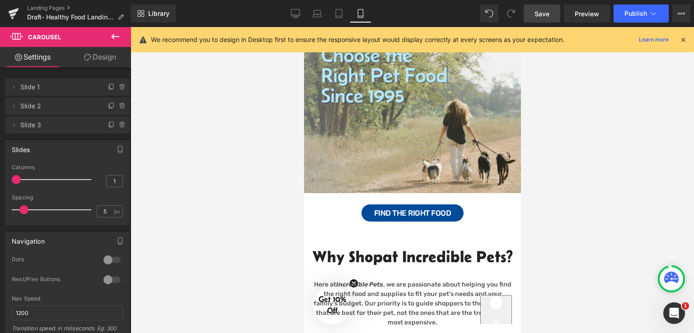
click at [114, 55] on link "Design" at bounding box center [100, 57] width 66 height 20
click at [0, 0] on div "Visibility" at bounding box center [0, 0] width 0 height 0
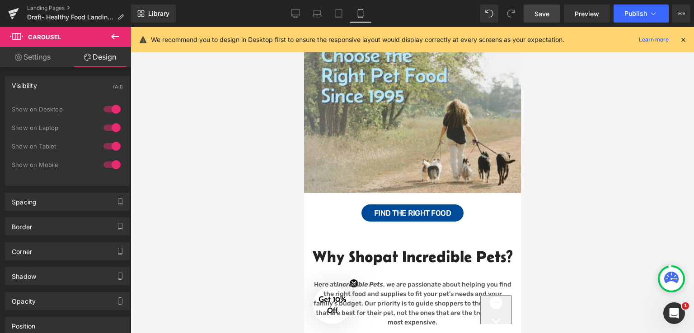
click at [31, 59] on link "Settings" at bounding box center [33, 57] width 66 height 20
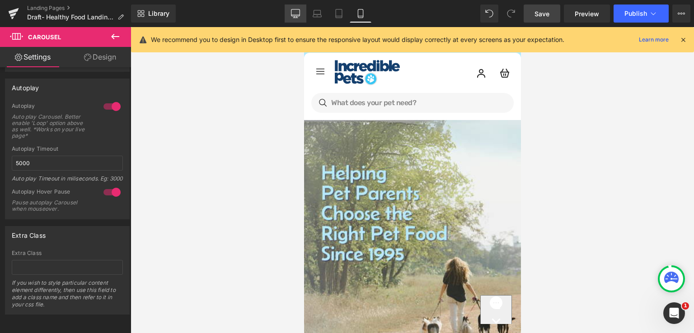
click at [295, 18] on icon at bounding box center [295, 18] width 5 height 0
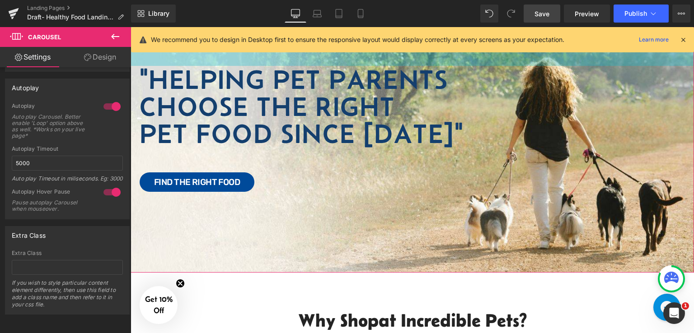
scroll to position [90, 0]
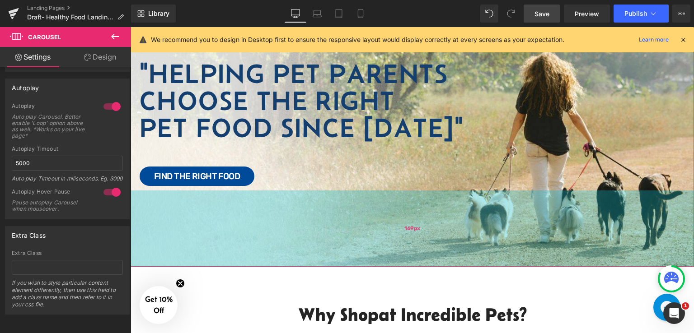
click at [364, 227] on div "Image "Helping Pet Parents Choose the Right Pet Food Since 1995" Heading Text B…" at bounding box center [412, 130] width 563 height 274
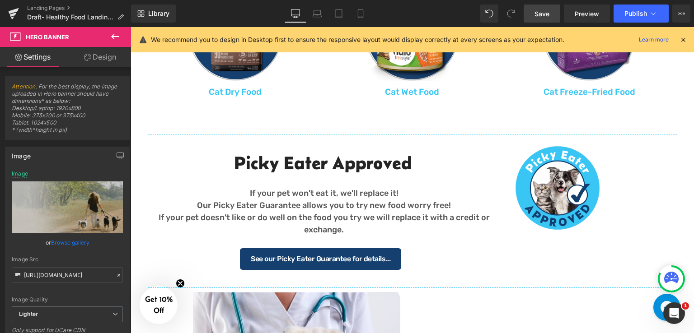
scroll to position [723, 0]
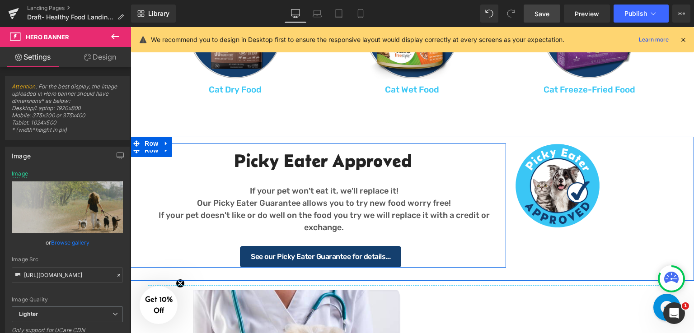
click at [496, 154] on div "Picky Eater Approved Heading If your pet won't eat it, we'll replace it! Our Pi…" at bounding box center [320, 208] width 371 height 119
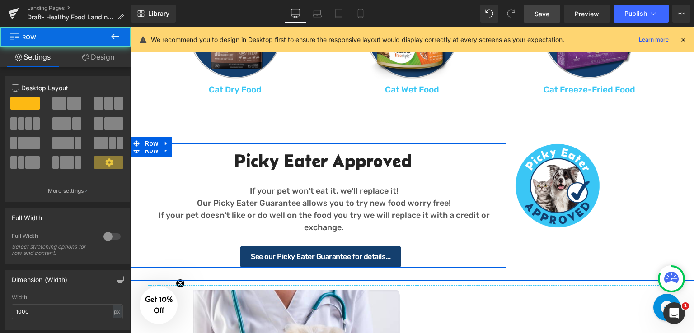
click at [496, 165] on div "Picky Eater Approved Heading If your pet won't eat it, we'll replace it! Our Pi…" at bounding box center [320, 208] width 371 height 119
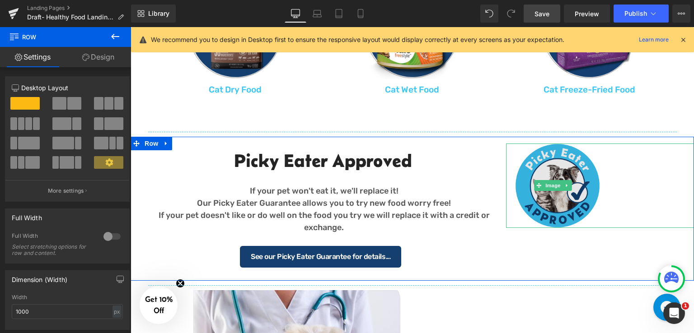
click at [592, 179] on img at bounding box center [553, 186] width 94 height 85
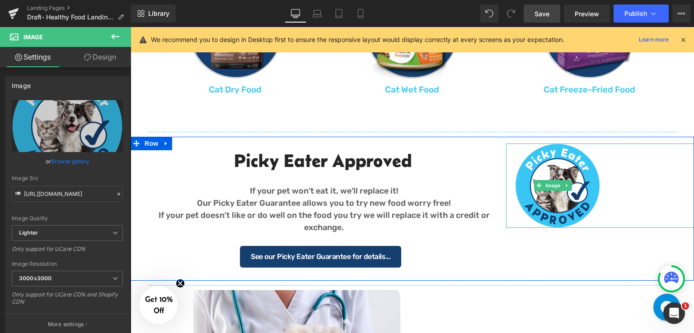
click at [611, 180] on link at bounding box center [600, 186] width 188 height 85
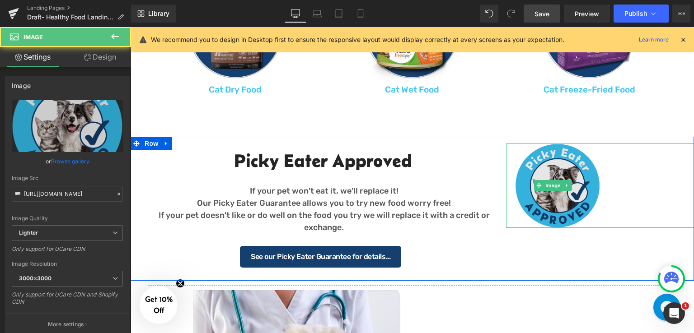
click at [589, 182] on img at bounding box center [553, 186] width 94 height 85
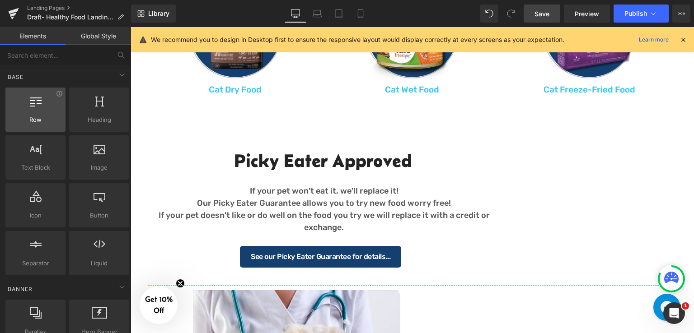
click at [32, 108] on div at bounding box center [35, 105] width 55 height 20
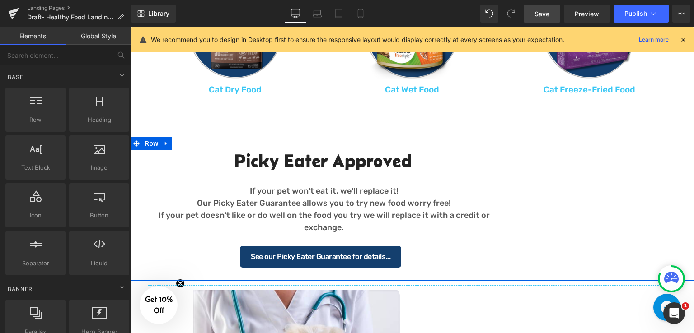
click at [287, 141] on div "Picky Eater Approved Heading If your pet won't eat it, we'll replace it! Our Pi…" at bounding box center [412, 209] width 563 height 144
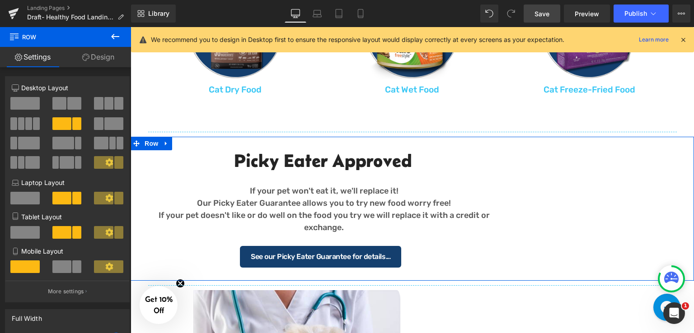
click at [109, 52] on link "Design" at bounding box center [99, 57] width 66 height 20
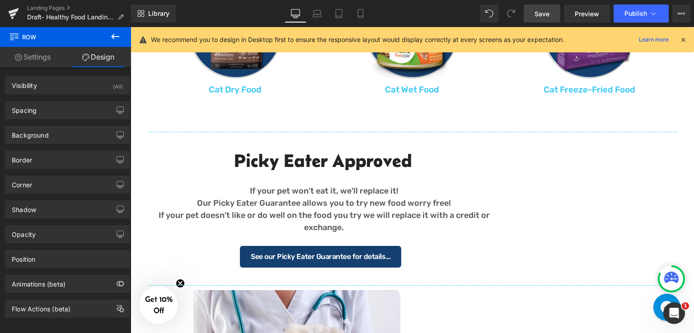
click at [116, 34] on icon at bounding box center [115, 36] width 11 height 11
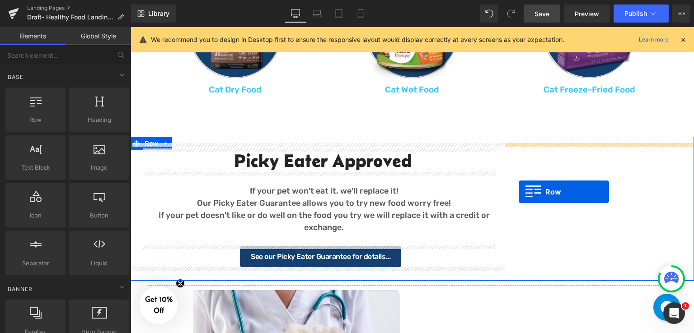
drag, startPoint x: 172, startPoint y: 136, endPoint x: 519, endPoint y: 192, distance: 351.1
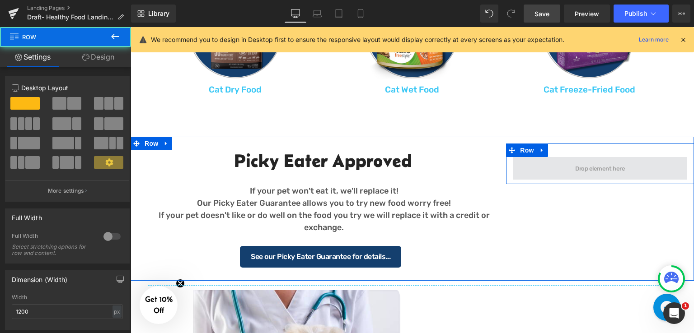
click at [560, 171] on span at bounding box center [600, 168] width 174 height 23
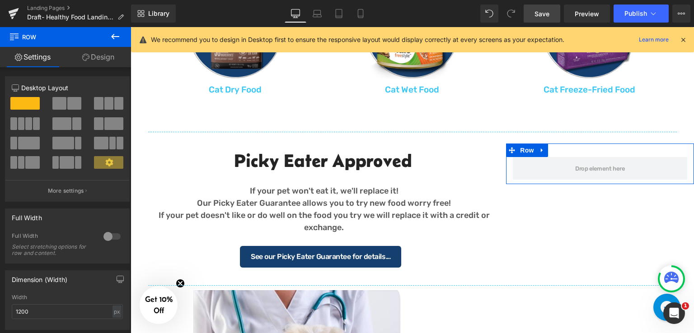
click at [113, 238] on div at bounding box center [112, 236] width 22 height 14
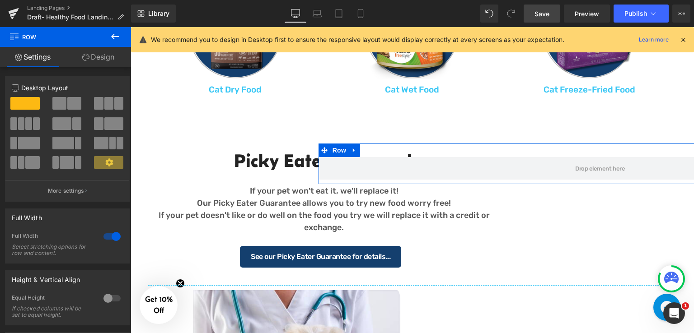
click at [113, 238] on div at bounding box center [112, 236] width 22 height 14
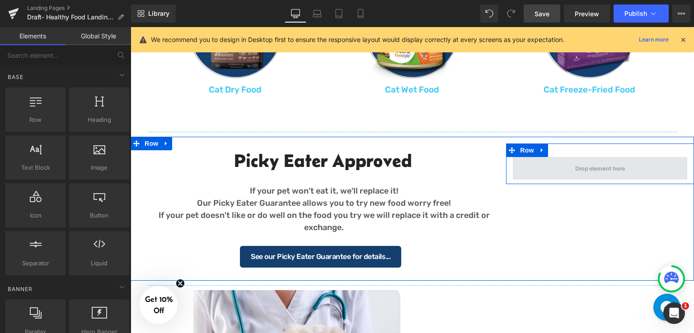
click at [585, 169] on span at bounding box center [600, 168] width 56 height 10
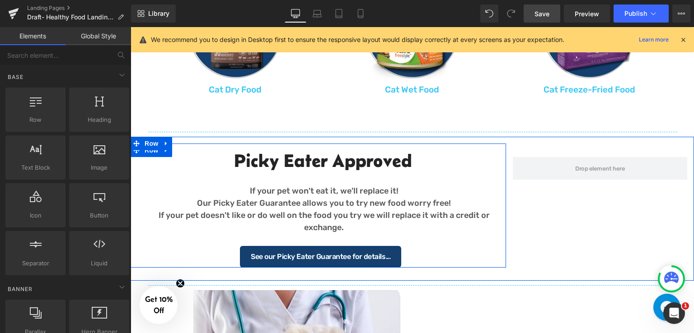
click at [498, 152] on div "Picky Eater Approved Heading If your pet won't eat it, we'll replace it! Our Pi…" at bounding box center [320, 208] width 371 height 119
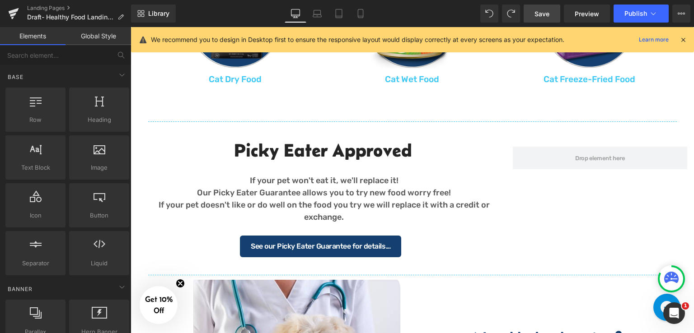
scroll to position [701, 0]
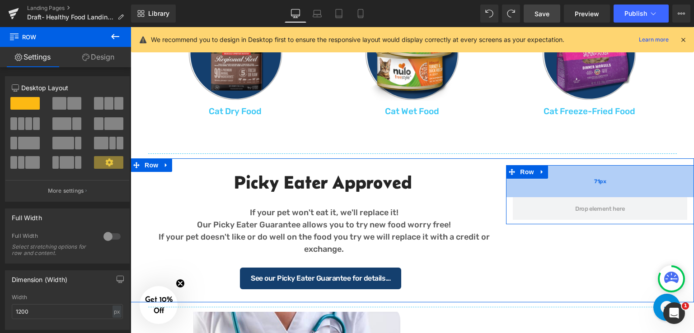
drag, startPoint x: 567, startPoint y: 178, endPoint x: 575, endPoint y: 197, distance: 20.1
click at [575, 197] on div "71px" at bounding box center [600, 181] width 188 height 32
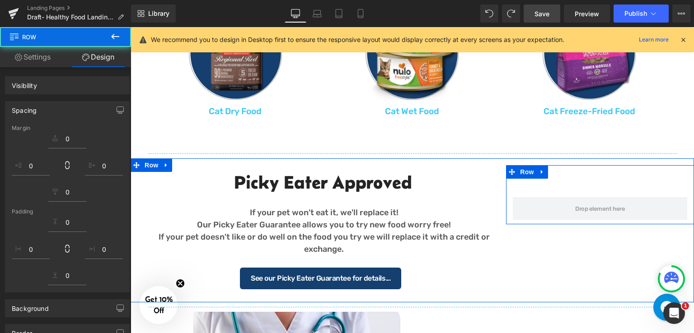
click at [121, 37] on button at bounding box center [115, 37] width 32 height 20
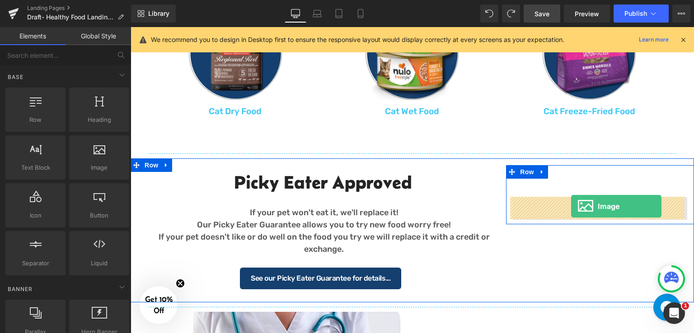
drag, startPoint x: 252, startPoint y: 187, endPoint x: 571, endPoint y: 206, distance: 319.5
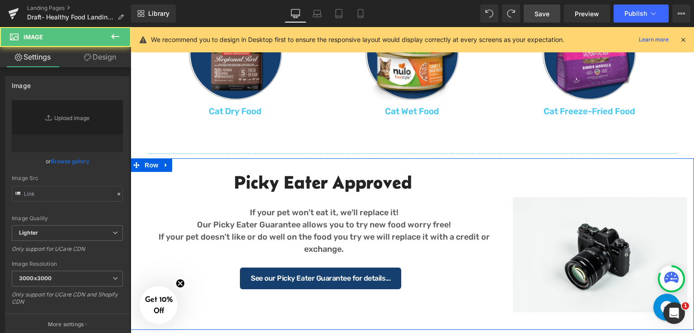
type input "//[DOMAIN_NAME][URL]"
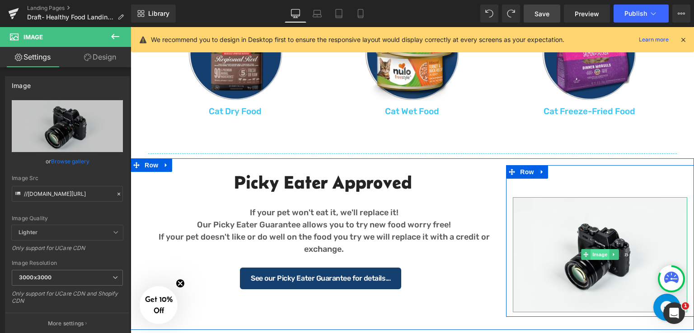
click at [597, 255] on span "Image" at bounding box center [599, 254] width 19 height 11
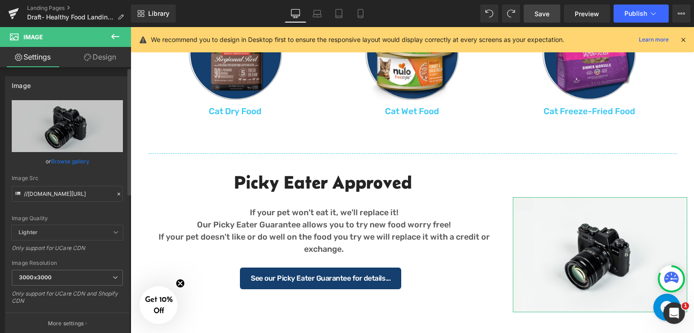
click at [75, 160] on link "Browse gallery" at bounding box center [70, 162] width 38 height 16
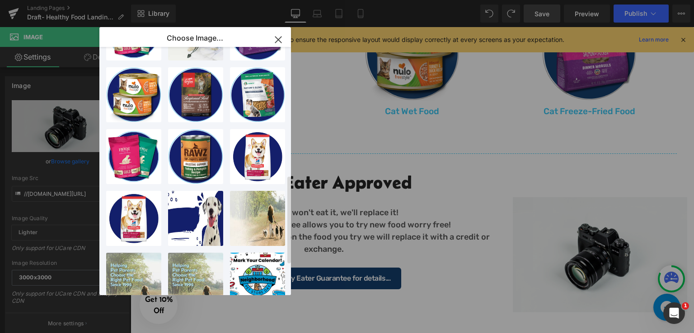
scroll to position [181, 0]
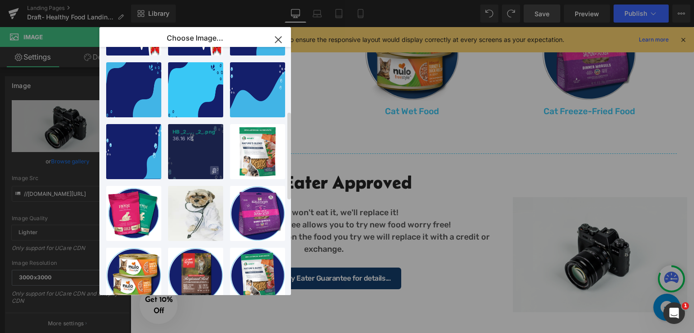
click at [215, 173] on icon at bounding box center [214, 171] width 3 height 6
click at [188, 172] on span "Yes" at bounding box center [184, 170] width 23 height 9
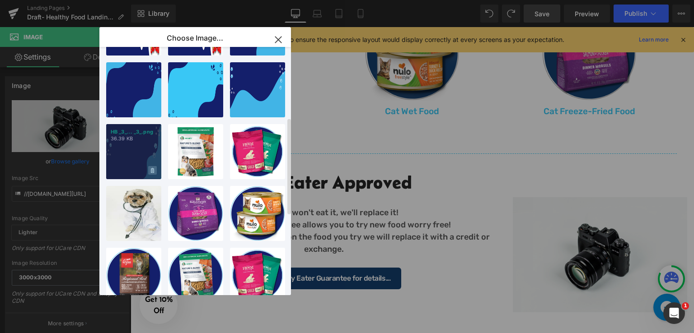
click at [154, 171] on icon at bounding box center [152, 170] width 3 height 5
click at [114, 168] on span "Yes" at bounding box center [122, 170] width 23 height 9
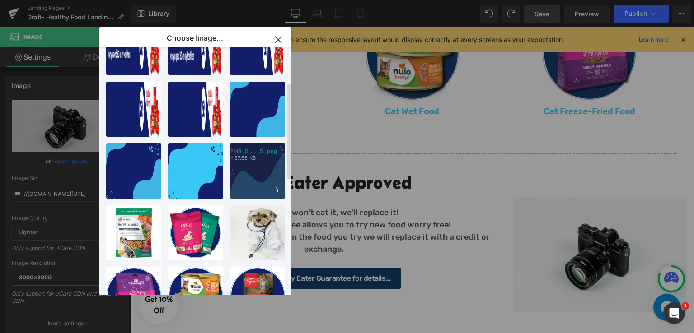
scroll to position [90, 0]
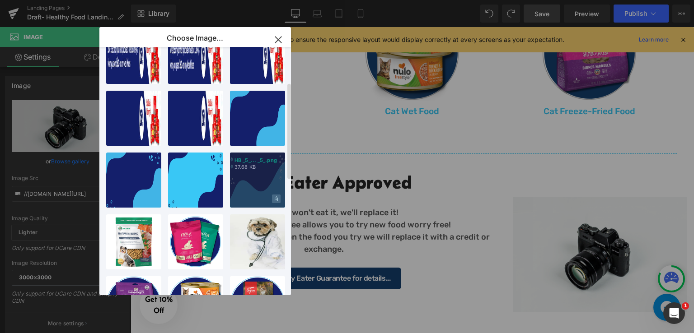
click at [276, 201] on icon at bounding box center [276, 200] width 3 height 6
click at [242, 201] on span "Yes" at bounding box center [245, 198] width 23 height 9
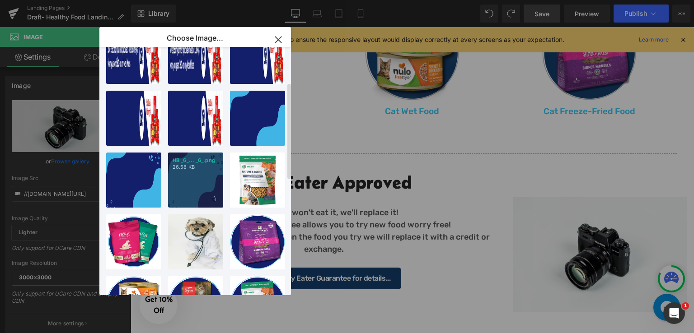
drag, startPoint x: 216, startPoint y: 199, endPoint x: 204, endPoint y: 201, distance: 12.0
click at [216, 199] on span at bounding box center [214, 199] width 9 height 9
click at [183, 198] on span "Yes" at bounding box center [184, 198] width 23 height 9
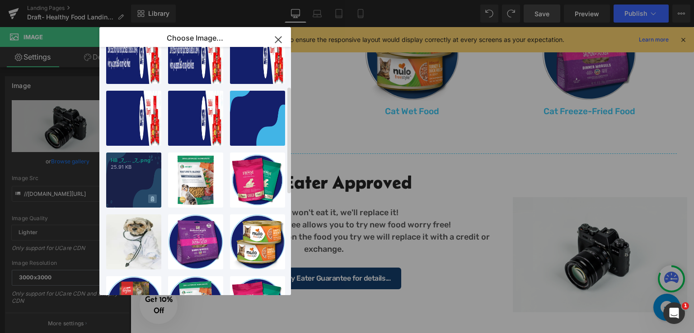
click at [150, 199] on span at bounding box center [152, 199] width 9 height 9
click at [126, 198] on span "Yes" at bounding box center [122, 198] width 23 height 9
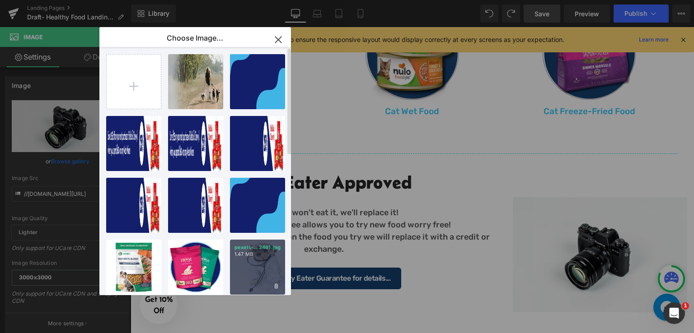
scroll to position [0, 0]
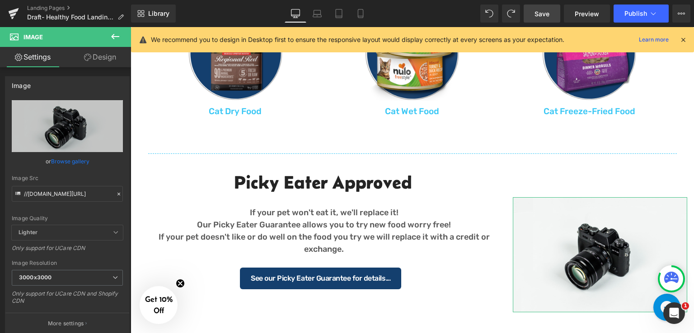
click at [62, 0] on div "Image You are previewing how the will restyle your page. You can not edit Eleme…" at bounding box center [347, 0] width 694 height 0
click at [0, 0] on icon "Replace Image" at bounding box center [0, 0] width 0 height 0
click at [70, 161] on link "Browse gallery" at bounding box center [70, 162] width 38 height 16
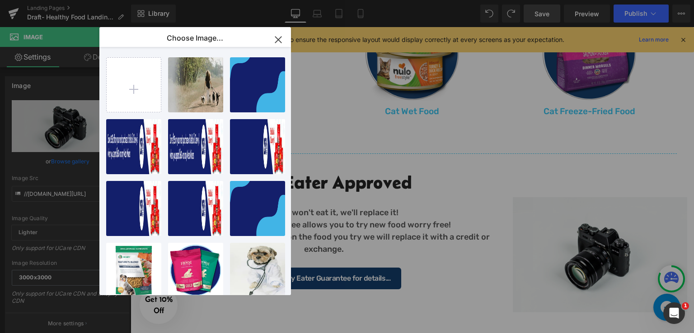
click at [210, 42] on div "Choose Image..." at bounding box center [195, 38] width 192 height 23
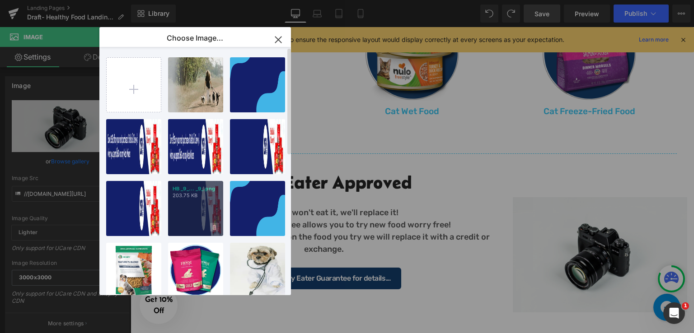
click at [214, 226] on icon at bounding box center [214, 228] width 3 height 6
click at [173, 226] on span "Yes" at bounding box center [184, 227] width 23 height 9
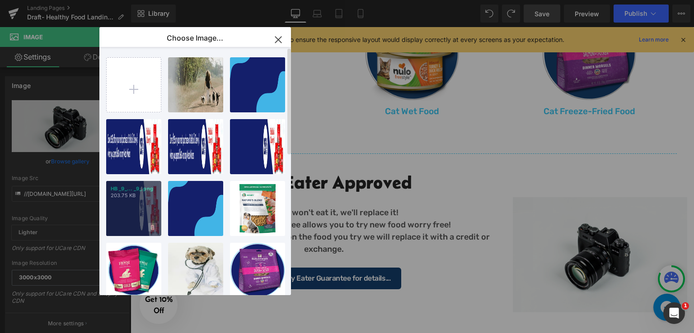
click at [154, 226] on icon at bounding box center [152, 227] width 3 height 5
click at [121, 227] on span "Yes" at bounding box center [122, 227] width 23 height 9
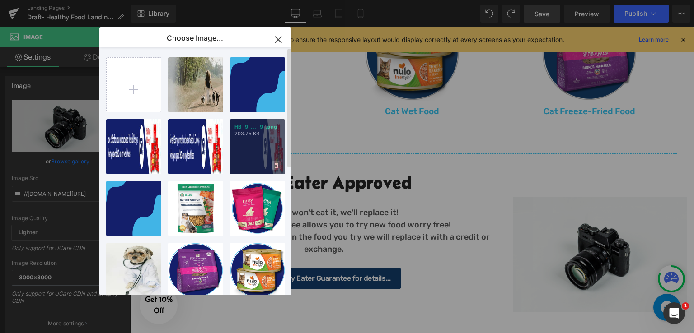
click at [275, 166] on icon at bounding box center [276, 165] width 3 height 5
click at [239, 165] on span "Yes" at bounding box center [245, 165] width 23 height 9
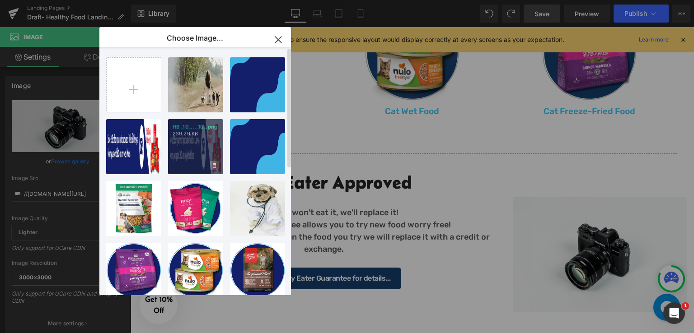
click at [215, 164] on icon at bounding box center [214, 165] width 3 height 5
click at [183, 166] on span "Yes" at bounding box center [184, 165] width 23 height 9
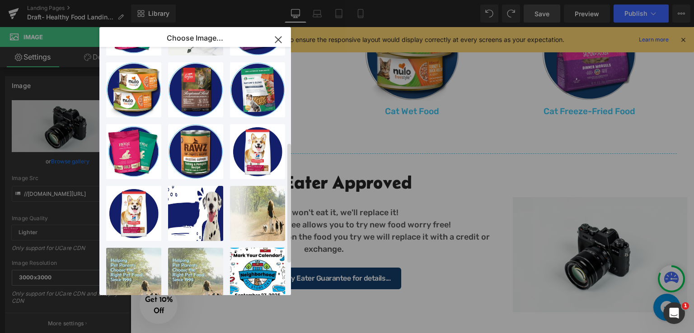
scroll to position [260, 0]
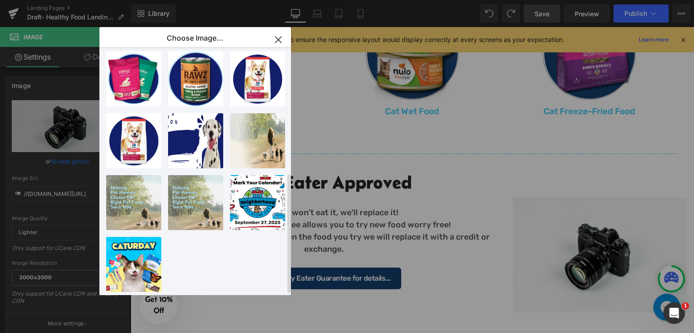
click at [235, 244] on div "Tablet ...lain.png 1.17 MB Delete image? Yes No HB _8_... _8_.png 15.91 KB Dele…" at bounding box center [200, 173] width 188 height 252
click at [283, 38] on icon "button" at bounding box center [278, 40] width 14 height 14
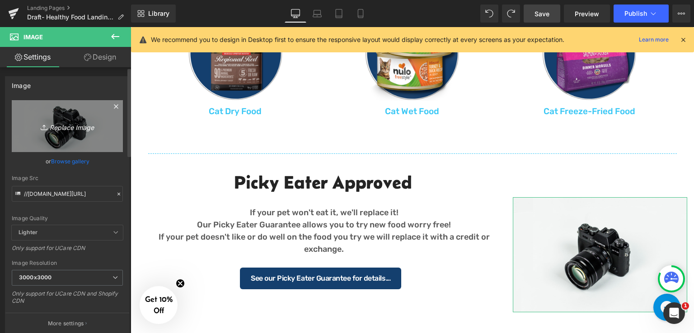
click at [66, 129] on icon "Replace Image" at bounding box center [67, 126] width 72 height 11
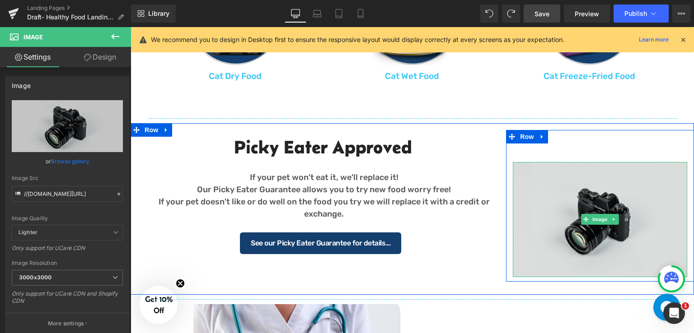
scroll to position [791, 0]
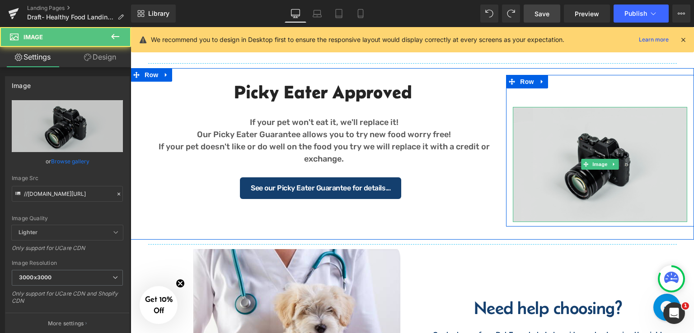
click at [555, 154] on img at bounding box center [600, 164] width 174 height 115
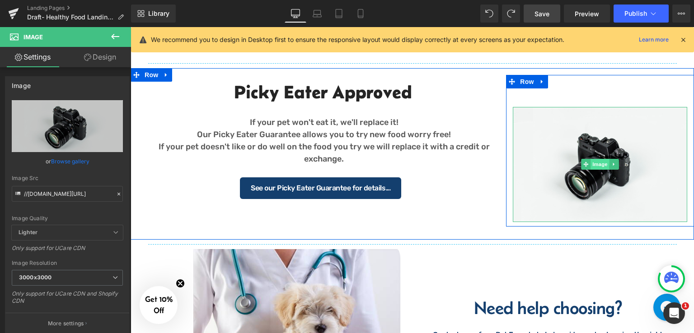
click at [594, 162] on span "Image" at bounding box center [599, 164] width 19 height 11
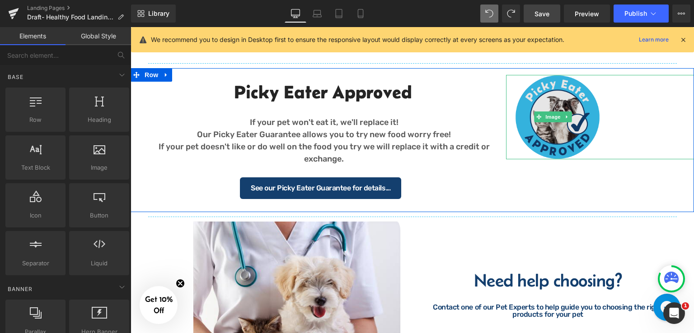
click at [570, 111] on img at bounding box center [553, 117] width 94 height 85
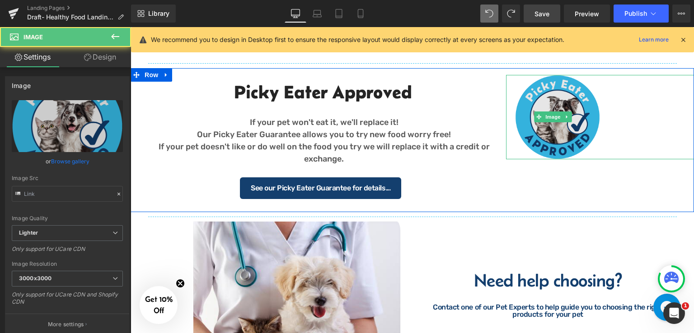
type input "https://ucarecdn.com/3ce27eab-baa6-412a-91cc-9edd759a8ad7/-/format/auto/-/previ…"
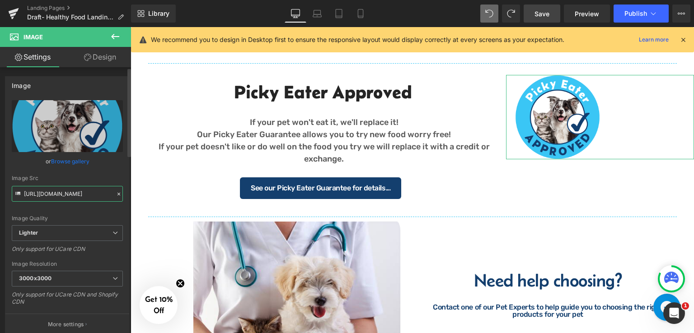
click at [92, 194] on input "https://ucarecdn.com/3ce27eab-baa6-412a-91cc-9edd759a8ad7/-/format/auto/-/previ…" at bounding box center [67, 194] width 111 height 16
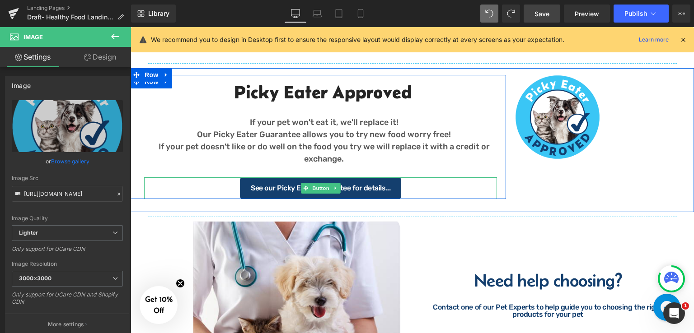
drag, startPoint x: 158, startPoint y: 188, endPoint x: 613, endPoint y: 125, distance: 458.8
click at [158, 188] on div "See our Picky Eater Guarantee for details..." at bounding box center [320, 189] width 353 height 22
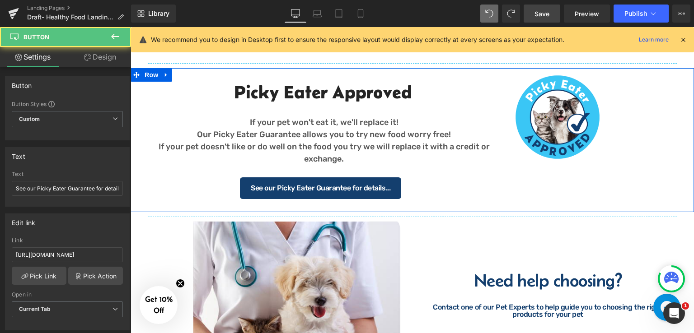
click at [613, 125] on link at bounding box center [600, 117] width 188 height 85
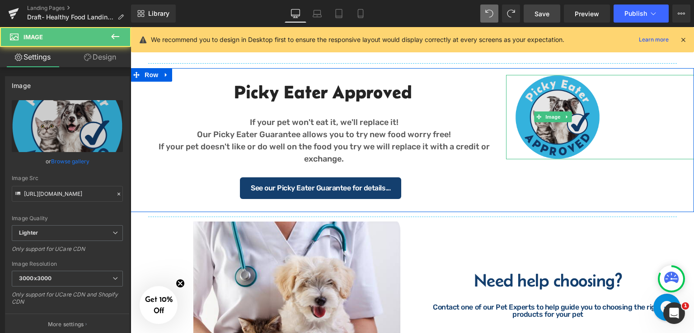
click at [593, 100] on img at bounding box center [553, 117] width 94 height 85
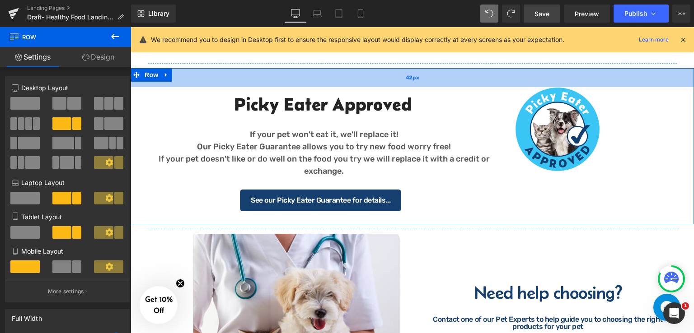
drag, startPoint x: 591, startPoint y: 75, endPoint x: 589, endPoint y: 87, distance: 12.3
click at [589, 87] on div "42px" at bounding box center [412, 77] width 563 height 19
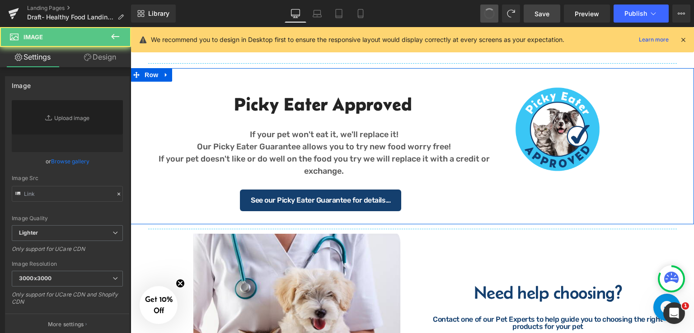
type input "https://ucarecdn.com/3ce27eab-baa6-412a-91cc-9edd759a8ad7/-/format/auto/-/previ…"
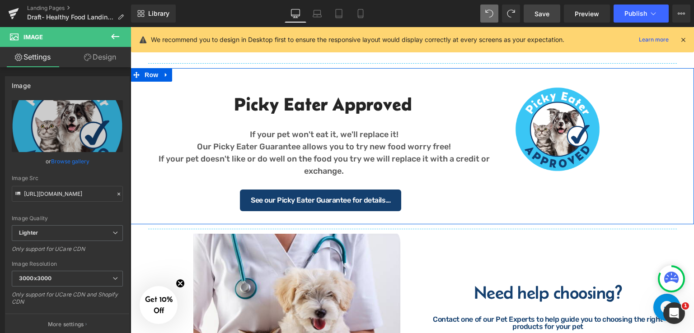
click at [528, 204] on div "Picky Eater Approved Heading If your pet won't eat it, we'll replace it! Our Pi…" at bounding box center [412, 146] width 563 height 156
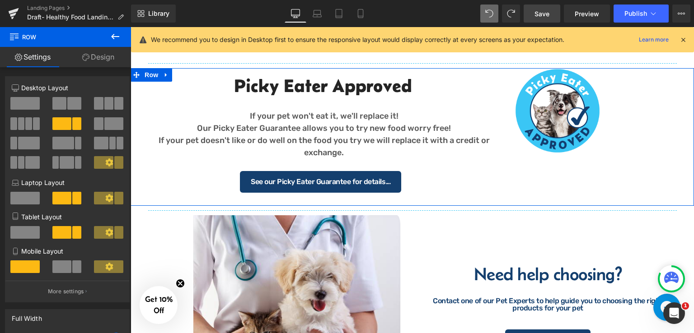
drag, startPoint x: 481, startPoint y: 87, endPoint x: 489, endPoint y: 68, distance: 20.1
click at [489, 68] on div "Picky Eater Approved Heading If your pet won't eat it, we'll replace it! Our Pi…" at bounding box center [412, 137] width 563 height 138
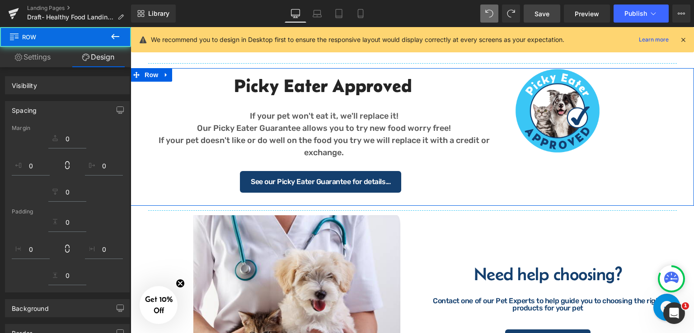
click at [539, 83] on img at bounding box center [553, 111] width 94 height 85
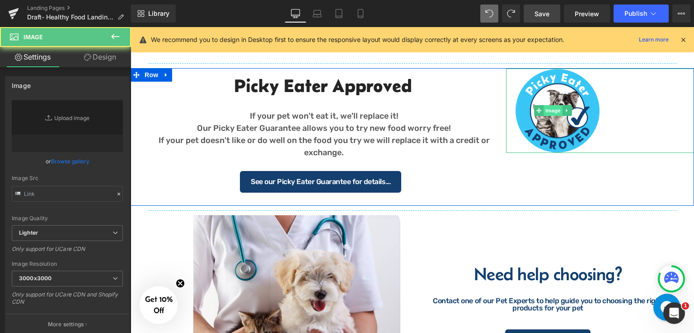
type input "https://ucarecdn.com/3ce27eab-baa6-412a-91cc-9edd759a8ad7/-/format/auto/-/previ…"
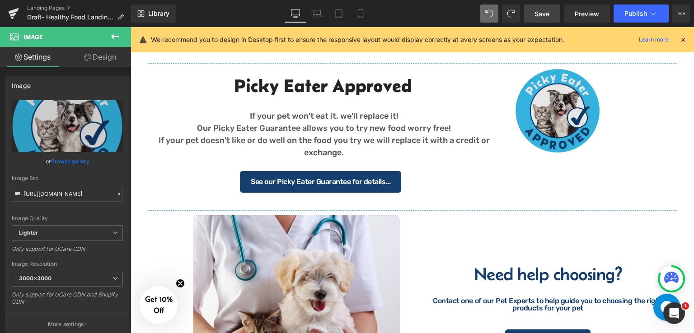
click at [580, 103] on img at bounding box center [553, 111] width 94 height 85
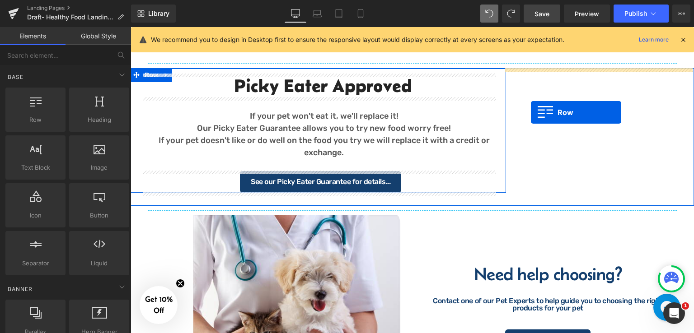
drag, startPoint x: 179, startPoint y: 143, endPoint x: 531, endPoint y: 112, distance: 352.8
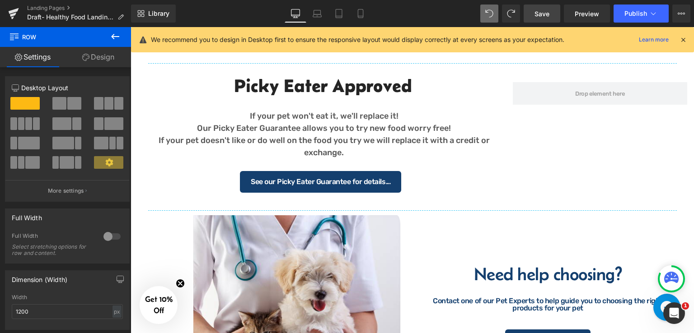
click at [118, 39] on icon at bounding box center [115, 36] width 11 height 11
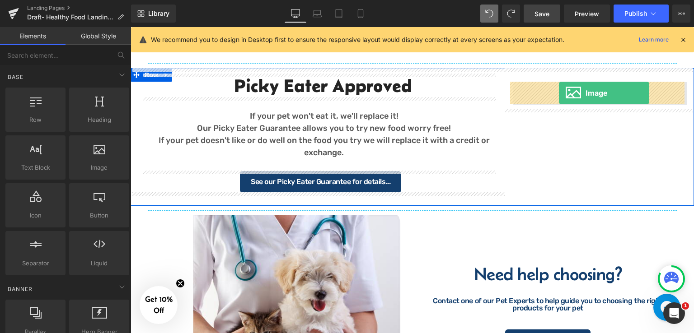
drag, startPoint x: 233, startPoint y: 194, endPoint x: 559, endPoint y: 93, distance: 341.4
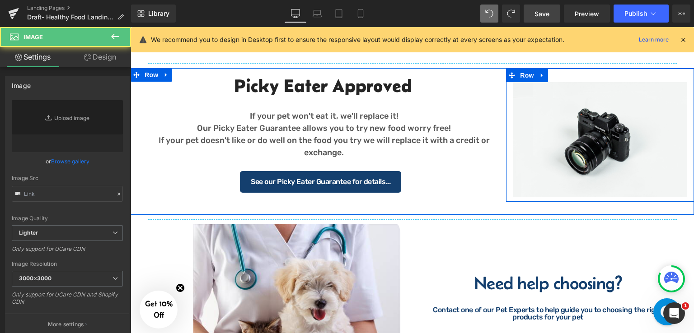
type input "//[DOMAIN_NAME][URL]"
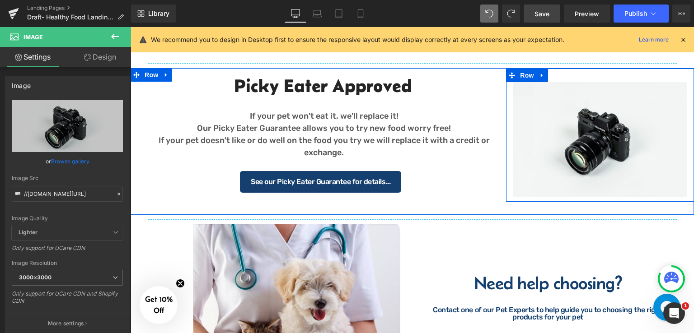
drag, startPoint x: 575, startPoint y: 84, endPoint x: 578, endPoint y: 80, distance: 5.1
click at [578, 80] on div "Image Row" at bounding box center [600, 135] width 188 height 133
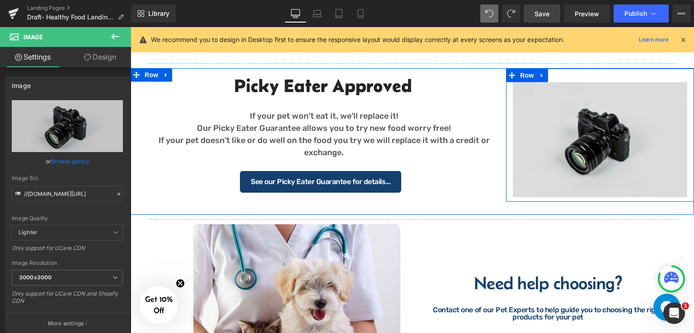
click at [599, 134] on div "Image" at bounding box center [600, 139] width 174 height 115
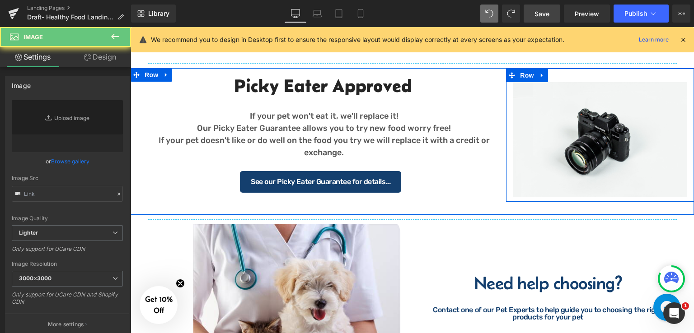
type input "//[DOMAIN_NAME][URL]"
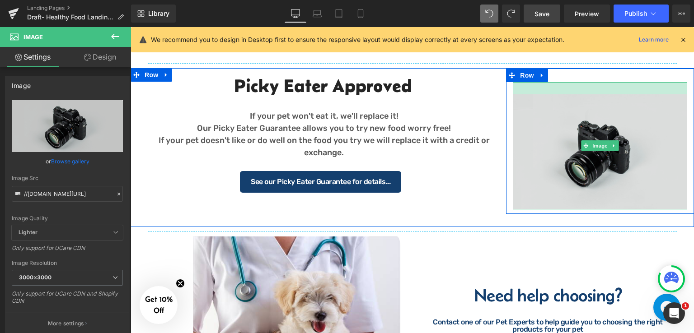
drag, startPoint x: 604, startPoint y: 82, endPoint x: 604, endPoint y: 94, distance: 12.2
click at [604, 94] on div at bounding box center [600, 88] width 174 height 12
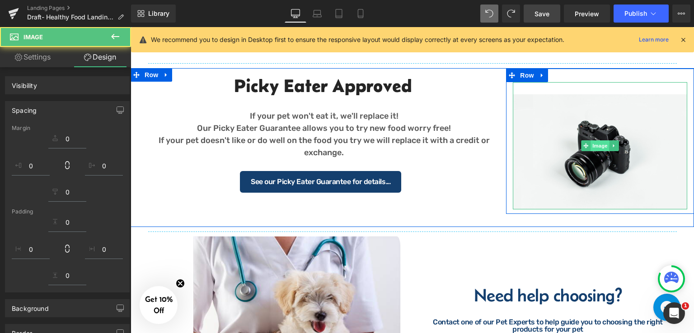
click at [597, 147] on span "Image" at bounding box center [599, 145] width 19 height 11
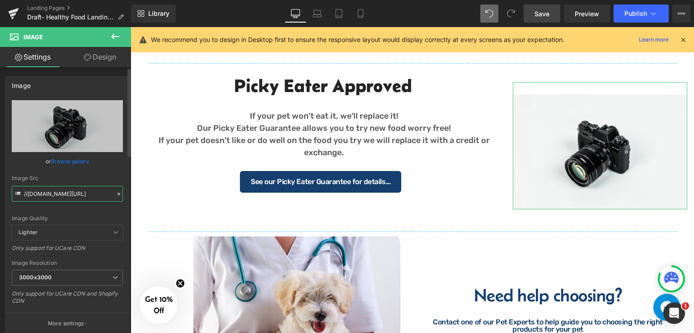
click at [67, 190] on input "//[DOMAIN_NAME][URL]" at bounding box center [67, 194] width 111 height 16
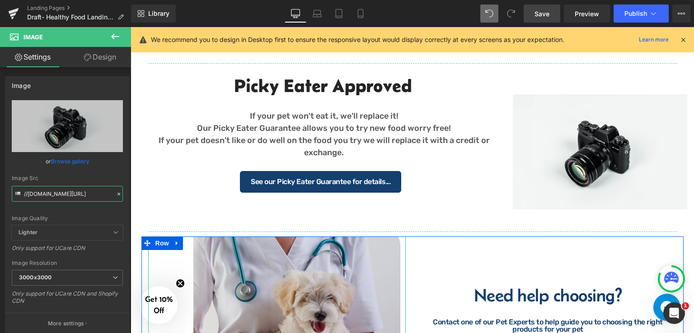
paste input "https://ucarecdn.com/3ce27eab-baa6-412a-91cc-9edd759a8ad7/-/format/auto/-/previ…"
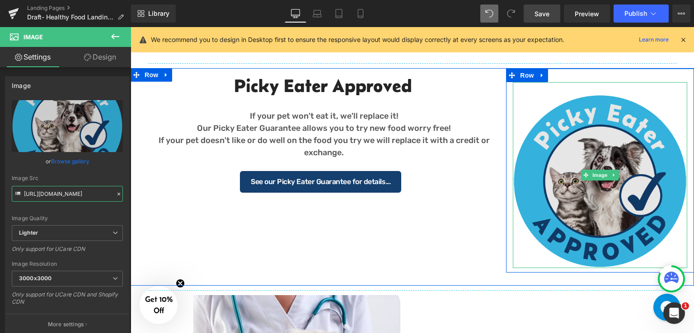
type input "https://ucarecdn.com/3ce27eab-baa6-412a-91cc-9edd759a8ad7/-/format/auto/-/previ…"
click at [598, 123] on img at bounding box center [600, 175] width 174 height 187
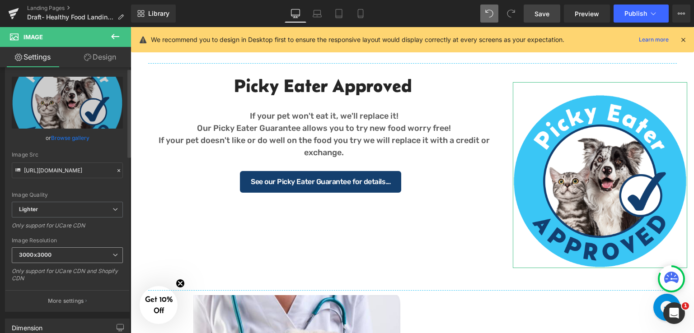
scroll to position [0, 0]
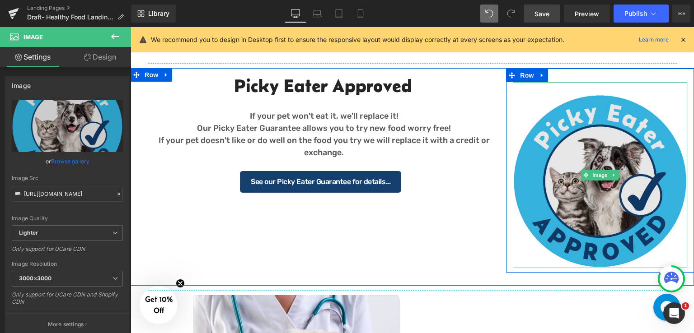
click at [594, 134] on img at bounding box center [600, 175] width 174 height 187
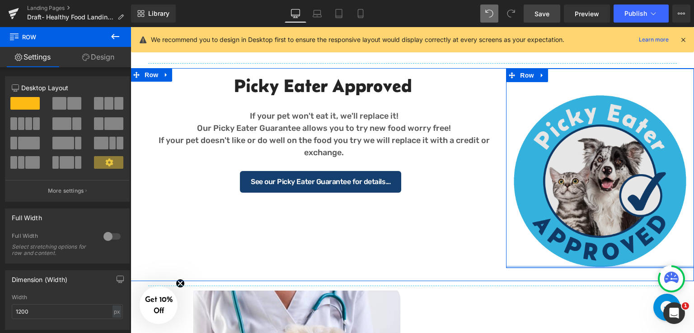
click at [630, 254] on div "Image Row" at bounding box center [600, 169] width 188 height 200
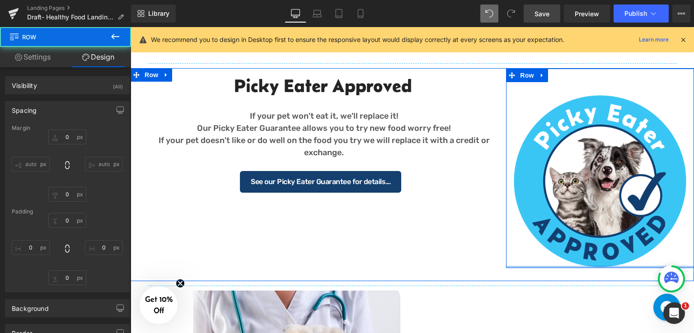
type input "0"
type input "30"
type input "0"
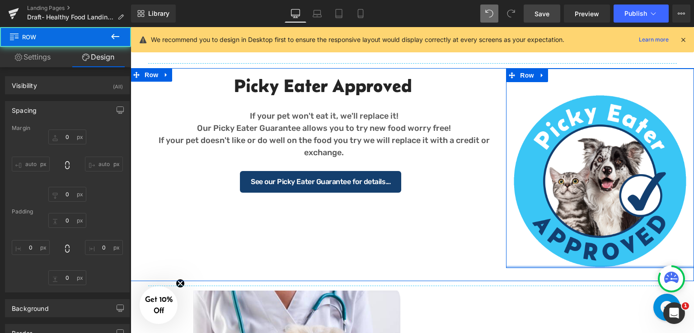
type input "0"
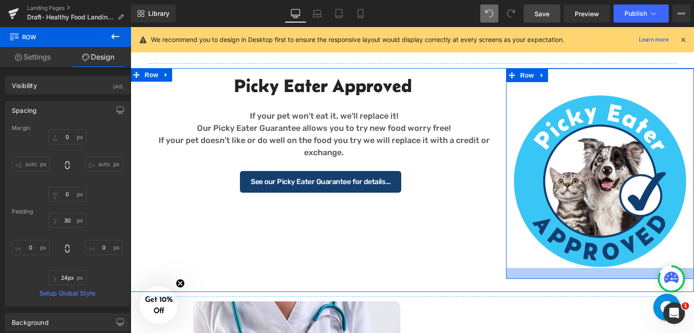
type input "35px"
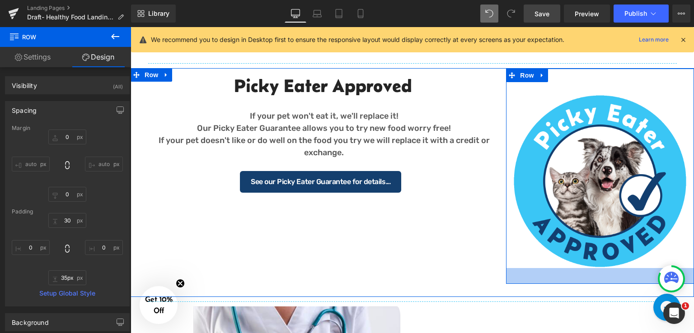
drag, startPoint x: 614, startPoint y: 268, endPoint x: 611, endPoint y: 284, distance: 16.2
click at [611, 284] on div "35px" at bounding box center [600, 276] width 188 height 16
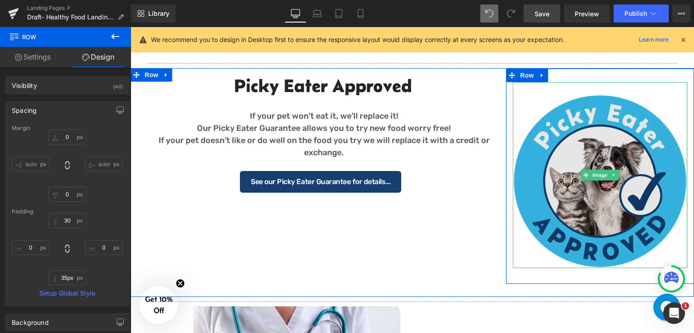
click at [622, 151] on img at bounding box center [600, 175] width 174 height 187
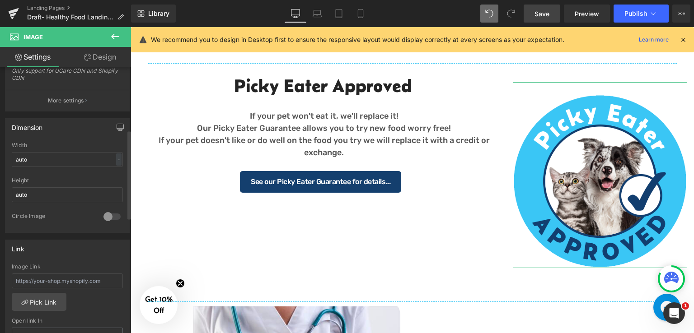
scroll to position [271, 0]
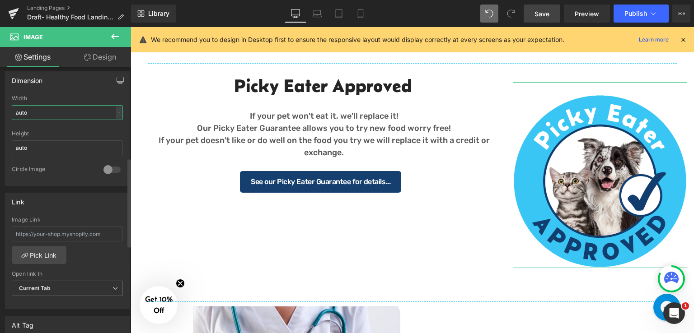
click at [94, 108] on input "auto" at bounding box center [67, 112] width 111 height 15
type input "a"
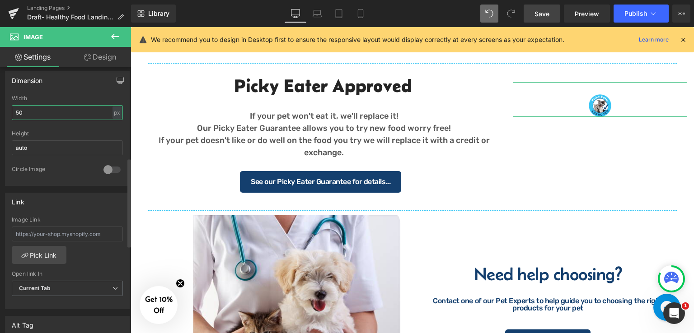
type input "5"
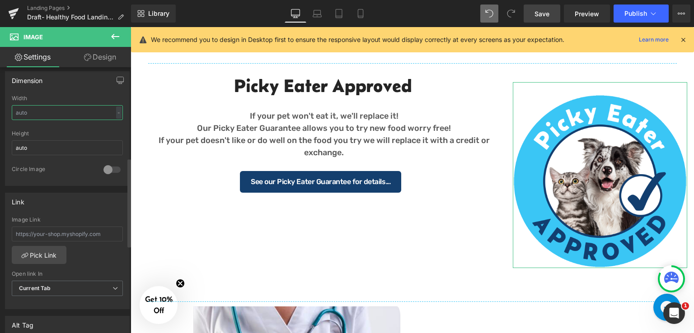
type input "+"
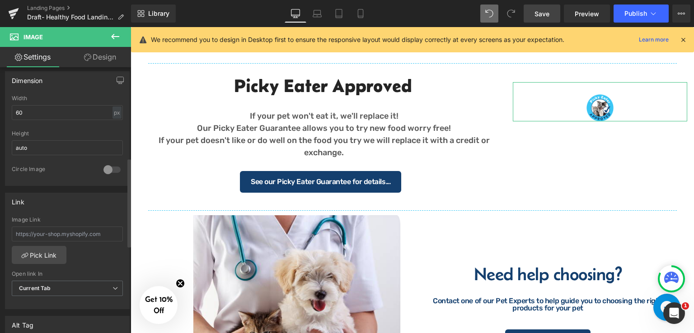
click at [47, 170] on div "Circle Image" at bounding box center [53, 170] width 83 height 9
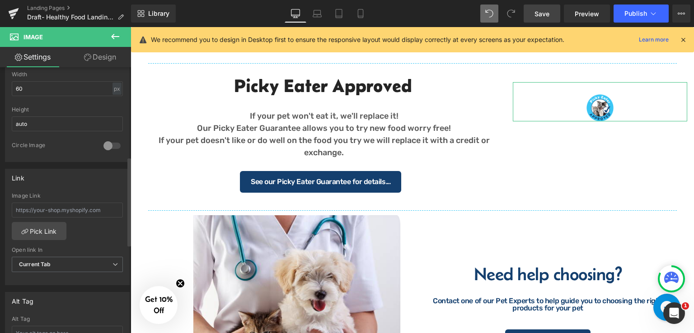
scroll to position [263, 0]
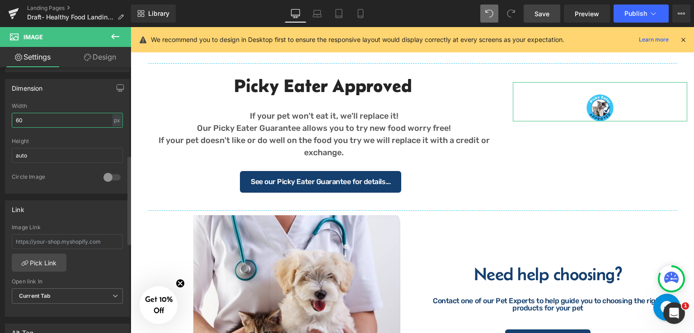
click at [73, 118] on input "60" at bounding box center [67, 120] width 111 height 15
type input "6"
type input "1"
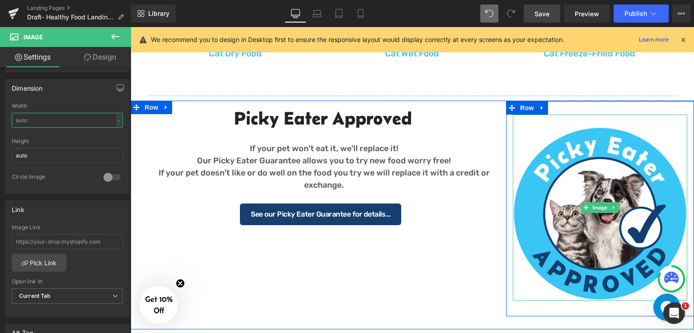
scroll to position [746, 0]
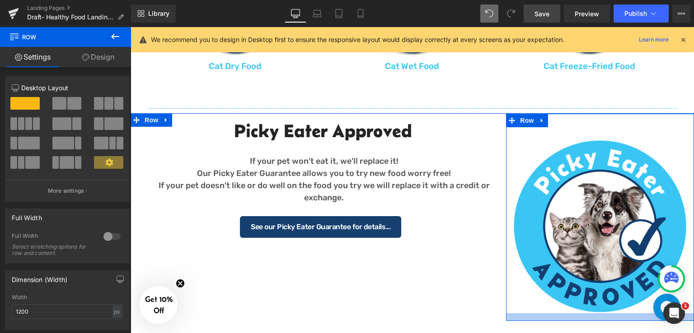
click at [564, 318] on div at bounding box center [600, 318] width 188 height 8
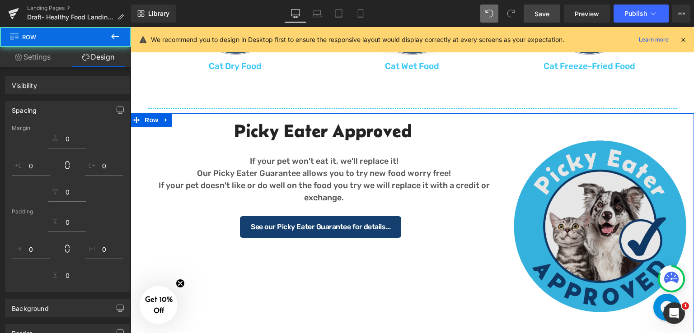
click at [600, 171] on img at bounding box center [600, 220] width 174 height 187
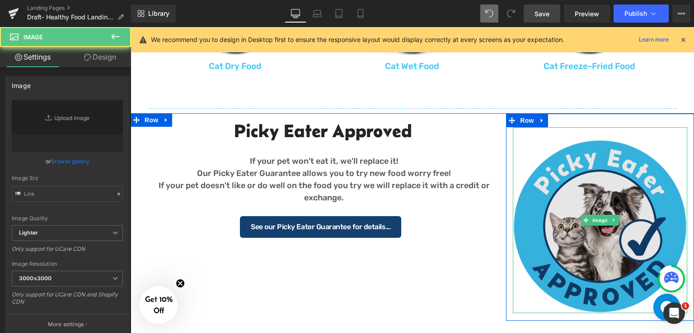
click at [605, 162] on img at bounding box center [600, 220] width 174 height 187
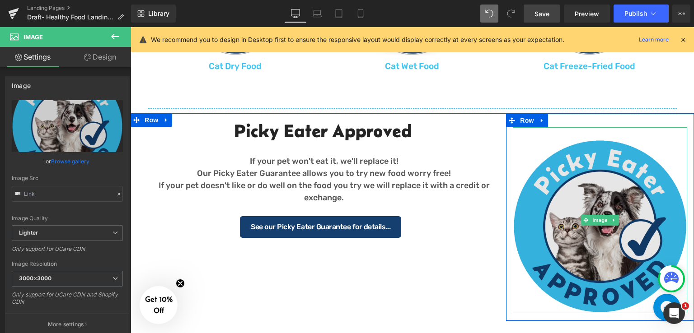
type input "https://ucarecdn.com/3ce27eab-baa6-412a-91cc-9edd759a8ad7/-/format/auto/-/previ…"
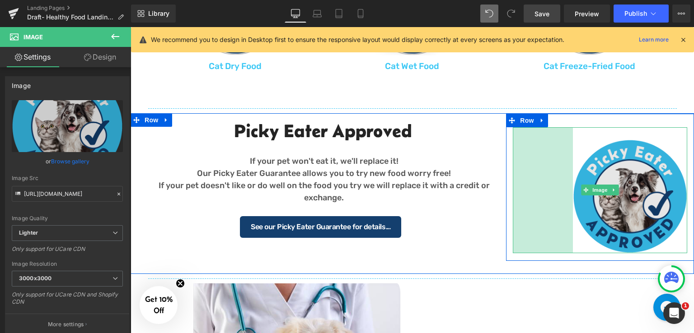
drag, startPoint x: 512, startPoint y: 311, endPoint x: 572, endPoint y: 263, distance: 76.8
click at [572, 263] on div "Picky Eater Approved Heading If your pet won't eat it, we'll replace it! Our Pi…" at bounding box center [412, 193] width 563 height 161
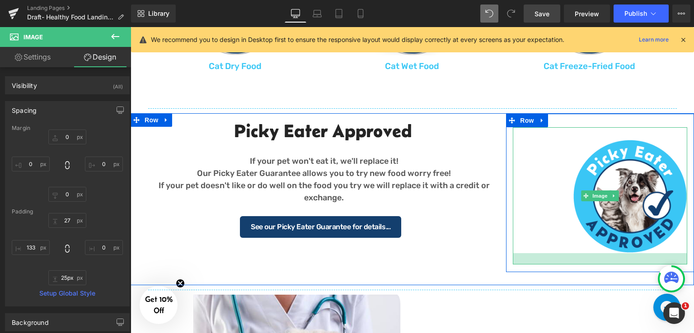
type input "32px"
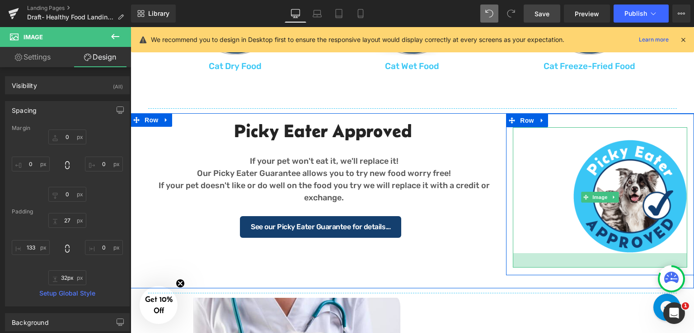
drag, startPoint x: 637, startPoint y: 252, endPoint x: 638, endPoint y: 267, distance: 14.6
click at [638, 267] on div "32px" at bounding box center [600, 260] width 174 height 14
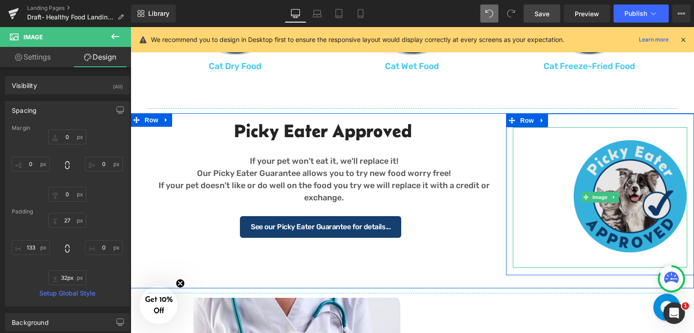
click at [603, 145] on img at bounding box center [600, 197] width 174 height 141
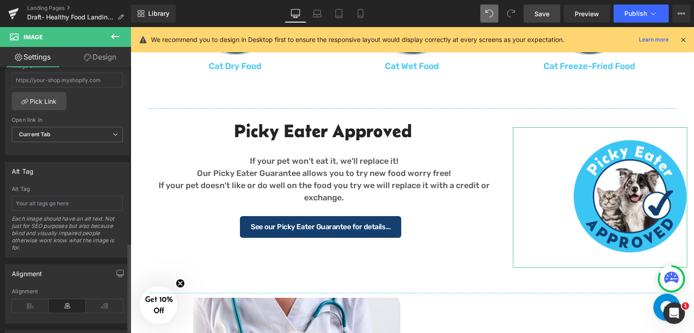
scroll to position [534, 0]
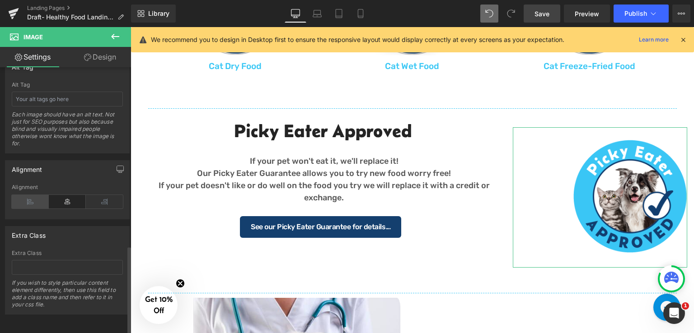
click at [34, 196] on icon at bounding box center [30, 202] width 37 height 14
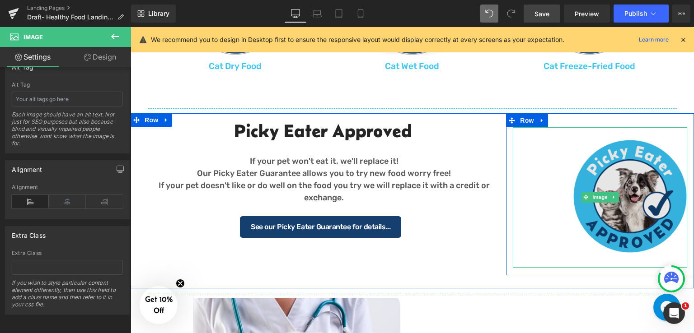
click at [574, 143] on img at bounding box center [600, 197] width 174 height 141
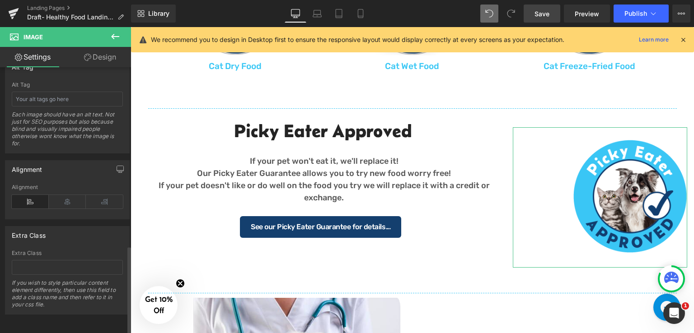
drag, startPoint x: 29, startPoint y: 195, endPoint x: 159, endPoint y: 127, distance: 146.1
click at [29, 195] on icon at bounding box center [30, 202] width 37 height 14
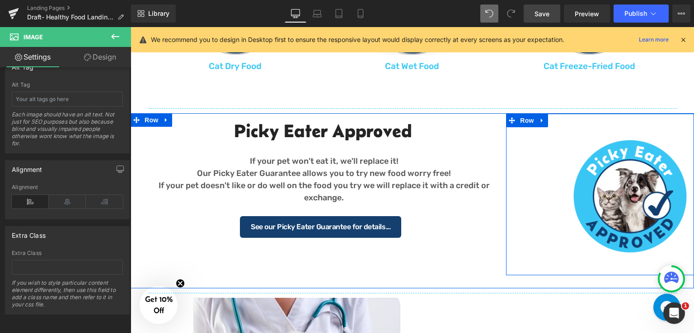
click at [578, 126] on div "Image 32px 133px Row" at bounding box center [600, 195] width 188 height 162
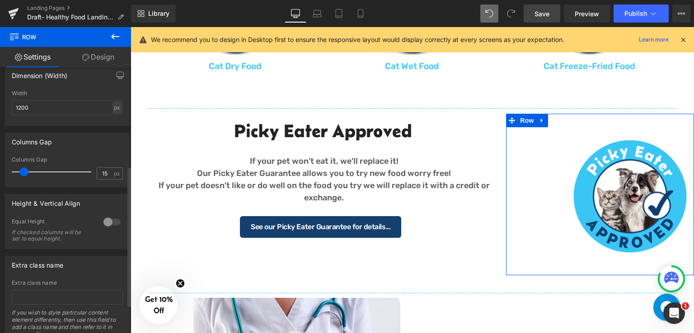
scroll to position [226, 0]
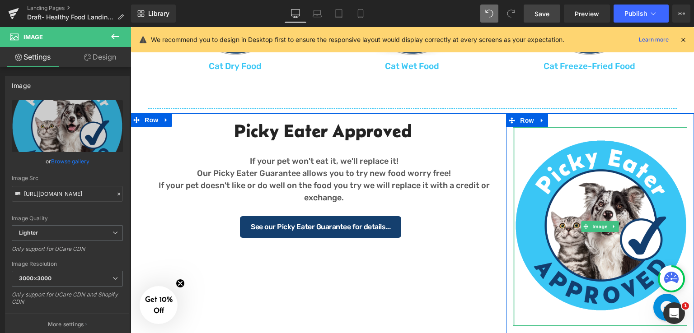
drag, startPoint x: 564, startPoint y: 145, endPoint x: 505, endPoint y: 164, distance: 61.7
click at [506, 164] on div "Image 32px Row" at bounding box center [600, 224] width 188 height 220
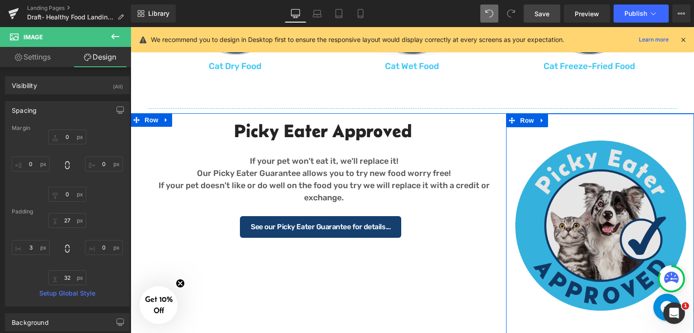
click at [683, 162] on div "Image 32px" at bounding box center [600, 227] width 188 height 200
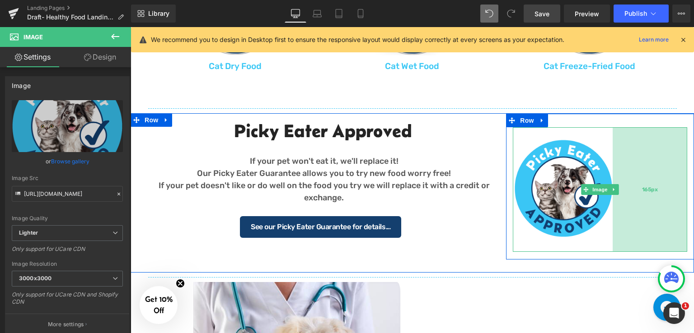
drag, startPoint x: 683, startPoint y: 163, endPoint x: 609, endPoint y: 147, distance: 76.2
click at [609, 147] on div "Image 32px 165px" at bounding box center [600, 189] width 174 height 125
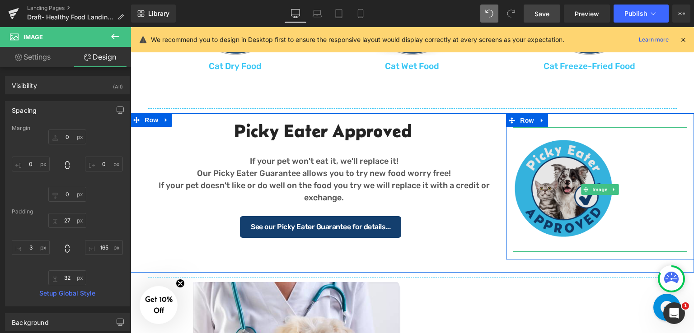
click at [584, 160] on img at bounding box center [600, 189] width 174 height 125
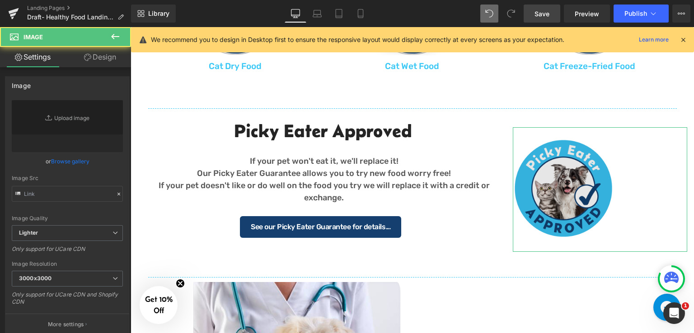
type input "https://ucarecdn.com/3ce27eab-baa6-412a-91cc-9edd759a8ad7/-/format/auto/-/previ…"
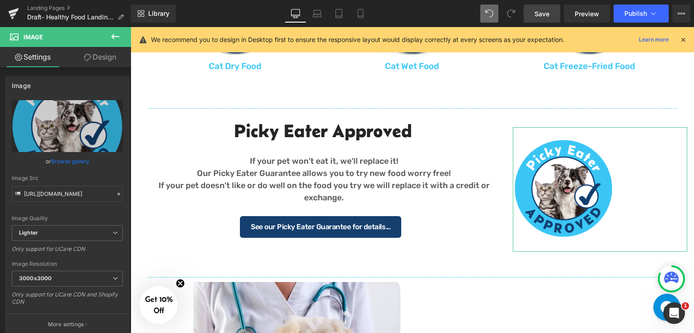
click at [108, 57] on link "Design" at bounding box center [100, 57] width 66 height 20
click at [0, 0] on div "Spacing" at bounding box center [0, 0] width 0 height 0
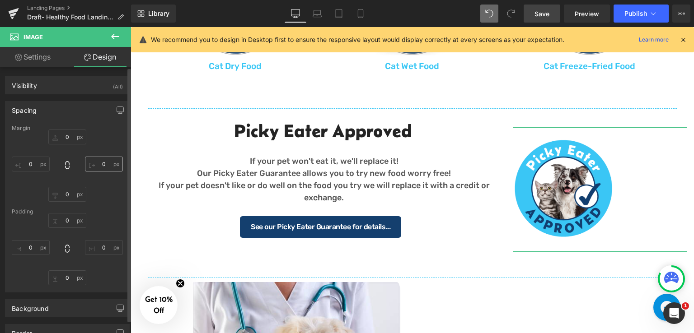
type input "0"
type input "27"
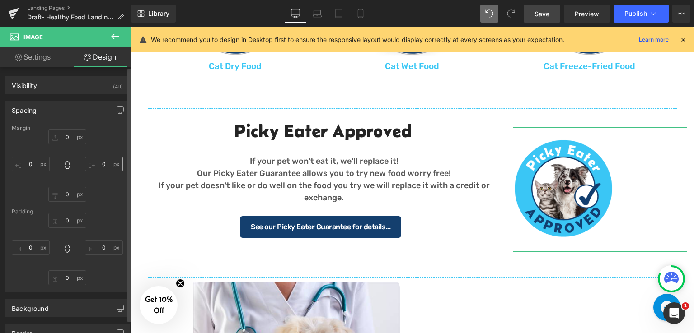
type input "165"
type input "32"
type input "3"
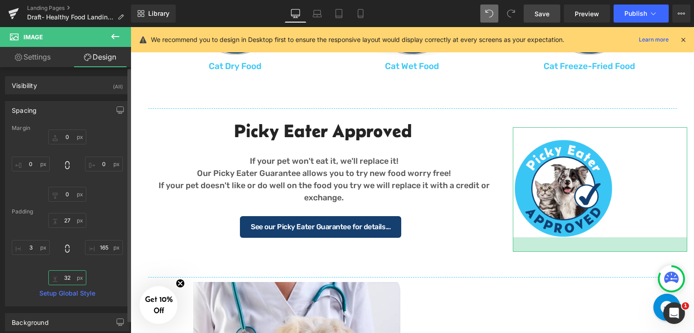
click at [70, 277] on input "32" at bounding box center [67, 278] width 38 height 15
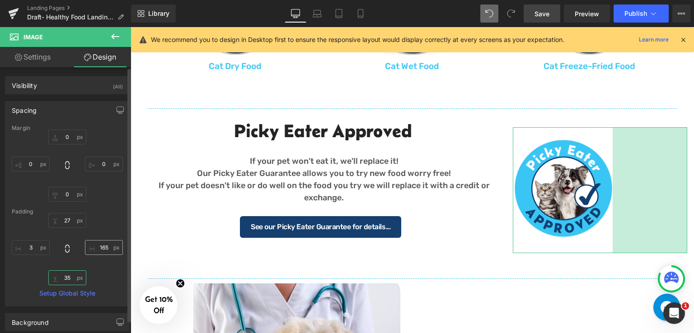
type input "35"
click at [104, 250] on input "165" at bounding box center [104, 247] width 38 height 15
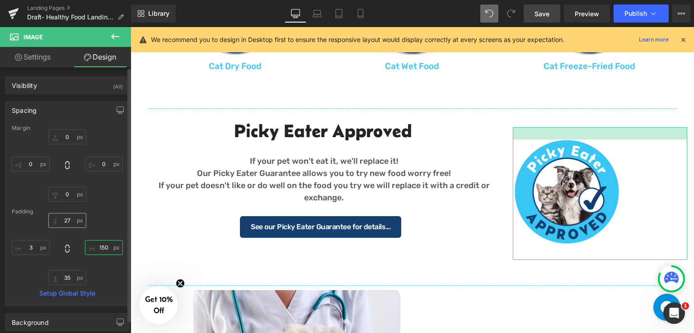
type input "150"
click at [70, 223] on input "27" at bounding box center [67, 220] width 38 height 15
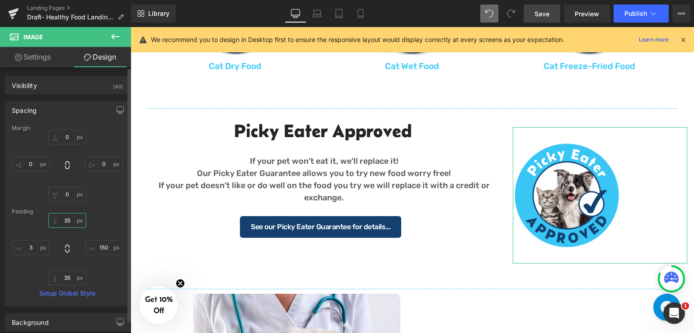
type input "3"
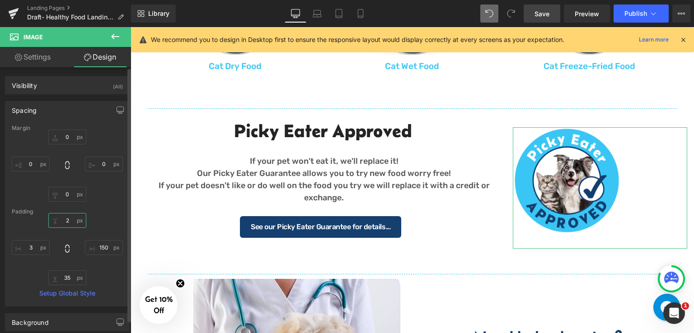
type input "20"
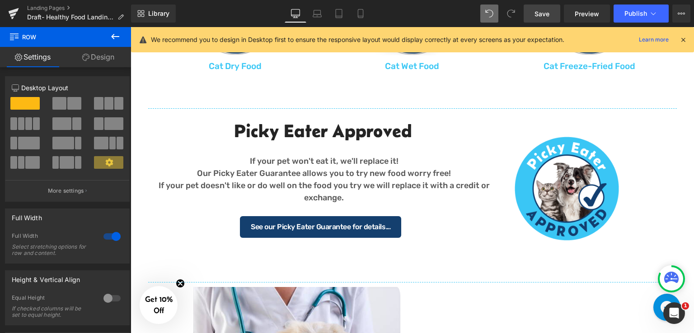
click at [546, 15] on span "Save" at bounding box center [541, 13] width 15 height 9
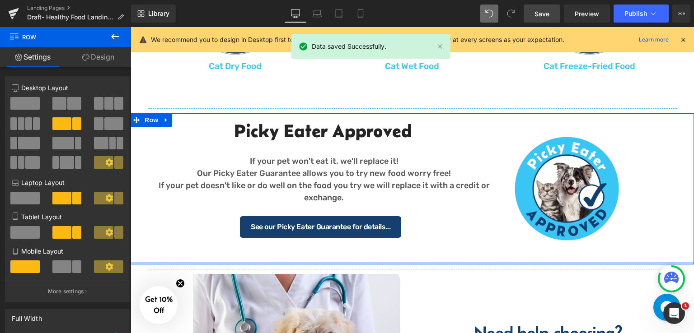
drag, startPoint x: 446, startPoint y: 273, endPoint x: 457, endPoint y: 255, distance: 21.7
click at [457, 255] on div "Picky Eater Approved Heading If your pet won't eat it, we'll replace it! Our Pi…" at bounding box center [412, 189] width 563 height 152
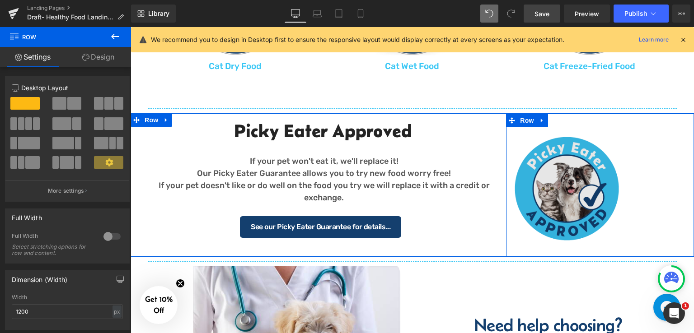
drag, startPoint x: 576, startPoint y: 259, endPoint x: 580, endPoint y: 251, distance: 8.7
click at [580, 251] on div "Image 35px 150px Row" at bounding box center [600, 186] width 188 height 144
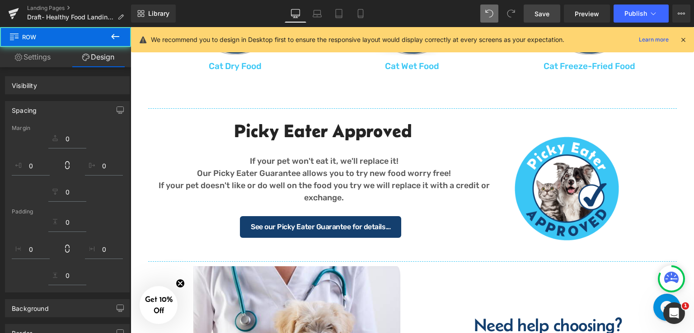
click at [529, 8] on link "Save" at bounding box center [542, 14] width 37 height 18
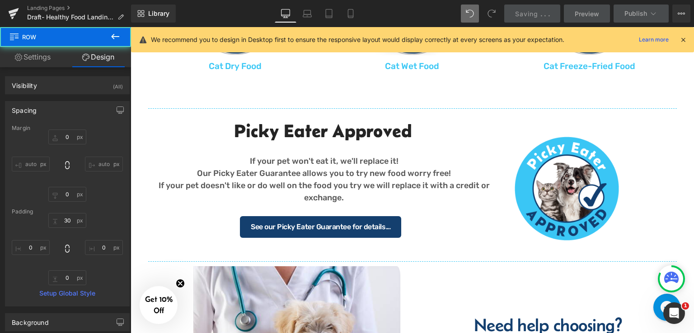
type input "0"
type input "30"
type input "0"
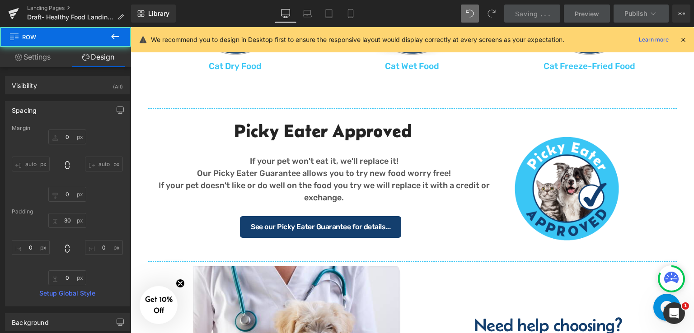
type input "0"
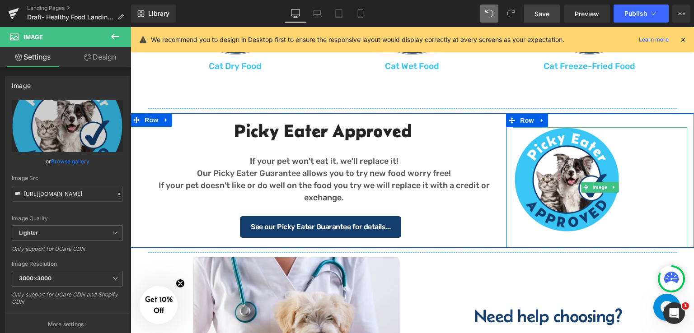
drag, startPoint x: 556, startPoint y: 129, endPoint x: 565, endPoint y: 120, distance: 12.8
click at [565, 120] on div "Image 35px 150px Row" at bounding box center [600, 181] width 188 height 135
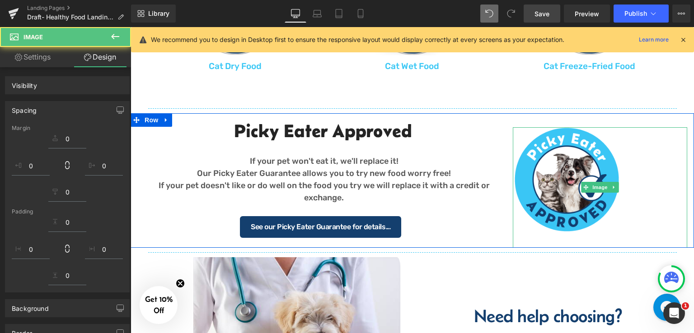
click at [541, 12] on span "Save" at bounding box center [541, 13] width 15 height 9
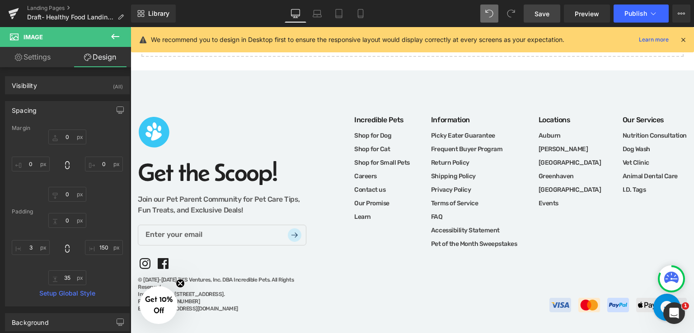
scroll to position [1467, 0]
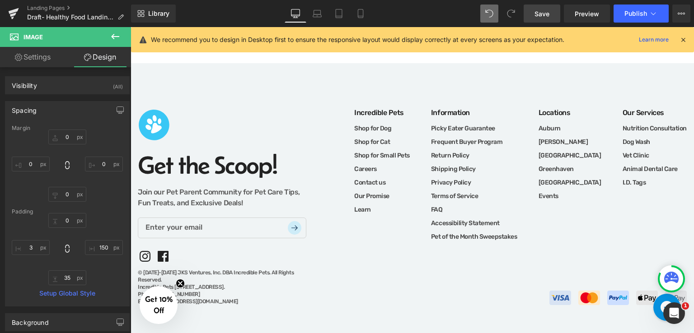
click at [123, 34] on button at bounding box center [115, 37] width 32 height 20
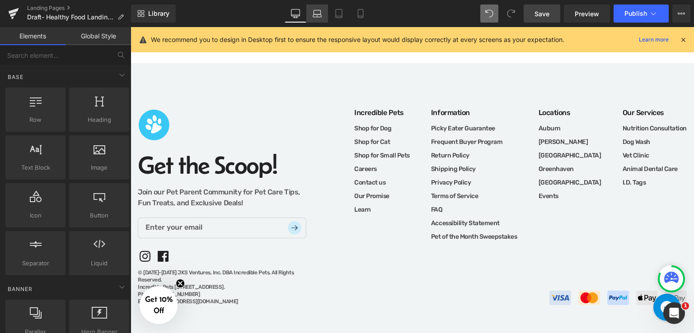
click at [321, 17] on icon at bounding box center [317, 15] width 9 height 3
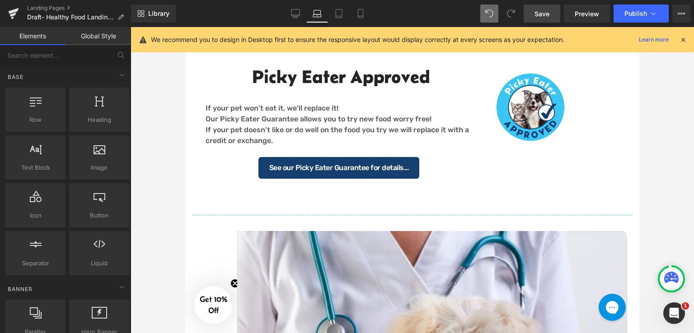
scroll to position [835, 0]
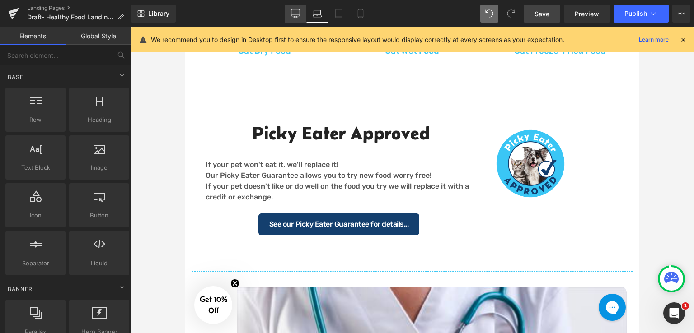
click at [294, 13] on icon at bounding box center [295, 13] width 9 height 9
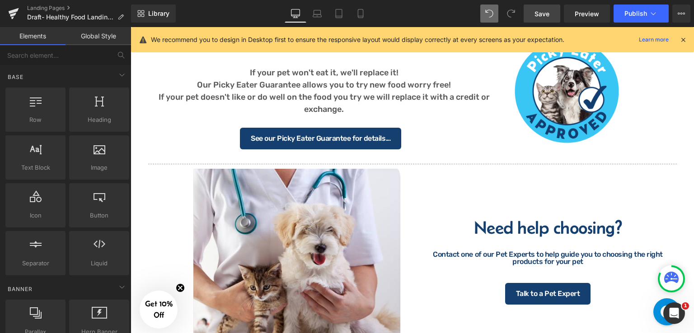
scroll to position [823, 0]
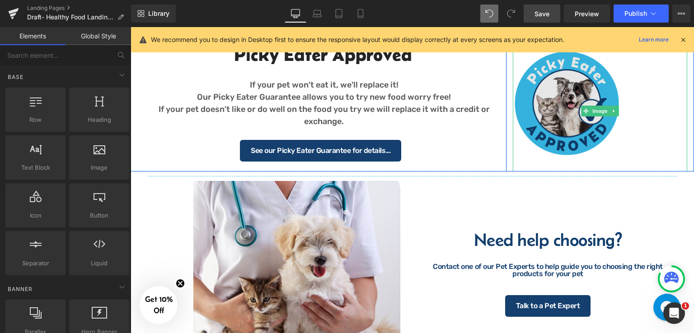
click at [564, 111] on img at bounding box center [600, 111] width 174 height 121
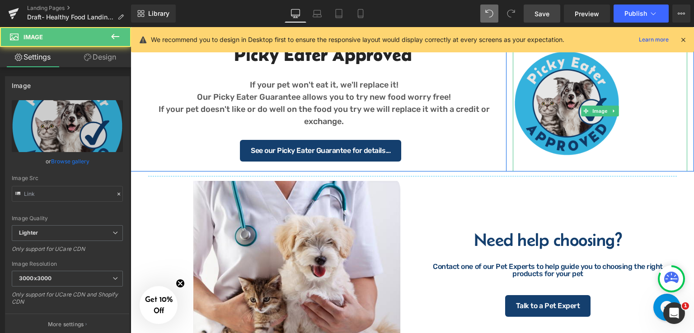
type input "https://ucarecdn.com/3ce27eab-baa6-412a-91cc-9edd759a8ad7/-/format/auto/-/previ…"
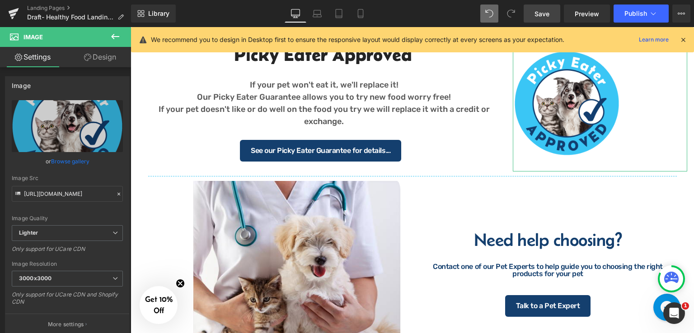
click at [95, 59] on link "Design" at bounding box center [100, 57] width 66 height 20
click at [0, 0] on div "Visibility" at bounding box center [0, 0] width 0 height 0
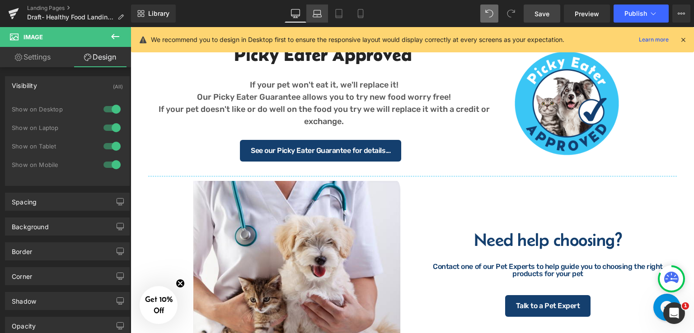
click at [323, 9] on link "Laptop" at bounding box center [317, 14] width 22 height 18
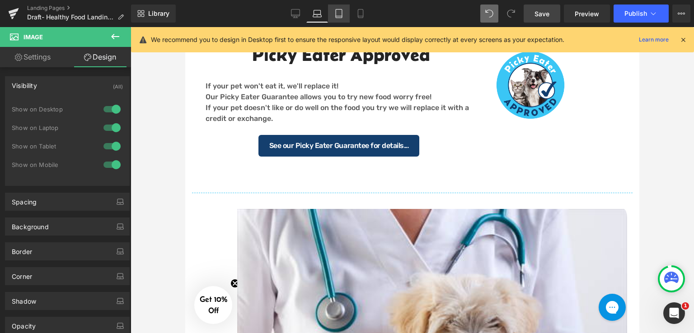
click at [342, 9] on icon at bounding box center [339, 13] width 6 height 9
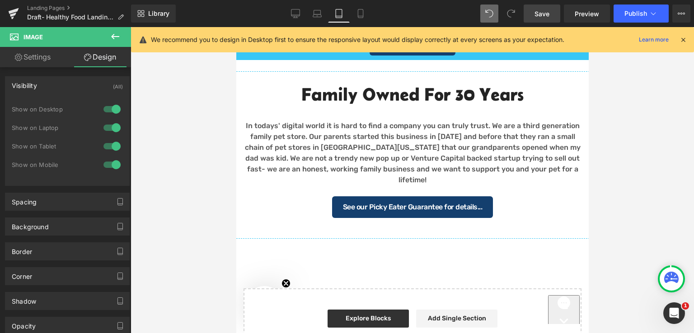
scroll to position [1339, 0]
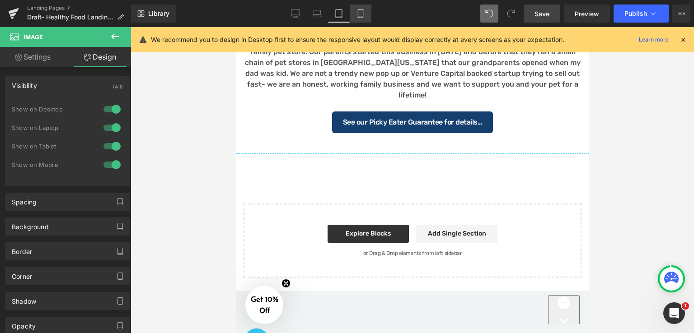
drag, startPoint x: 365, startPoint y: 15, endPoint x: 206, endPoint y: 154, distance: 211.6
click at [365, 15] on icon at bounding box center [360, 13] width 9 height 9
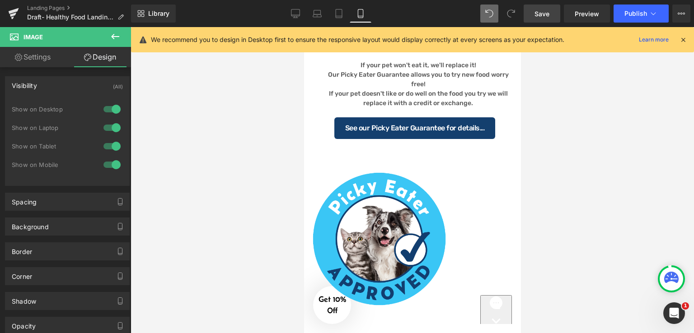
scroll to position [869, 0]
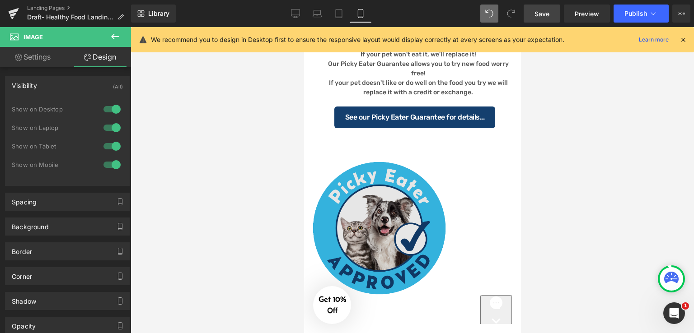
click at [430, 192] on img at bounding box center [411, 236] width 203 height 150
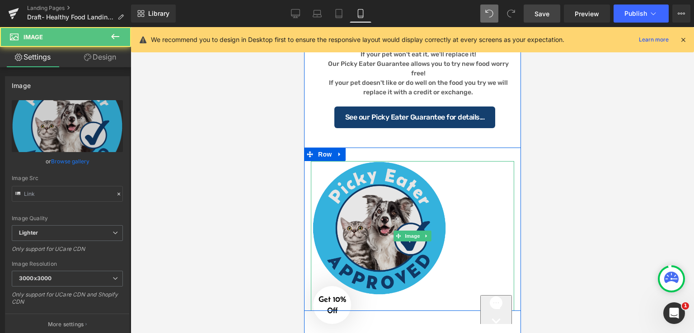
type input "https://ucarecdn.com/3ce27eab-baa6-412a-91cc-9edd759a8ad7/-/format/auto/-/previ…"
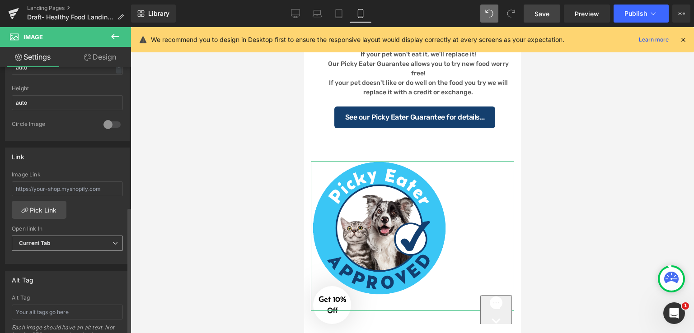
scroll to position [452, 0]
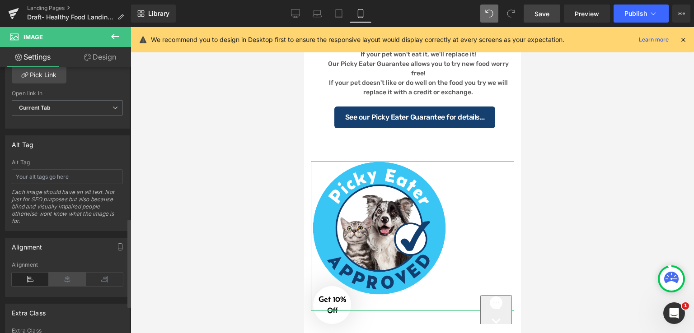
click at [56, 280] on icon at bounding box center [67, 280] width 37 height 14
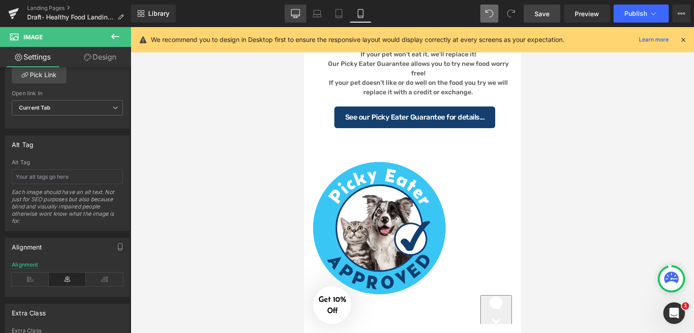
click at [296, 14] on icon at bounding box center [295, 13] width 9 height 9
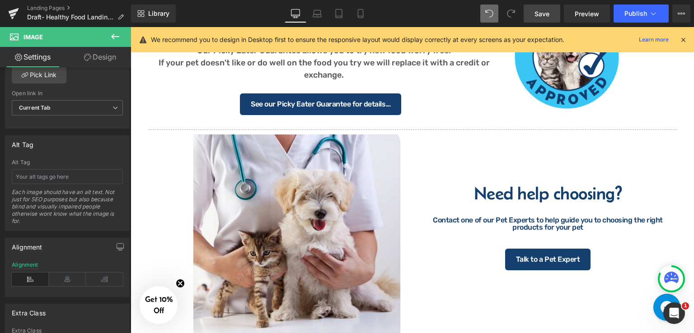
scroll to position [697, 0]
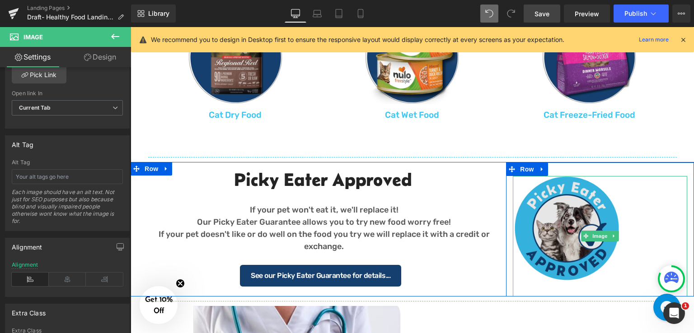
click at [581, 215] on img at bounding box center [600, 236] width 174 height 121
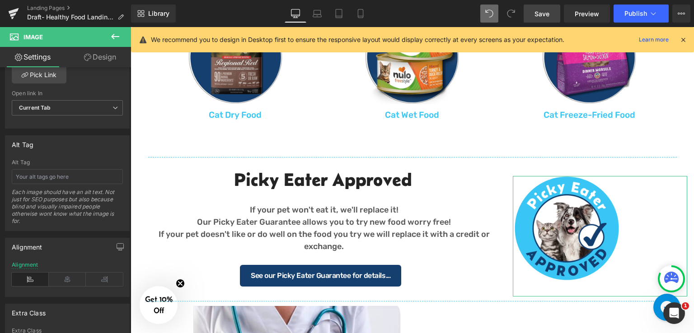
click at [110, 54] on link "Design" at bounding box center [100, 57] width 66 height 20
click at [0, 0] on div "Visibility" at bounding box center [0, 0] width 0 height 0
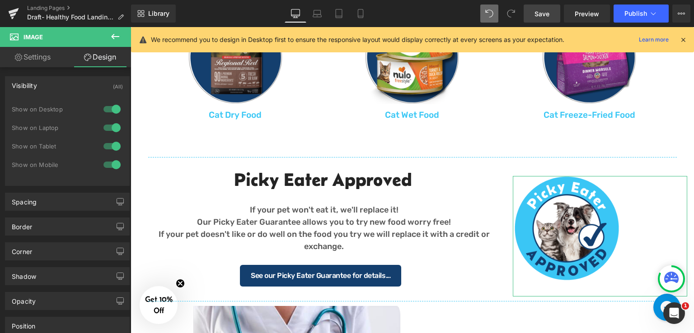
click at [104, 165] on div at bounding box center [112, 165] width 22 height 14
click at [105, 148] on div at bounding box center [112, 146] width 22 height 14
click at [103, 130] on div at bounding box center [112, 128] width 22 height 14
click at [549, 17] on span "Save" at bounding box center [541, 13] width 15 height 9
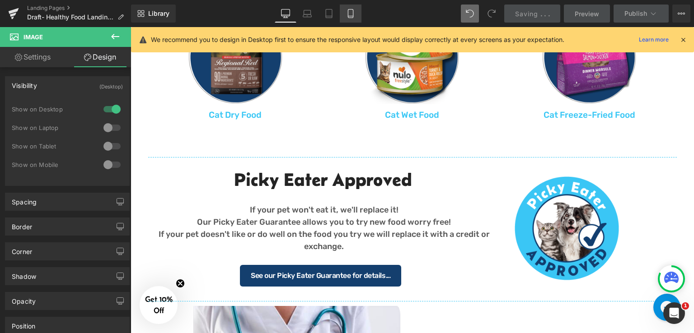
drag, startPoint x: 345, startPoint y: 14, endPoint x: 186, endPoint y: 164, distance: 218.6
click at [345, 14] on link "Mobile" at bounding box center [351, 14] width 22 height 18
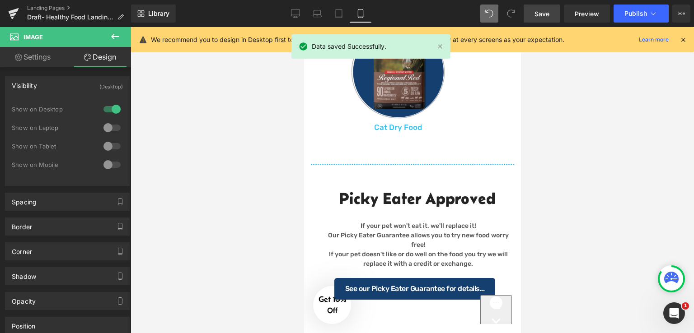
scroll to position [0, 0]
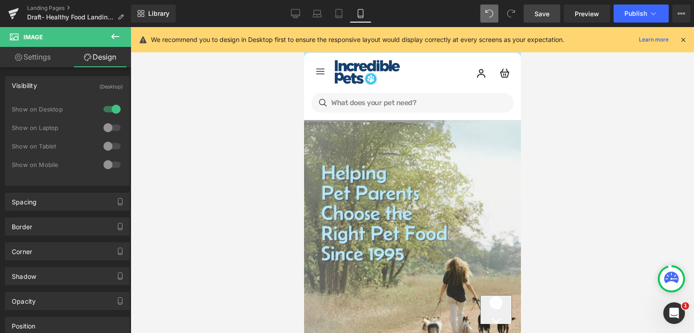
click at [540, 14] on span "Save" at bounding box center [541, 13] width 15 height 9
click at [584, 206] on div at bounding box center [412, 180] width 563 height 306
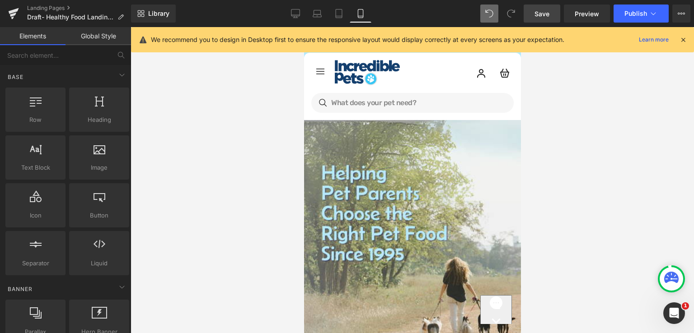
click at [258, 171] on div at bounding box center [412, 180] width 563 height 306
drag, startPoint x: 297, startPoint y: 14, endPoint x: 468, endPoint y: 156, distance: 222.0
click at [297, 14] on icon at bounding box center [295, 13] width 9 height 9
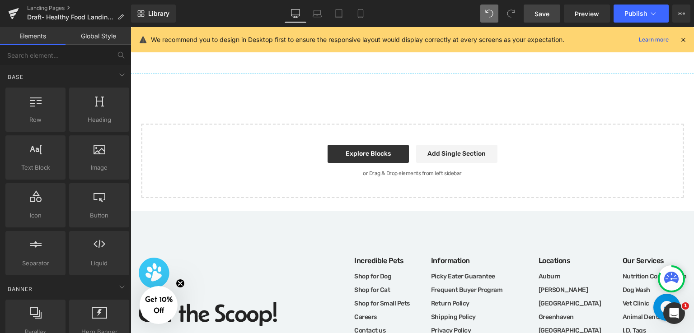
scroll to position [1321, 0]
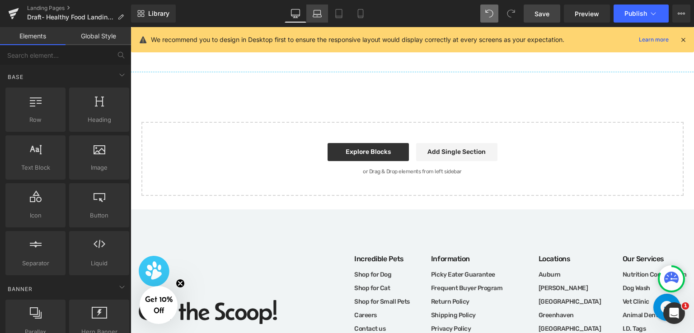
drag, startPoint x: 316, startPoint y: 13, endPoint x: 209, endPoint y: 45, distance: 112.3
click at [316, 13] on icon at bounding box center [317, 13] width 9 height 9
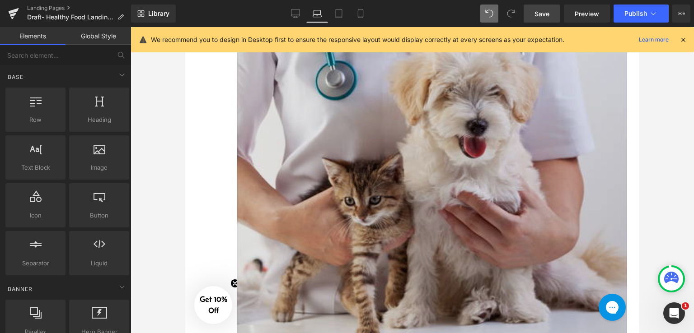
scroll to position [1035, 0]
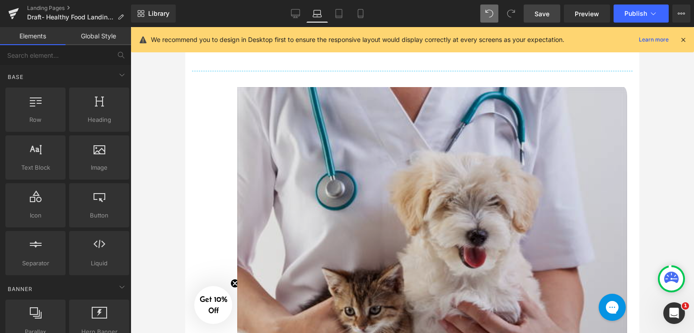
click at [485, 148] on img at bounding box center [412, 282] width 440 height 390
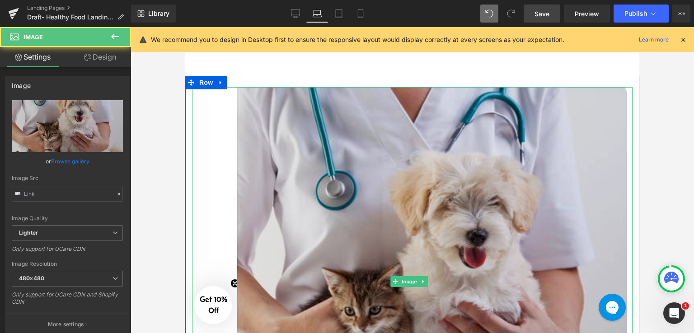
type input "https://ucarecdn.com/b8829f57-cfed-4a59-95a0-b4960ee3f568/-/format/auto/-/previ…"
click at [235, 101] on img at bounding box center [412, 282] width 440 height 390
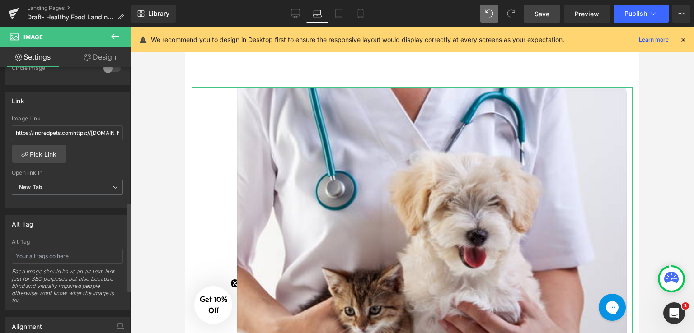
scroll to position [407, 0]
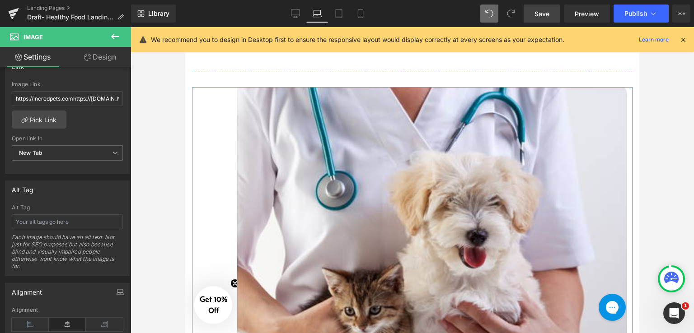
click at [110, 54] on link "Design" at bounding box center [100, 57] width 66 height 20
click at [0, 0] on div "Spacing" at bounding box center [0, 0] width 0 height 0
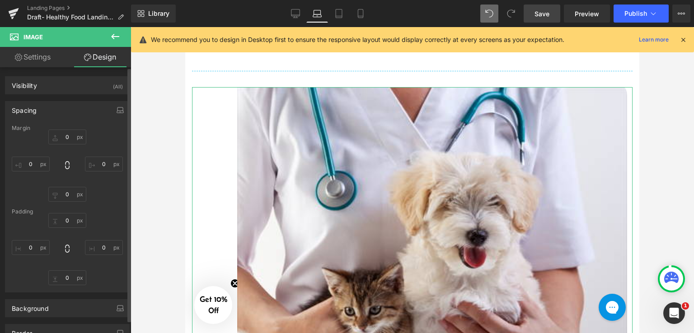
type input "0"
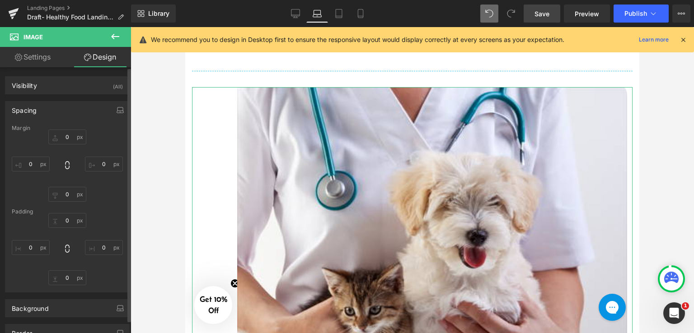
type input "12"
type input "0"
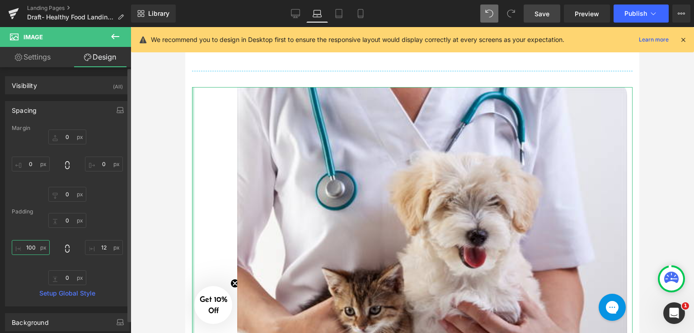
click at [35, 251] on input "100" at bounding box center [31, 247] width 38 height 15
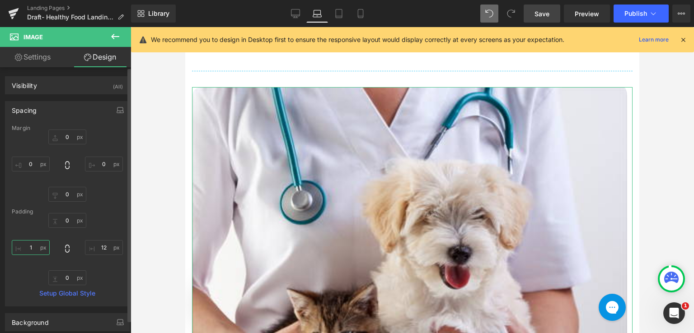
type input "12"
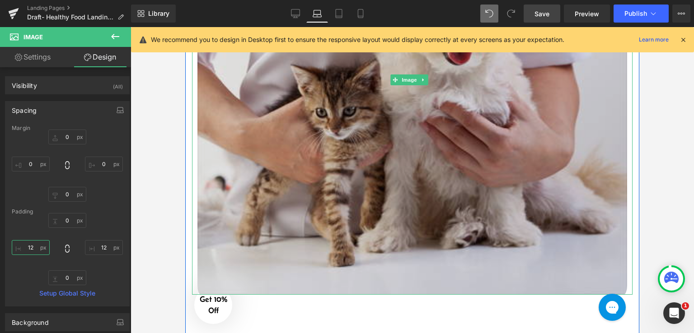
scroll to position [1306, 0]
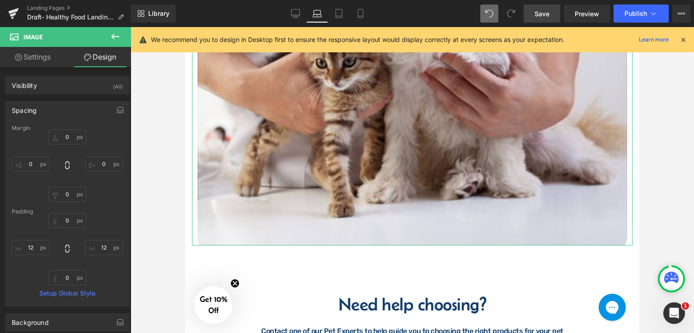
click at [47, 56] on link "Settings" at bounding box center [33, 57] width 66 height 20
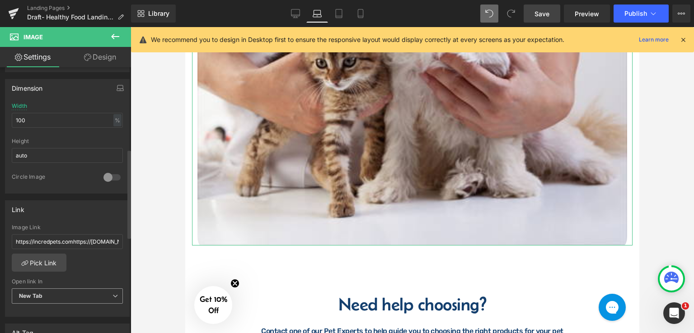
scroll to position [173, 0]
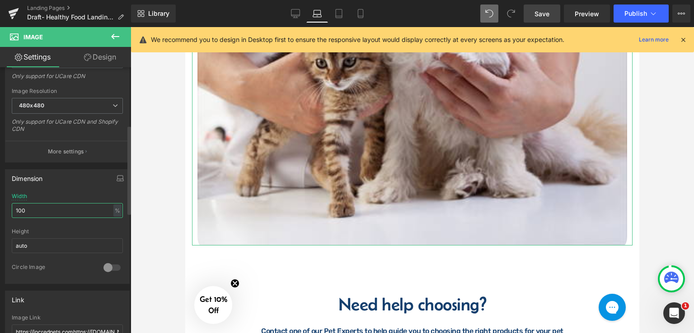
click at [51, 208] on input "100" at bounding box center [67, 210] width 111 height 15
type input "1"
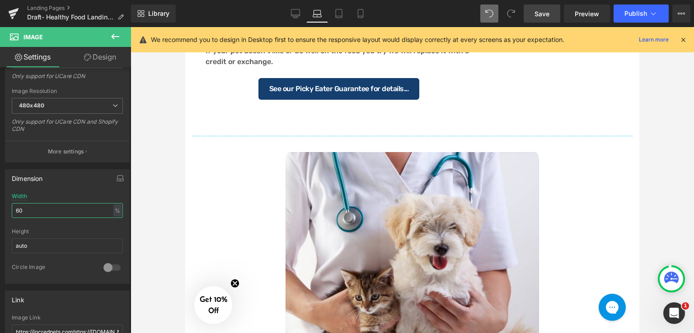
scroll to position [962, 0]
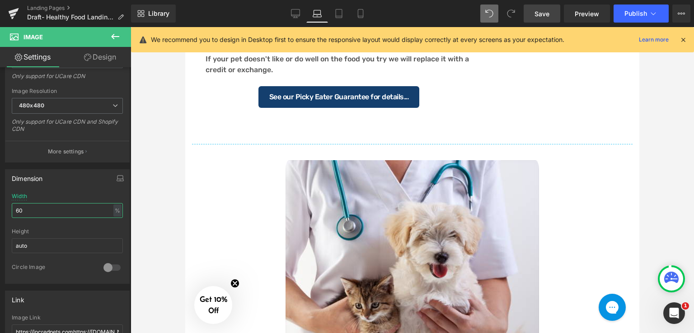
type input "60"
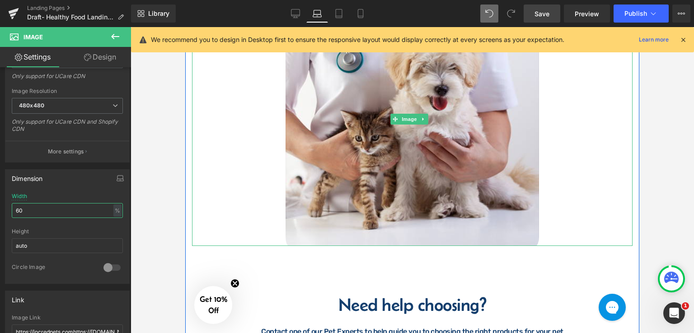
scroll to position [1188, 0]
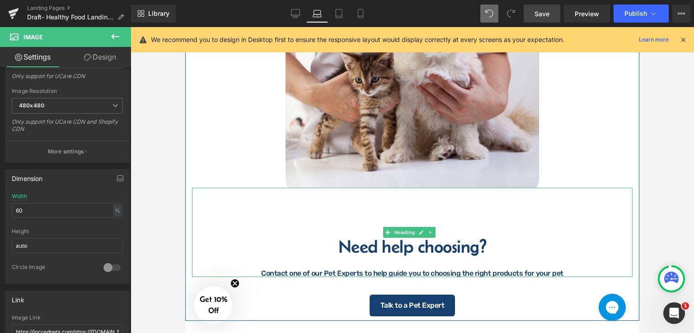
click at [342, 210] on div "Need help choosing? Contact one of our Pet Experts to help guide you to choosin…" at bounding box center [412, 232] width 440 height 89
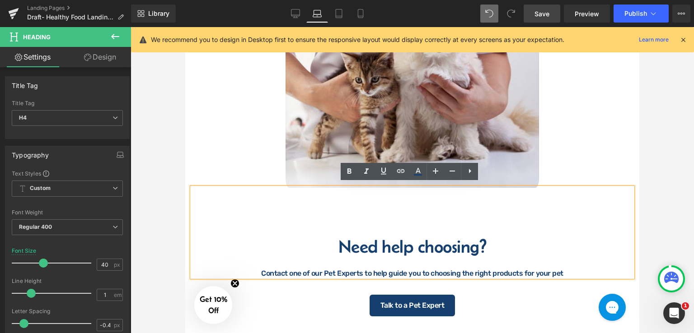
click at [242, 220] on div "Need help choosing? Contact one of our Pet Experts to help guide you to choosin…" at bounding box center [412, 232] width 440 height 89
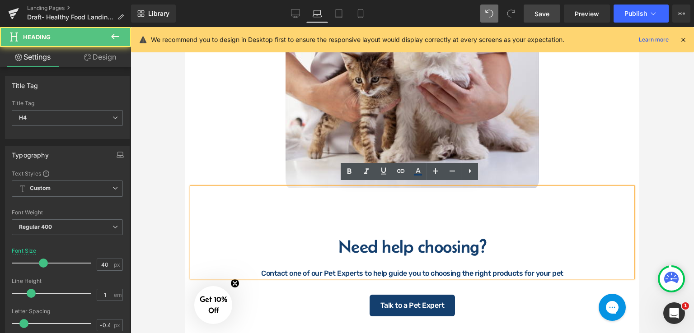
click at [248, 188] on div "Need help choosing? Contact one of our Pet Experts to help guide you to choosin…" at bounding box center [412, 232] width 440 height 89
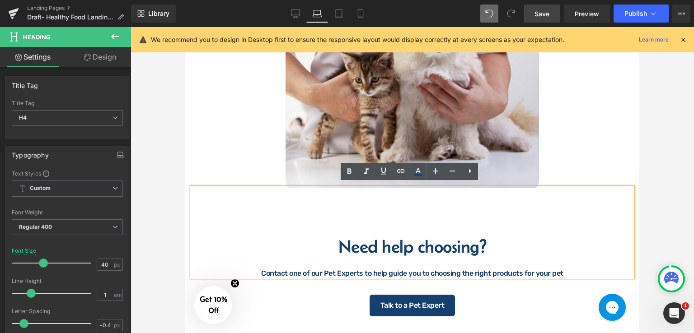
click at [170, 176] on div at bounding box center [412, 180] width 563 height 306
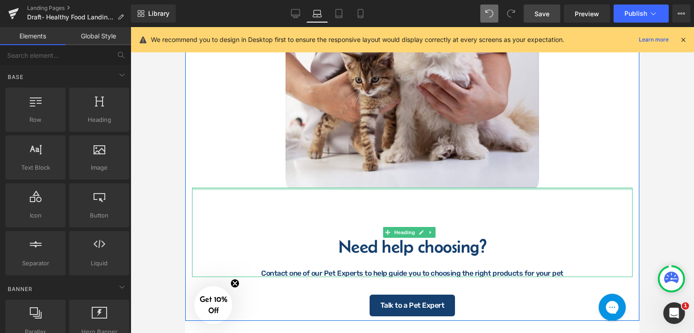
drag, startPoint x: 276, startPoint y: 186, endPoint x: 341, endPoint y: 240, distance: 84.3
click at [275, 190] on div at bounding box center [412, 189] width 440 height 2
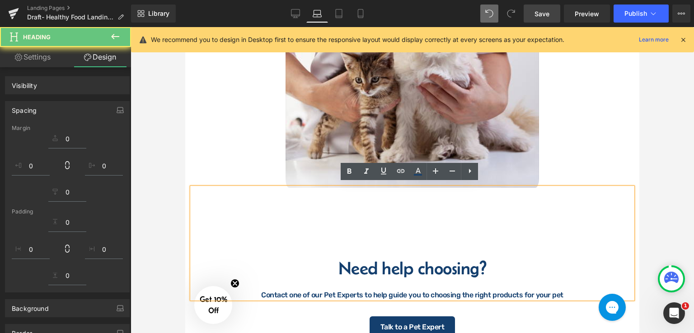
click at [369, 232] on div "Need help choosing? Contact one of our Pet Experts to help guide you to choosin…" at bounding box center [412, 243] width 440 height 111
click at [323, 206] on div "Need help choosing? Contact one of our Pet Experts to help guide you to choosin…" at bounding box center [412, 243] width 440 height 111
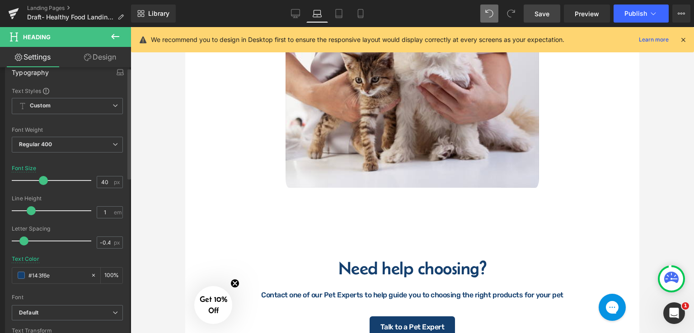
scroll to position [136, 0]
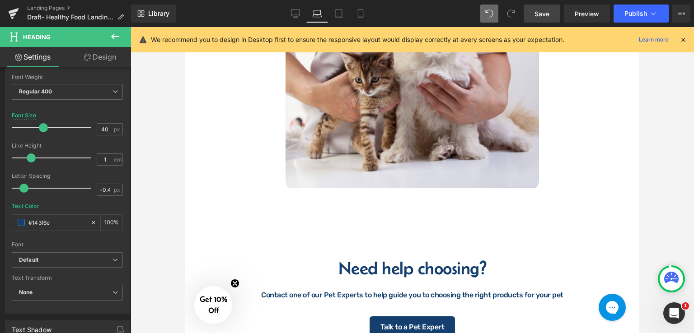
click at [100, 55] on link "Design" at bounding box center [100, 57] width 66 height 20
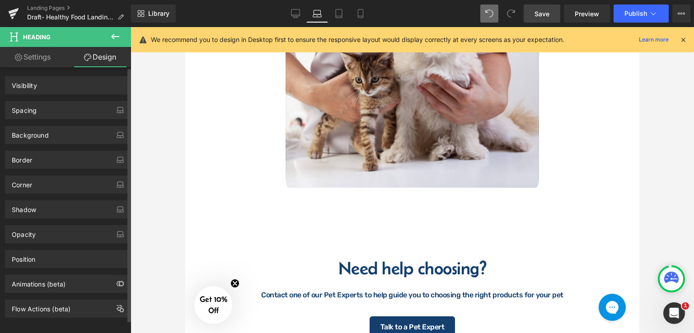
click at [67, 105] on div "Spacing" at bounding box center [67, 110] width 124 height 17
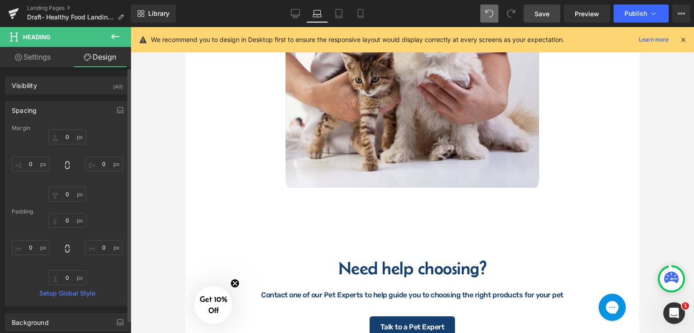
type input "0"
type input "158"
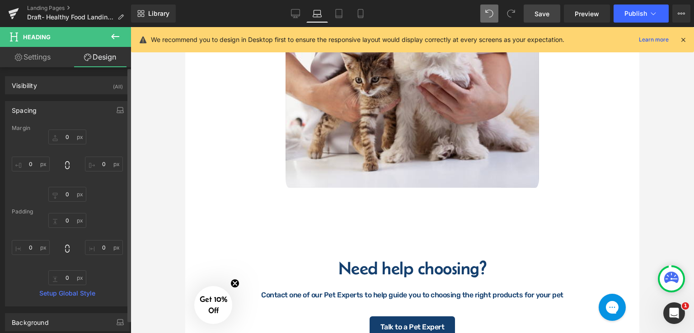
type input "0"
click at [66, 224] on input "158" at bounding box center [67, 220] width 38 height 15
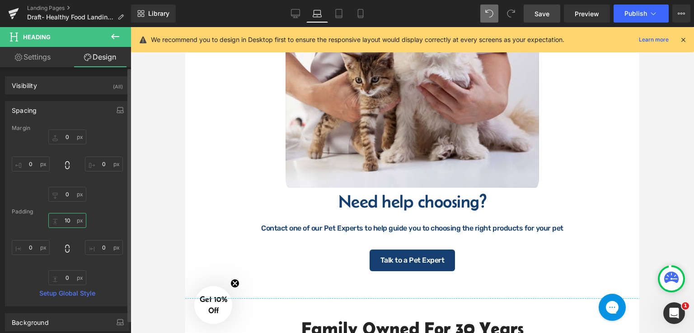
type input "1"
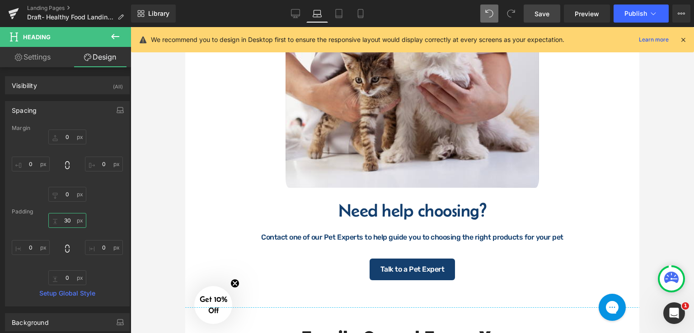
type input "30"
click at [164, 201] on div at bounding box center [412, 180] width 563 height 306
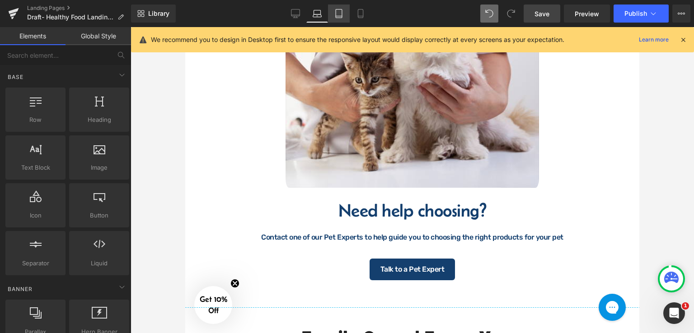
click at [337, 9] on icon at bounding box center [338, 13] width 9 height 9
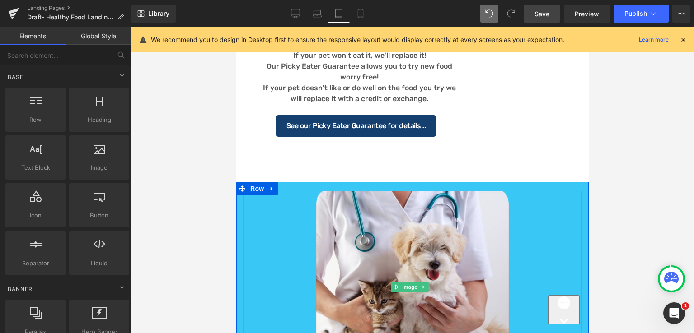
scroll to position [832, 0]
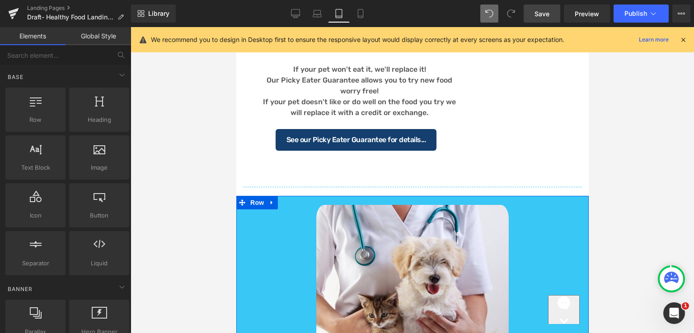
click at [576, 206] on div "Image" at bounding box center [412, 296] width 352 height 201
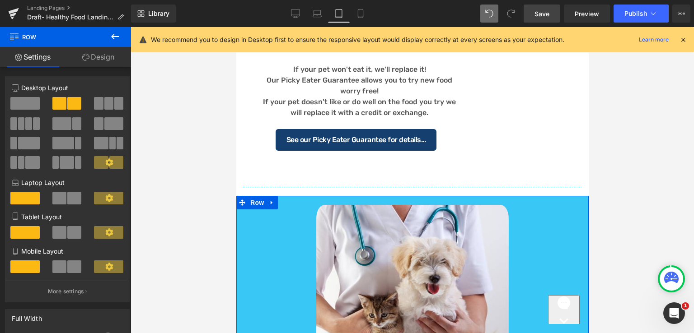
click at [101, 59] on link "Design" at bounding box center [99, 57] width 66 height 20
click at [0, 0] on div "Background" at bounding box center [0, 0] width 0 height 0
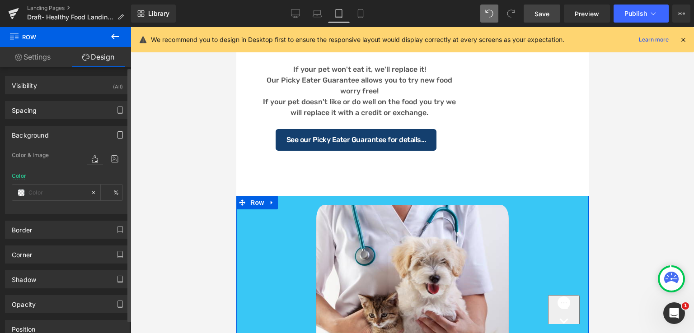
type input "#39c7f5"
type input "100"
click at [92, 191] on icon at bounding box center [93, 193] width 6 height 6
type input "none"
type input "0"
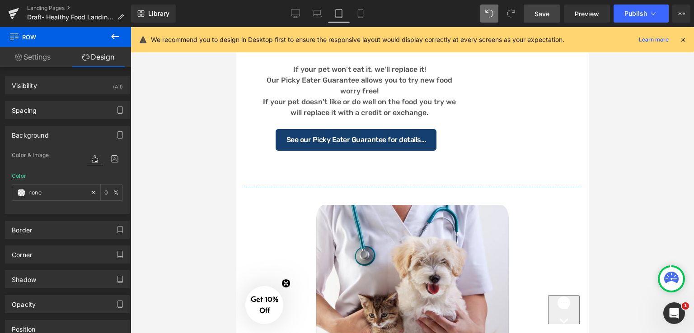
click at [610, 155] on div at bounding box center [412, 180] width 563 height 306
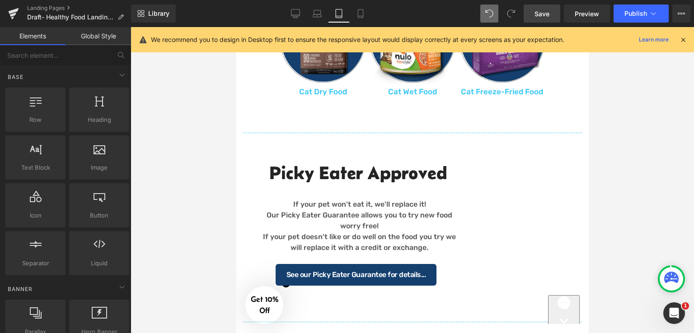
scroll to position [651, 0]
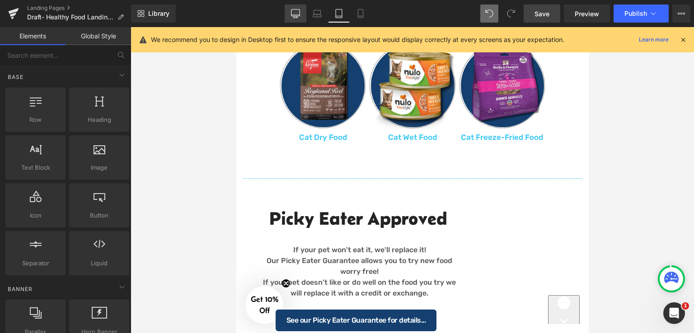
click at [302, 19] on link "Desktop" at bounding box center [296, 14] width 22 height 18
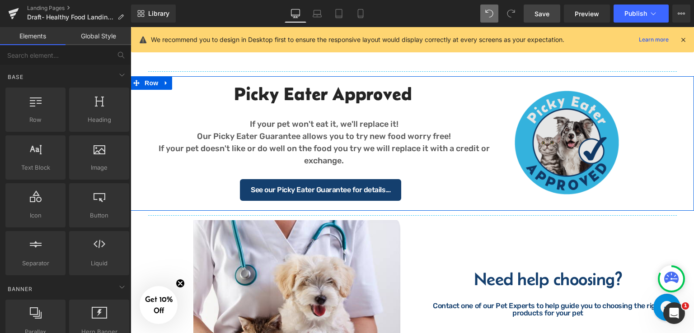
scroll to position [770, 0]
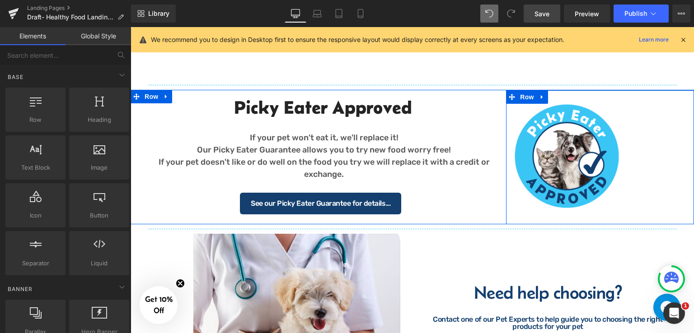
click at [557, 96] on div "Image 35px 150px Row" at bounding box center [600, 157] width 188 height 135
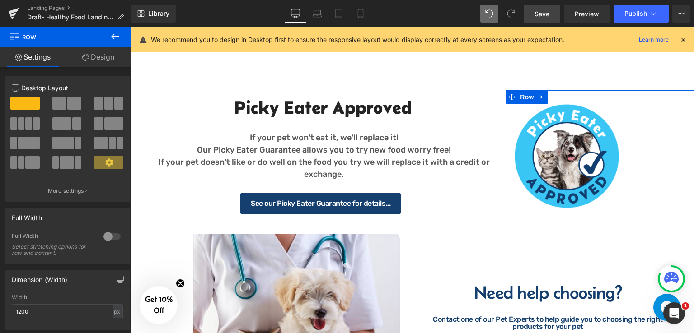
click at [99, 56] on link "Design" at bounding box center [99, 57] width 66 height 20
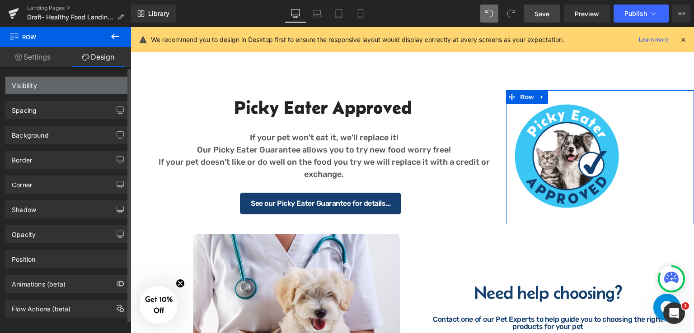
click at [75, 88] on div "Visibility" at bounding box center [67, 85] width 124 height 17
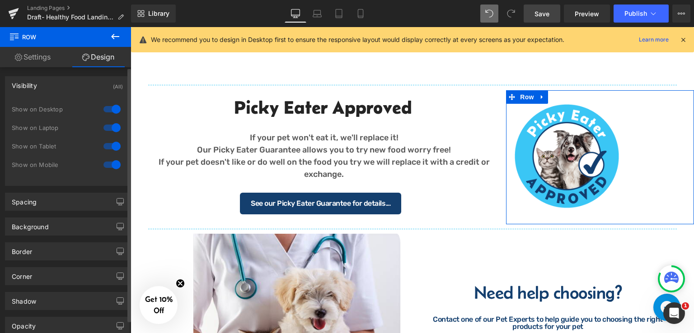
drag, startPoint x: 106, startPoint y: 143, endPoint x: 108, endPoint y: 152, distance: 9.3
click at [106, 143] on div at bounding box center [112, 146] width 22 height 14
click at [105, 166] on div at bounding box center [112, 165] width 22 height 14
click at [103, 129] on div at bounding box center [112, 128] width 22 height 14
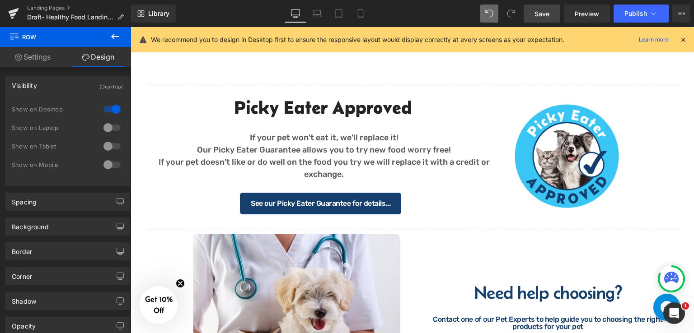
drag, startPoint x: 548, startPoint y: 18, endPoint x: 338, endPoint y: 144, distance: 245.0
click at [548, 18] on span "Save" at bounding box center [541, 13] width 15 height 9
drag, startPoint x: 362, startPoint y: 12, endPoint x: 167, endPoint y: 57, distance: 199.9
click at [362, 12] on icon at bounding box center [360, 13] width 9 height 9
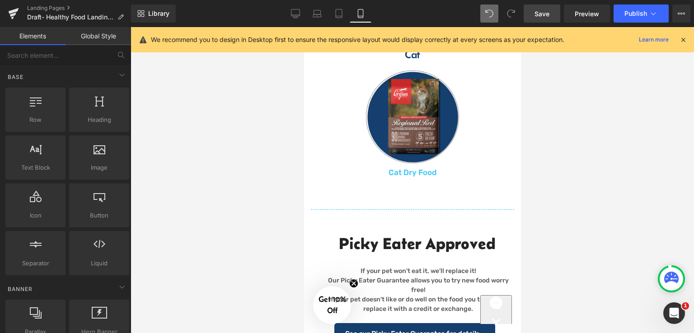
scroll to position [661, 0]
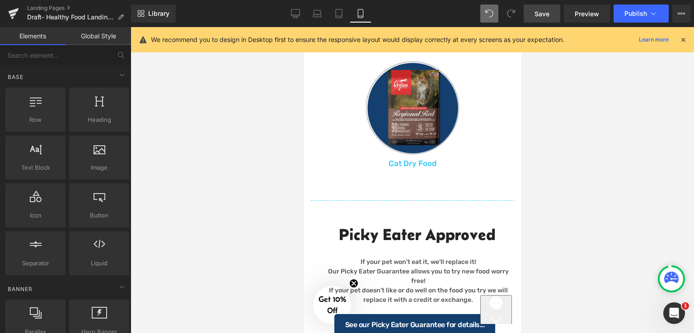
drag, startPoint x: 522, startPoint y: 141, endPoint x: 522, endPoint y: 167, distance: 25.3
click at [522, 167] on div at bounding box center [412, 180] width 563 height 306
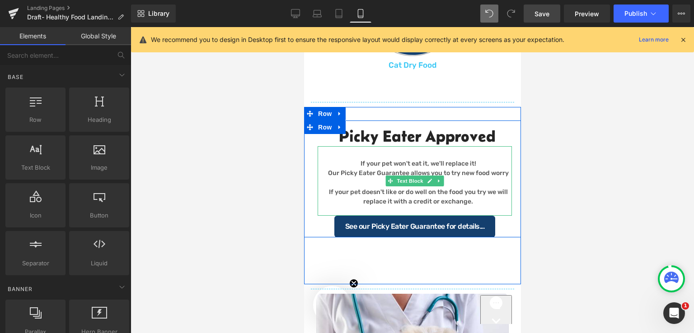
drag, startPoint x: 323, startPoint y: 193, endPoint x: 466, endPoint y: 165, distance: 145.6
click at [324, 187] on p "Our Picky Eater Guarantee allows you to try new food worry free!" at bounding box center [417, 178] width 187 height 19
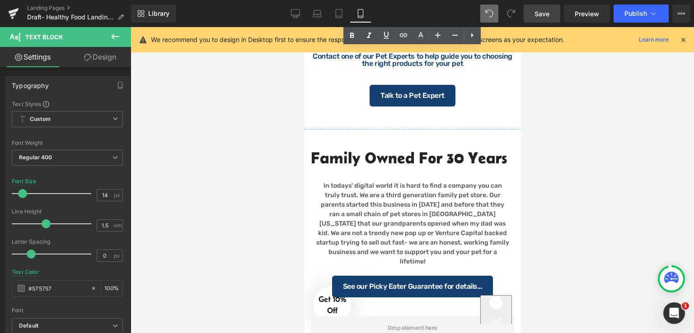
scroll to position [1209, 0]
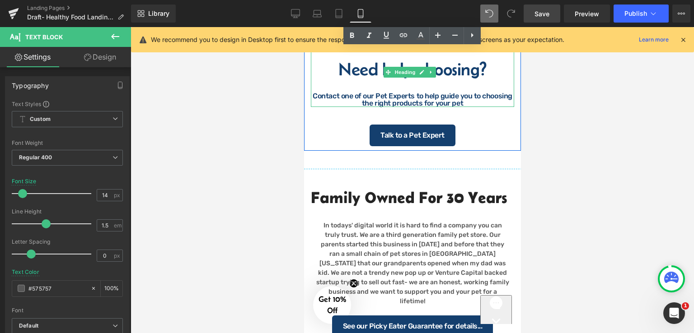
click at [344, 107] on div "Contact one of our Pet Experts to help guide you to choosing the right products…" at bounding box center [411, 100] width 203 height 14
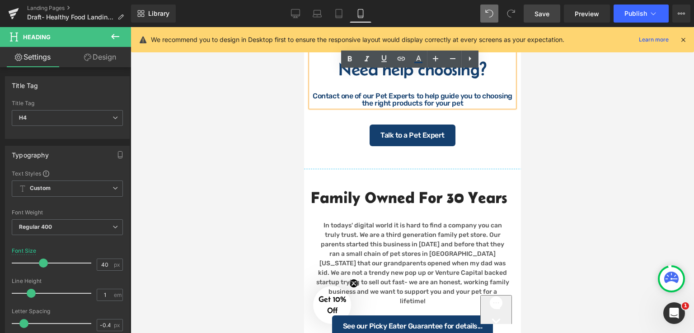
scroll to position [1164, 0]
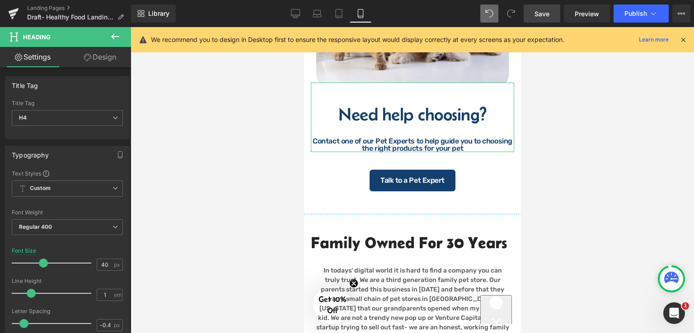
click at [97, 56] on link "Design" at bounding box center [100, 57] width 66 height 20
click at [0, 0] on div "Background" at bounding box center [0, 0] width 0 height 0
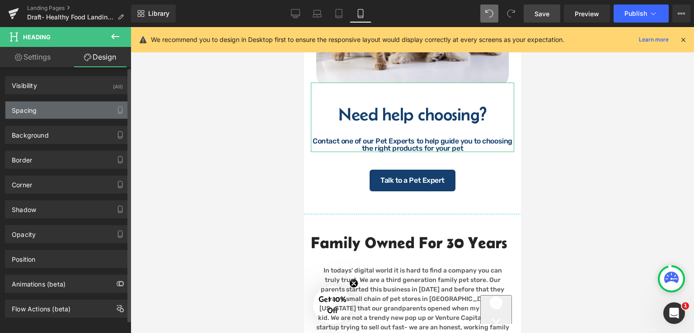
click at [87, 107] on div "Spacing" at bounding box center [67, 110] width 124 height 17
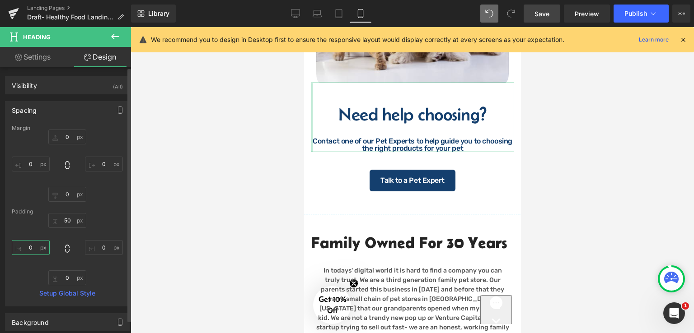
click at [33, 248] on input "0" at bounding box center [31, 247] width 38 height 15
click at [35, 164] on input "0" at bounding box center [31, 164] width 38 height 15
type input "1"
type input "2"
click at [103, 164] on input "0" at bounding box center [104, 164] width 38 height 15
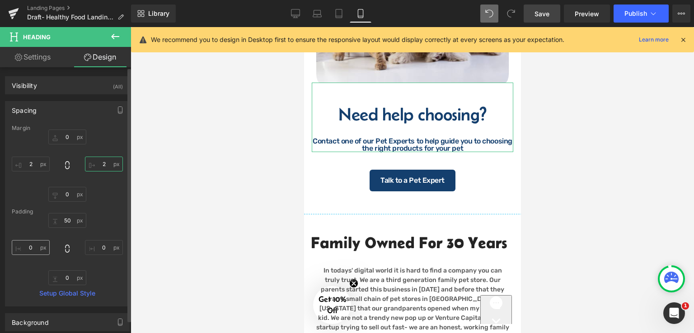
type input "2"
click at [32, 251] on input "0" at bounding box center [31, 247] width 38 height 15
type input "2"
click at [105, 247] on input "0" at bounding box center [104, 247] width 38 height 15
type input "2"
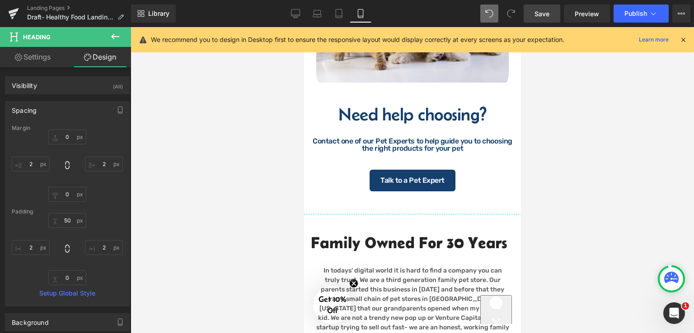
click at [579, 167] on div at bounding box center [412, 180] width 563 height 306
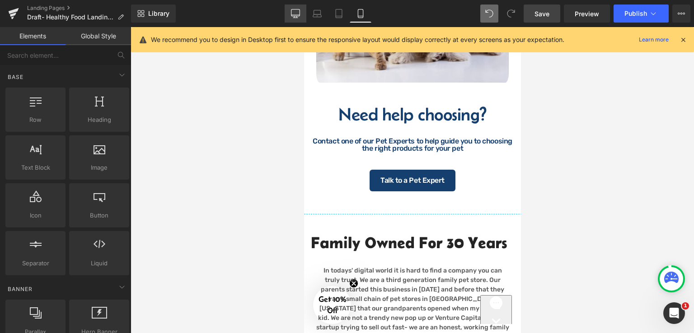
drag, startPoint x: 298, startPoint y: 10, endPoint x: 304, endPoint y: 15, distance: 7.4
click at [298, 11] on icon at bounding box center [295, 13] width 9 height 9
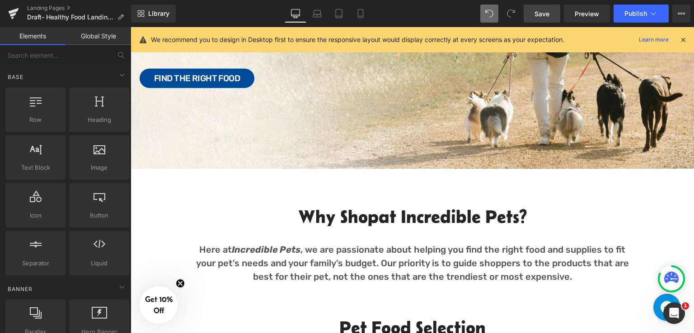
scroll to position [0, 0]
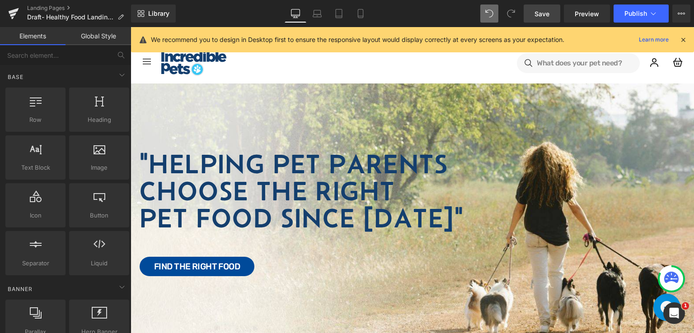
click at [531, 7] on link "Save" at bounding box center [542, 14] width 37 height 18
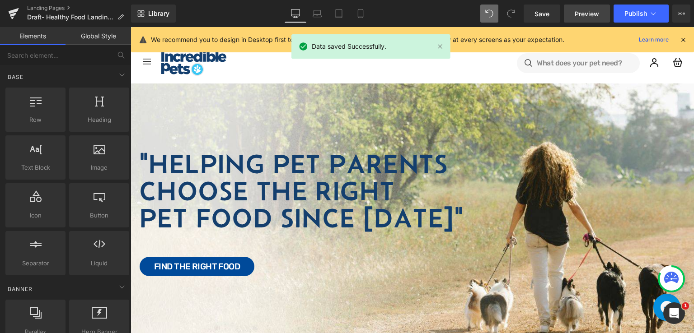
click at [589, 13] on span "Preview" at bounding box center [587, 13] width 24 height 9
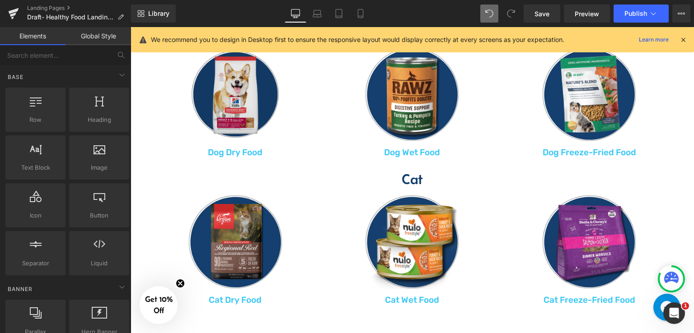
scroll to position [497, 0]
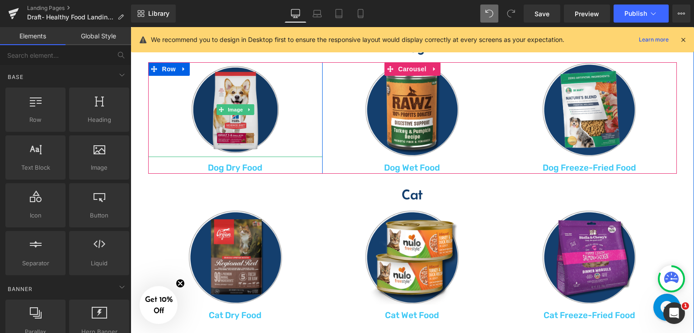
click at [237, 91] on img at bounding box center [235, 109] width 95 height 95
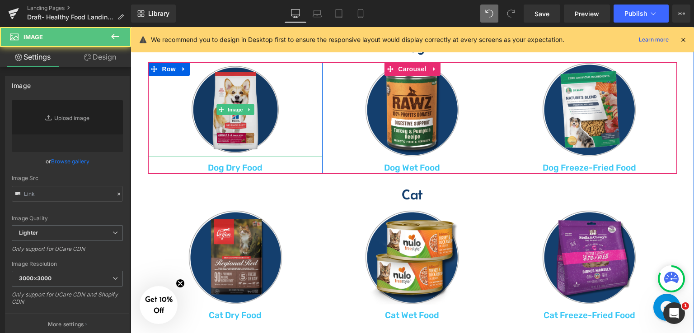
type input "https://ucarecdn.com/ca0e8901-6431-4b1c-83a6-736e190a54a5/-/format/auto/-/previ…"
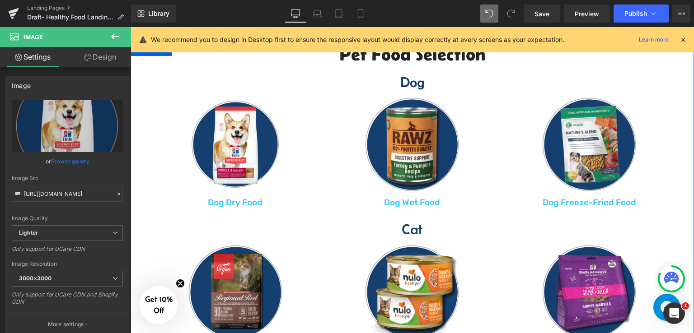
scroll to position [407, 0]
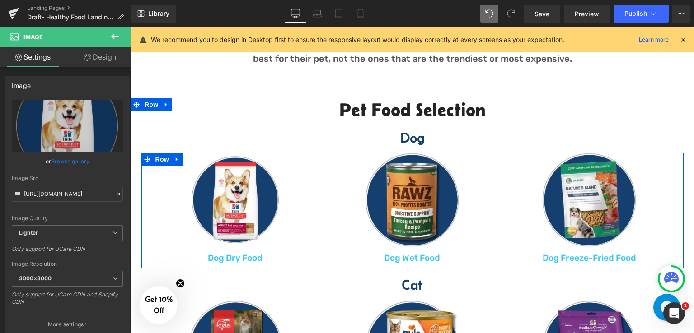
click at [141, 170] on div "Image Dog Dry Food Text Block Row Image Dog Wet Food Text Block Row Image Dog F…" at bounding box center [412, 209] width 542 height 112
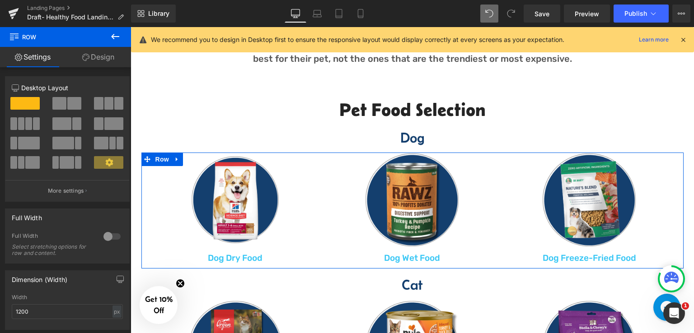
click at [93, 56] on link "Design" at bounding box center [99, 57] width 66 height 20
click at [0, 0] on div "Animations (beta)" at bounding box center [0, 0] width 0 height 0
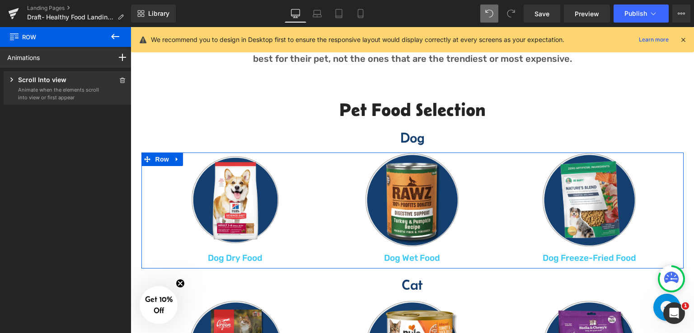
click at [78, 280] on div "Animations Scroll Into view While scrolling in view After page finish loading T…" at bounding box center [67, 182] width 135 height 270
click at [117, 76] on span at bounding box center [122, 80] width 11 height 11
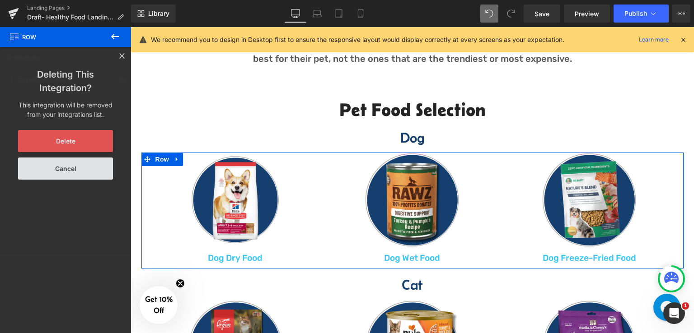
click at [53, 138] on button "Delete" at bounding box center [65, 141] width 95 height 22
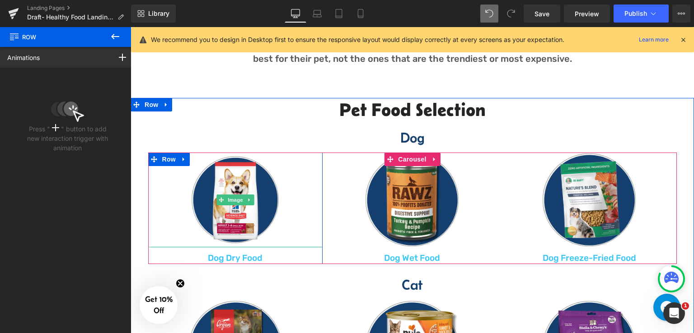
click at [173, 191] on link at bounding box center [235, 200] width 175 height 95
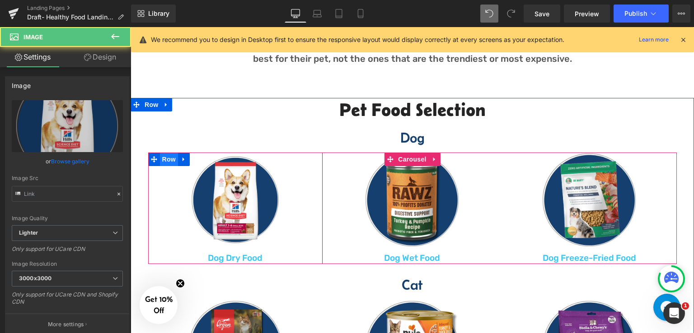
type input "https://ucarecdn.com/ca0e8901-6431-4b1c-83a6-736e190a54a5/-/format/auto/-/previ…"
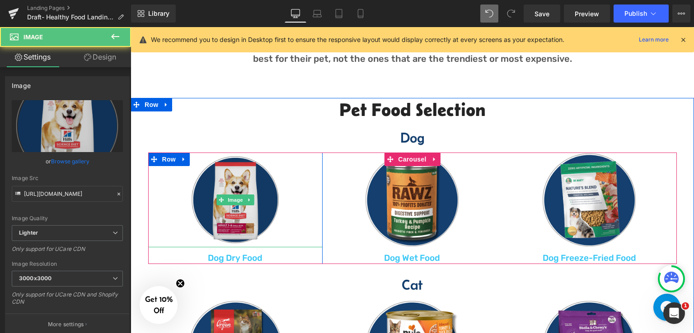
click at [241, 181] on img at bounding box center [235, 200] width 95 height 95
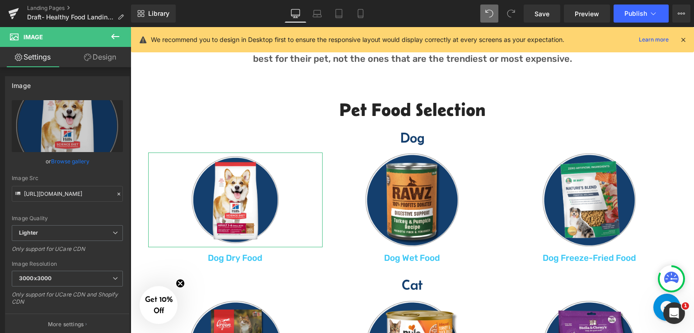
click at [103, 57] on link "Design" at bounding box center [100, 57] width 66 height 20
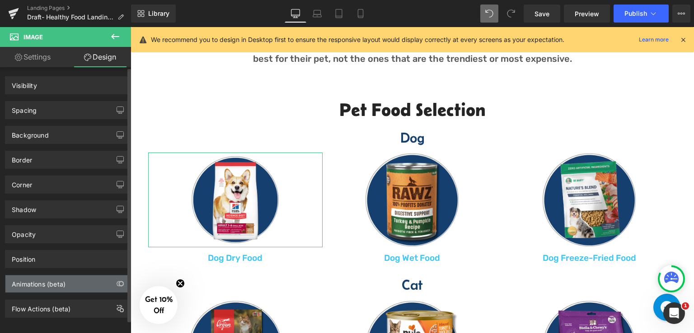
click at [59, 286] on div "Animations (beta)" at bounding box center [39, 282] width 54 height 13
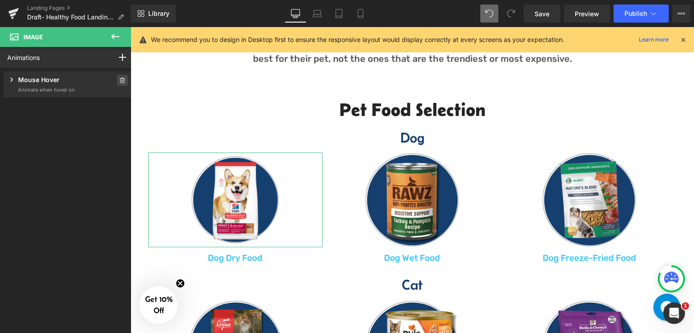
click at [119, 82] on icon at bounding box center [122, 80] width 6 height 5
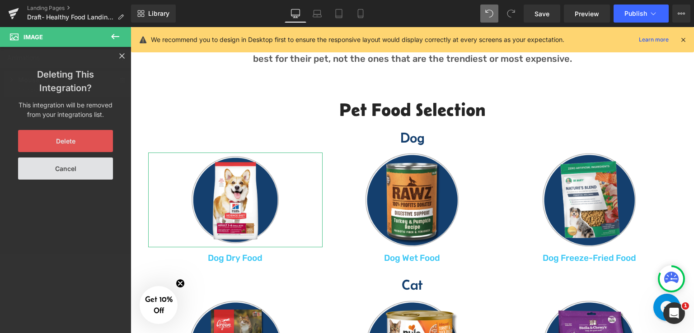
click at [84, 141] on button "Delete" at bounding box center [65, 141] width 95 height 22
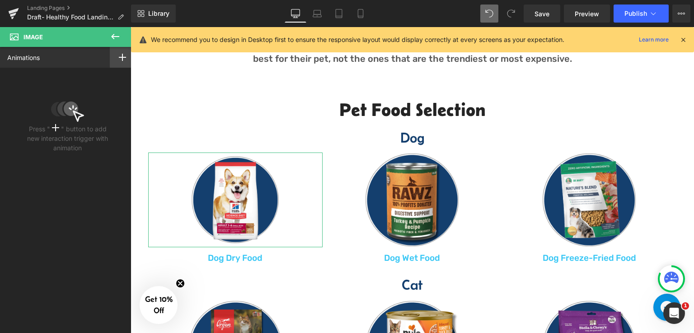
click at [122, 54] on rect at bounding box center [122, 57] width 1 height 7
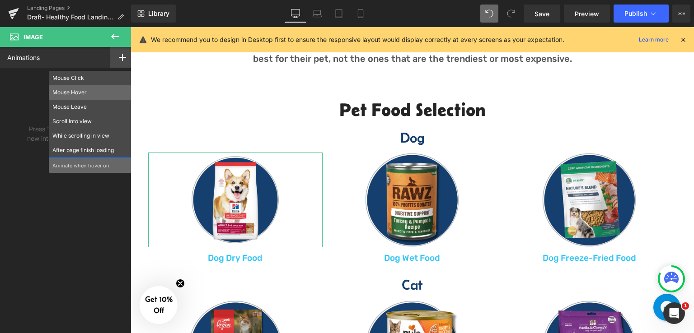
click at [88, 87] on div "Mouse Hover" at bounding box center [90, 92] width 83 height 14
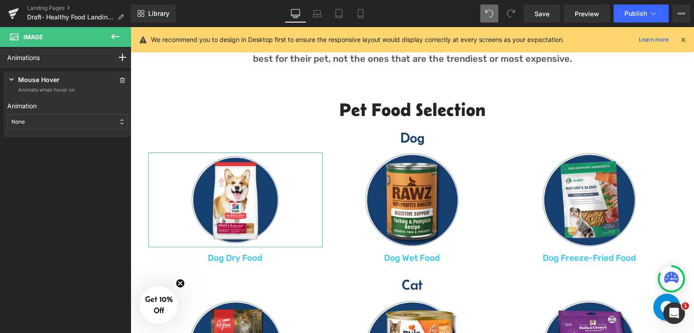
click at [61, 117] on div "None" at bounding box center [67, 121] width 121 height 15
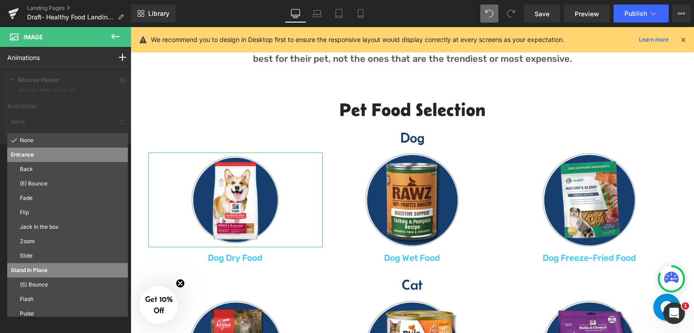
click at [69, 118] on div at bounding box center [67, 106] width 135 height 76
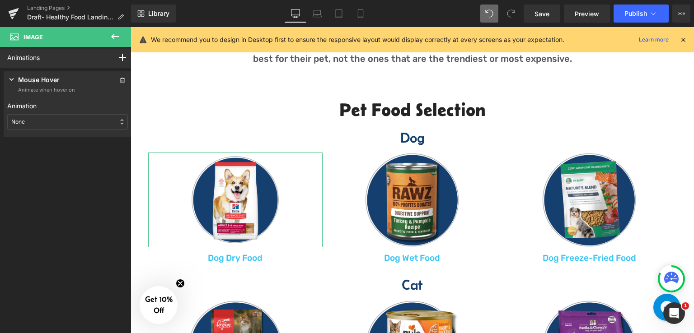
click at [79, 122] on div "None" at bounding box center [67, 121] width 121 height 15
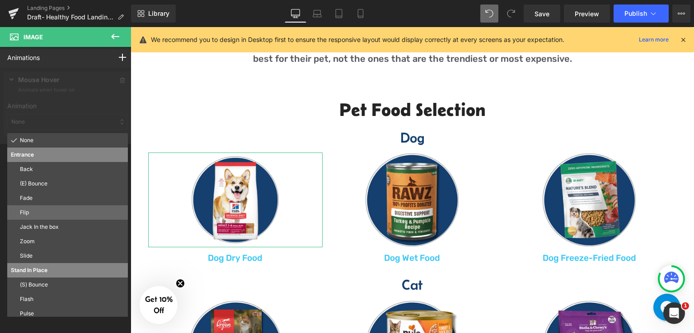
click at [35, 214] on p "Flip" at bounding box center [72, 213] width 104 height 8
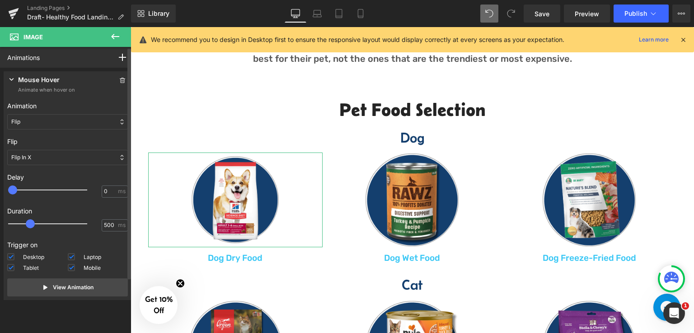
click at [65, 117] on div "Flip" at bounding box center [67, 121] width 121 height 15
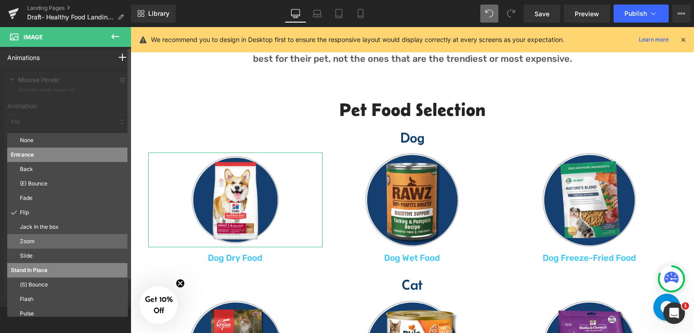
click at [35, 243] on p "Zoom" at bounding box center [72, 242] width 104 height 8
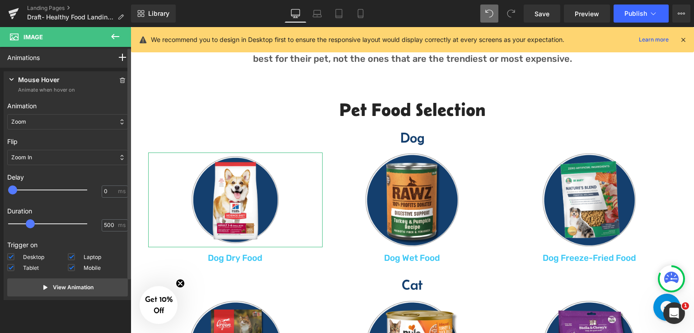
click at [74, 122] on div "Zoom" at bounding box center [67, 121] width 121 height 15
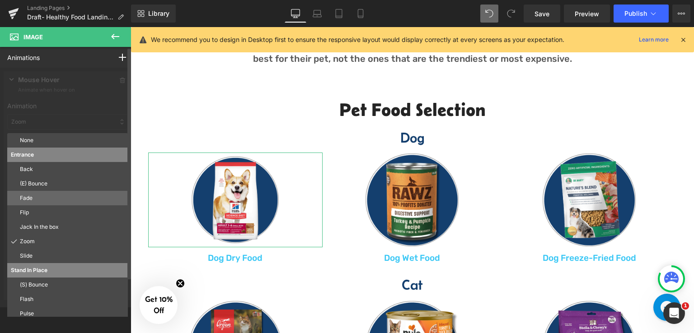
click at [54, 202] on p "Fade" at bounding box center [72, 198] width 104 height 8
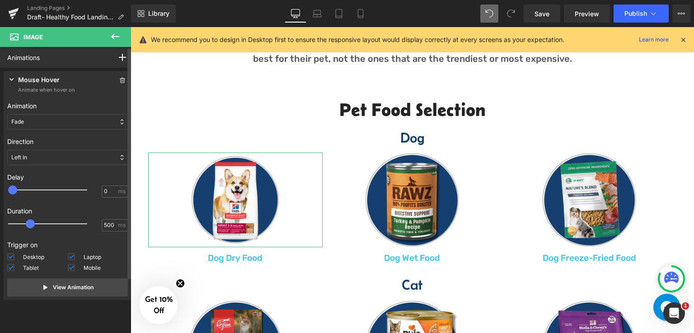
click at [72, 118] on div "Fade" at bounding box center [67, 121] width 121 height 15
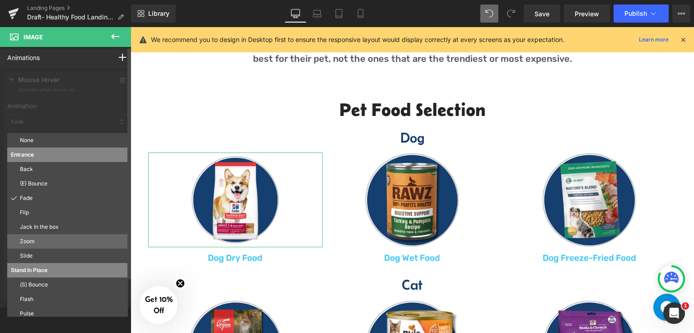
click at [40, 238] on p "Zoom" at bounding box center [72, 242] width 104 height 8
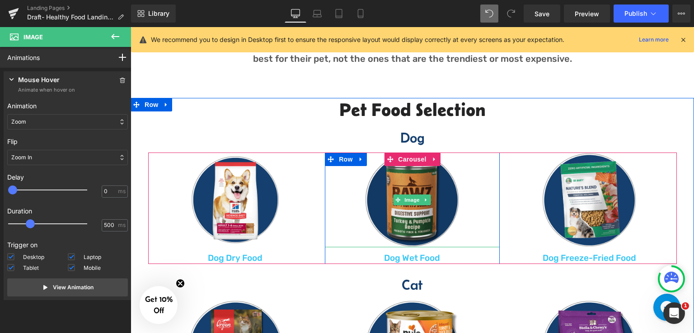
click at [378, 186] on img at bounding box center [412, 200] width 95 height 95
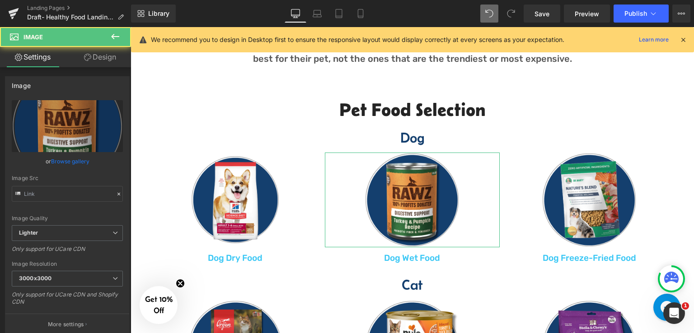
type input "https://ucarecdn.com/3bc60157-600c-48dd-bc31-8972e38bfcc3/-/format/auto/-/previ…"
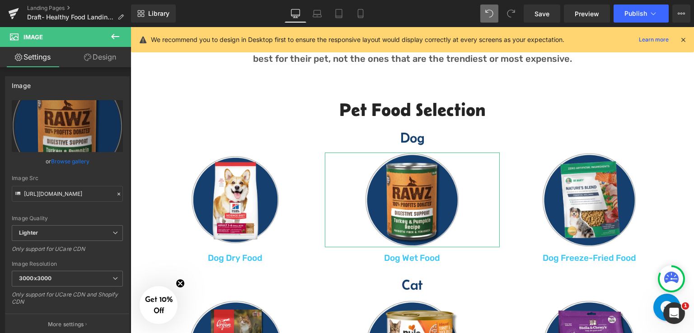
click at [107, 56] on link "Design" at bounding box center [100, 57] width 66 height 20
click at [0, 0] on div "Animations (beta)" at bounding box center [0, 0] width 0 height 0
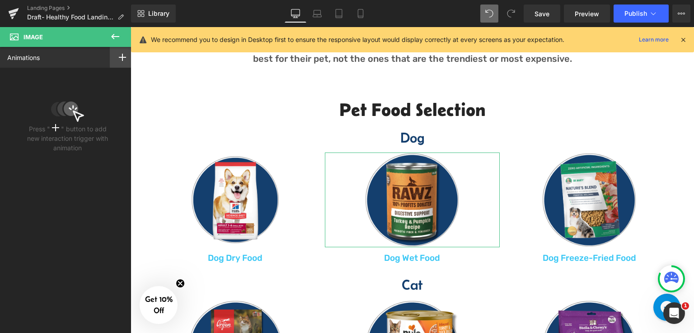
click at [119, 60] on icon at bounding box center [122, 57] width 7 height 7
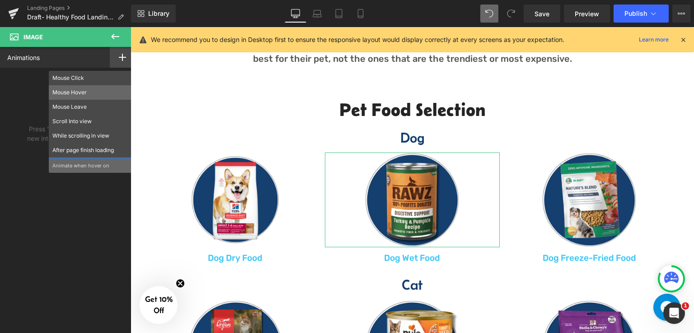
click at [105, 91] on p "Mouse Hover" at bounding box center [89, 93] width 75 height 8
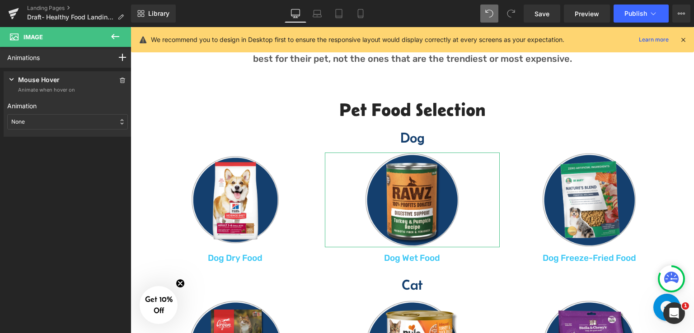
click at [63, 118] on div "None" at bounding box center [67, 121] width 121 height 15
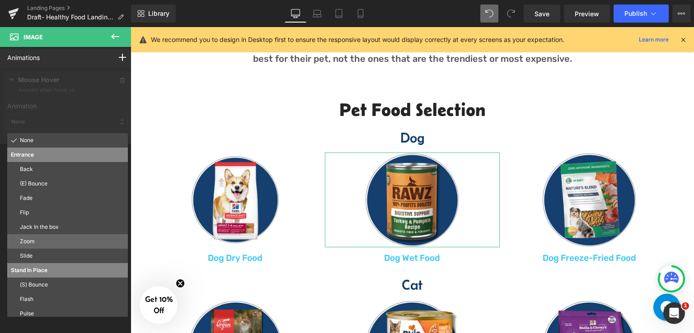
click at [41, 244] on p "Zoom" at bounding box center [72, 242] width 104 height 8
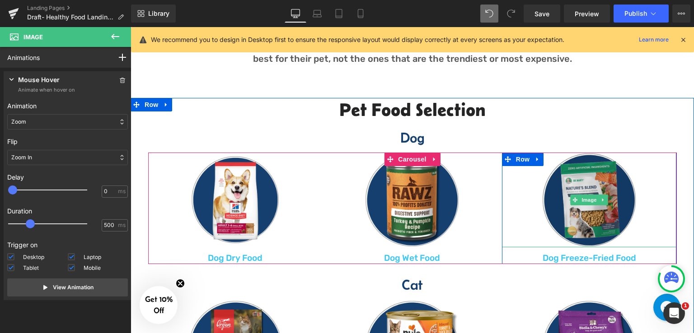
click at [585, 183] on img at bounding box center [589, 200] width 95 height 95
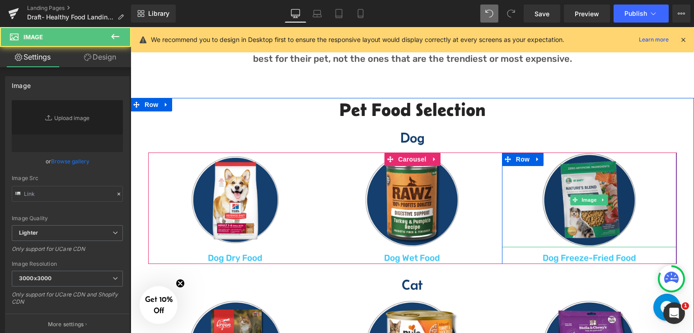
type input "https://ucarecdn.com/4b9d6d28-d80f-4b46-a65f-827f26b1b7a0/-/format/auto/-/previ…"
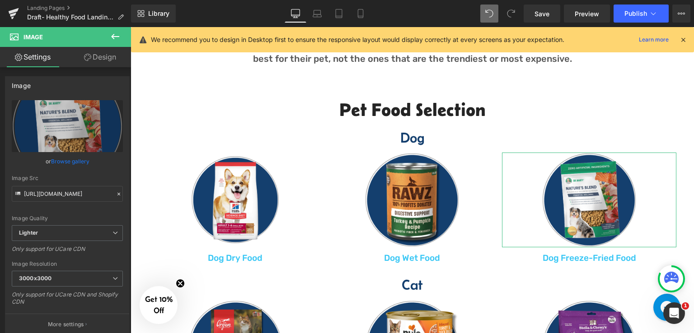
click at [117, 60] on link "Design" at bounding box center [100, 57] width 66 height 20
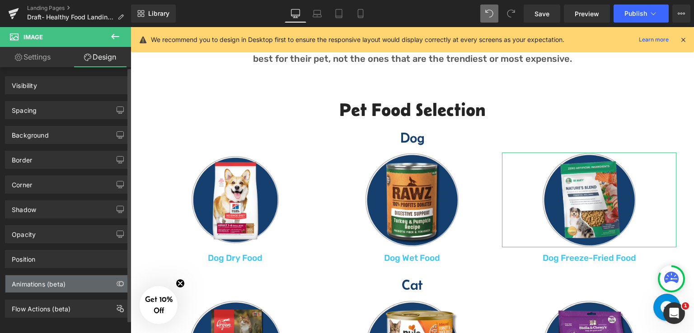
click at [40, 281] on div "Animations (beta)" at bounding box center [39, 282] width 54 height 13
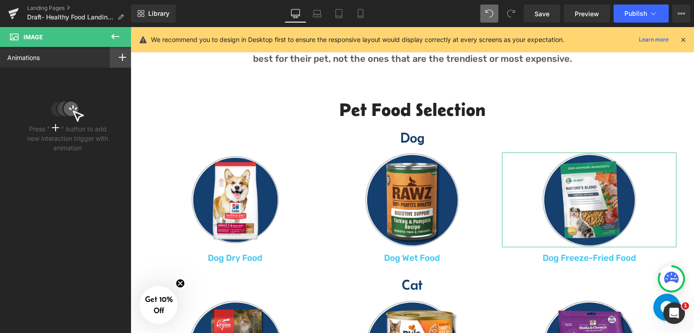
click at [119, 54] on icon at bounding box center [122, 57] width 7 height 7
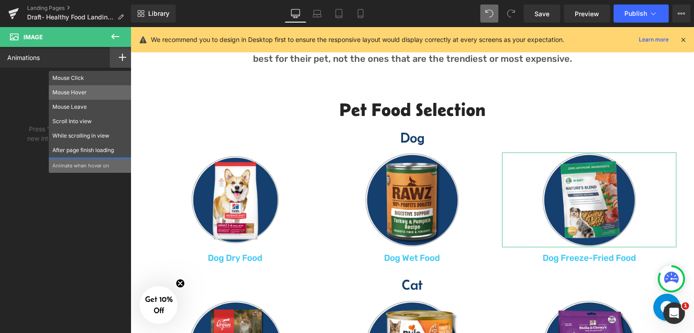
click at [83, 91] on p "Mouse Hover" at bounding box center [89, 93] width 75 height 8
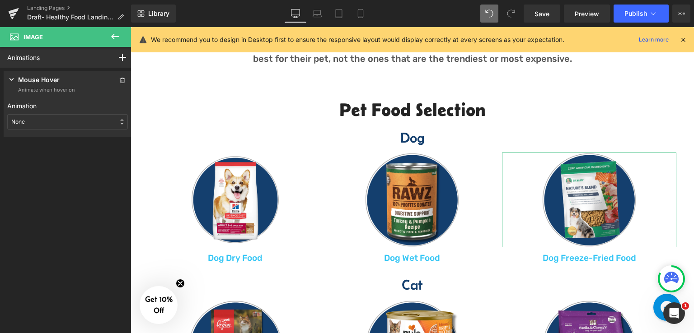
click at [70, 122] on div "None" at bounding box center [67, 121] width 121 height 15
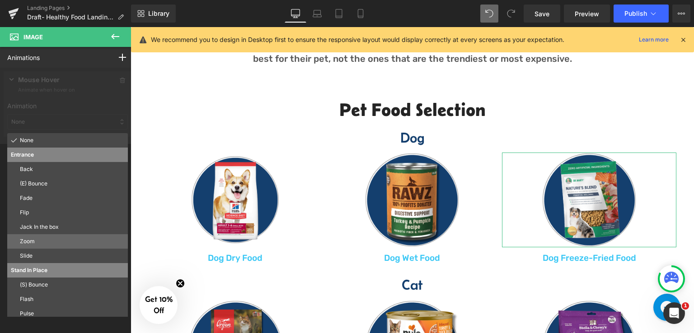
click at [43, 243] on p "Zoom" at bounding box center [72, 242] width 104 height 8
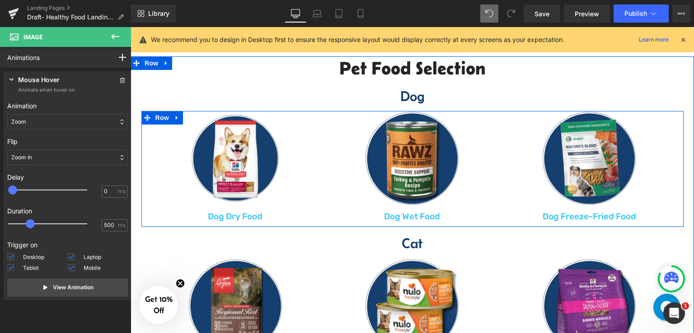
scroll to position [542, 0]
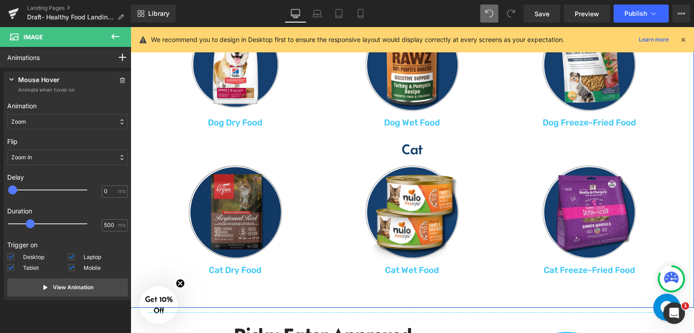
click at [266, 191] on img at bounding box center [235, 212] width 95 height 95
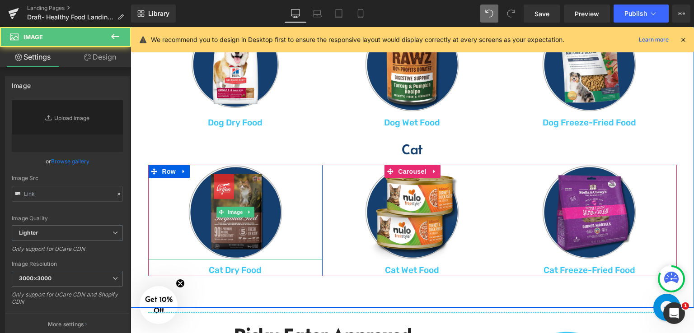
type input "https://ucarecdn.com/1ccf15d8-9c2b-42c4-a8e7-6b064508c024/-/format/auto/-/previ…"
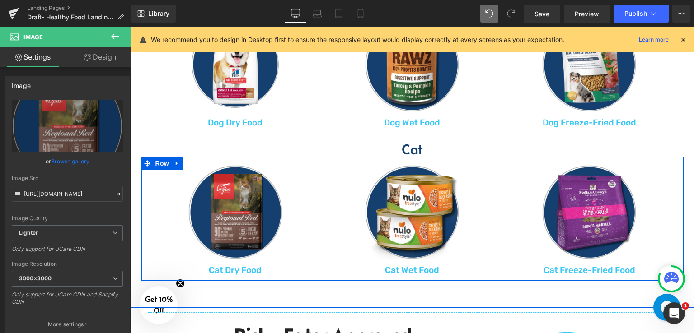
click at [141, 179] on div "Image Cat Dry Food Text Block Row Image Cat Wet Food Text Block Row Image Cat F…" at bounding box center [412, 221] width 542 height 112
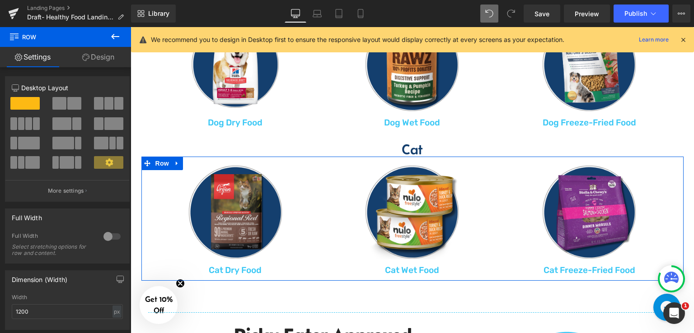
click at [94, 54] on link "Design" at bounding box center [99, 57] width 66 height 20
click at [0, 0] on div "Animations (beta)" at bounding box center [0, 0] width 0 height 0
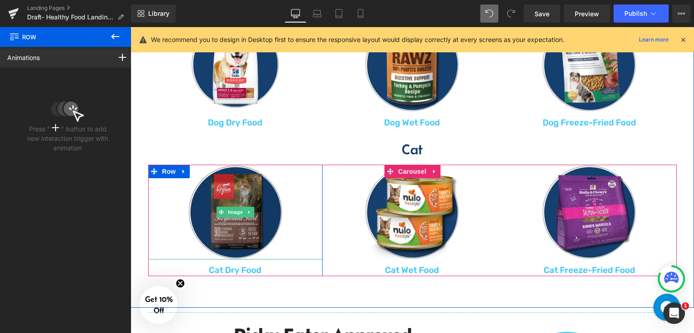
click at [234, 196] on img at bounding box center [235, 212] width 95 height 95
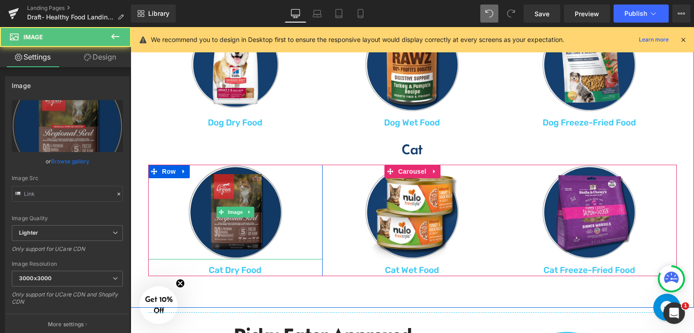
type input "https://ucarecdn.com/1ccf15d8-9c2b-42c4-a8e7-6b064508c024/-/format/auto/-/previ…"
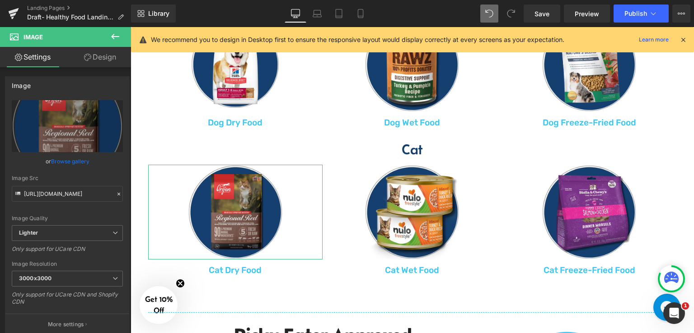
click at [103, 56] on link "Design" at bounding box center [100, 57] width 66 height 20
click at [0, 0] on div "Animations (beta)" at bounding box center [0, 0] width 0 height 0
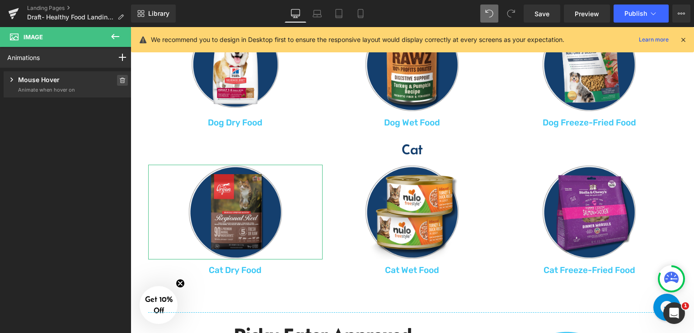
click at [119, 82] on icon at bounding box center [122, 80] width 6 height 5
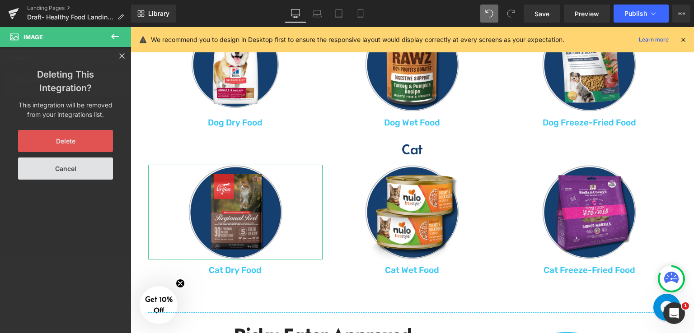
click at [92, 141] on button "Delete" at bounding box center [65, 141] width 95 height 22
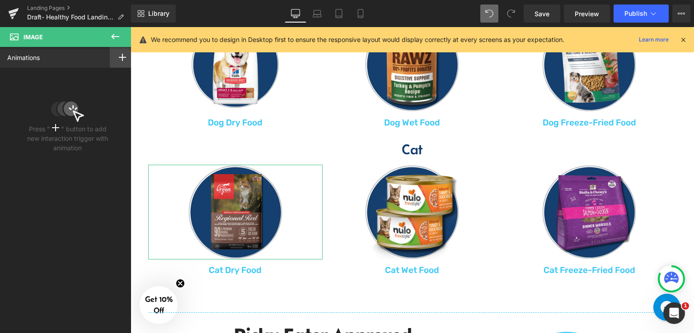
click at [117, 62] on div at bounding box center [122, 57] width 25 height 21
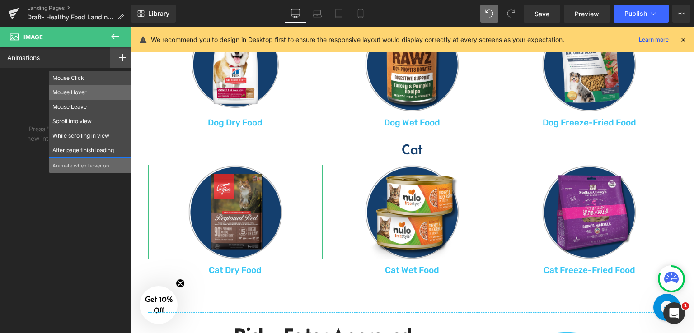
click at [101, 92] on p "Mouse Hover" at bounding box center [89, 93] width 75 height 8
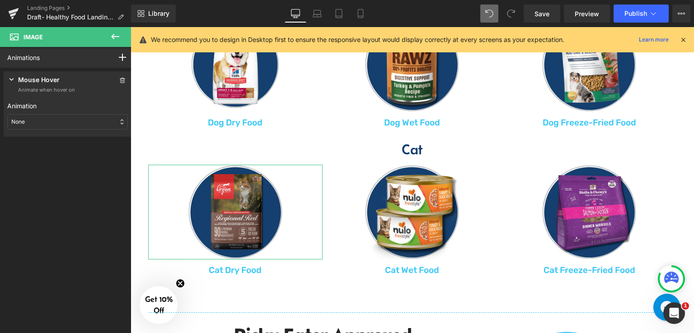
click at [71, 122] on div "None" at bounding box center [67, 121] width 121 height 15
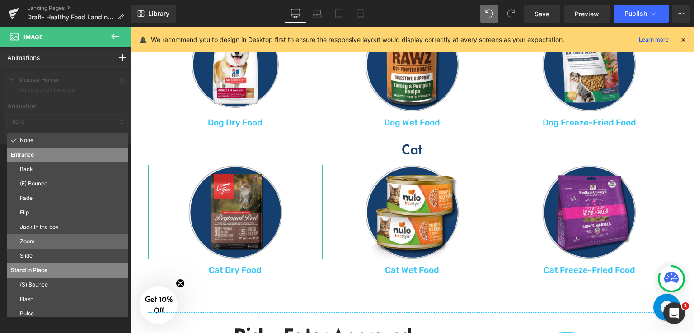
click at [39, 242] on p "Zoom" at bounding box center [72, 242] width 104 height 8
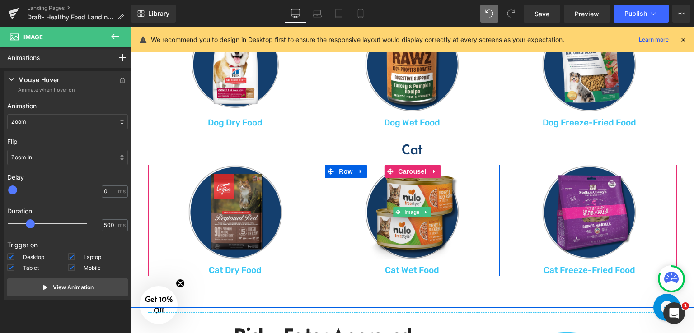
click at [414, 192] on img at bounding box center [412, 212] width 95 height 95
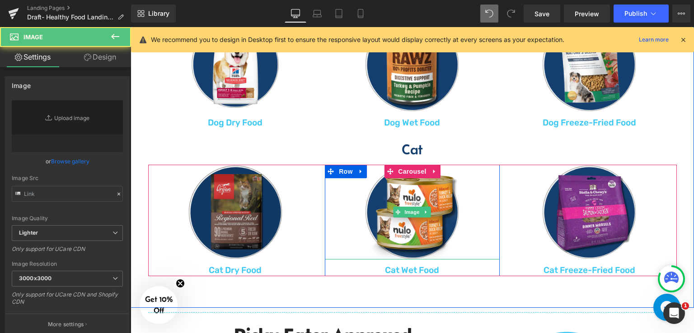
type input "https://ucarecdn.com/4e1c7b80-b61c-4218-b4f7-78ef9aaf1c6c/-/format/auto/-/previ…"
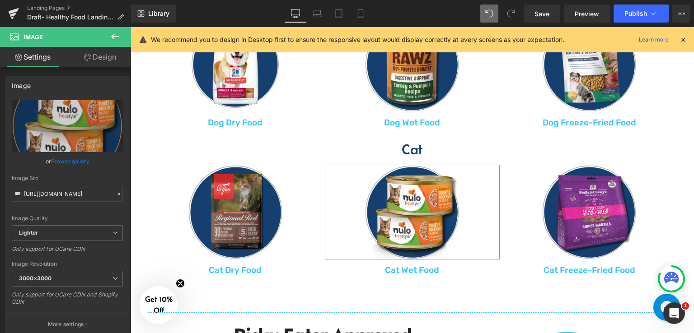
click at [108, 59] on link "Design" at bounding box center [100, 57] width 66 height 20
click at [0, 0] on div "Animations (beta)" at bounding box center [0, 0] width 0 height 0
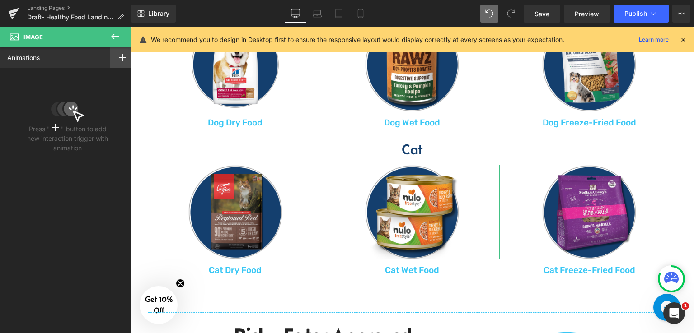
click at [119, 56] on icon at bounding box center [122, 57] width 7 height 7
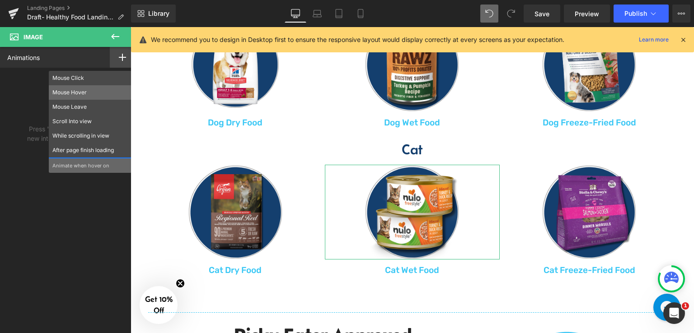
click at [82, 90] on p "Mouse Hover" at bounding box center [89, 93] width 75 height 8
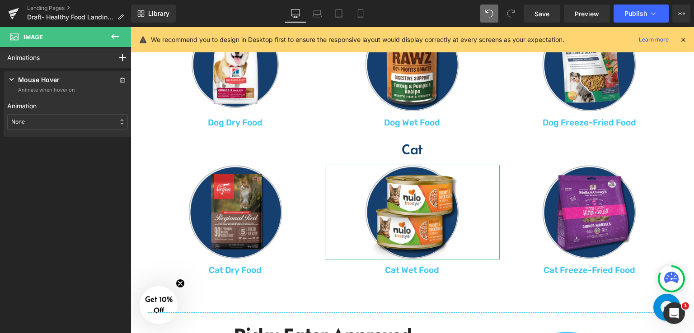
click at [72, 119] on div "None" at bounding box center [67, 121] width 121 height 15
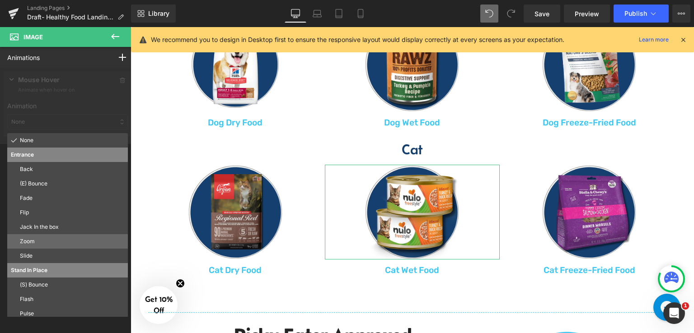
click at [46, 240] on p "Zoom" at bounding box center [72, 242] width 104 height 8
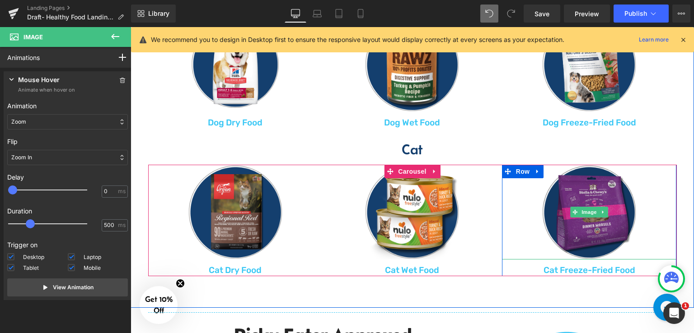
click at [587, 188] on img at bounding box center [589, 212] width 95 height 95
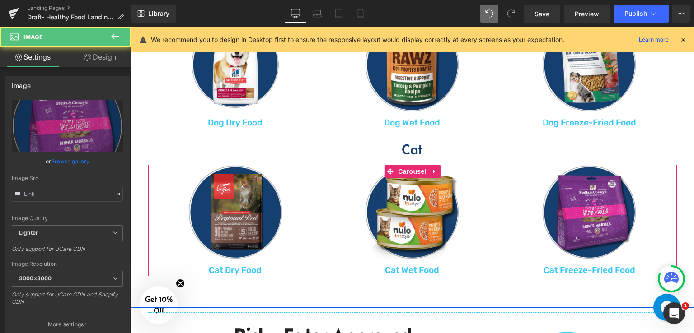
type input "https://ucarecdn.com/32901bf7-2e13-4db2-ac8b-c4393b82237f/-/format/auto/-/previ…"
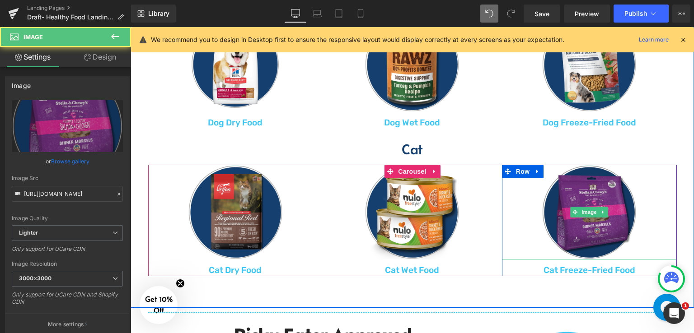
click at [578, 178] on img at bounding box center [589, 212] width 95 height 95
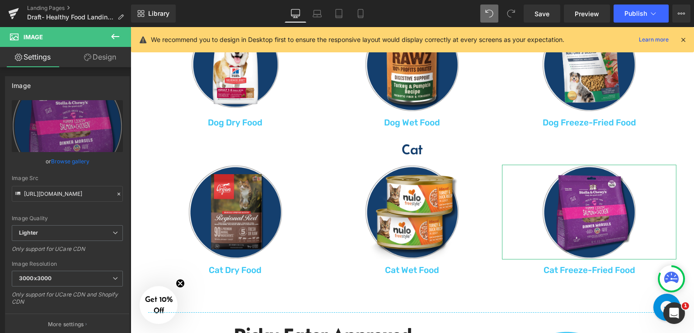
click at [120, 59] on link "Design" at bounding box center [100, 57] width 66 height 20
click at [0, 0] on div "Animations (beta)" at bounding box center [0, 0] width 0 height 0
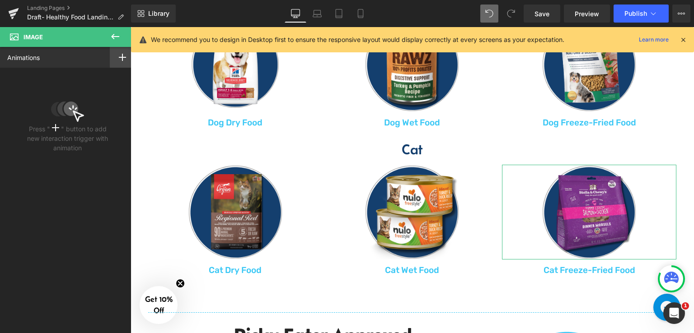
click at [127, 59] on div at bounding box center [122, 57] width 25 height 21
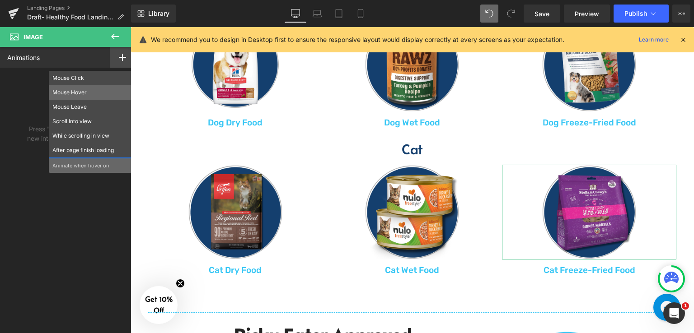
click at [95, 96] on p "Mouse Hover" at bounding box center [89, 93] width 75 height 8
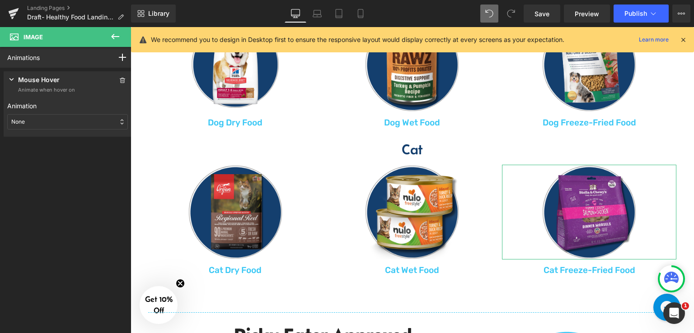
click at [88, 119] on div "None" at bounding box center [67, 121] width 121 height 15
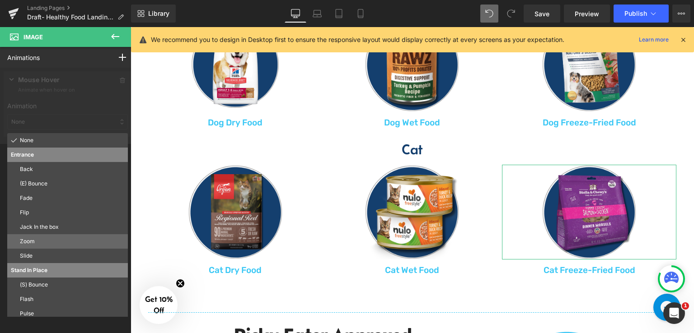
click at [49, 243] on p "Zoom" at bounding box center [72, 242] width 104 height 8
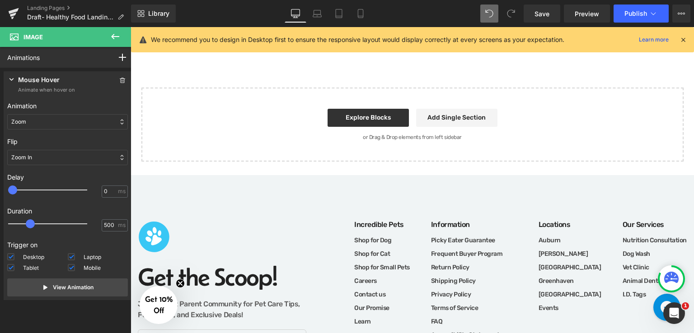
scroll to position [1467, 0]
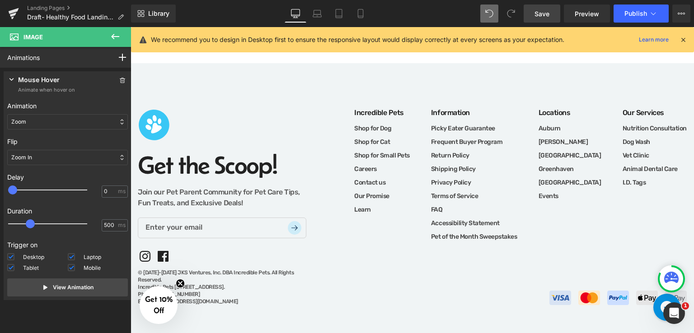
click at [552, 14] on link "Save" at bounding box center [542, 14] width 37 height 18
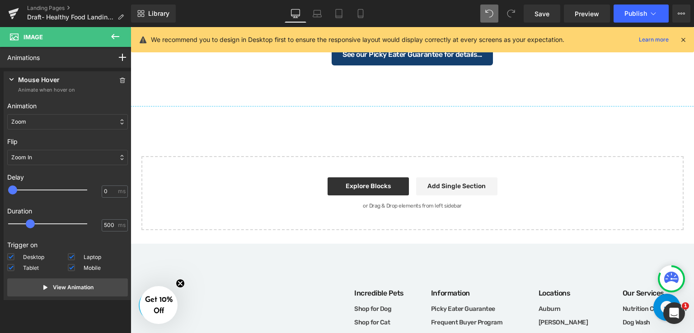
scroll to position [1106, 0]
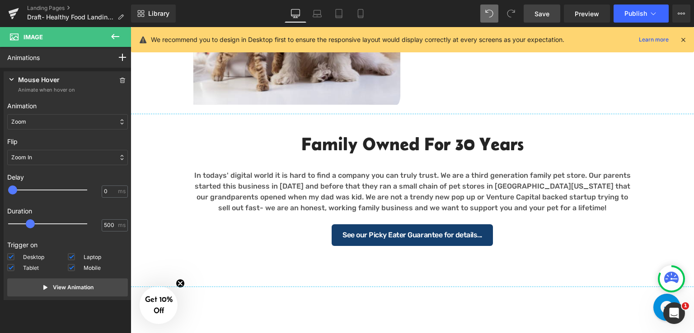
drag, startPoint x: 537, startPoint y: 13, endPoint x: 387, endPoint y: 37, distance: 152.4
click at [537, 13] on span "Save" at bounding box center [541, 13] width 15 height 9
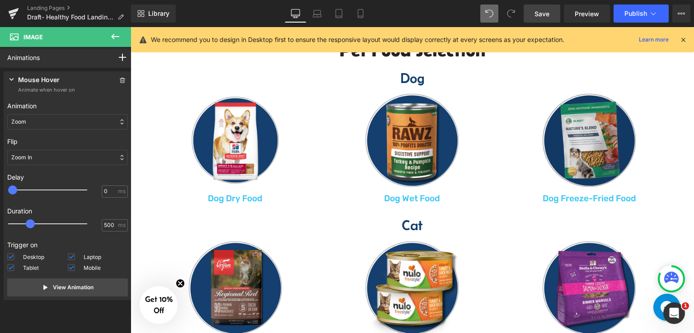
scroll to position [407, 0]
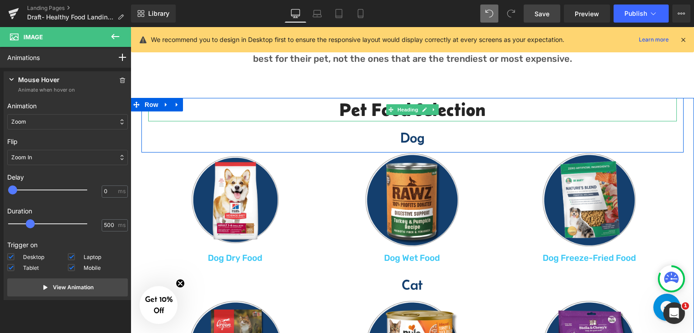
click at [518, 113] on h2 "Pet Food Selection" at bounding box center [412, 109] width 529 height 23
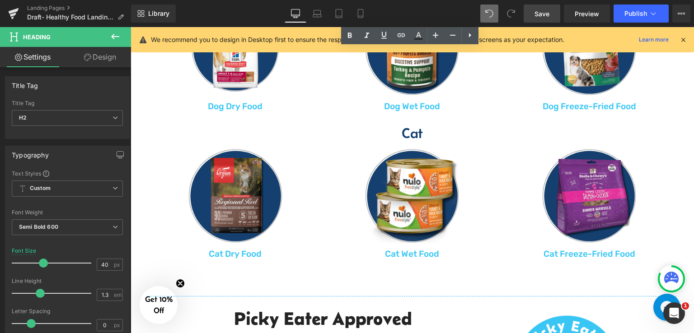
scroll to position [587, 0]
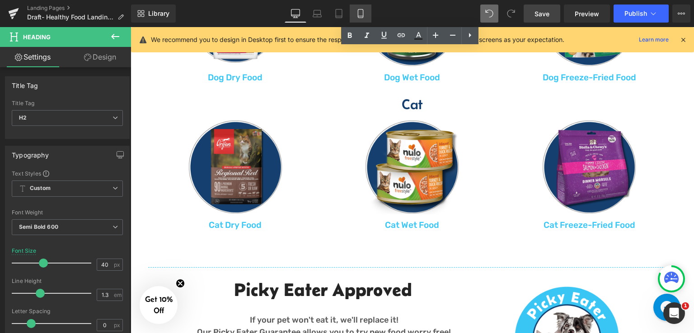
click at [350, 13] on link "Mobile" at bounding box center [361, 14] width 22 height 18
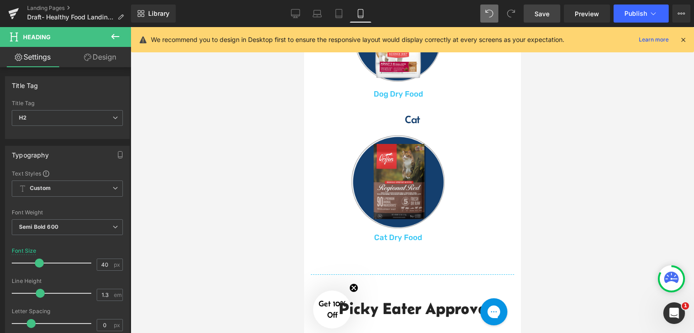
type input "35"
type input "100"
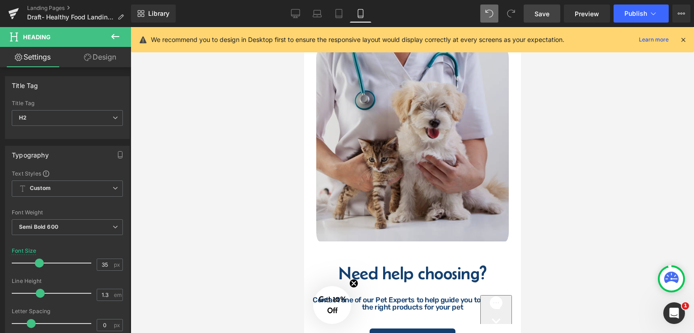
scroll to position [953, 0]
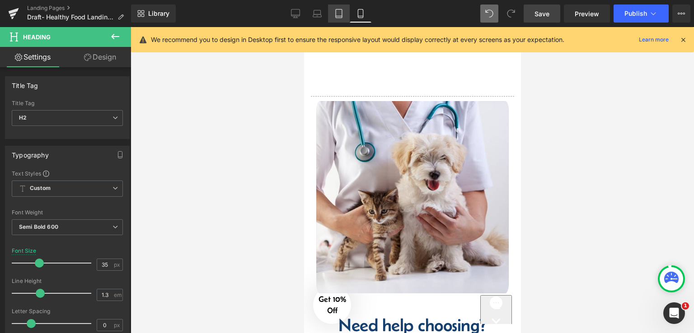
click at [340, 13] on icon at bounding box center [338, 13] width 9 height 9
type input "40"
type input "100"
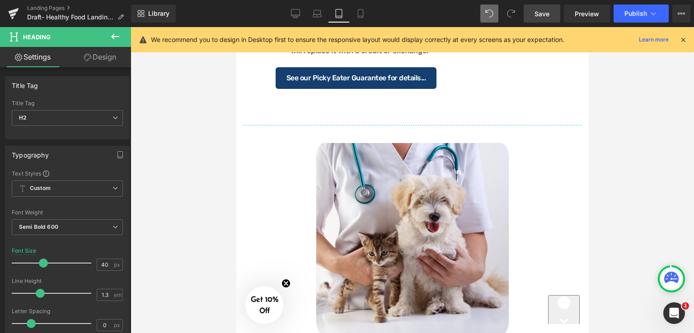
scroll to position [758, 0]
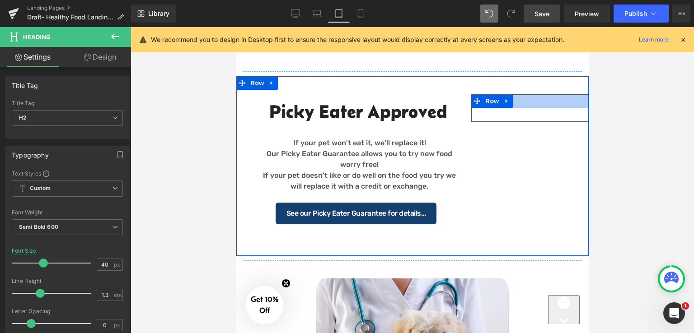
click at [518, 100] on div at bounding box center [529, 101] width 117 height 14
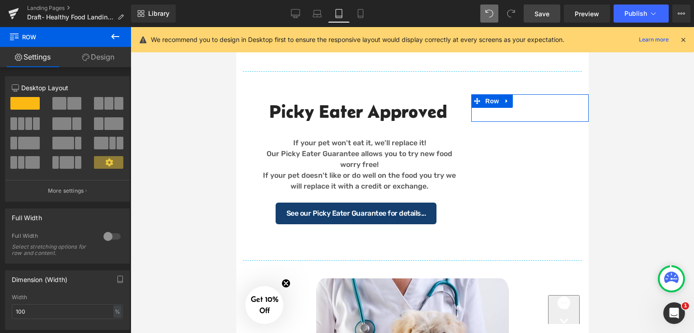
click at [107, 58] on link "Design" at bounding box center [99, 57] width 66 height 20
click at [0, 0] on div "Visibility" at bounding box center [0, 0] width 0 height 0
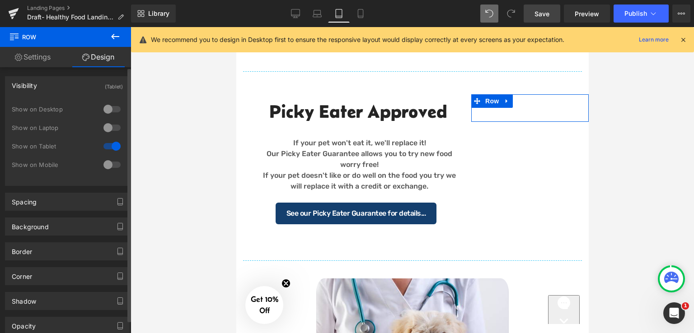
click at [107, 149] on div at bounding box center [112, 146] width 22 height 14
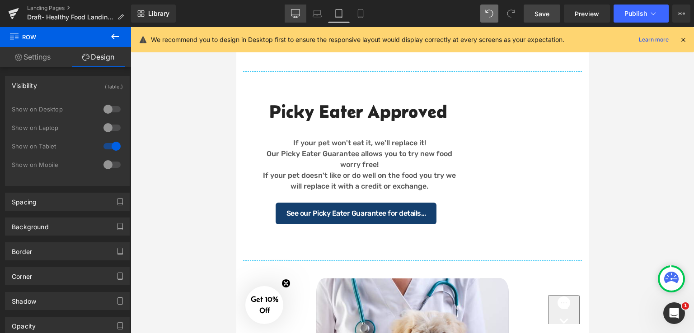
click at [296, 13] on icon at bounding box center [295, 13] width 9 height 9
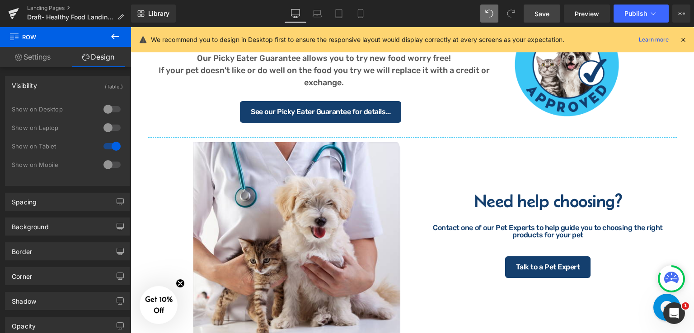
scroll to position [858, 0]
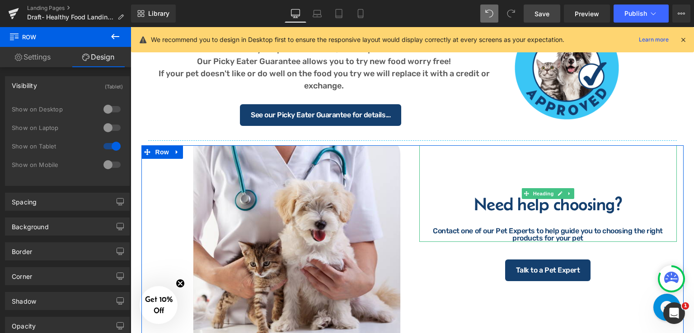
click at [524, 172] on div "Need help choosing? Contact one of our Pet Experts to help guide you to choosin…" at bounding box center [547, 193] width 257 height 97
click at [491, 252] on hr at bounding box center [547, 253] width 119 height 13
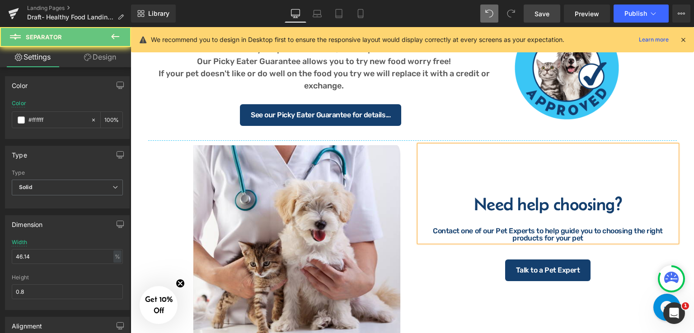
click at [542, 237] on div "Image Need help choosing? Contact one of our Pet Experts to help guide you to c…" at bounding box center [412, 250] width 542 height 211
click at [341, 18] on link "Tablet" at bounding box center [339, 14] width 22 height 18
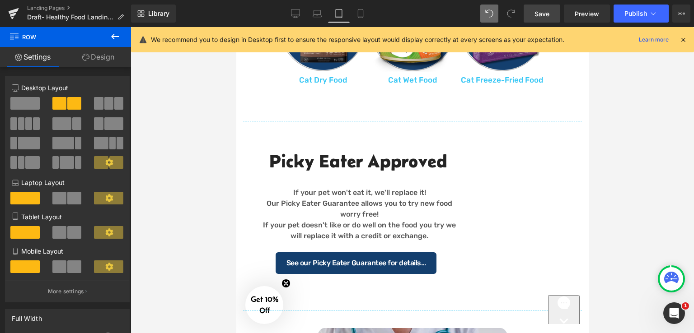
scroll to position [656, 0]
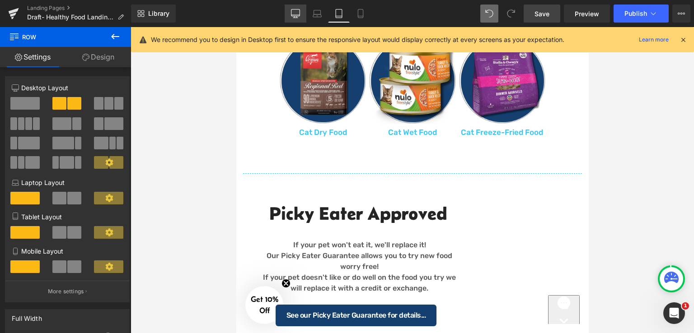
drag, startPoint x: 299, startPoint y: 17, endPoint x: 400, endPoint y: 154, distance: 170.9
click at [299, 17] on icon at bounding box center [295, 13] width 9 height 9
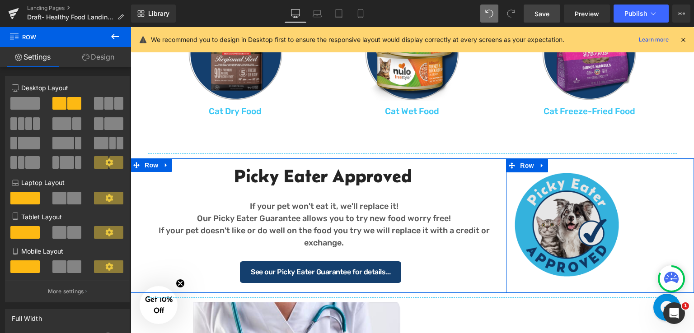
scroll to position [714, 0]
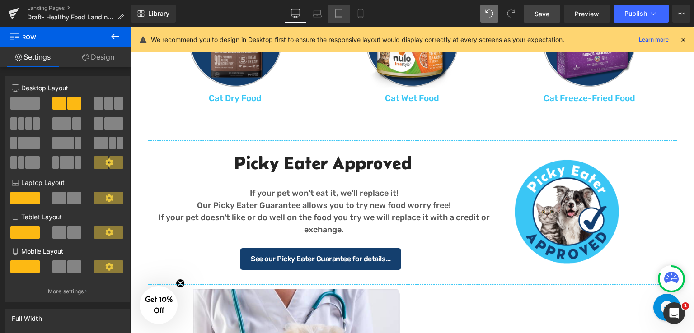
click at [338, 14] on icon at bounding box center [338, 13] width 9 height 9
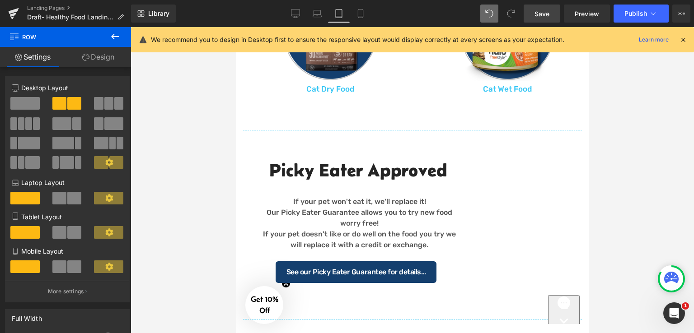
scroll to position [747, 0]
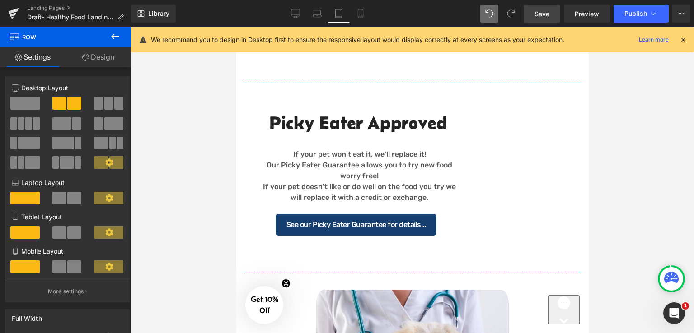
click at [524, 134] on div "Picky Eater Approved Heading If your pet won't eat it, we'll replace it! Our Pi…" at bounding box center [412, 178] width 352 height 180
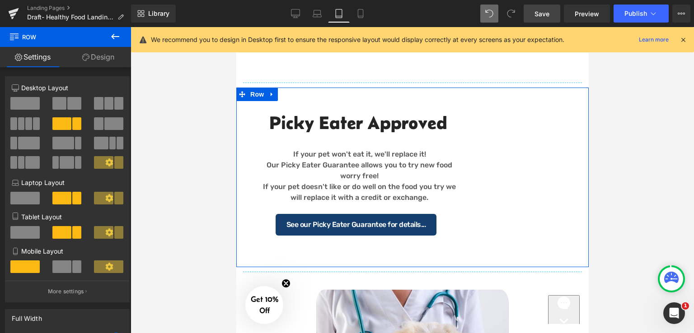
click at [529, 198] on div "Picky Eater Approved Heading If your pet won't eat it, we'll replace it! Our Pi…" at bounding box center [412, 178] width 352 height 180
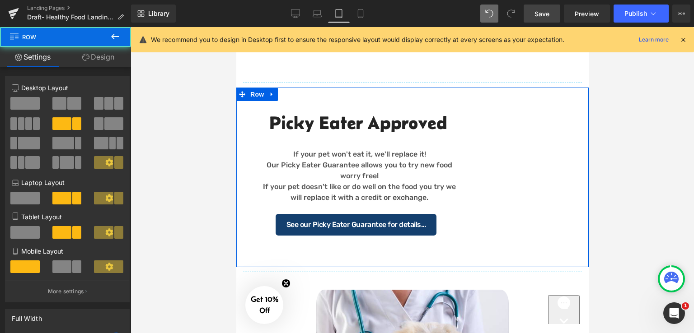
click at [526, 149] on div "Picky Eater Approved Heading If your pet won't eat it, we'll replace it! Our Pi…" at bounding box center [412, 178] width 352 height 180
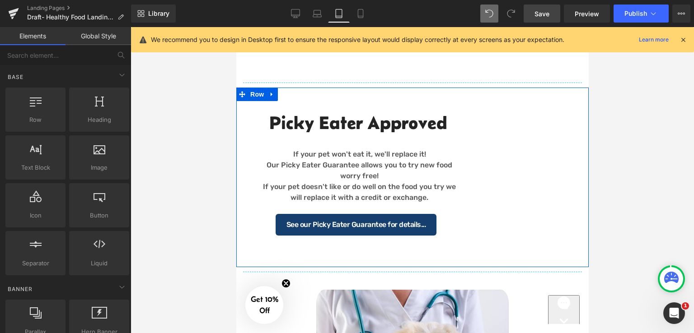
click at [452, 99] on div "Picky Eater Approved Heading If your pet won't eat it, we'll replace it! Our Pi…" at bounding box center [412, 178] width 352 height 180
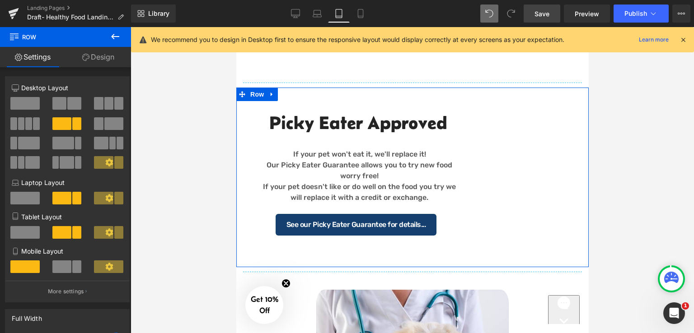
click at [27, 107] on span at bounding box center [24, 103] width 29 height 13
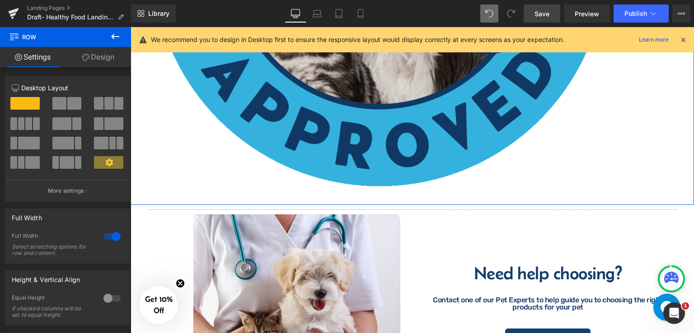
scroll to position [1261, 0]
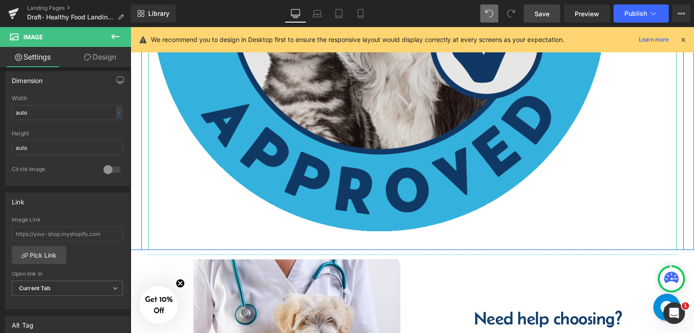
scroll to position [1216, 0]
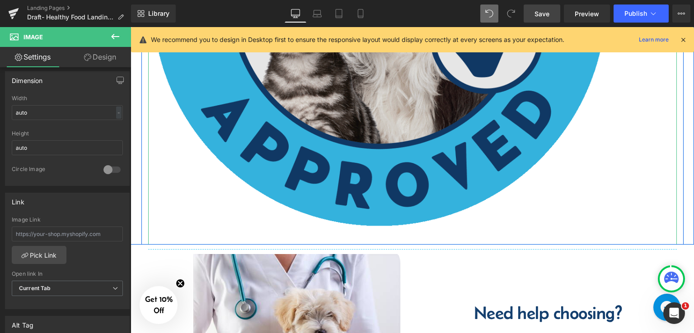
click at [164, 225] on img at bounding box center [412, 7] width 529 height 475
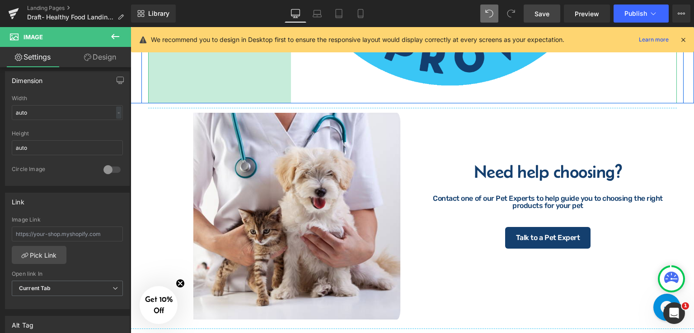
drag, startPoint x: 146, startPoint y: 239, endPoint x: 448, endPoint y: 197, distance: 304.7
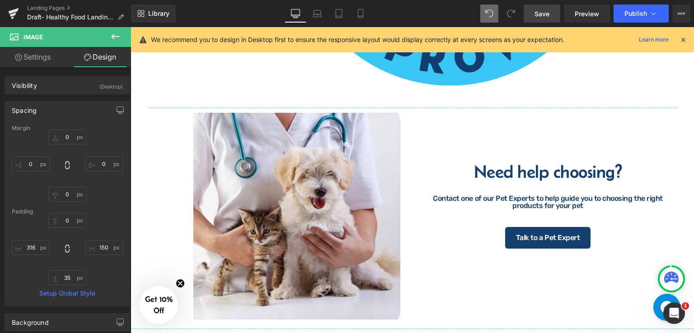
type input "0"
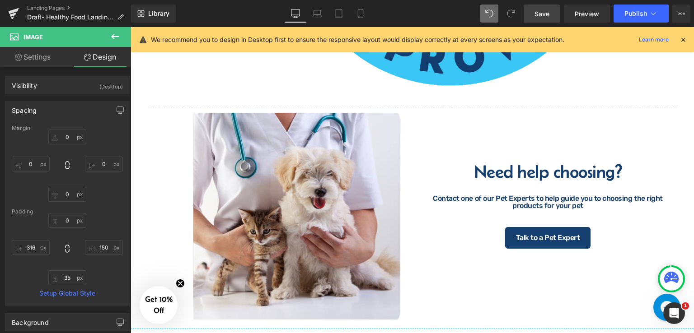
type input "150"
type input "35"
type input "316"
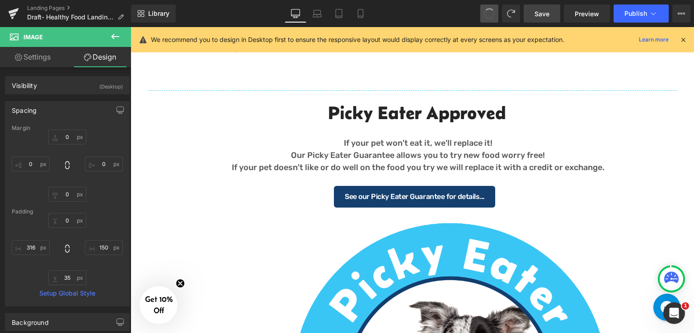
type input "0"
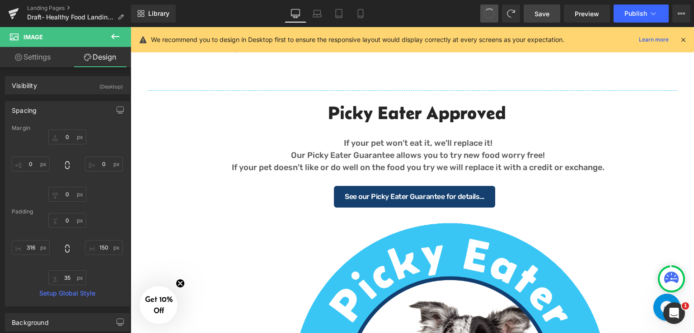
type input "150"
type input "35"
type input "316"
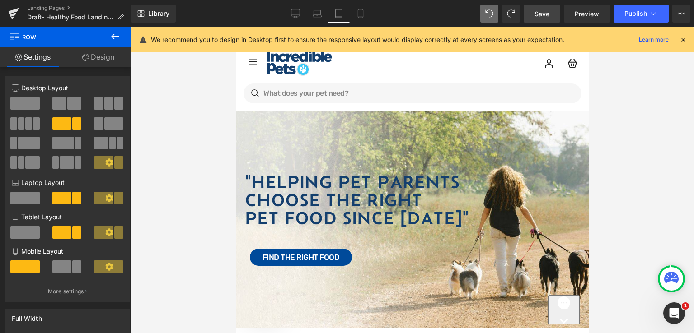
scroll to position [711, 0]
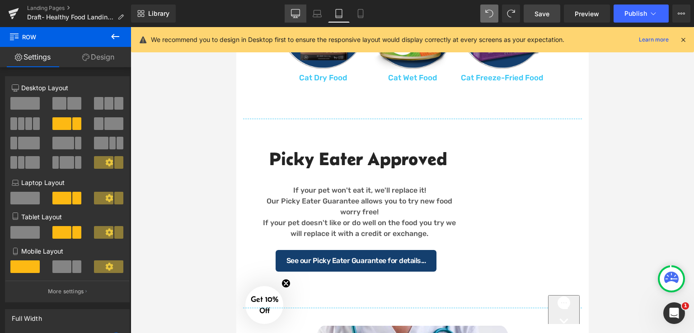
drag, startPoint x: 296, startPoint y: 16, endPoint x: 323, endPoint y: 84, distance: 72.8
click at [296, 16] on icon at bounding box center [295, 12] width 9 height 7
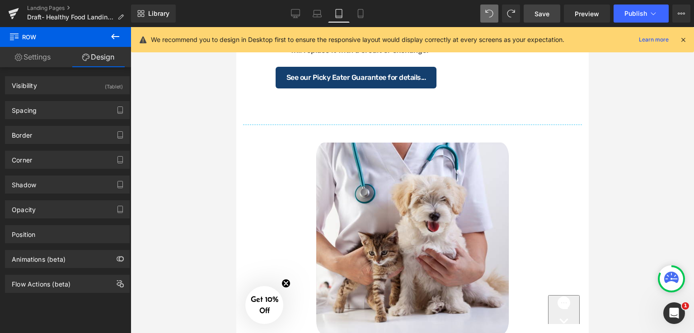
scroll to position [730, 0]
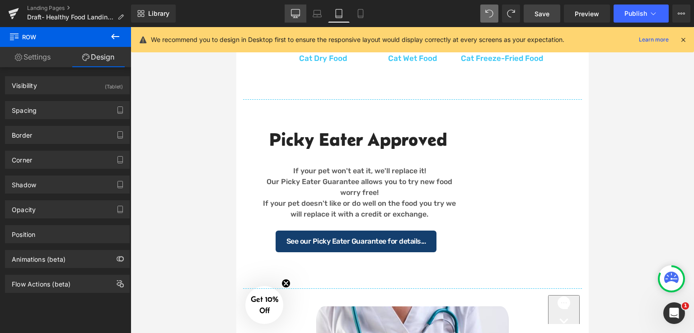
click at [295, 19] on link "Desktop" at bounding box center [296, 14] width 22 height 18
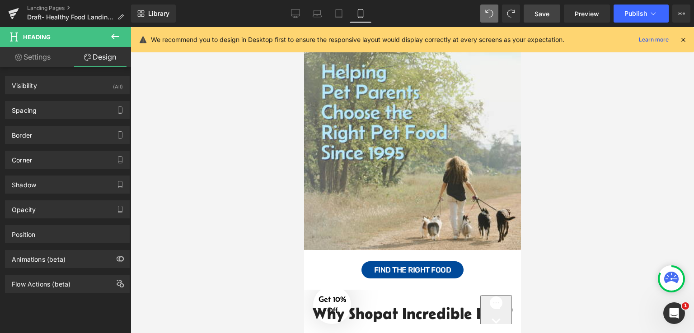
scroll to position [96, 0]
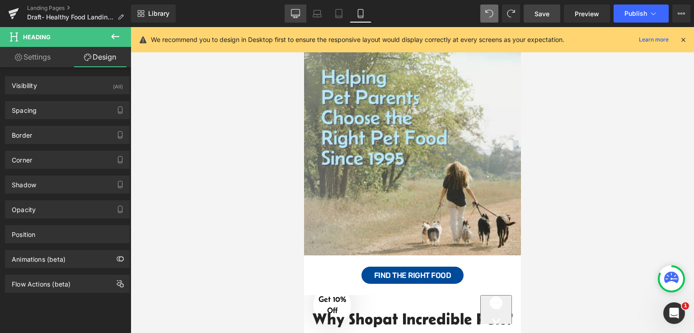
click at [300, 16] on icon at bounding box center [295, 12] width 9 height 7
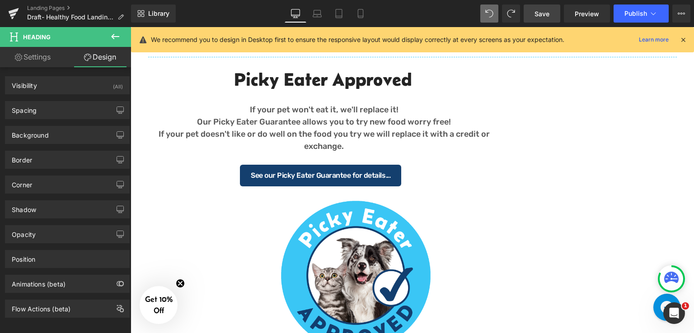
scroll to position [828, 0]
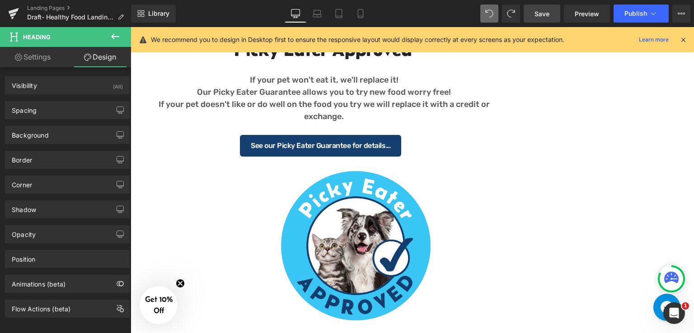
click at [29, 54] on link "Settings" at bounding box center [33, 57] width 66 height 20
type input "100"
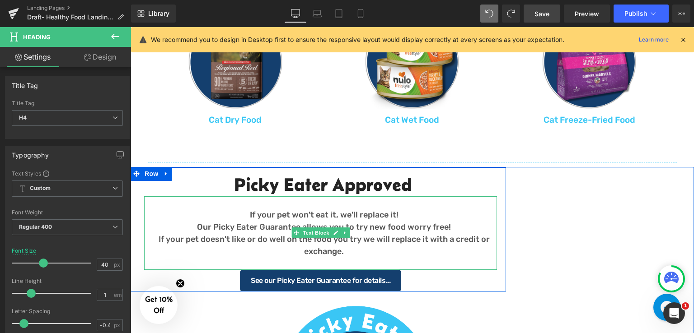
scroll to position [692, 0]
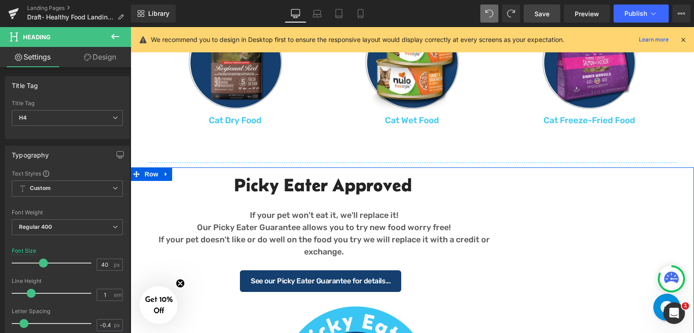
click at [513, 169] on div "Picky Eater Approved Heading If your pet won't eat it, we'll replace it! Our Pi…" at bounding box center [412, 320] width 563 height 305
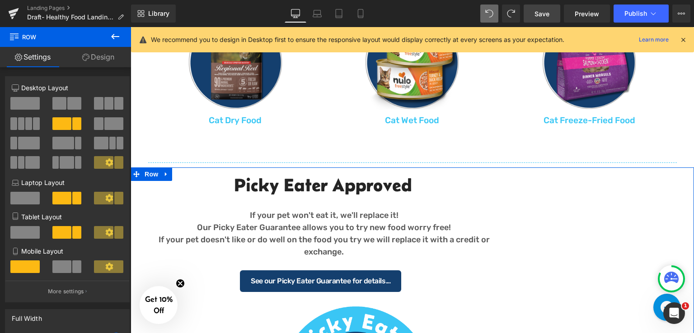
click at [67, 123] on span at bounding box center [61, 123] width 19 height 13
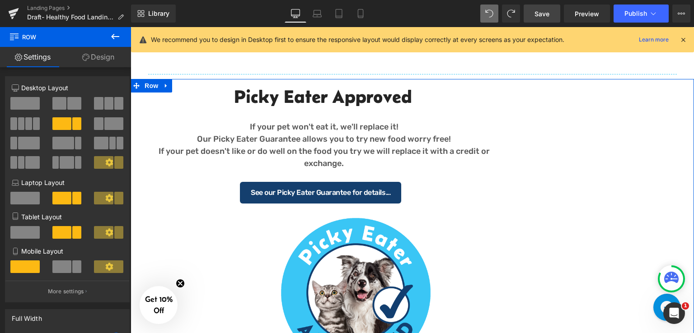
scroll to position [782, 0]
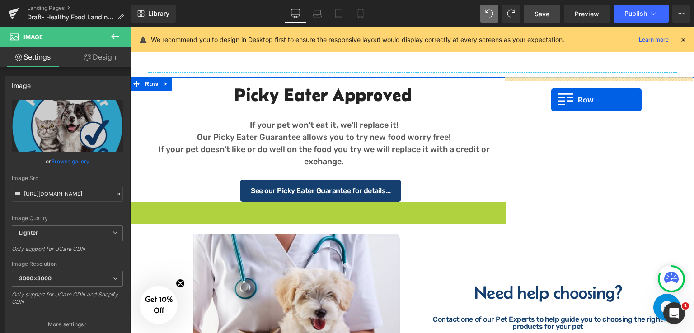
drag, startPoint x: 134, startPoint y: 208, endPoint x: 551, endPoint y: 100, distance: 431.3
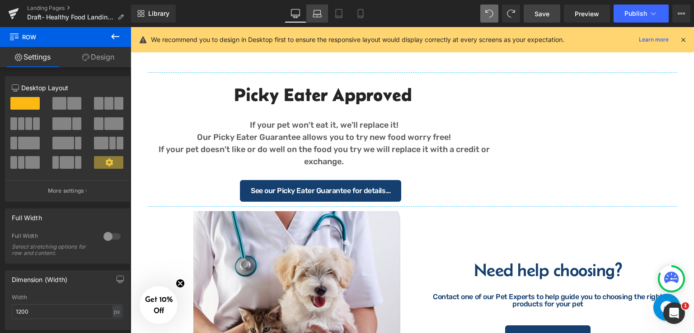
click at [320, 13] on icon at bounding box center [317, 13] width 9 height 9
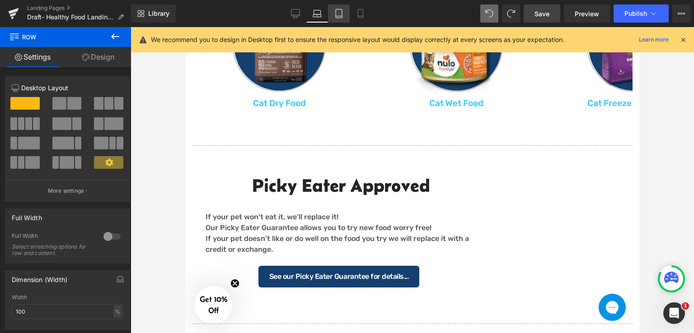
scroll to position [0, 0]
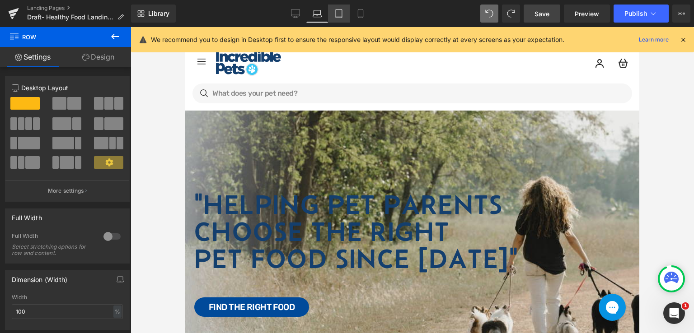
click at [334, 15] on icon at bounding box center [338, 13] width 9 height 9
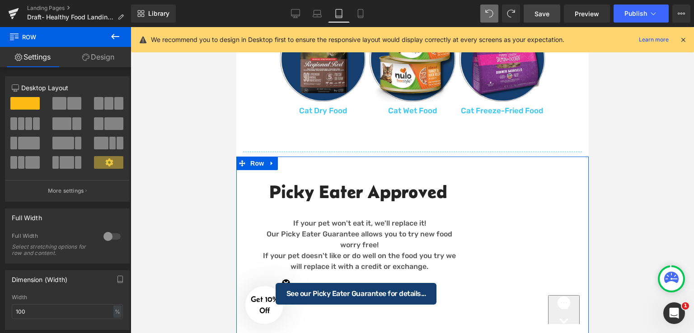
scroll to position [813, 0]
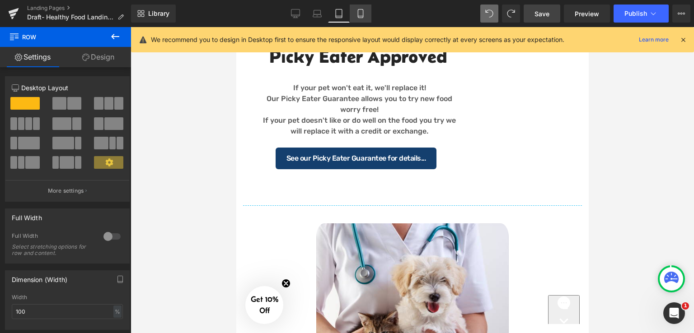
click at [358, 16] on icon at bounding box center [360, 16] width 5 height 0
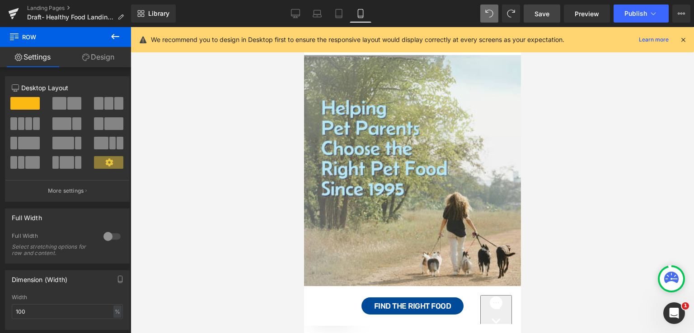
scroll to position [59, 0]
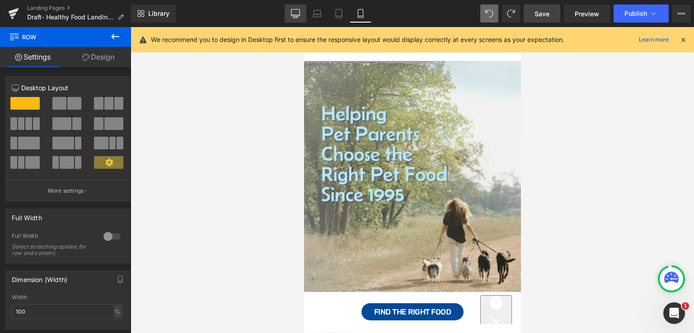
drag, startPoint x: 301, startPoint y: 14, endPoint x: 275, endPoint y: 51, distance: 45.0
click at [301, 14] on link "Desktop" at bounding box center [296, 14] width 22 height 18
type input "1200"
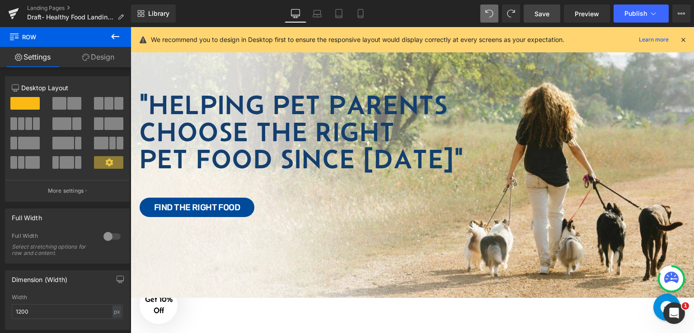
scroll to position [729, 0]
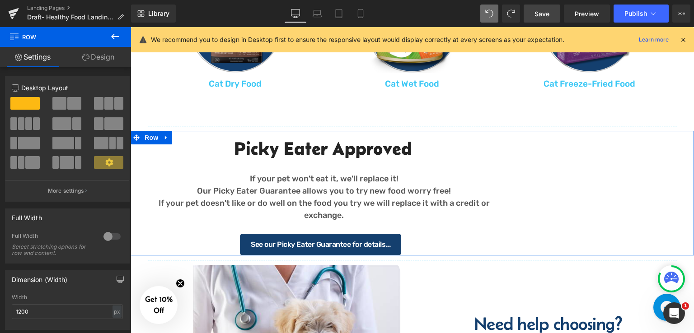
click at [580, 174] on div "Picky Eater Approved Heading If your pet won't eat it, we'll replace it! Our Pi…" at bounding box center [412, 193] width 563 height 125
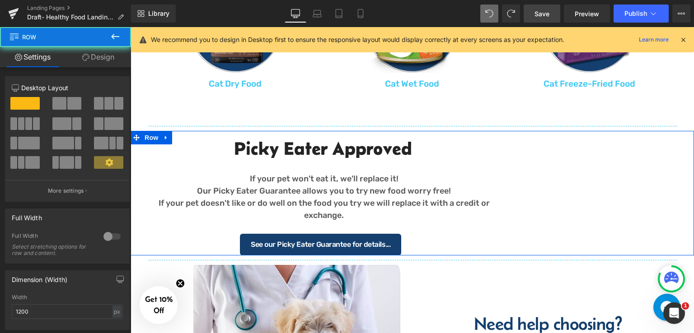
click at [582, 138] on div "Image Row" at bounding box center [600, 145] width 188 height 29
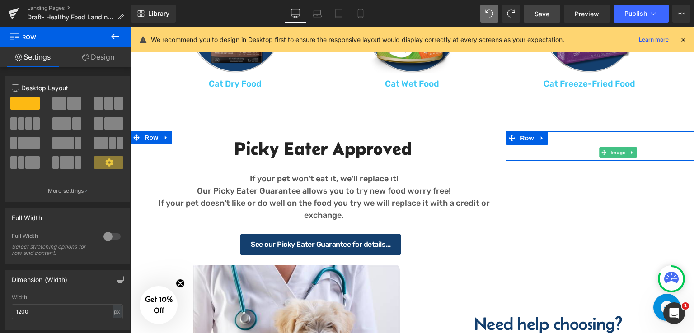
click at [576, 150] on img at bounding box center [618, 153] width 211 height 16
click at [616, 149] on span "Image" at bounding box center [618, 152] width 19 height 11
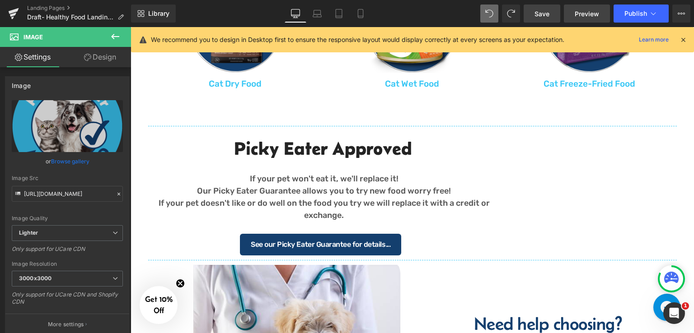
click at [594, 14] on span "Preview" at bounding box center [587, 13] width 24 height 9
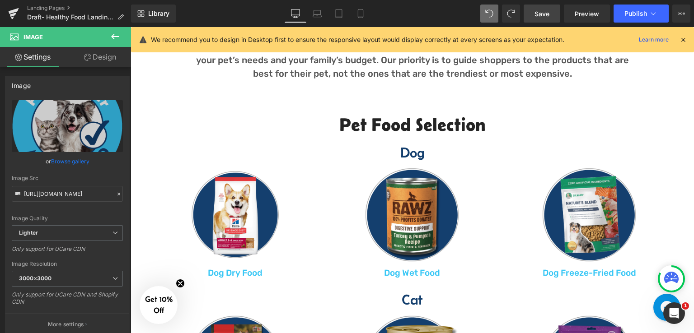
scroll to position [497, 0]
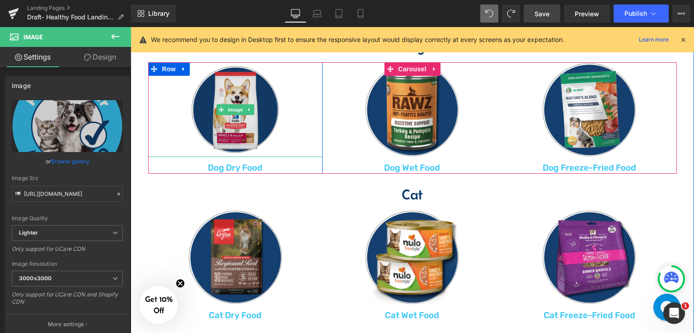
click at [251, 93] on img at bounding box center [235, 109] width 95 height 95
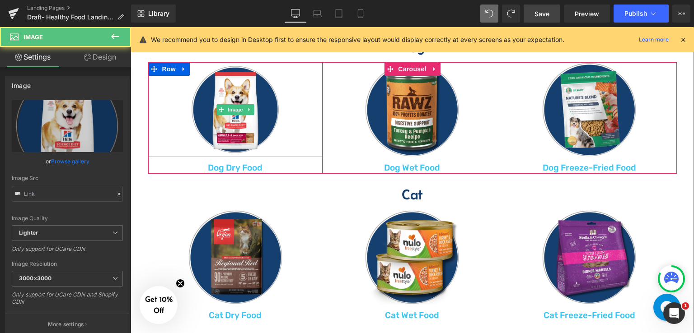
type input "https://ucarecdn.com/ca0e8901-6431-4b1c-83a6-736e190a54a5/-/format/auto/-/previ…"
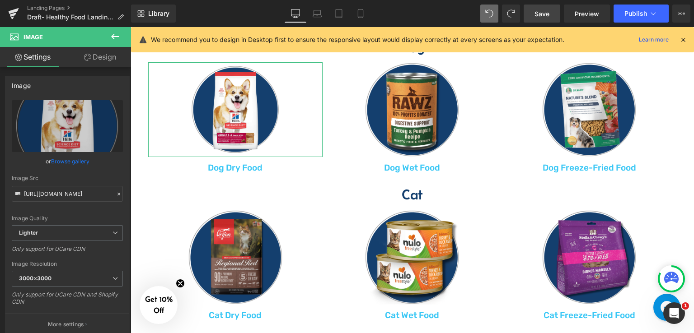
click at [98, 63] on link "Design" at bounding box center [100, 57] width 66 height 20
click at [0, 0] on div "Animations (beta)" at bounding box center [0, 0] width 0 height 0
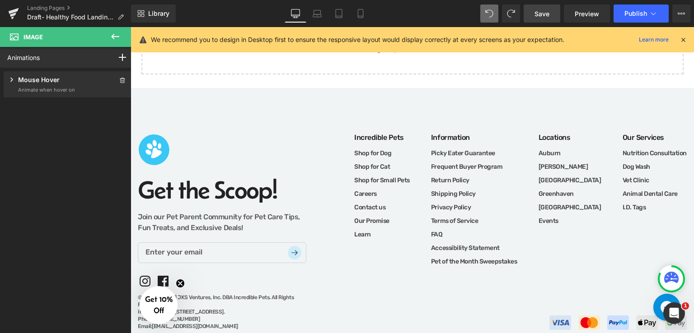
scroll to position [1457, 0]
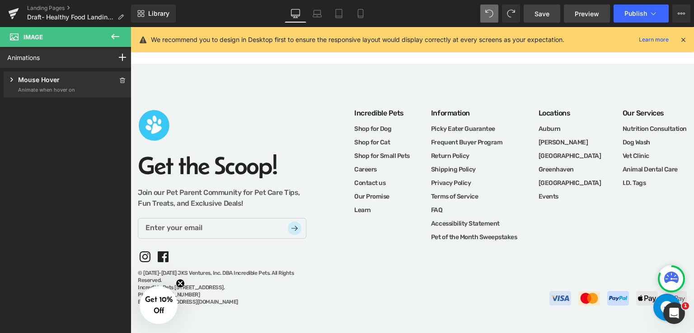
click at [581, 18] on span "Preview" at bounding box center [587, 13] width 24 height 9
